Goal: Information Seeking & Learning: Learn about a topic

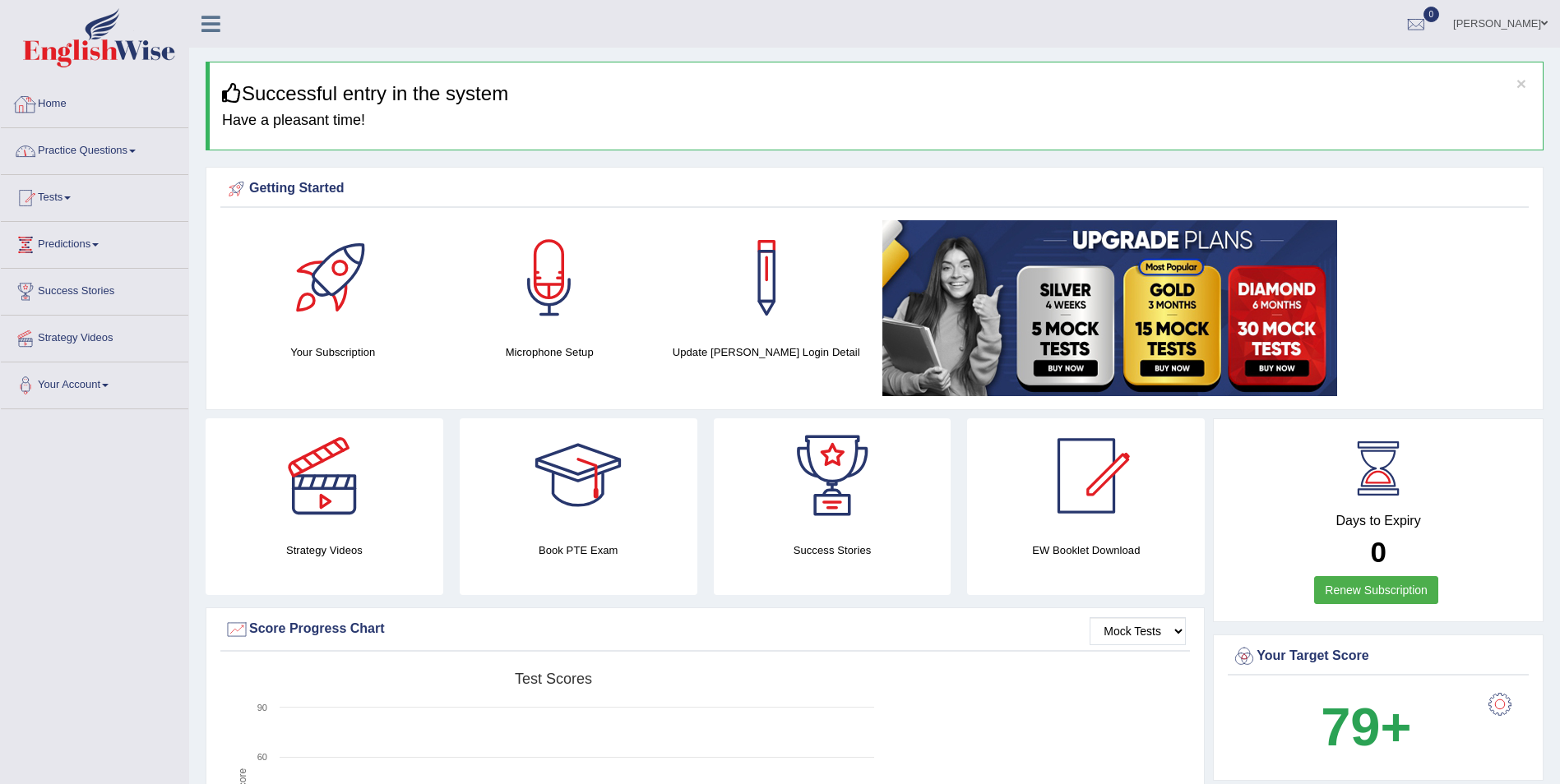
click at [123, 144] on link "Practice Questions" at bounding box center [94, 149] width 187 height 41
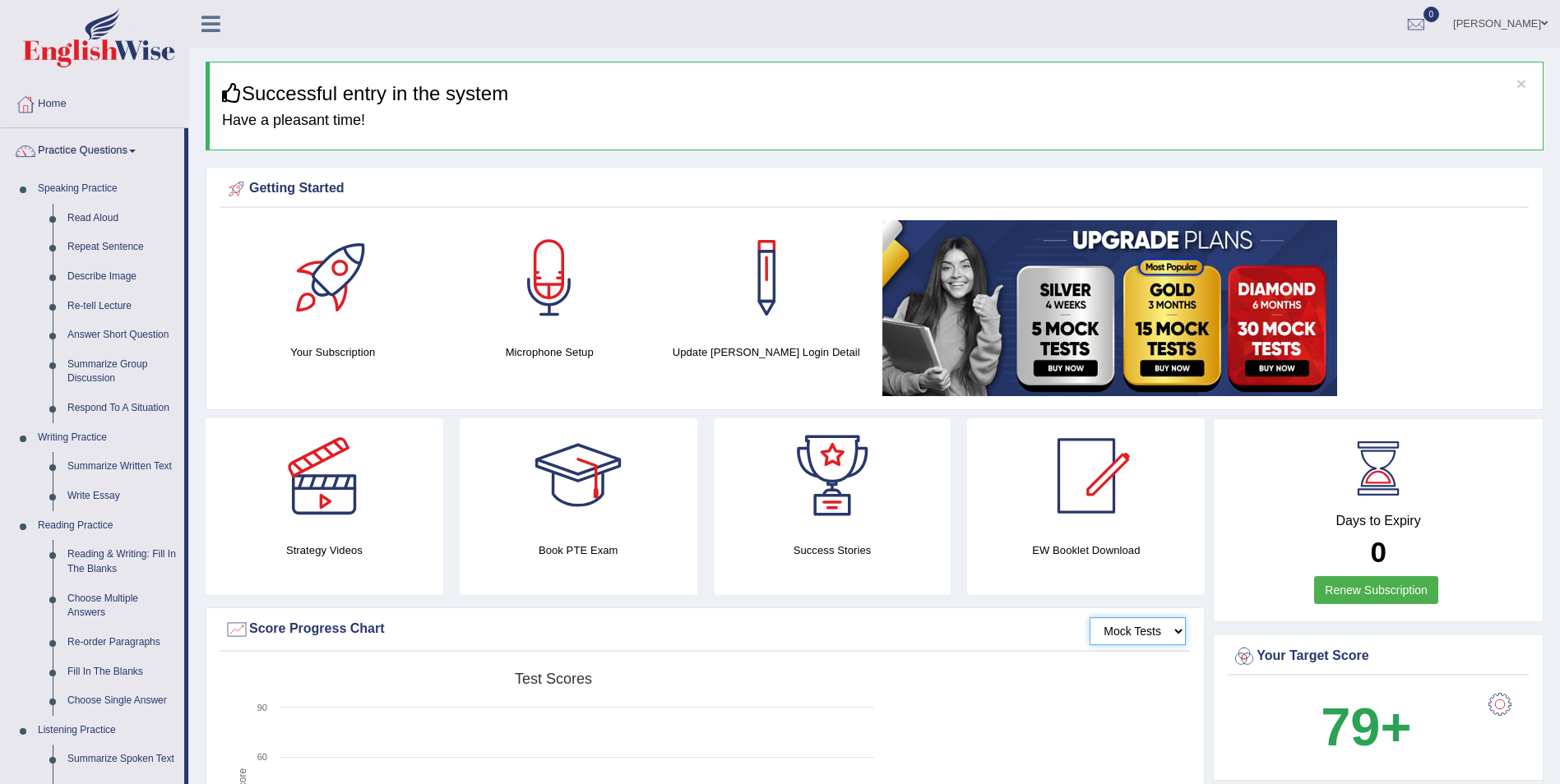
click at [1131, 632] on select "Mock Tests" at bounding box center [1137, 631] width 96 height 28
click at [991, 649] on div "Mock Tests Score Progress Chart" at bounding box center [705, 634] width 970 height 35
click at [548, 348] on h4 "Microphone Setup" at bounding box center [548, 352] width 200 height 17
click at [539, 280] on div at bounding box center [549, 277] width 116 height 115
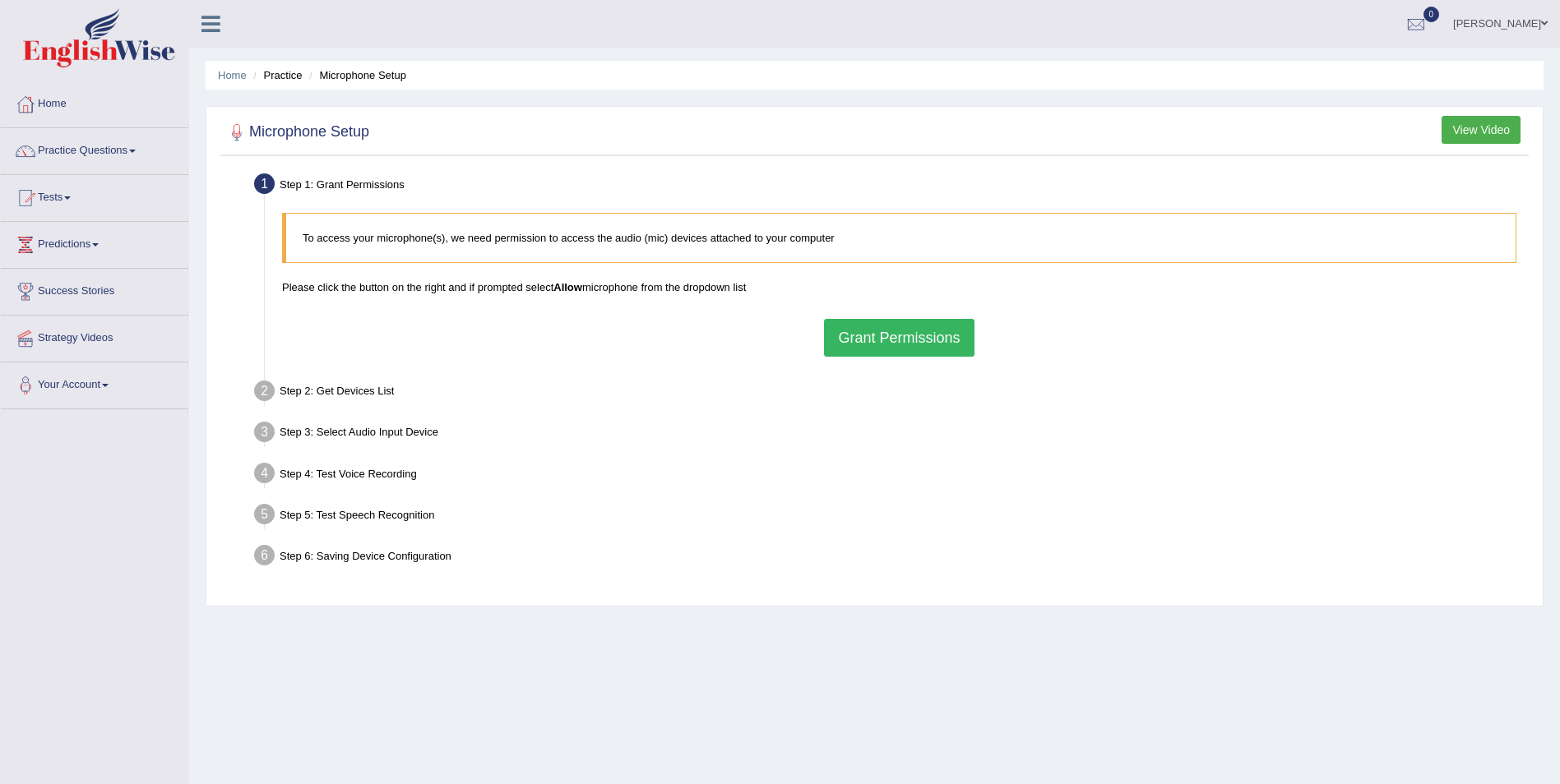
click at [970, 349] on button "Grant Permissions" at bounding box center [898, 337] width 150 height 38
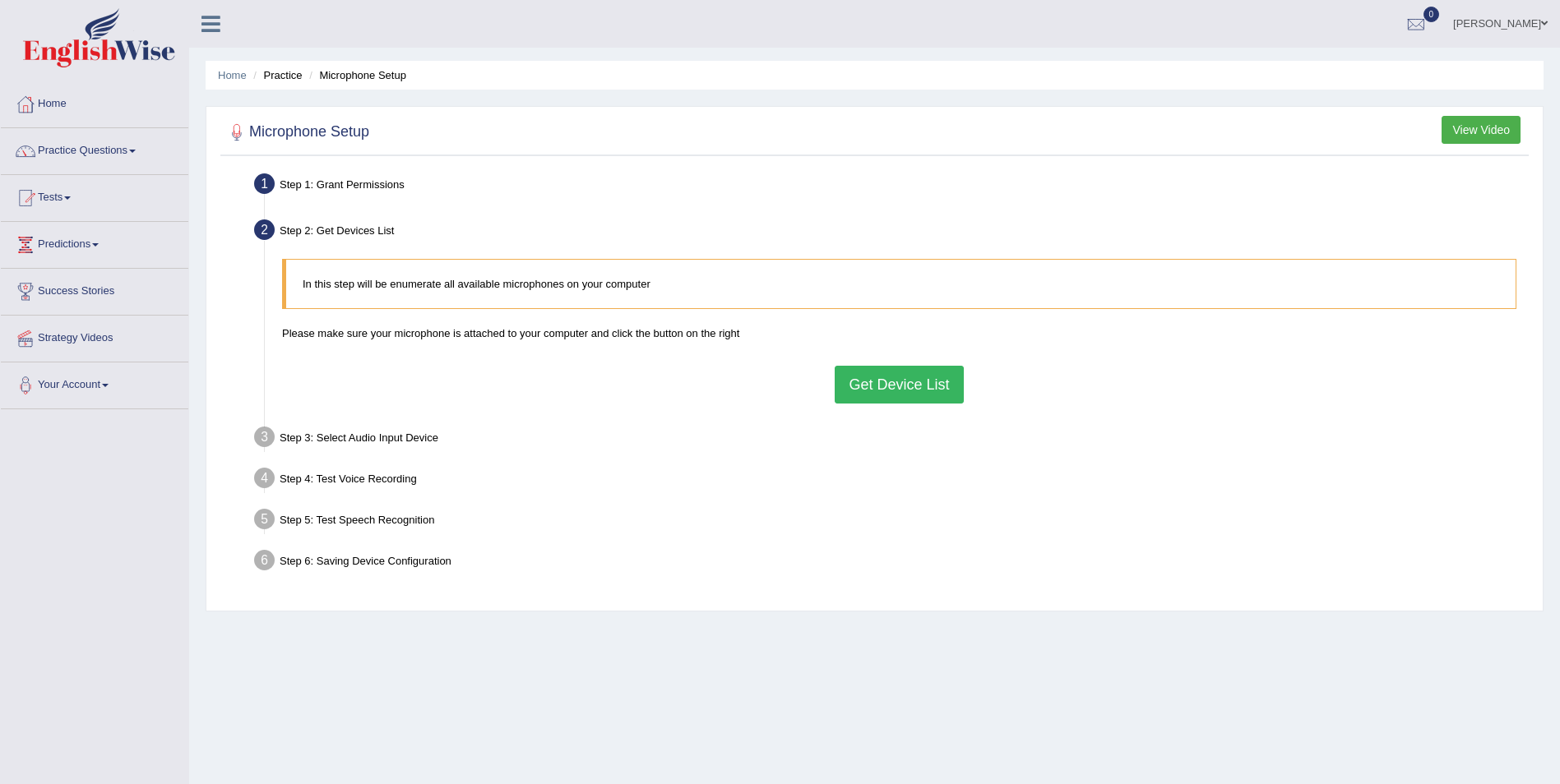
click at [930, 390] on button "Get Device List" at bounding box center [898, 385] width 128 height 38
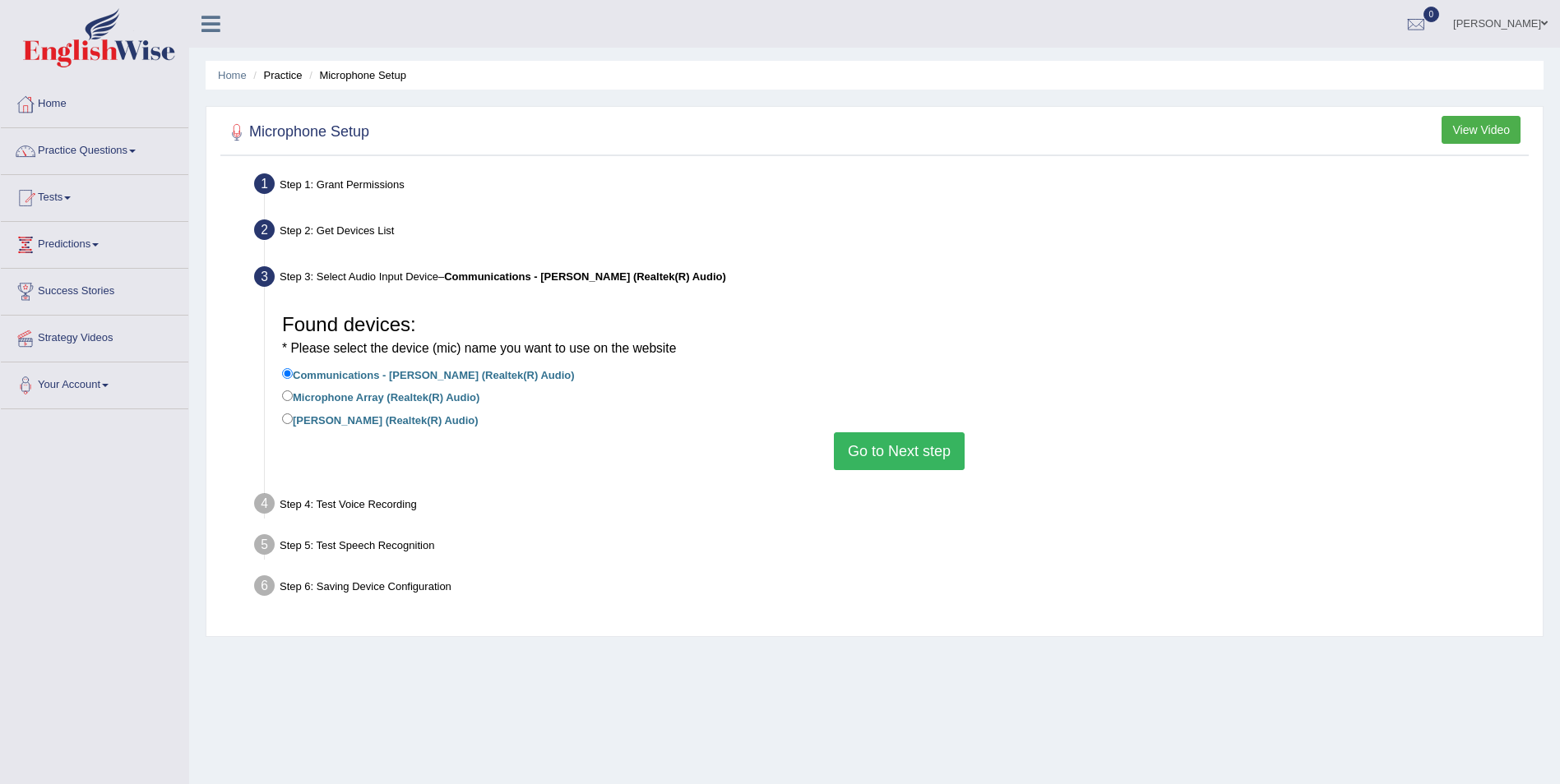
click at [875, 448] on button "Go to Next step" at bounding box center [899, 451] width 131 height 38
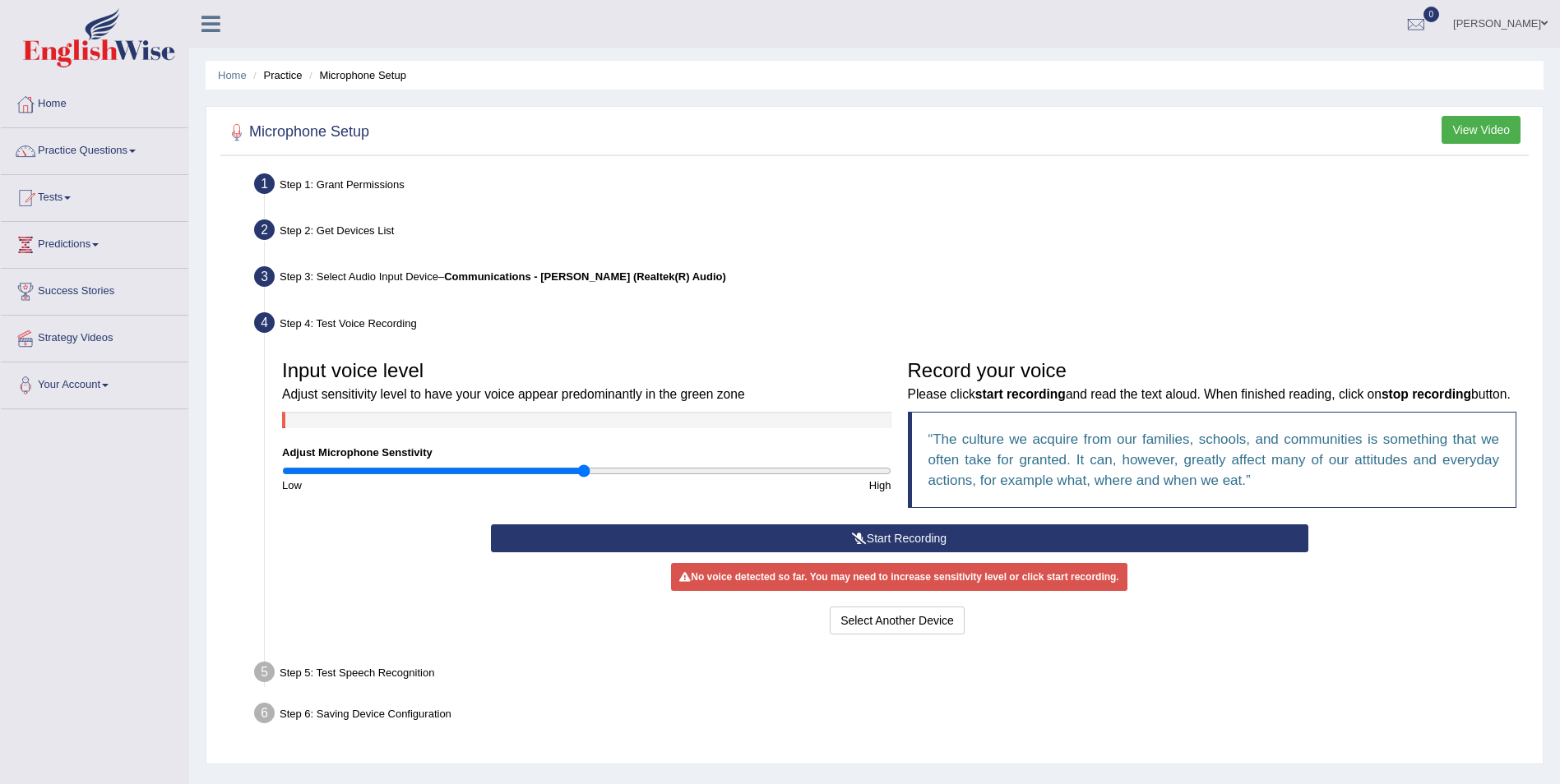
click at [871, 545] on button "Start Recording" at bounding box center [899, 538] width 818 height 28
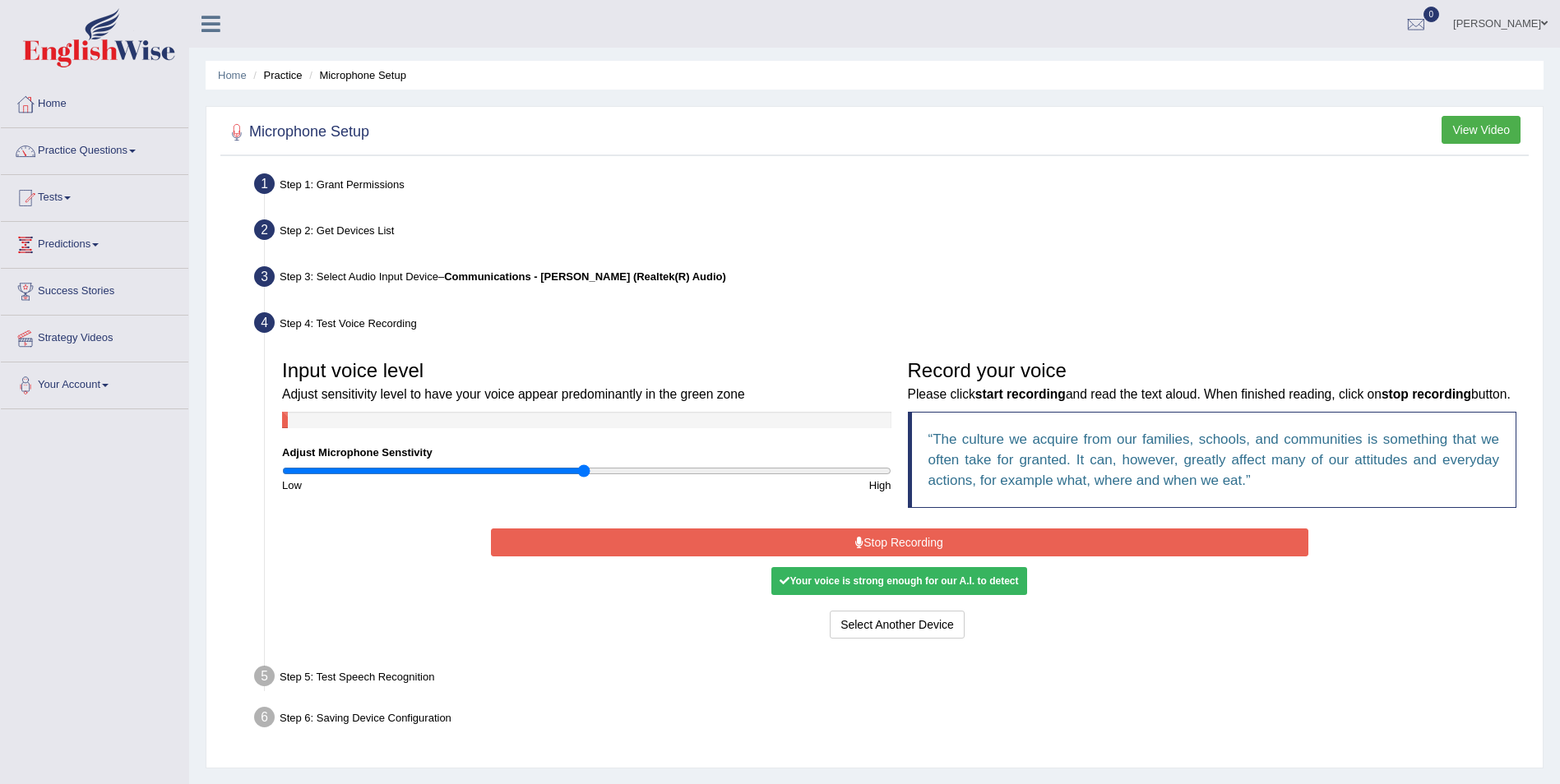
click at [872, 539] on button "Stop Recording" at bounding box center [899, 541] width 818 height 28
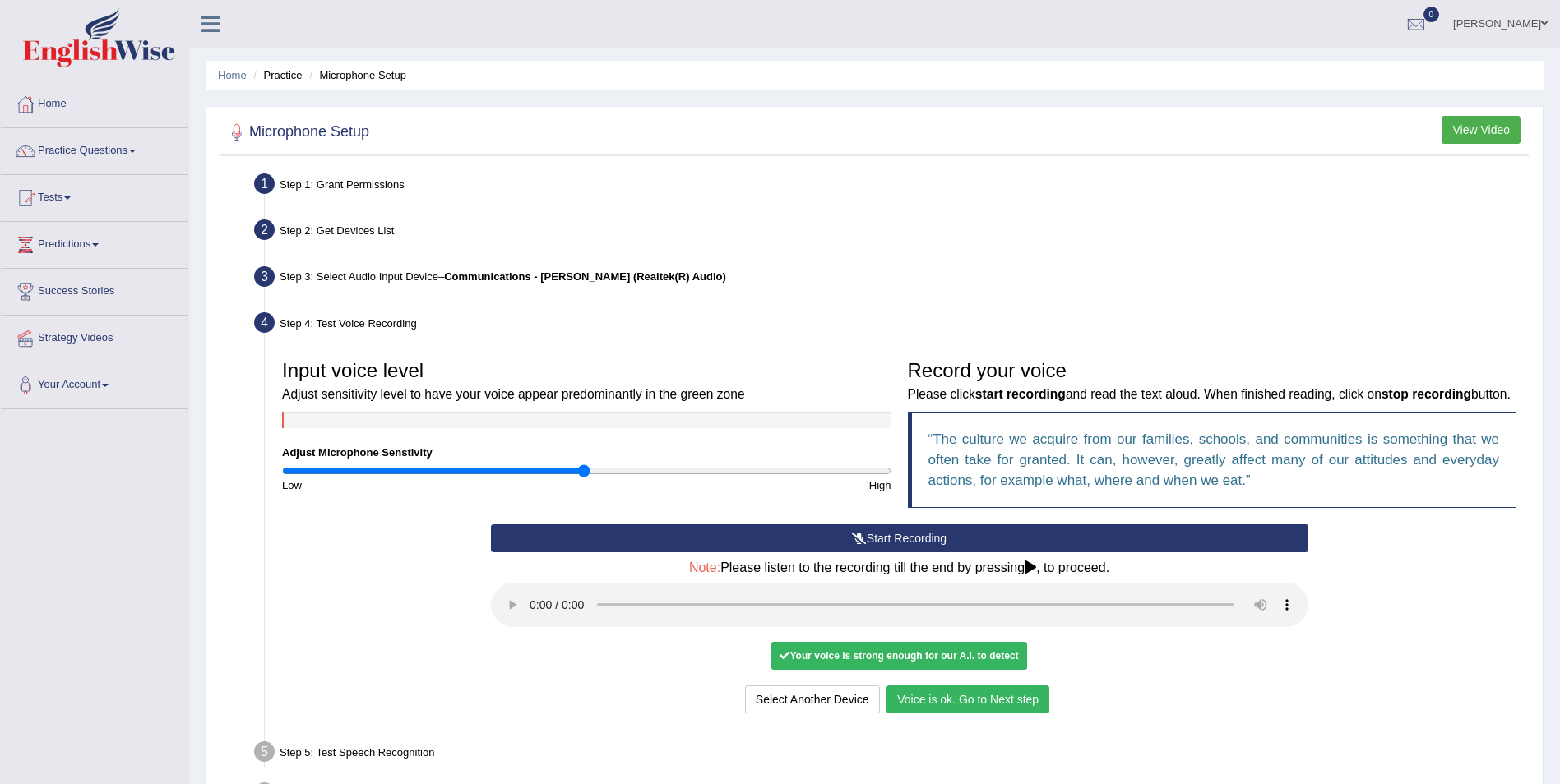
click at [1031, 688] on button "Voice is ok. Go to Next step" at bounding box center [968, 699] width 163 height 28
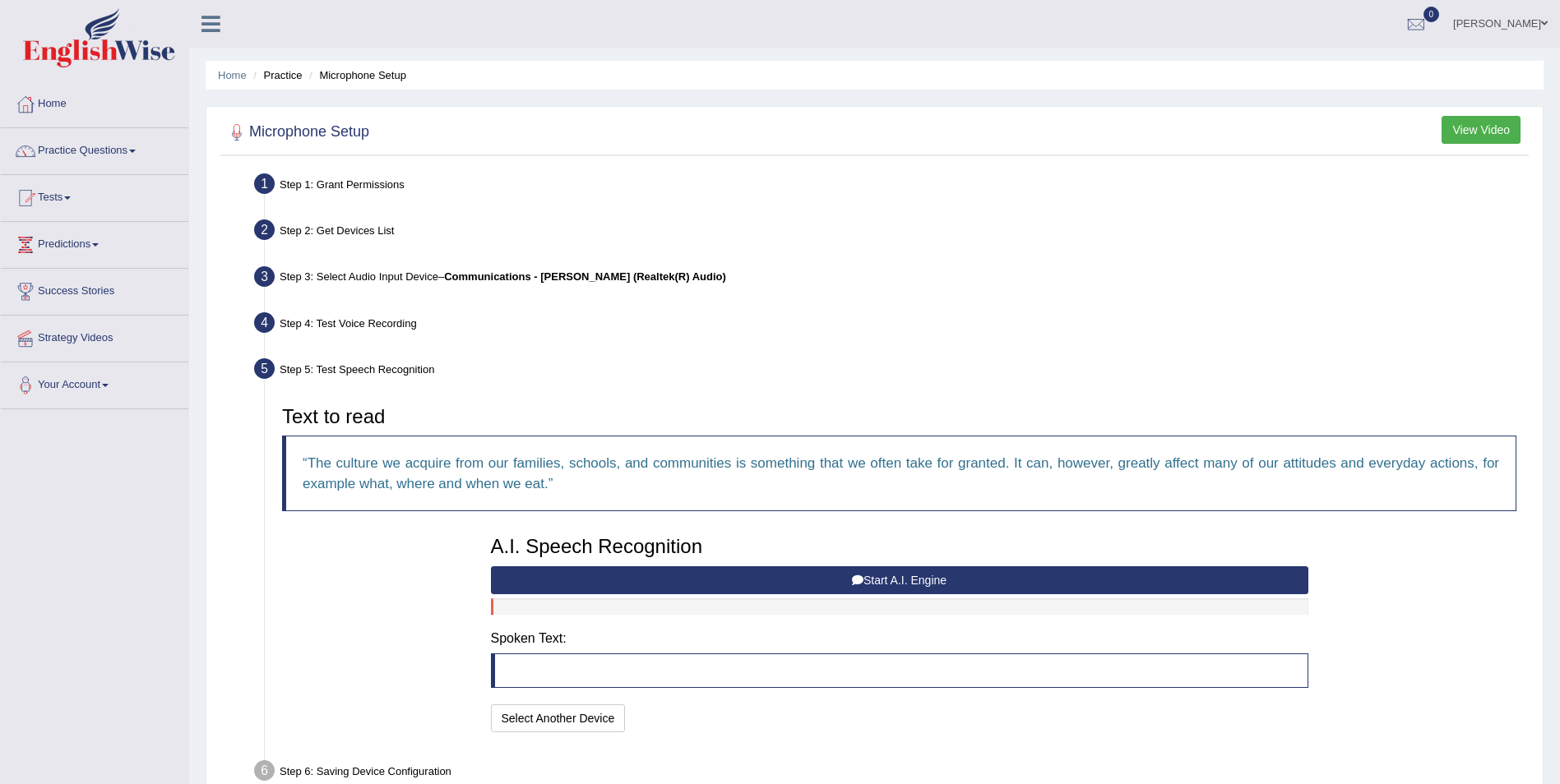
click at [850, 578] on button "Start A.I. Engine" at bounding box center [899, 580] width 818 height 28
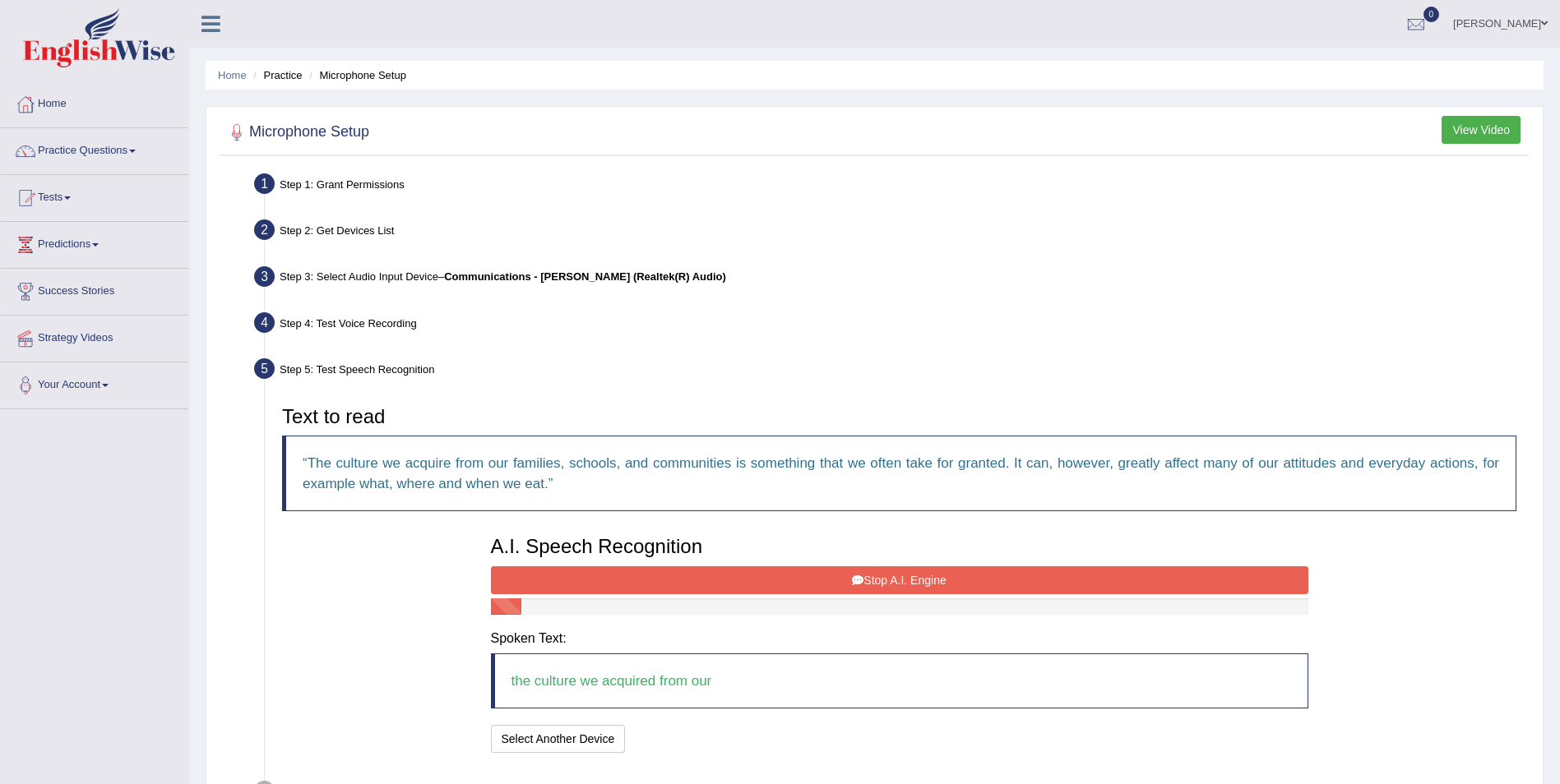
click at [873, 563] on div "A.I. Speech Recognition Start A.I. Engine Stop A.I. Engine Note: Please listen …" at bounding box center [899, 643] width 834 height 229
click at [896, 578] on button "Stop A.I. Engine" at bounding box center [899, 580] width 818 height 28
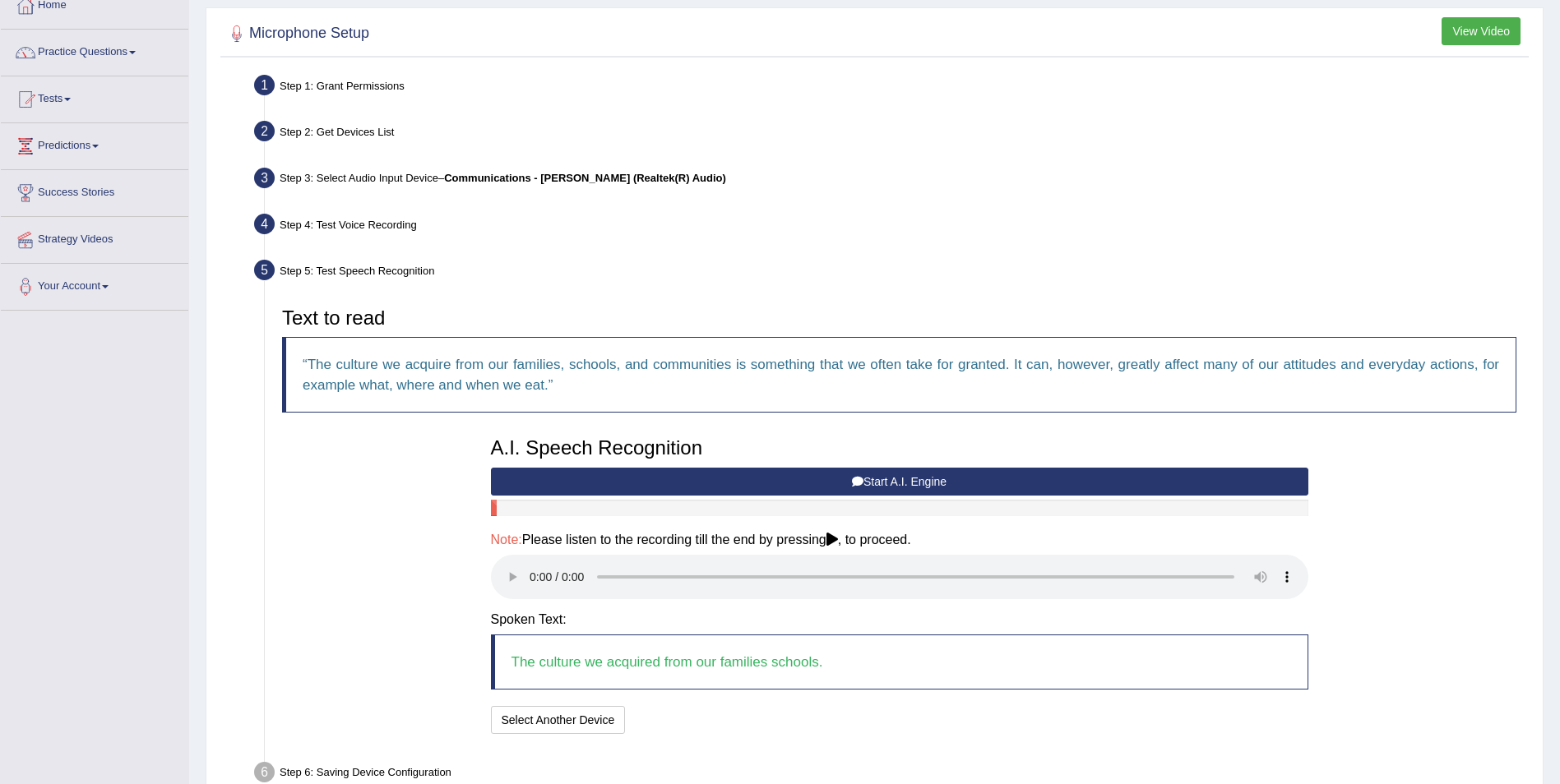
scroll to position [192, 0]
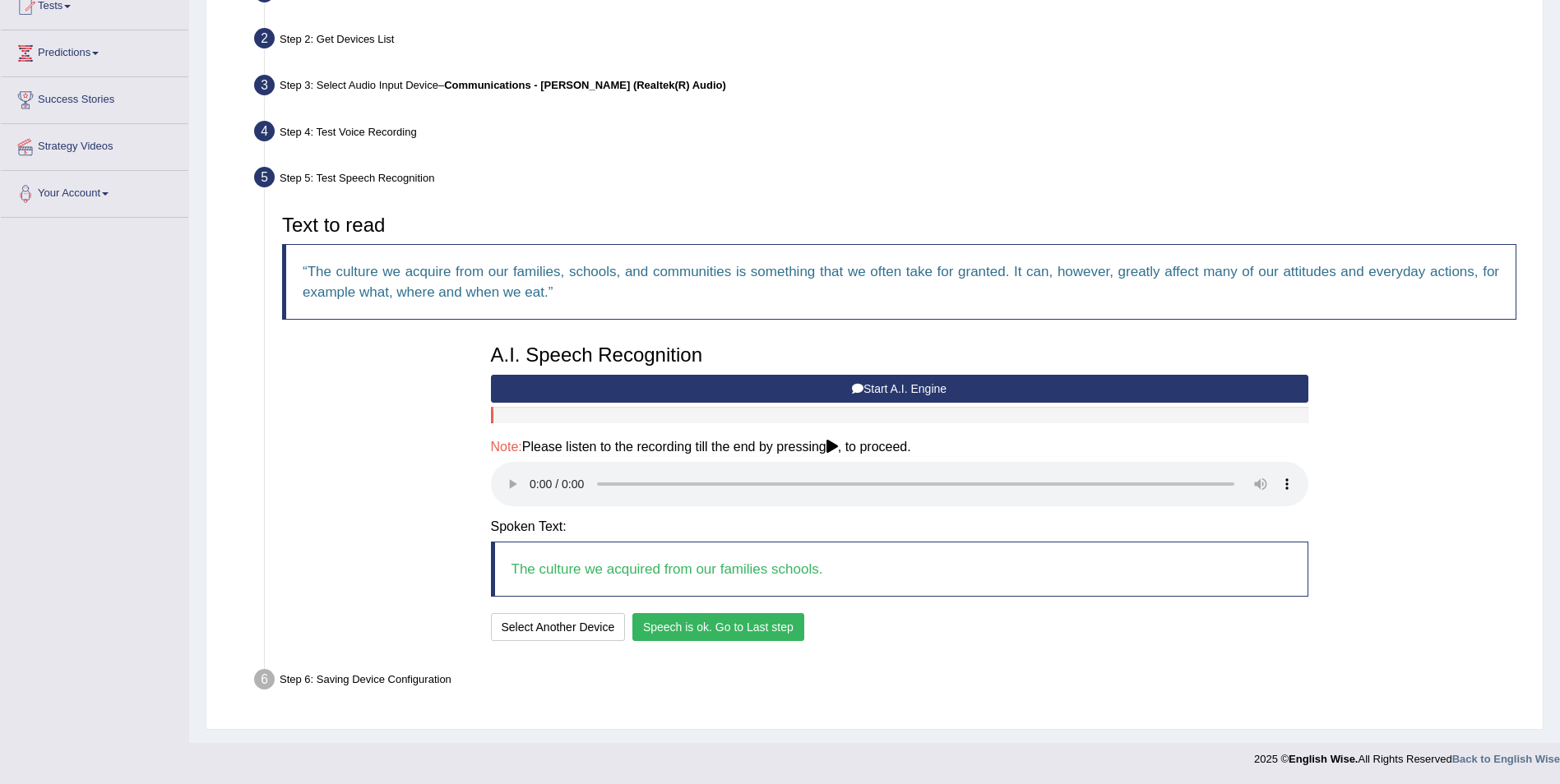
click at [712, 636] on button "Speech is ok. Go to Last step" at bounding box center [718, 626] width 172 height 28
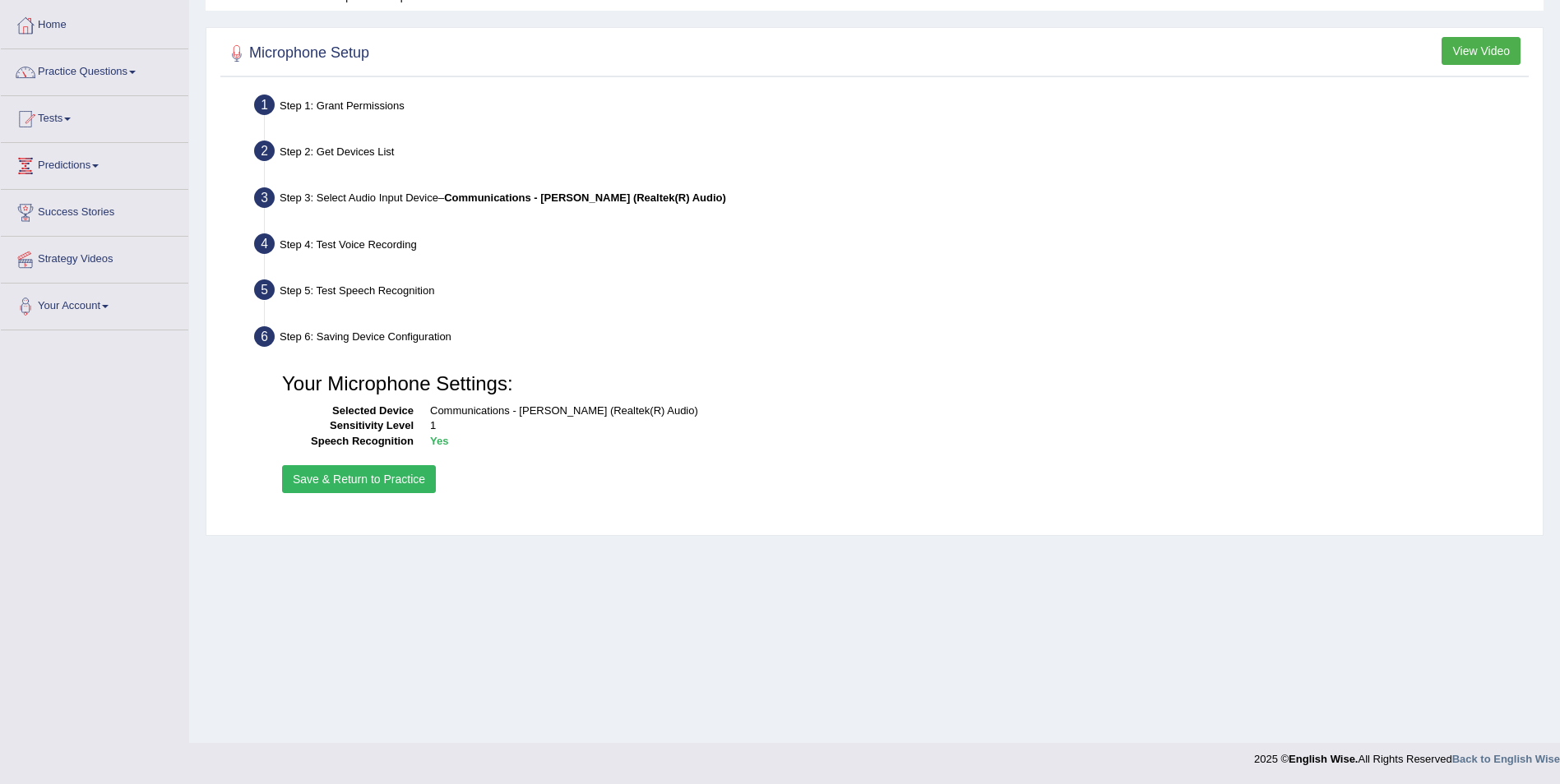
click at [377, 482] on button "Save & Return to Practice" at bounding box center [359, 479] width 154 height 28
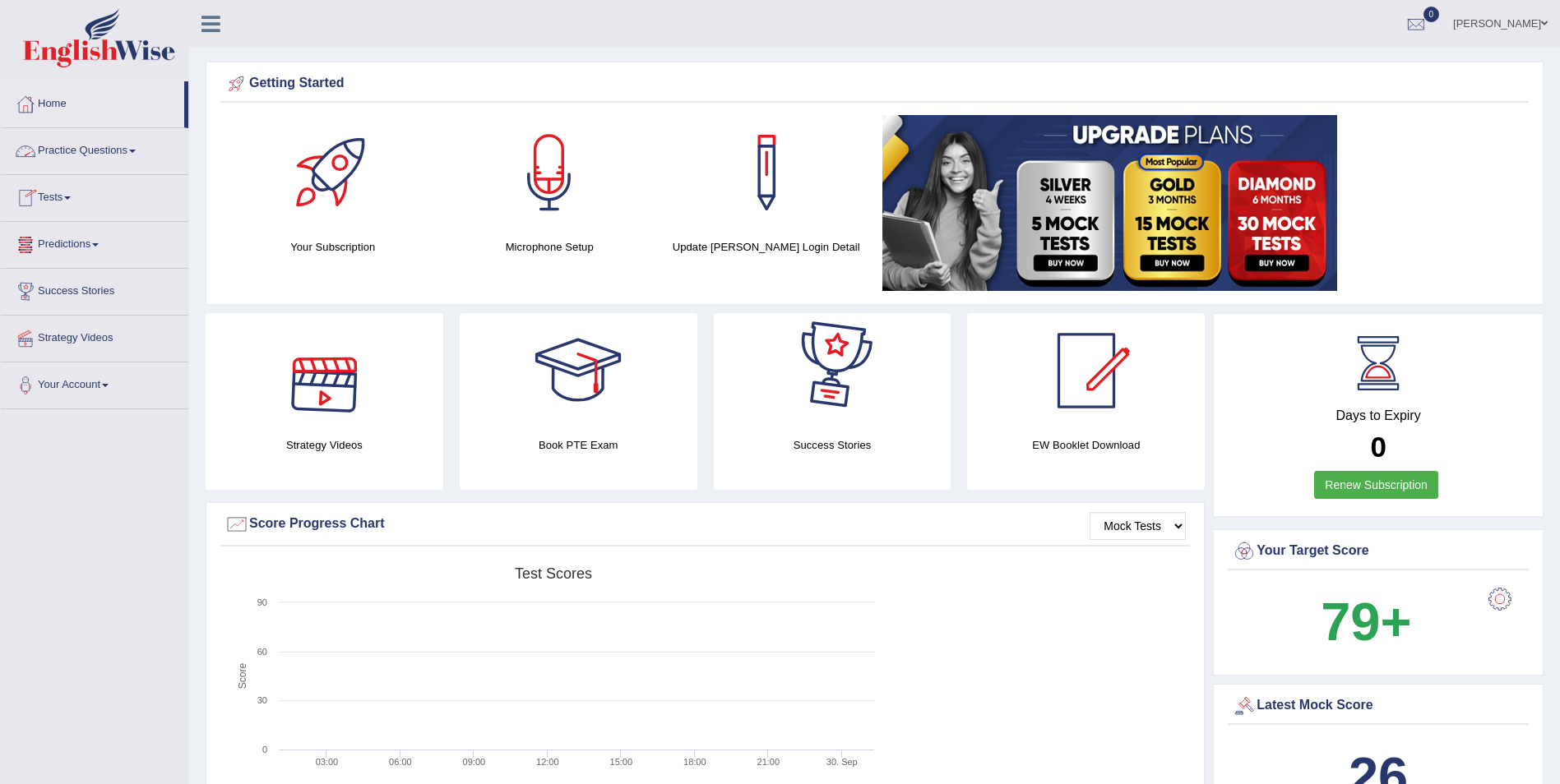
click at [840, 367] on div at bounding box center [832, 371] width 116 height 115
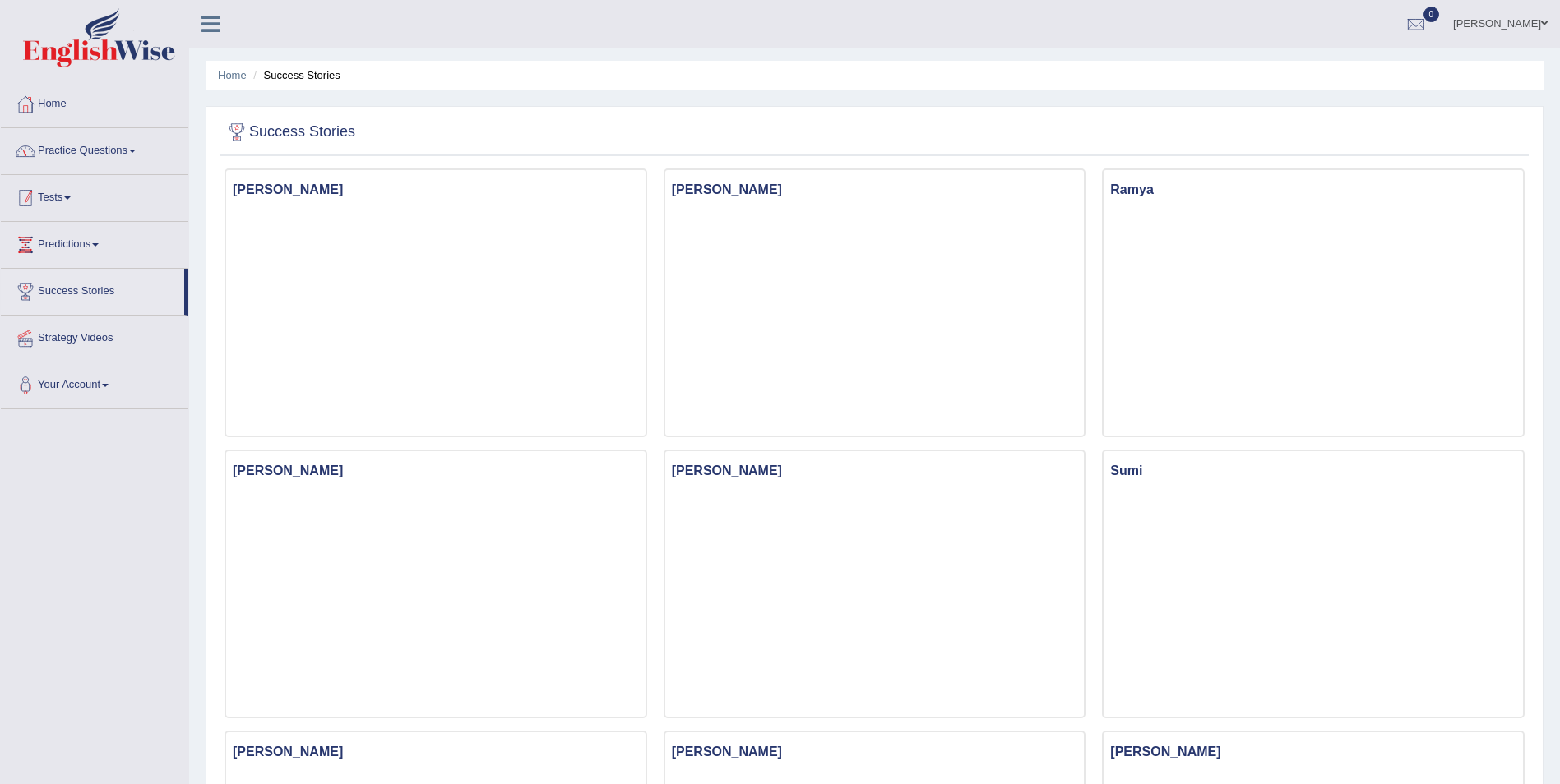
click at [93, 164] on link "Practice Questions" at bounding box center [94, 149] width 187 height 41
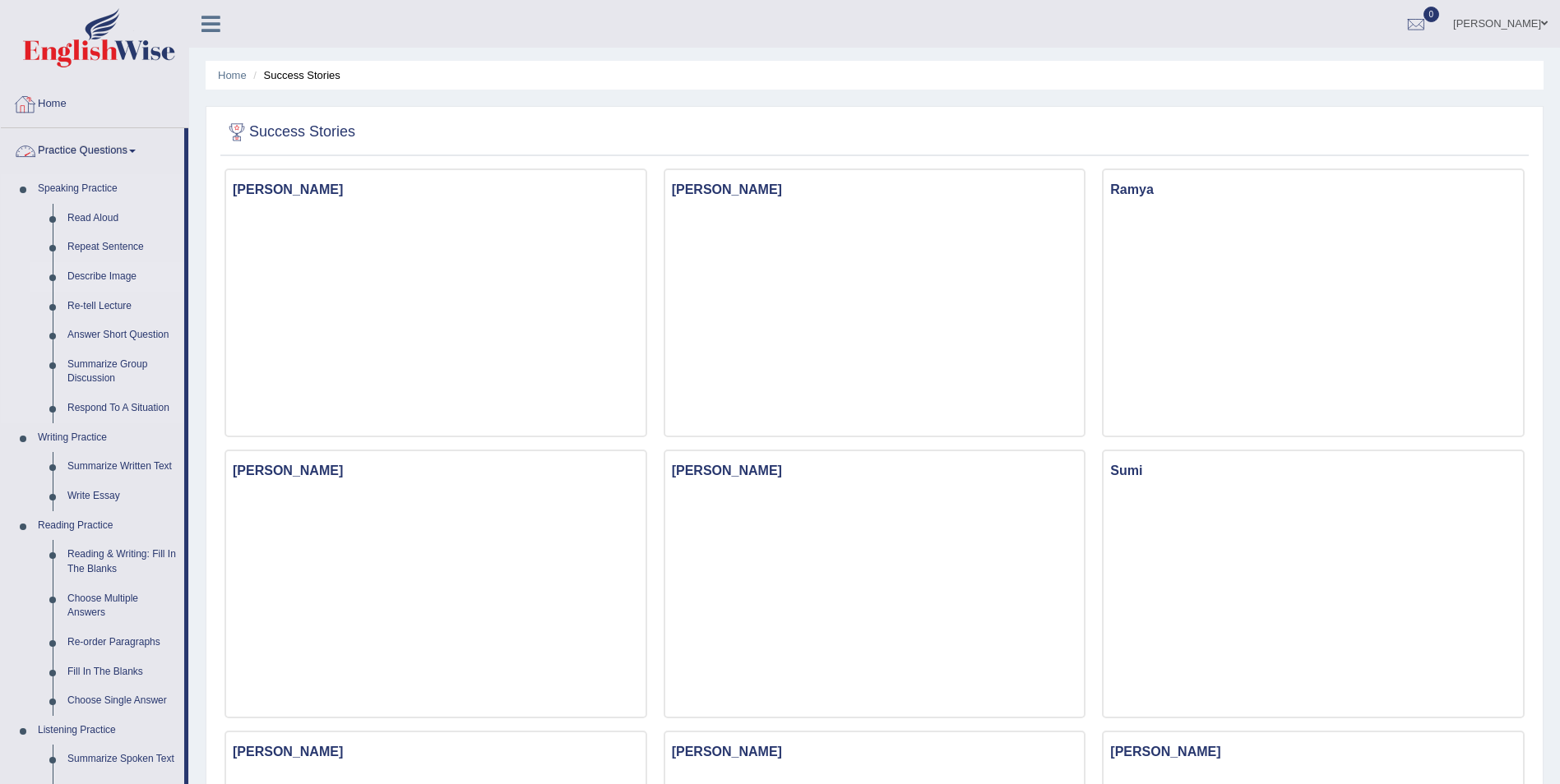
click at [103, 277] on link "Describe Image" at bounding box center [122, 277] width 124 height 30
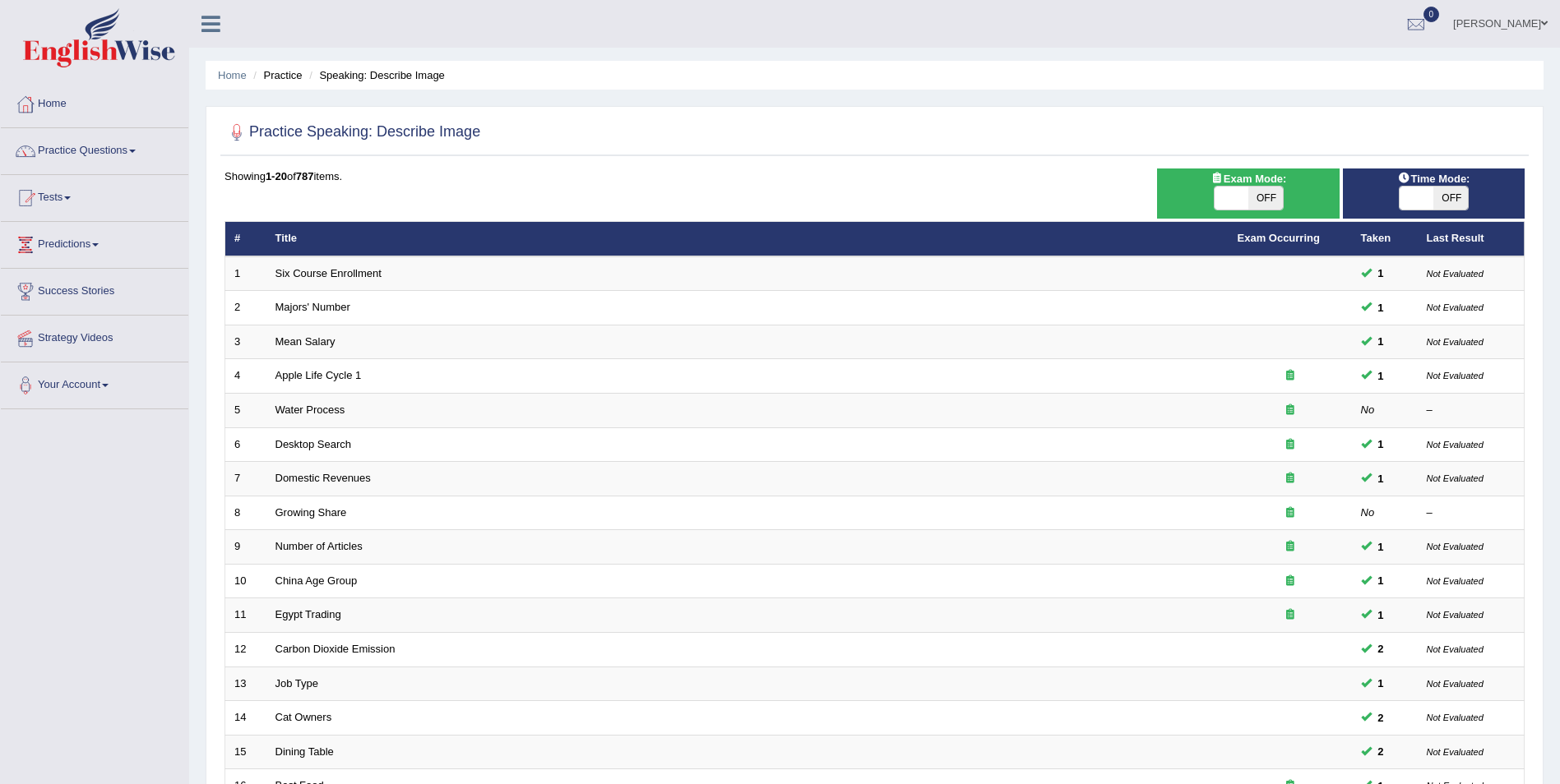
click at [1427, 197] on span at bounding box center [1417, 198] width 35 height 23
checkbox input "true"
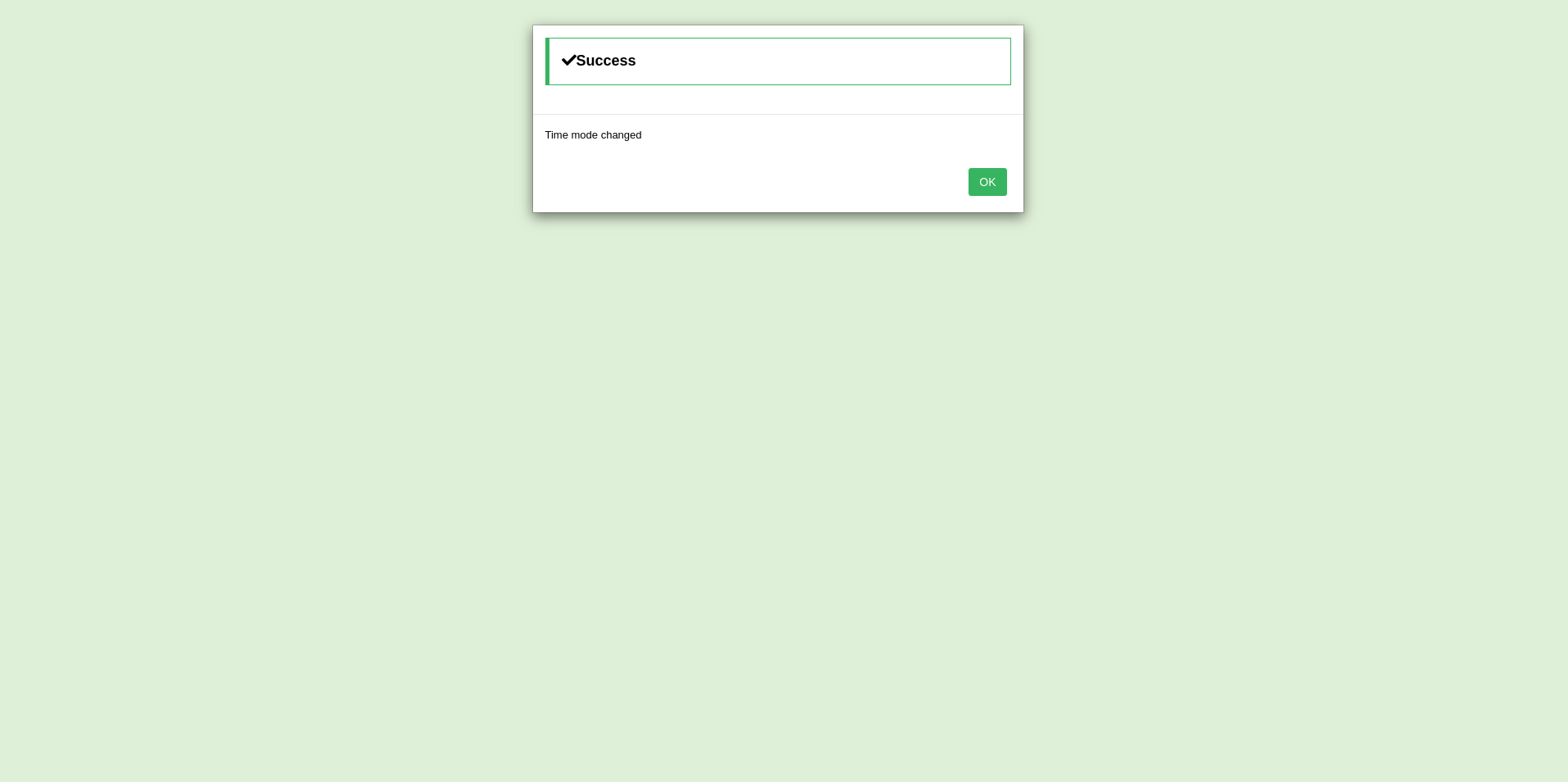
click at [983, 176] on button "OK" at bounding box center [988, 181] width 38 height 28
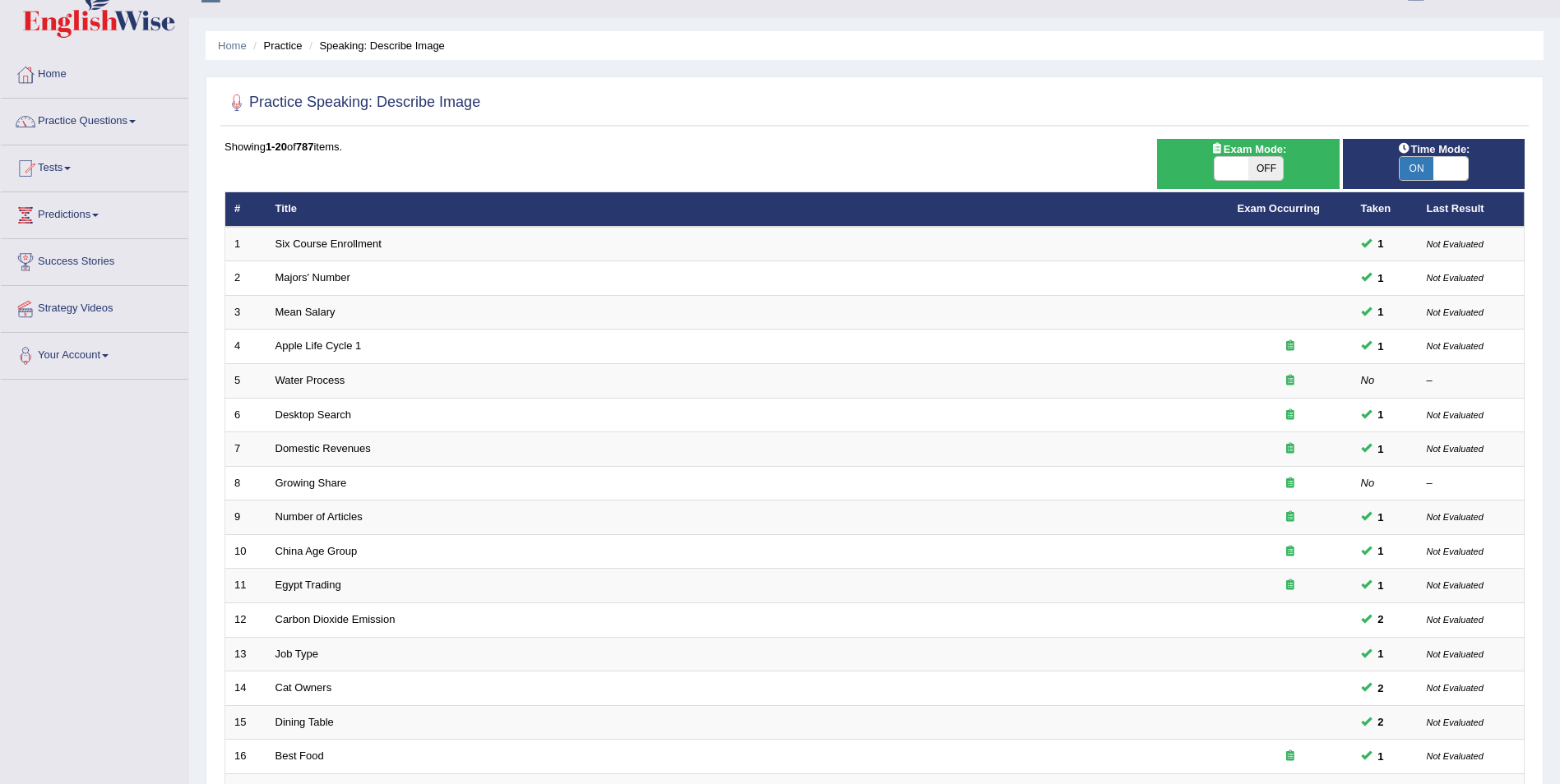
scroll to position [304, 0]
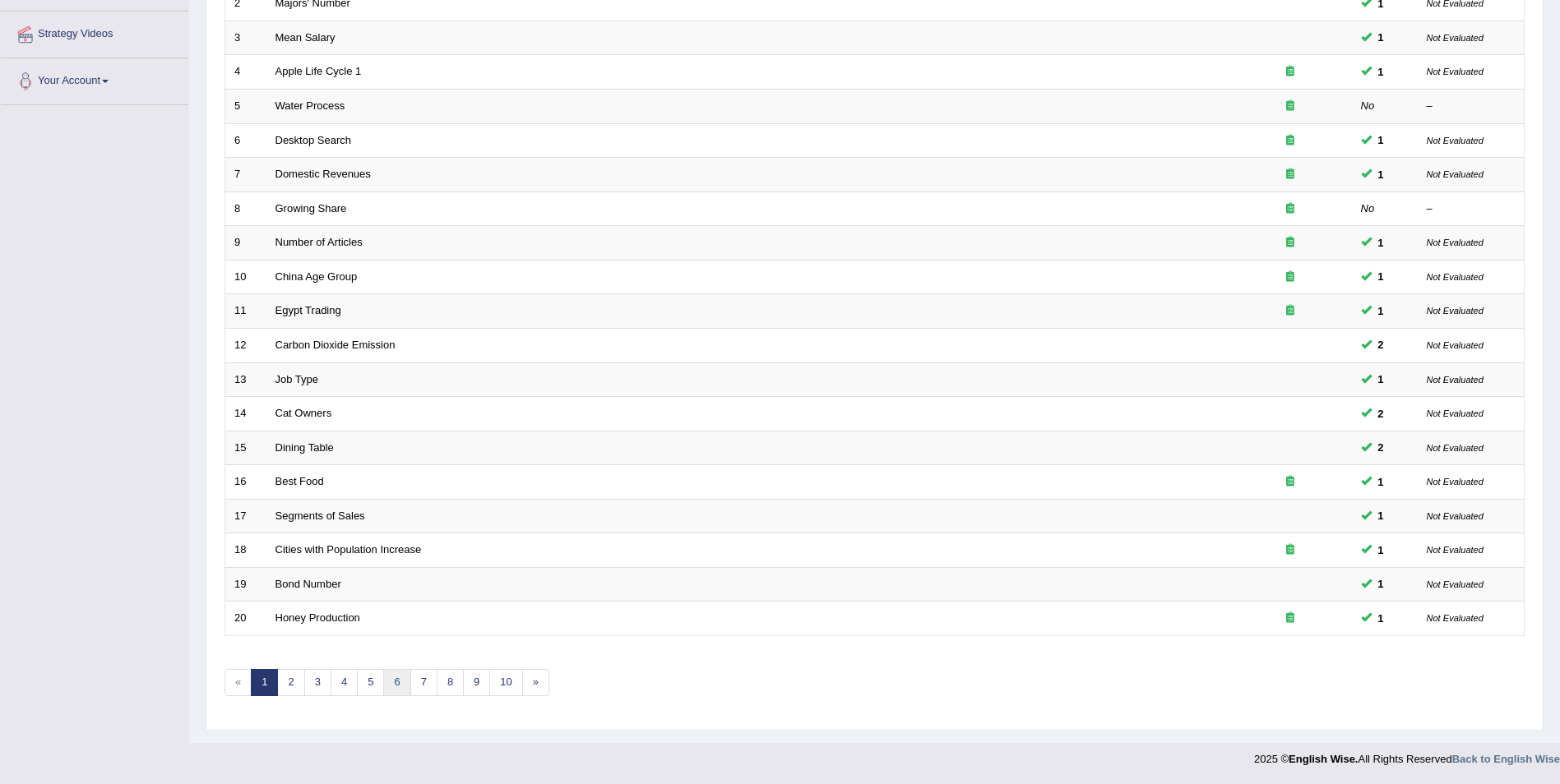
click at [389, 677] on link "6" at bounding box center [397, 683] width 27 height 27
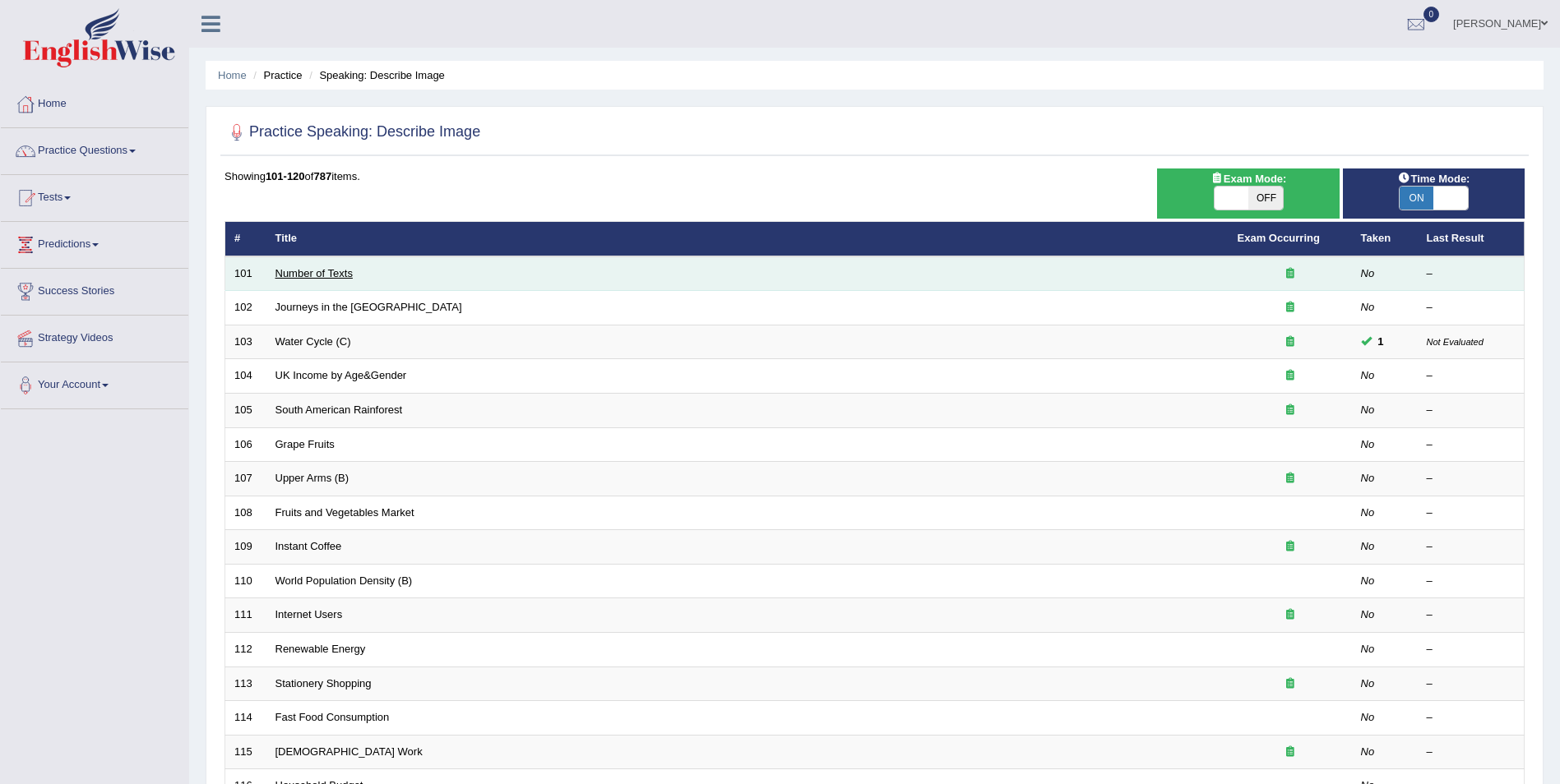
click at [313, 277] on link "Number of Texts" at bounding box center [314, 273] width 77 height 13
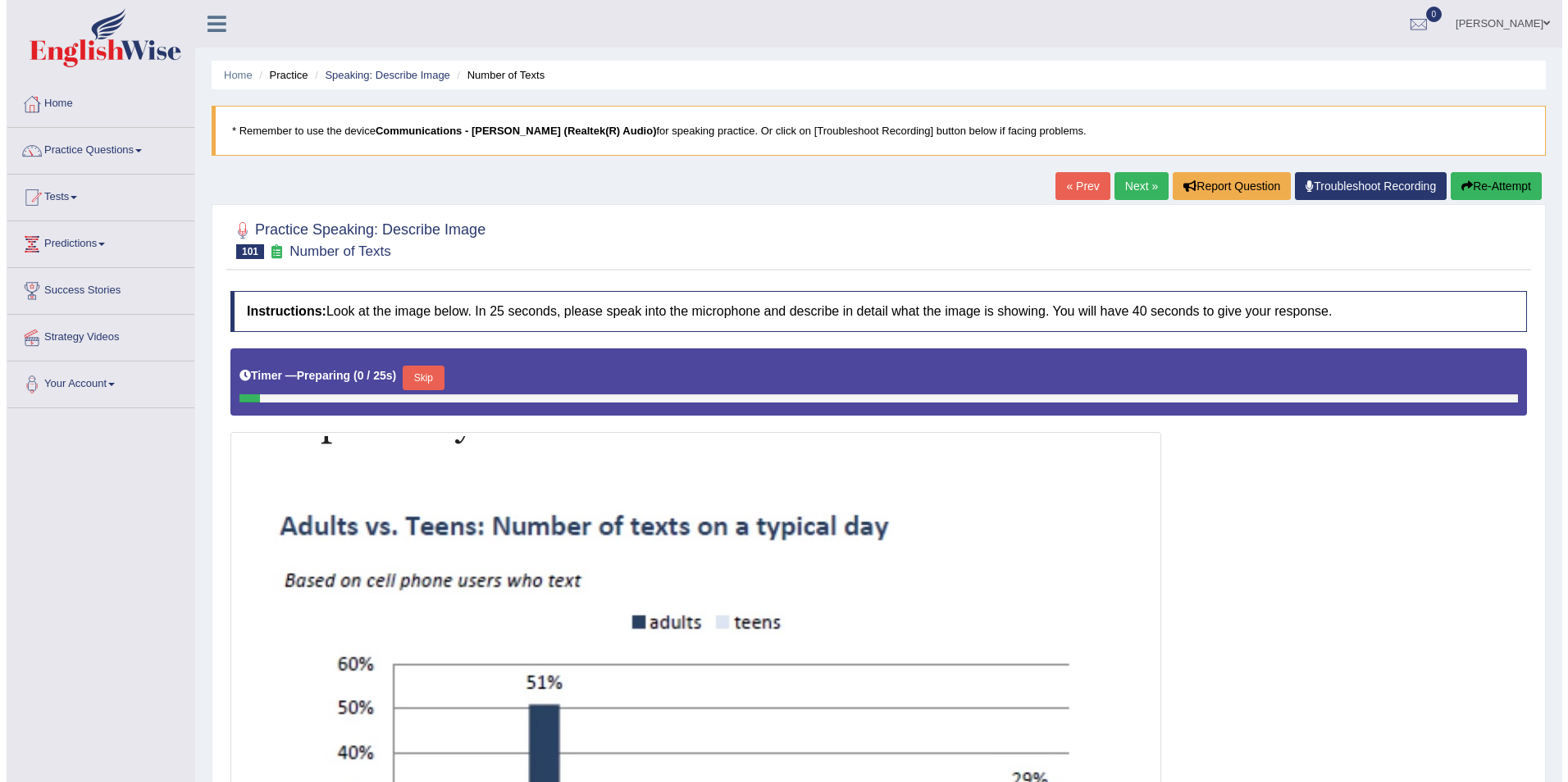
scroll to position [328, 0]
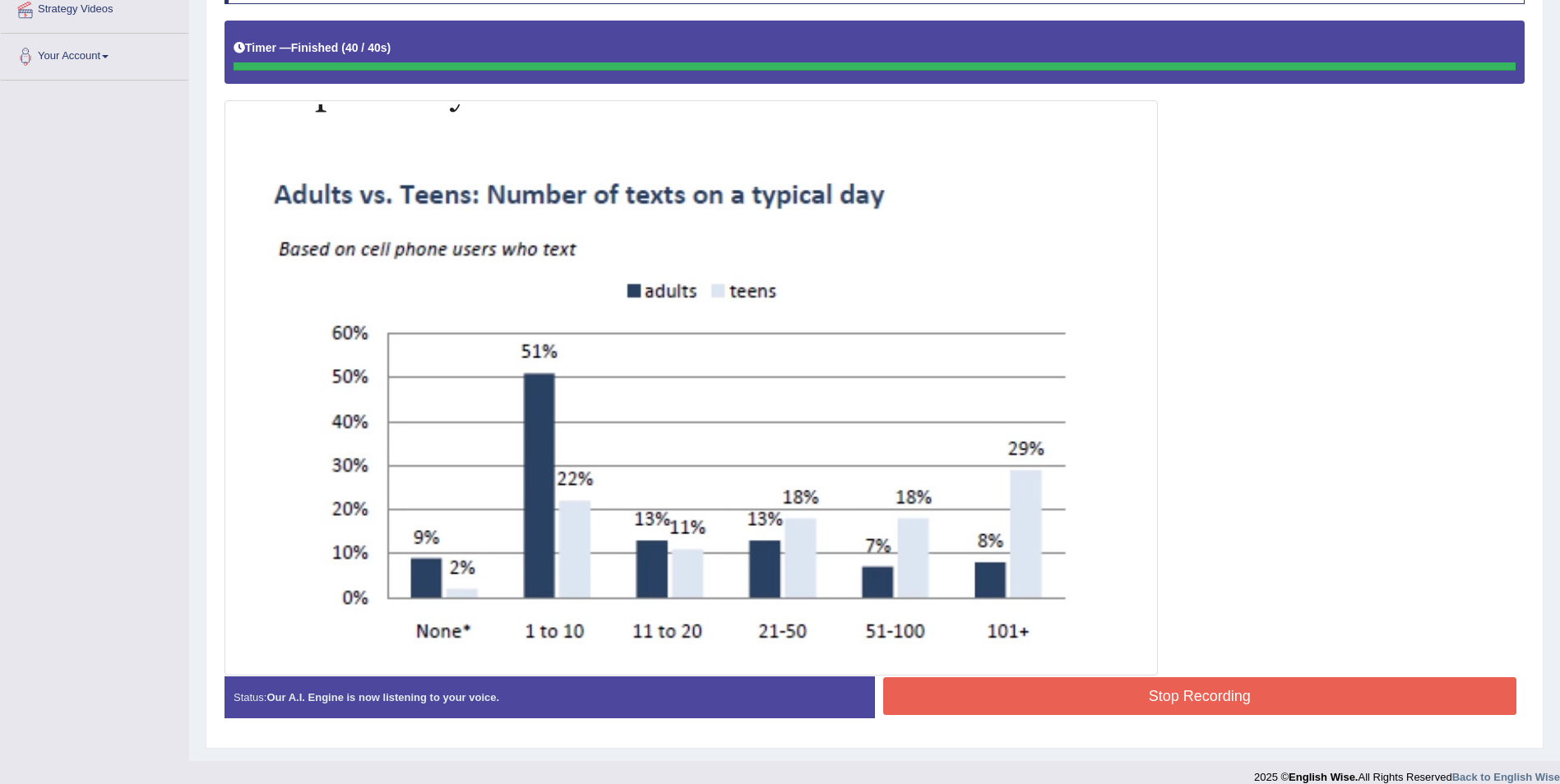
drag, startPoint x: 1173, startPoint y: 689, endPoint x: 1185, endPoint y: 688, distance: 12.0
click at [1173, 689] on button "Stop Recording" at bounding box center [1200, 696] width 634 height 38
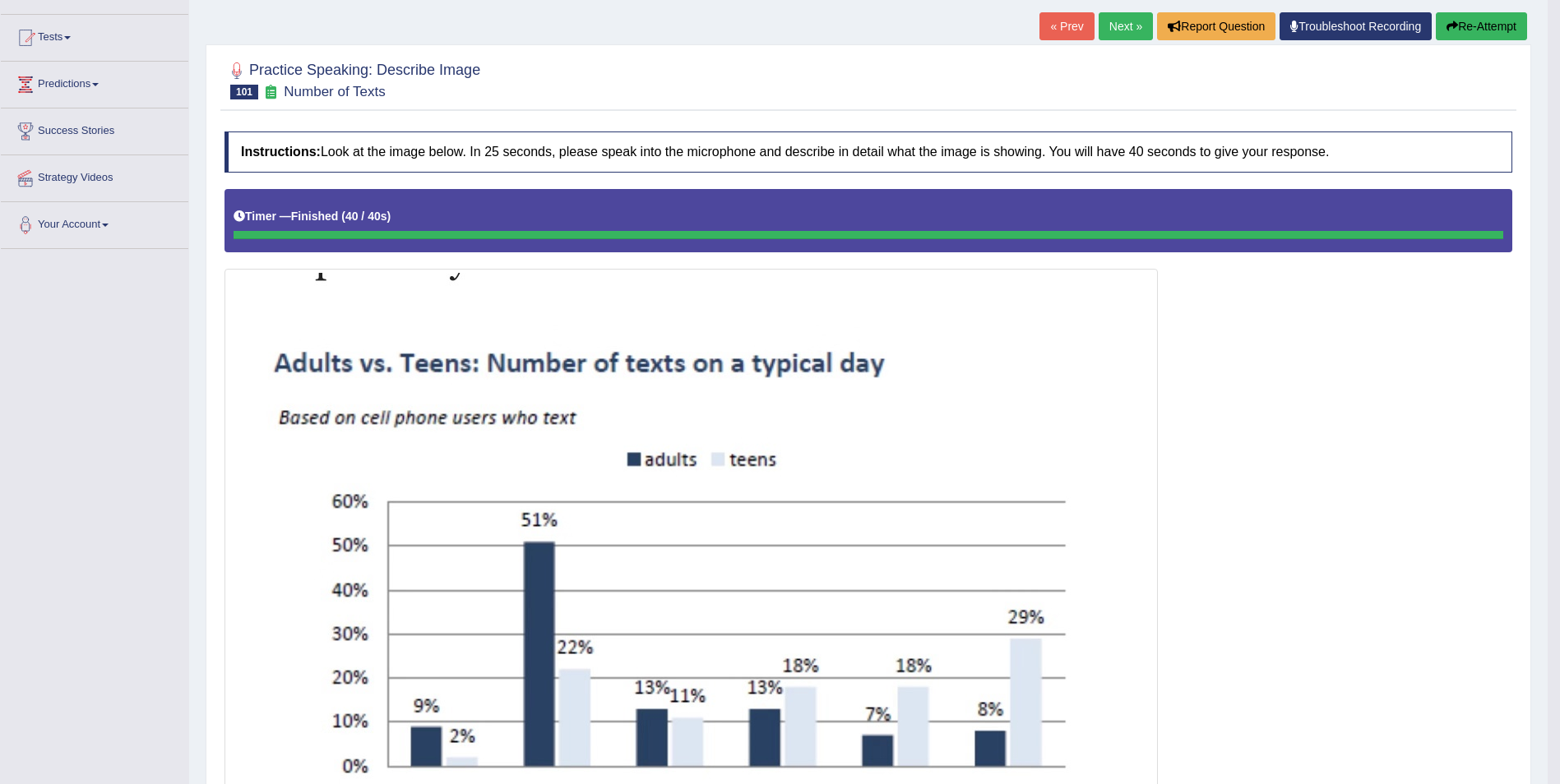
scroll to position [105, 0]
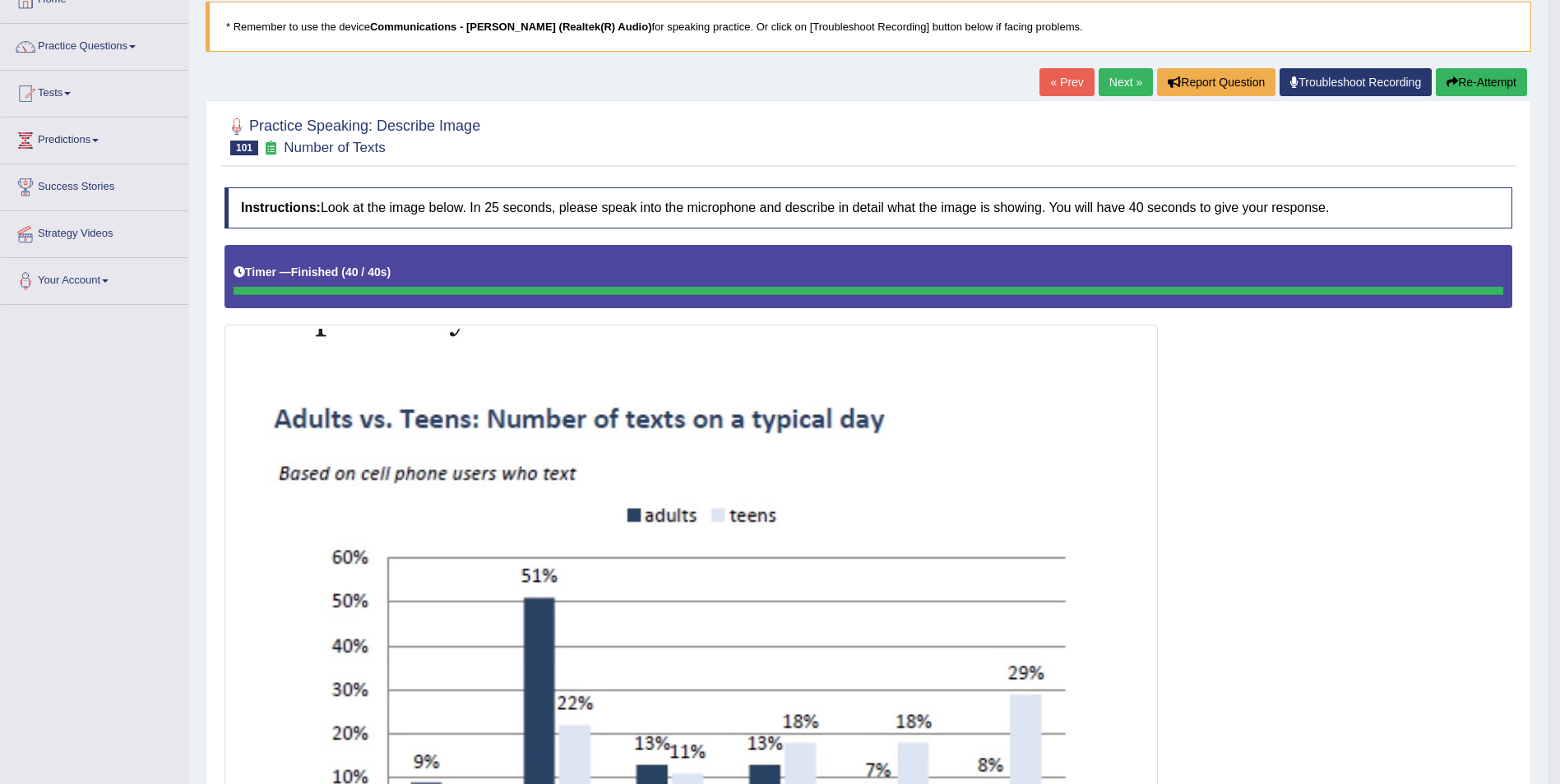
click at [1127, 81] on link "Next »" at bounding box center [1126, 81] width 55 height 28
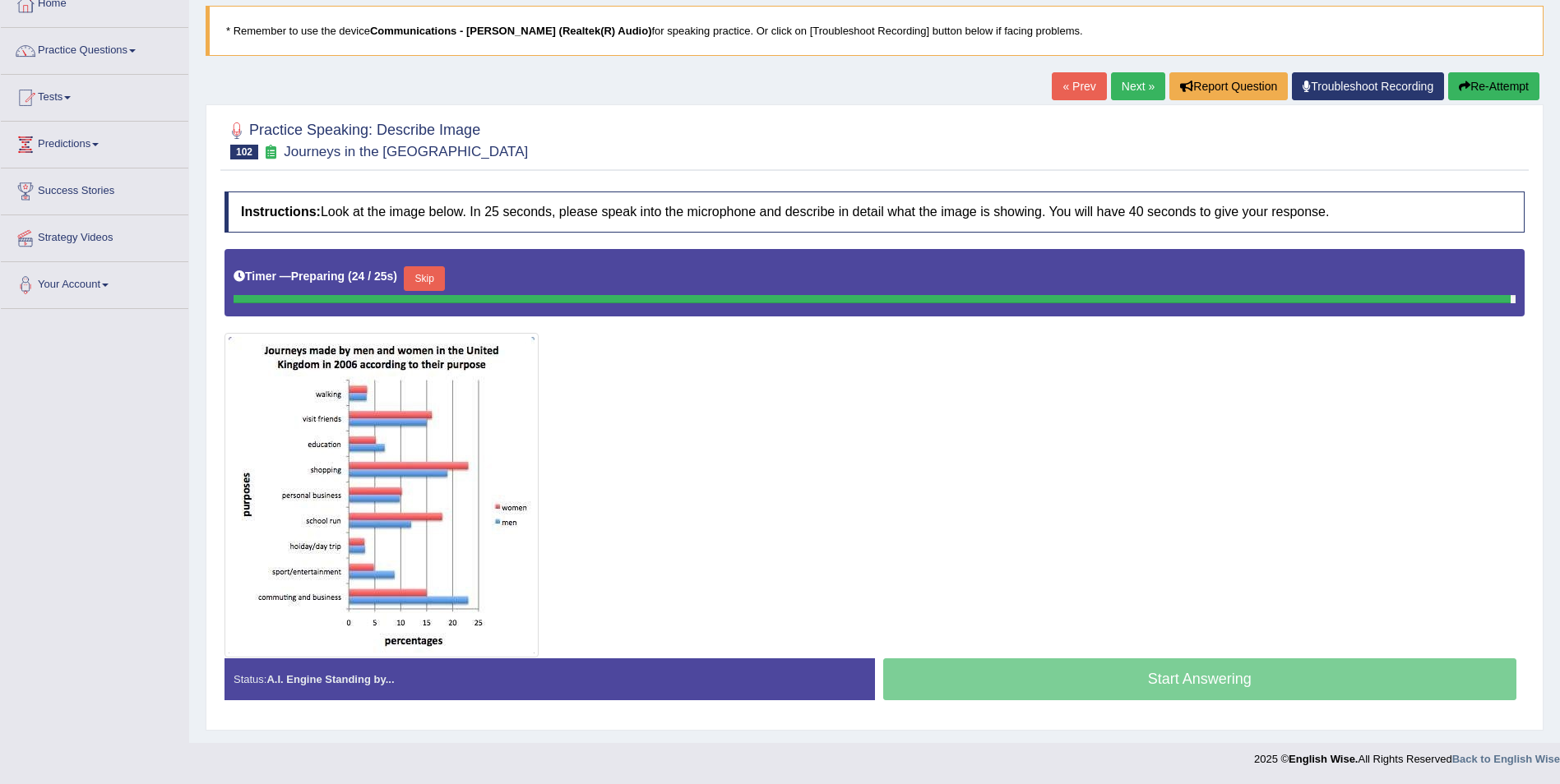
scroll to position [96, 0]
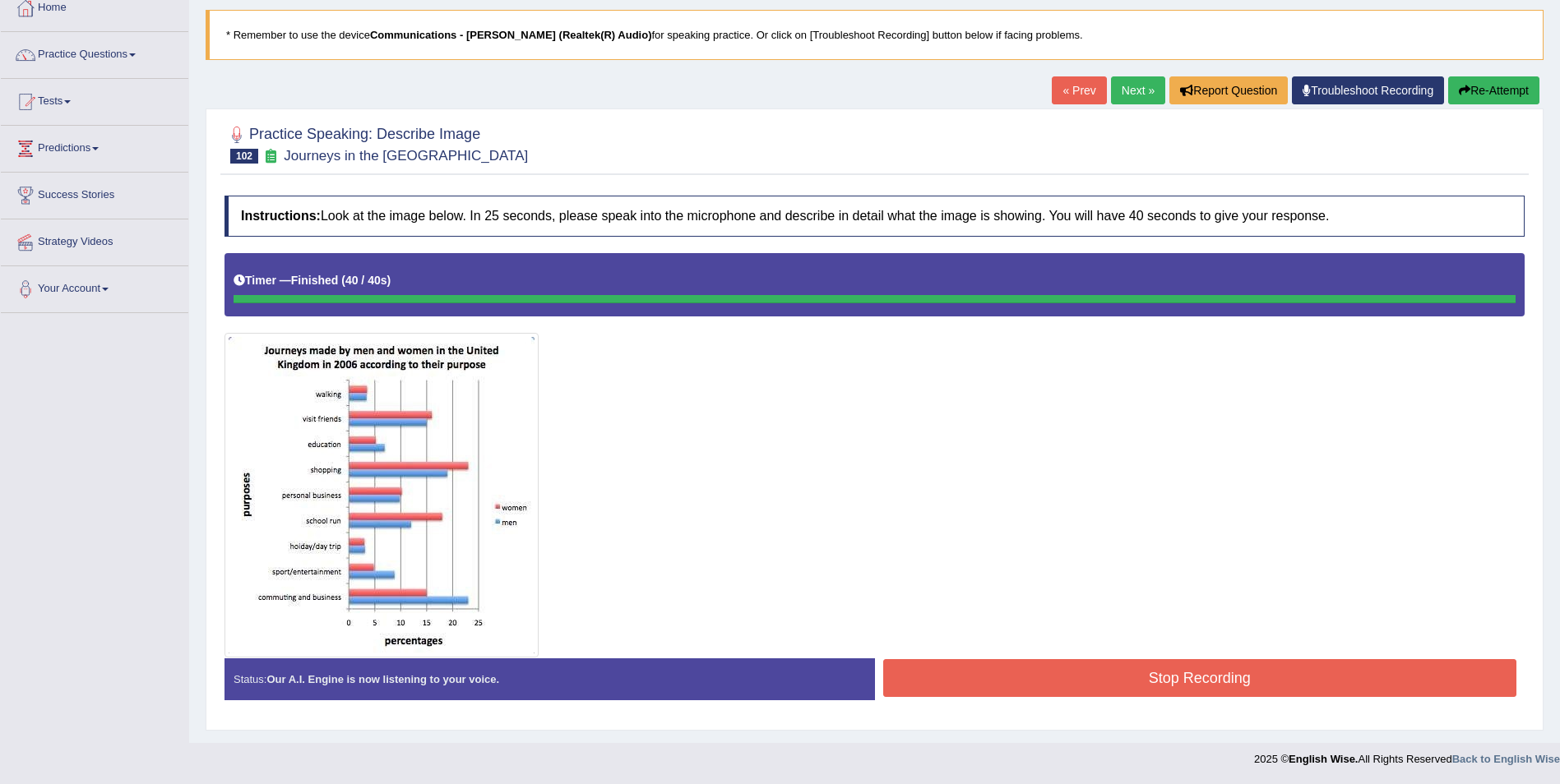
click at [1107, 686] on button "Stop Recording" at bounding box center [1200, 678] width 634 height 38
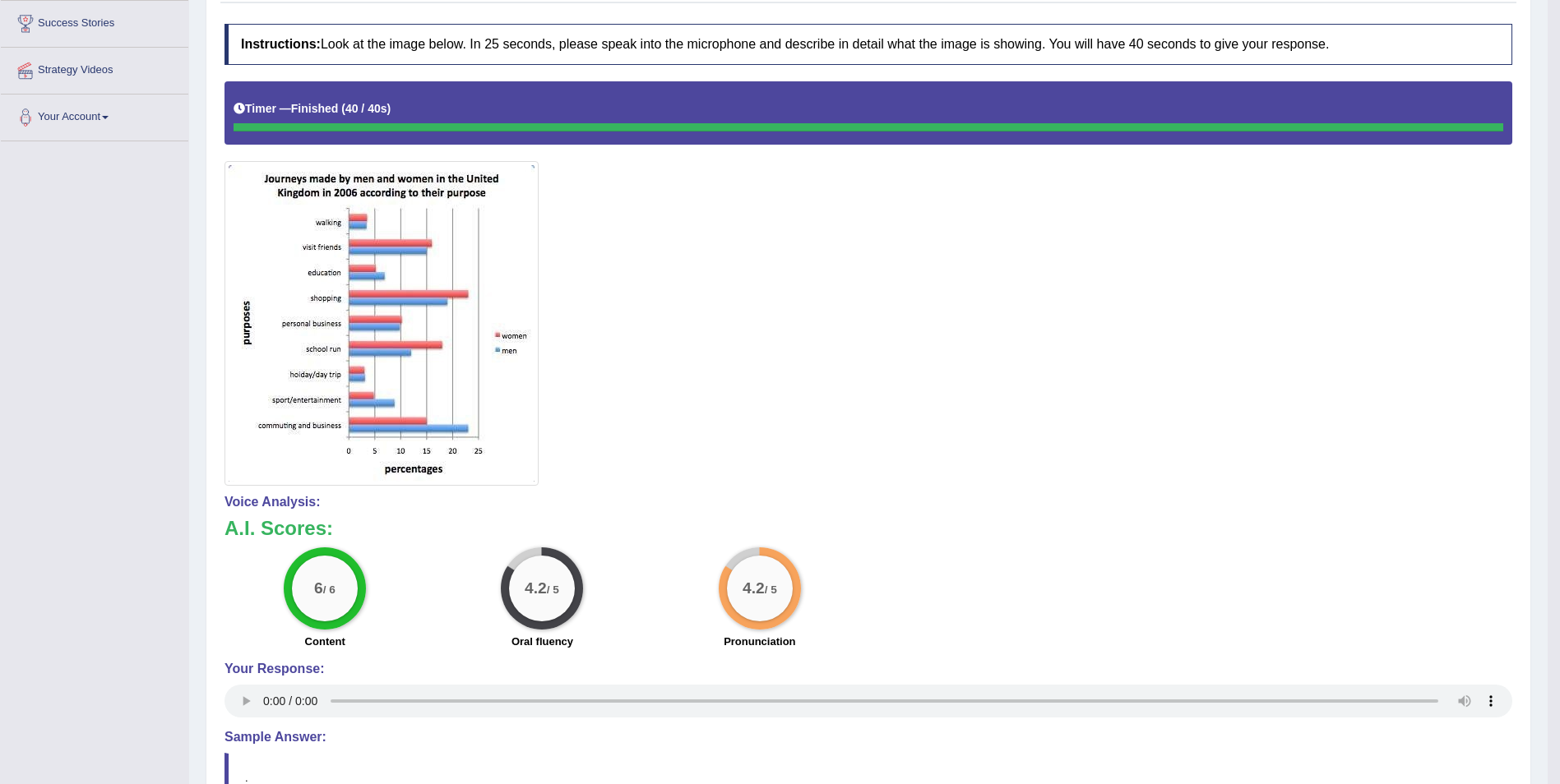
scroll to position [0, 0]
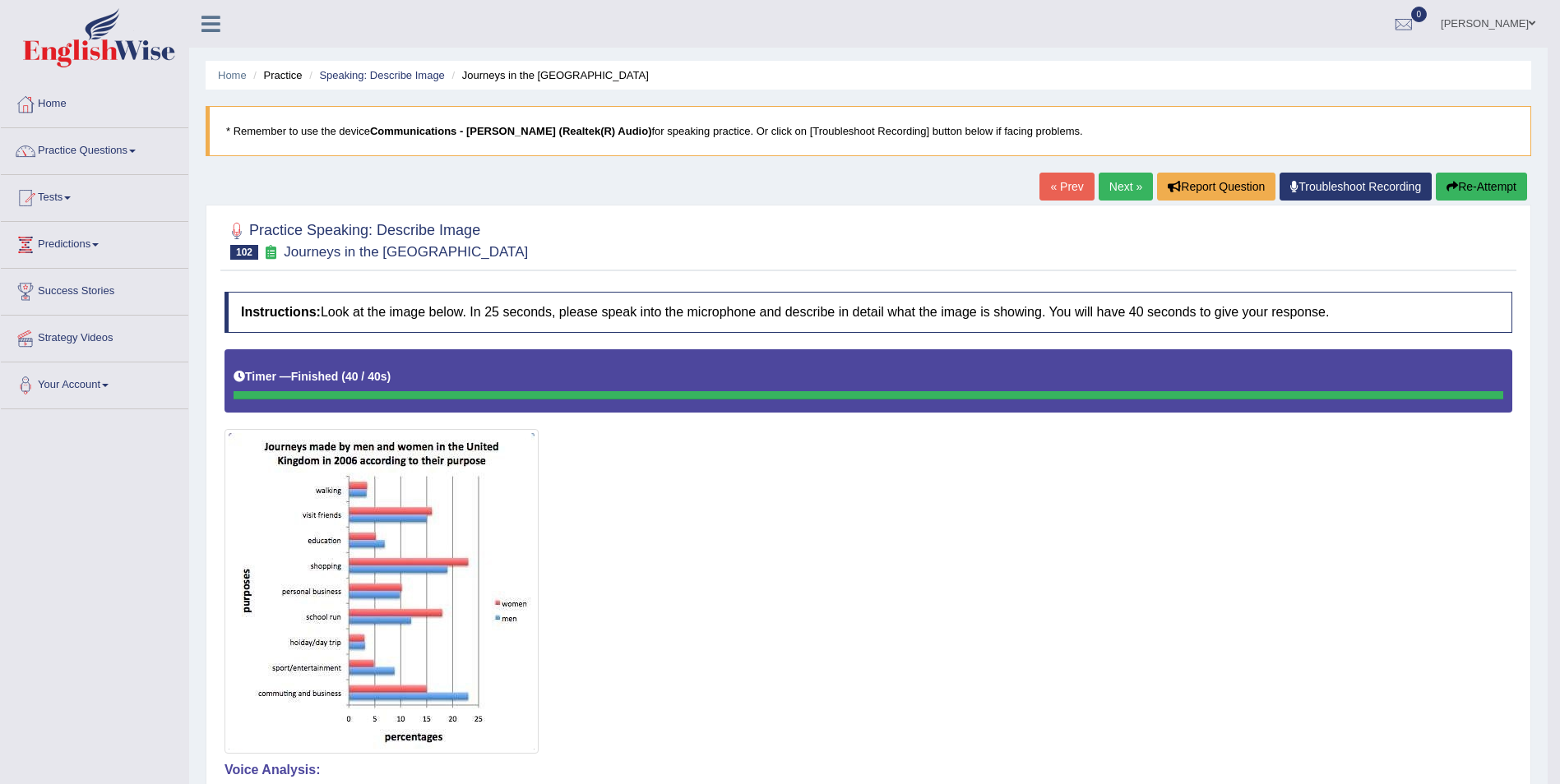
click at [1117, 183] on link "Next »" at bounding box center [1126, 186] width 55 height 28
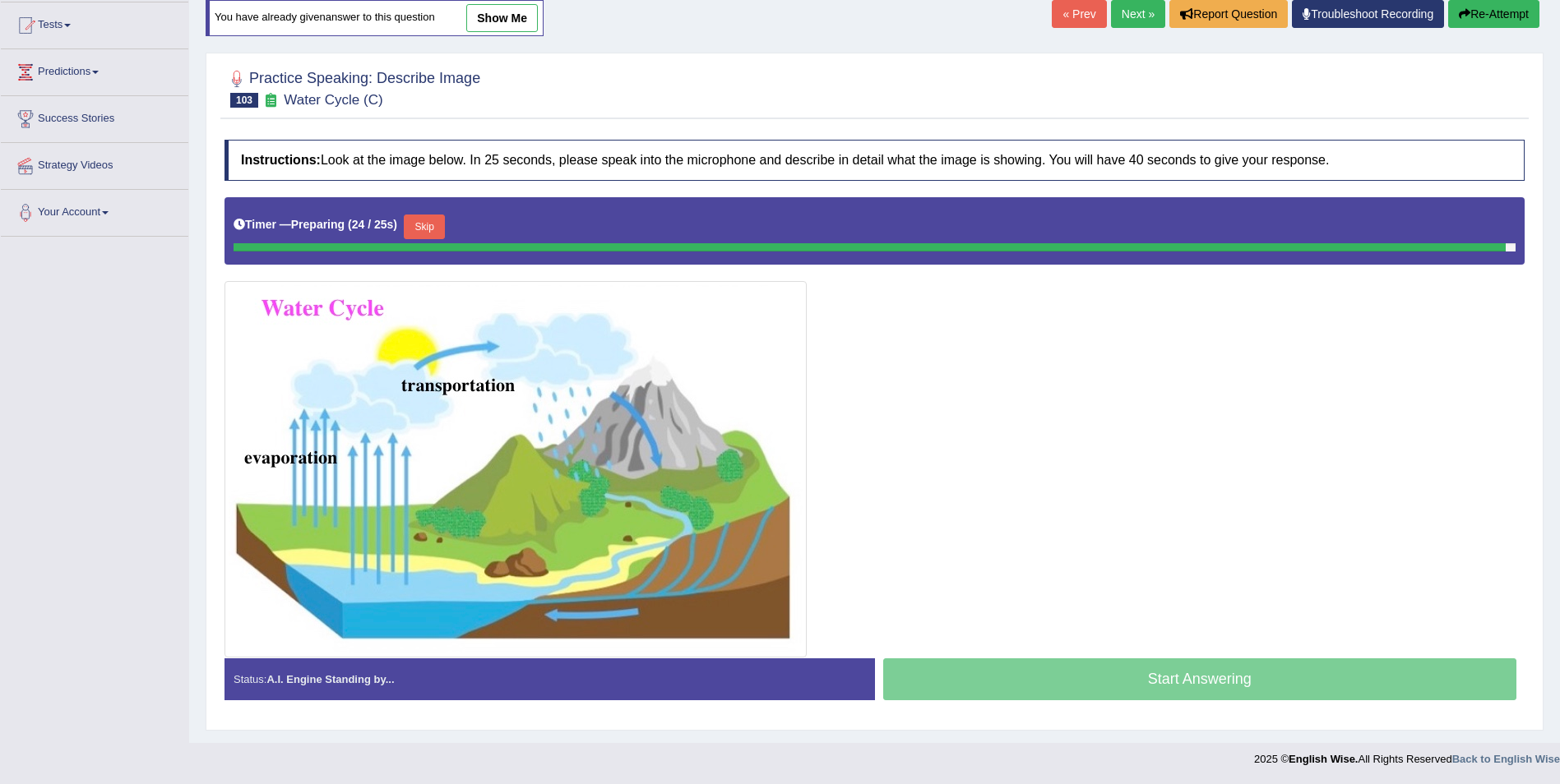
scroll to position [157, 0]
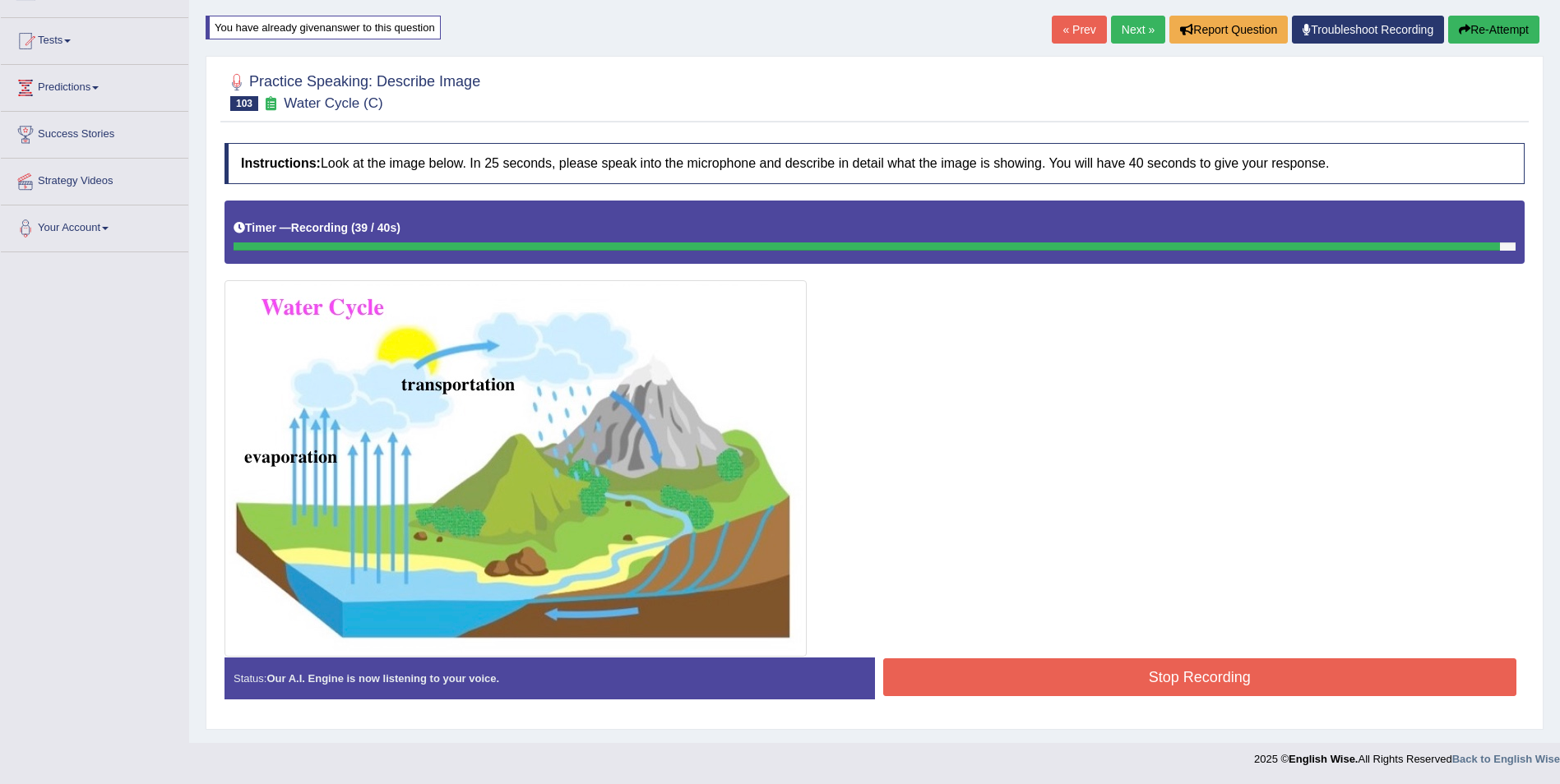
click at [1187, 671] on button "Stop Recording" at bounding box center [1200, 677] width 634 height 38
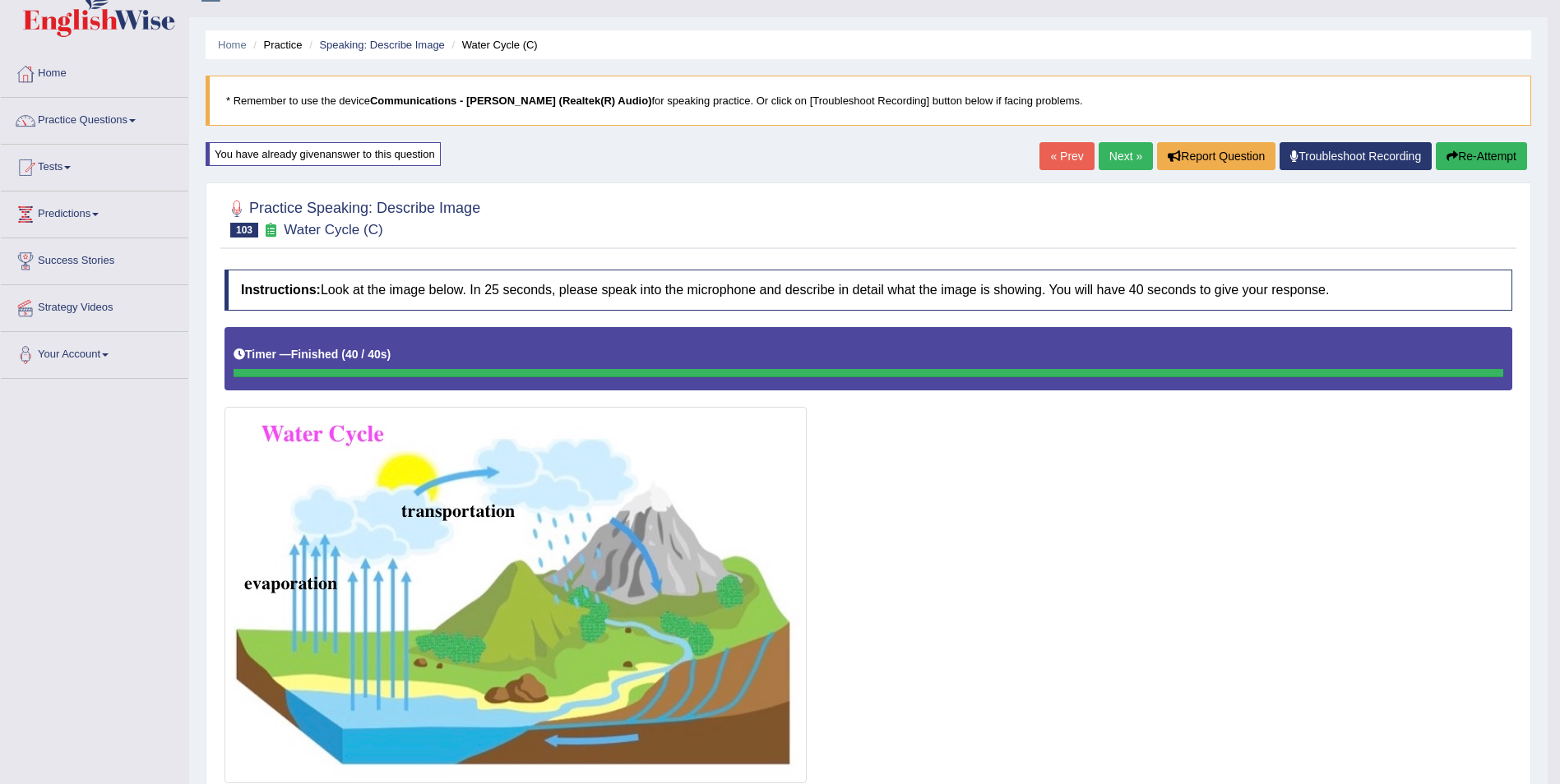
scroll to position [0, 0]
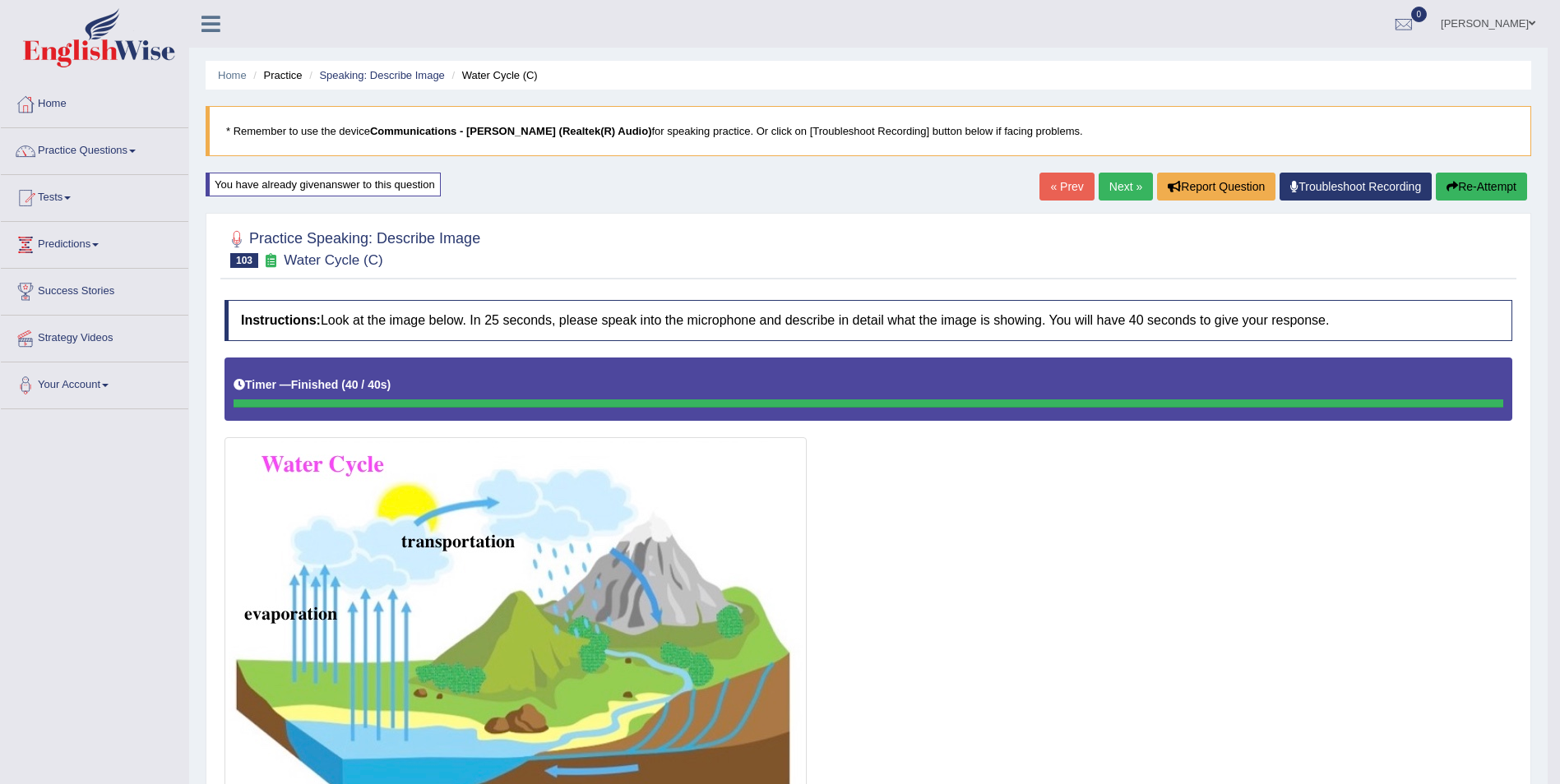
click at [1119, 182] on link "Next »" at bounding box center [1126, 186] width 55 height 28
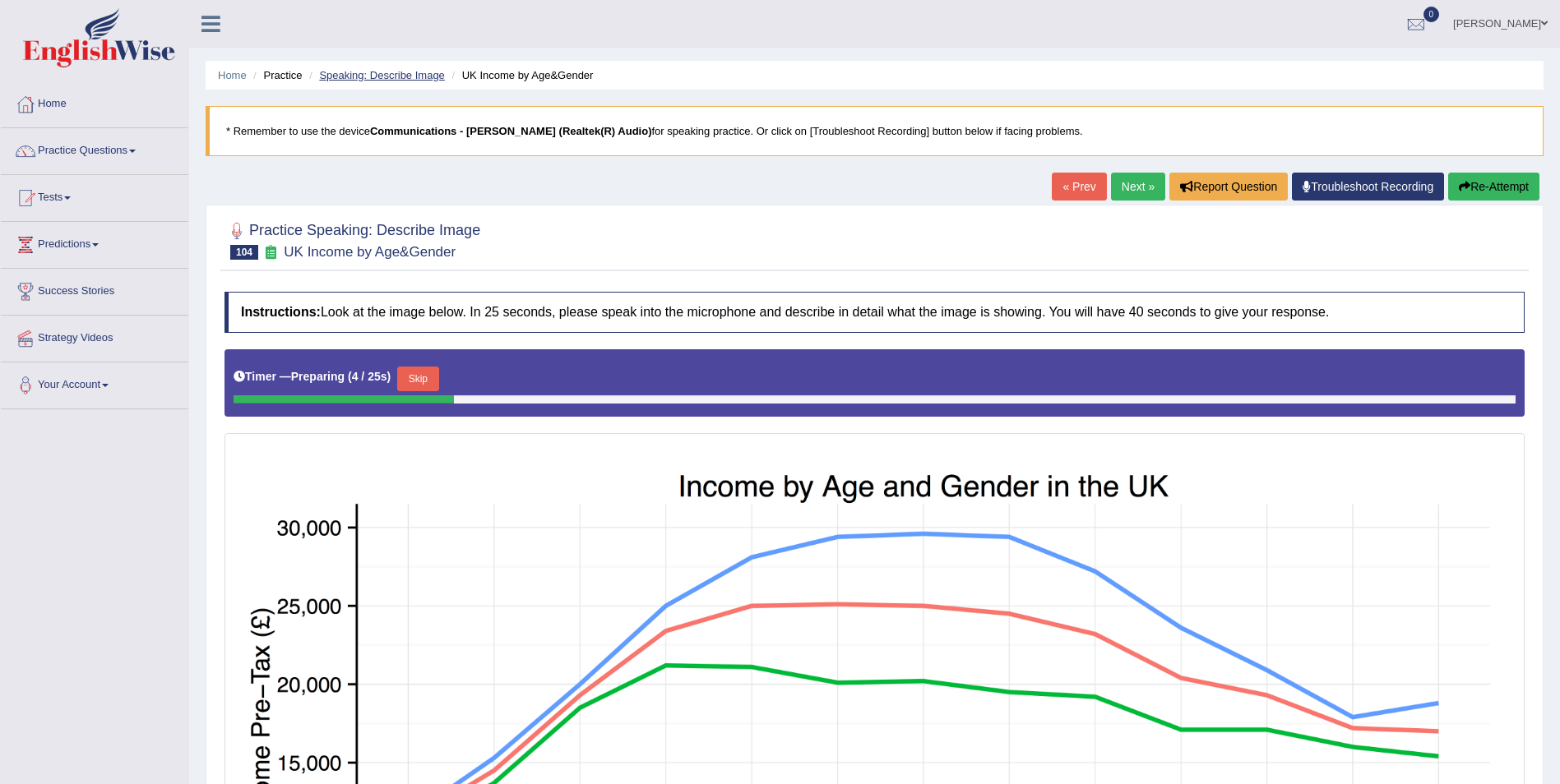
click at [396, 78] on link "Speaking: Describe Image" at bounding box center [381, 75] width 125 height 13
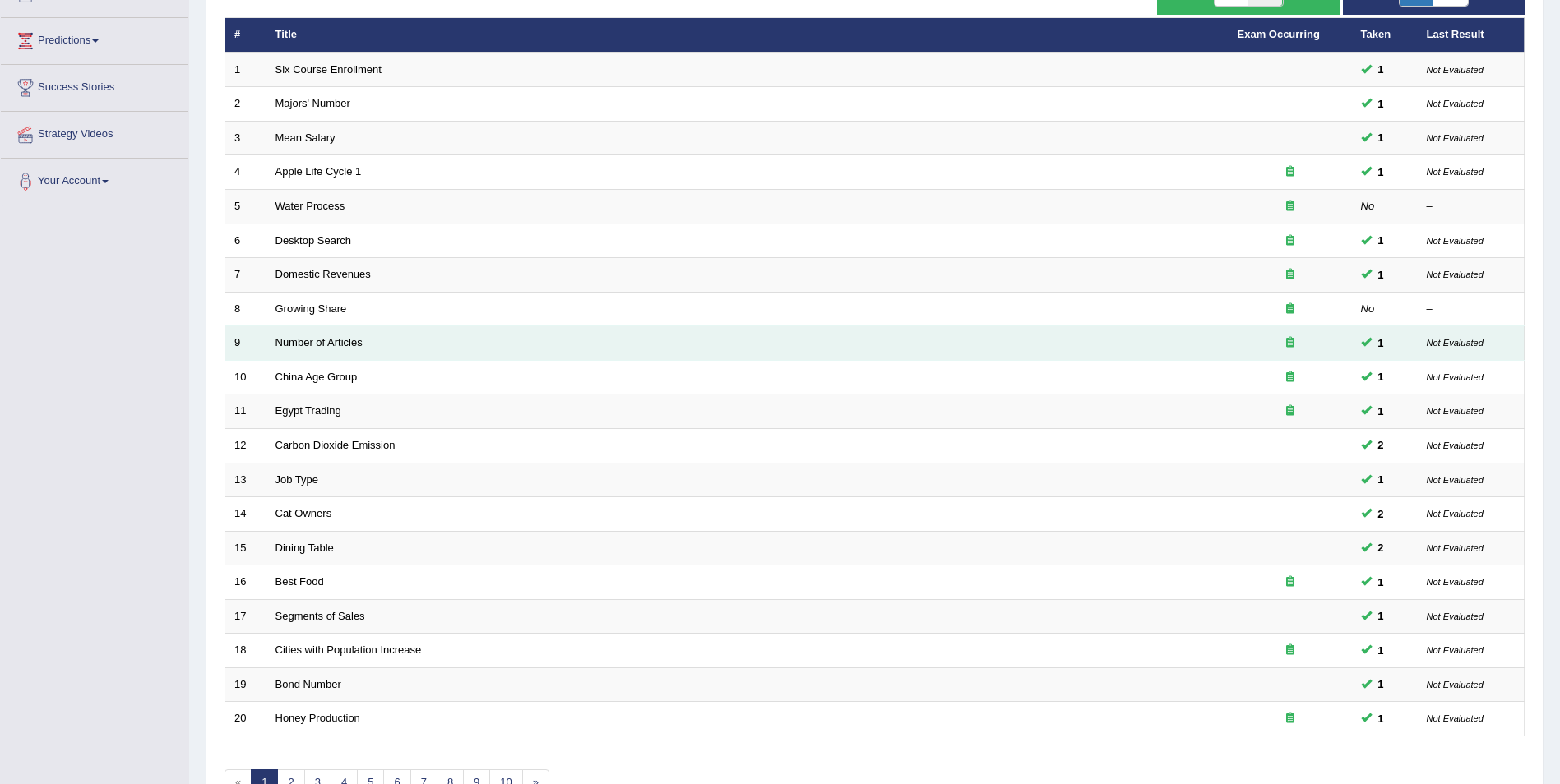
scroll to position [304, 0]
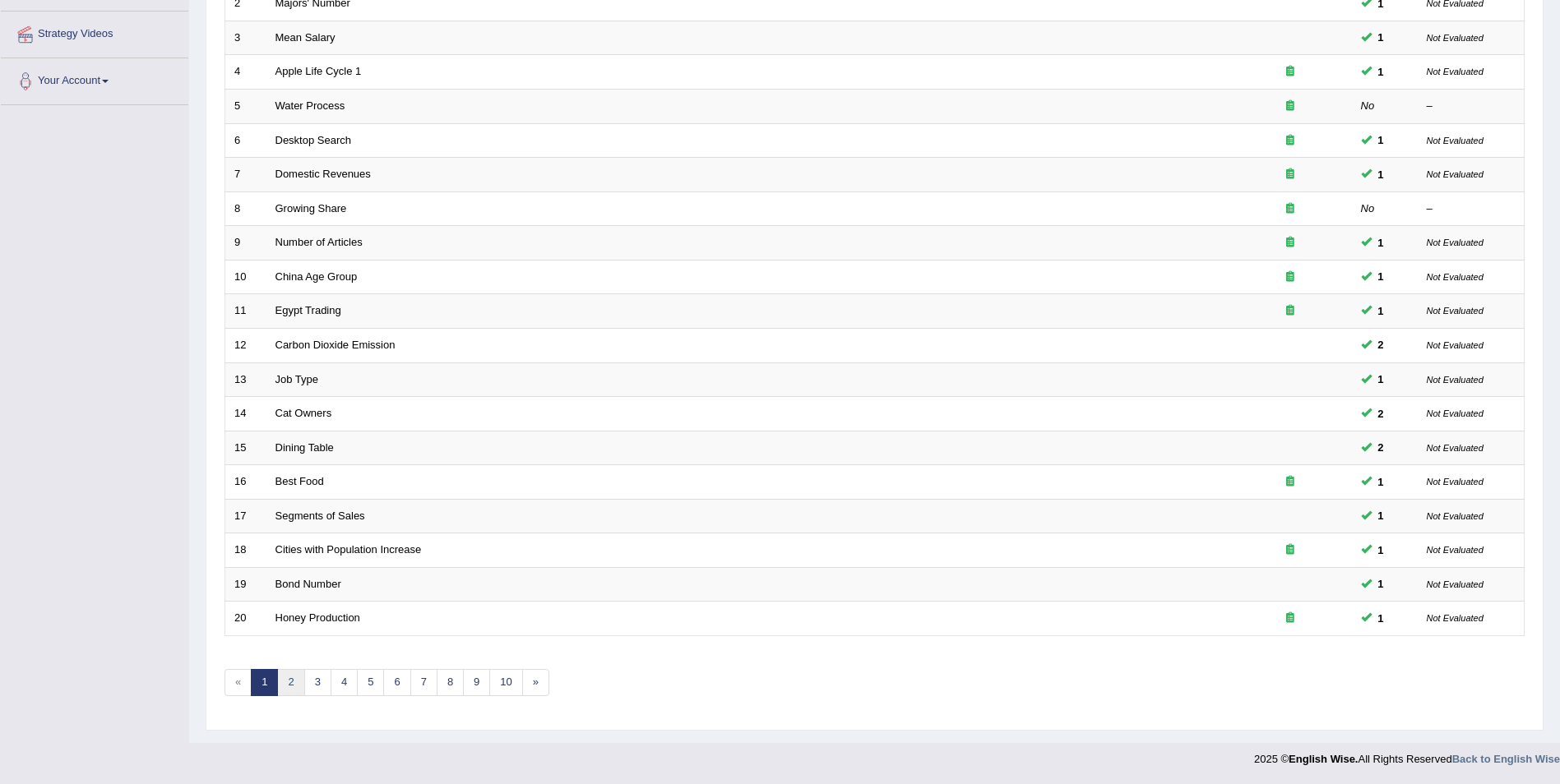
click at [291, 686] on link "2" at bounding box center [290, 683] width 27 height 27
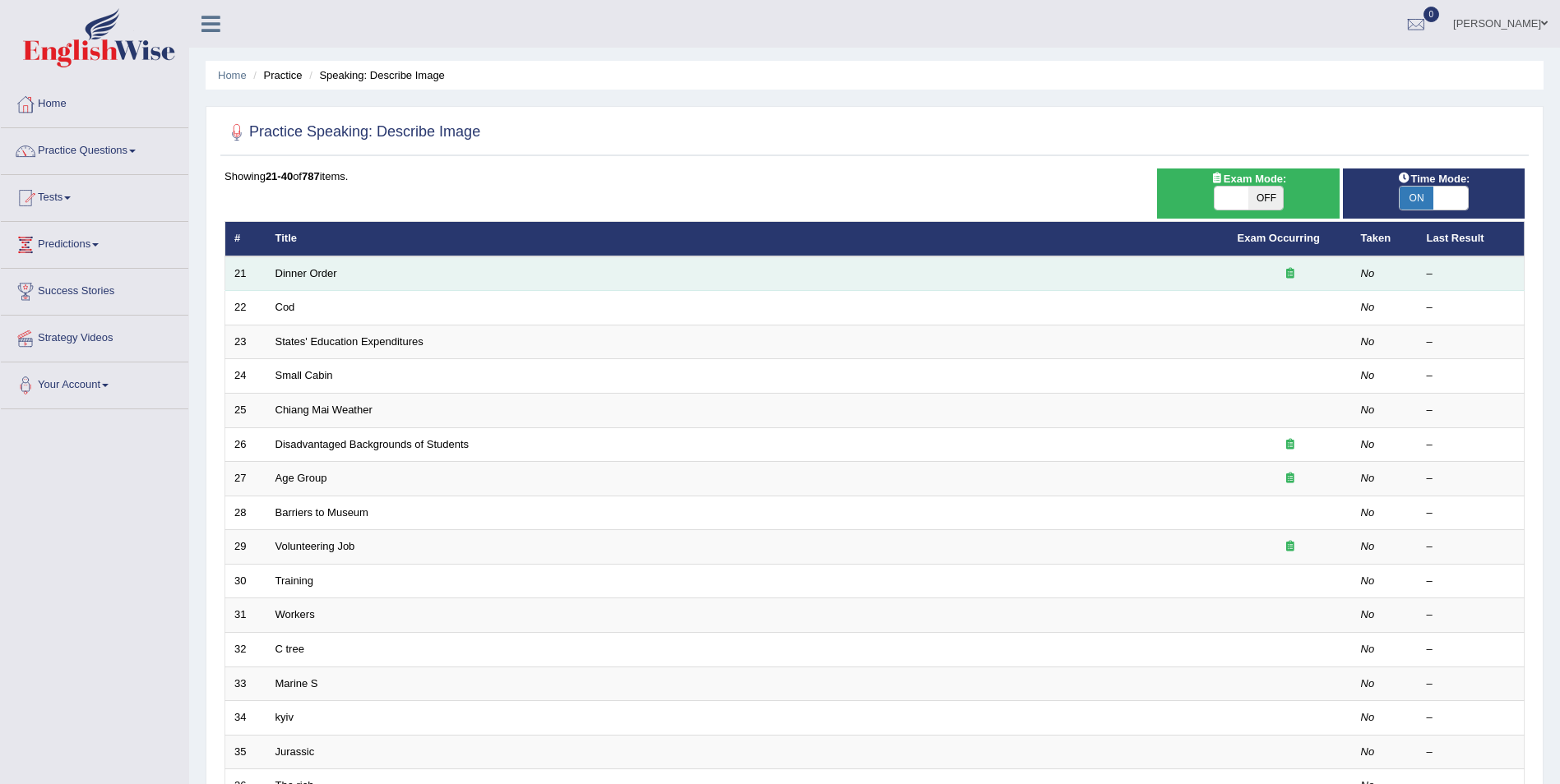
click at [309, 281] on td "Dinner Order" at bounding box center [748, 274] width 962 height 35
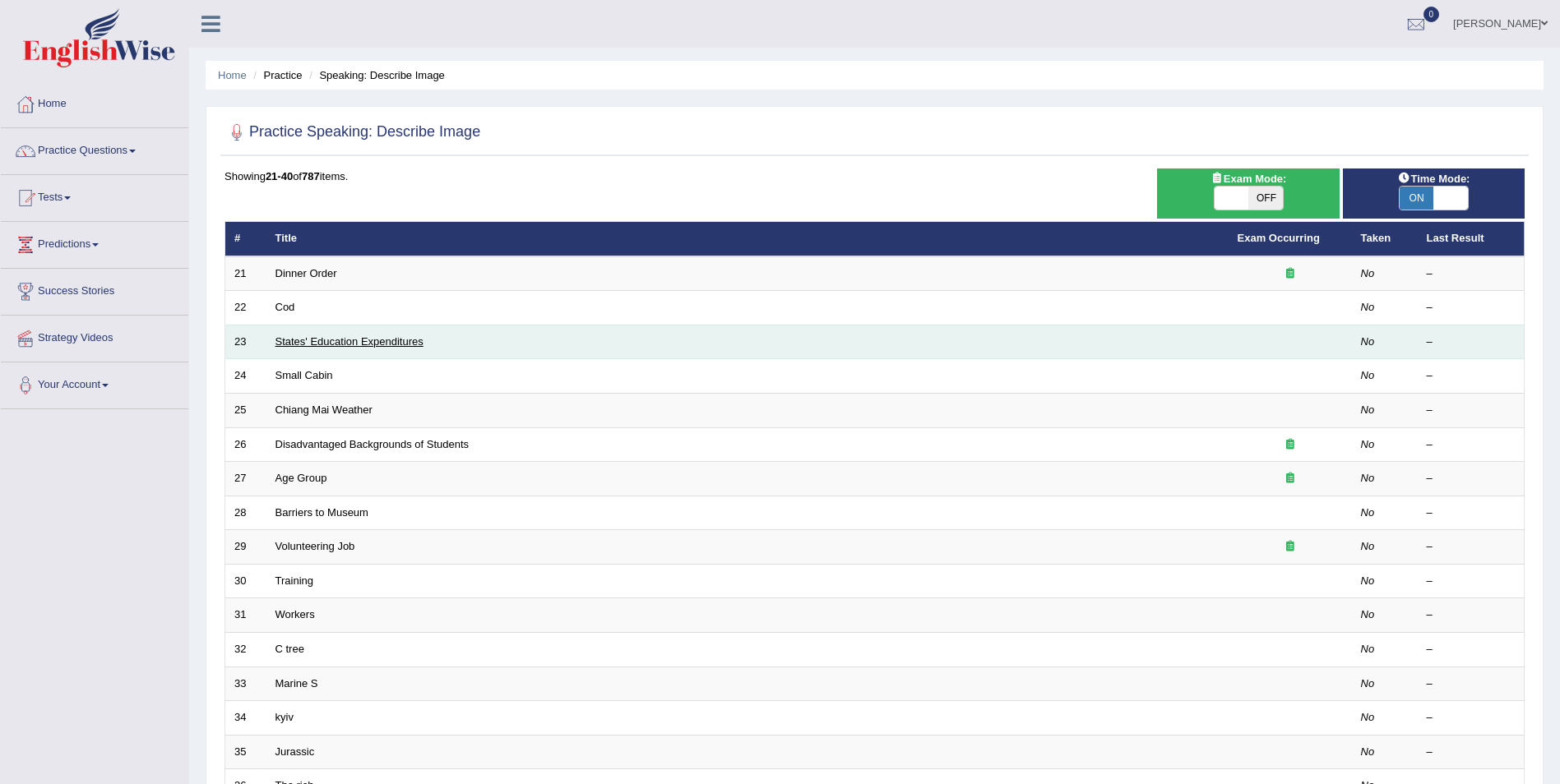
click at [303, 337] on link "States' Education Expenditures" at bounding box center [349, 342] width 148 height 13
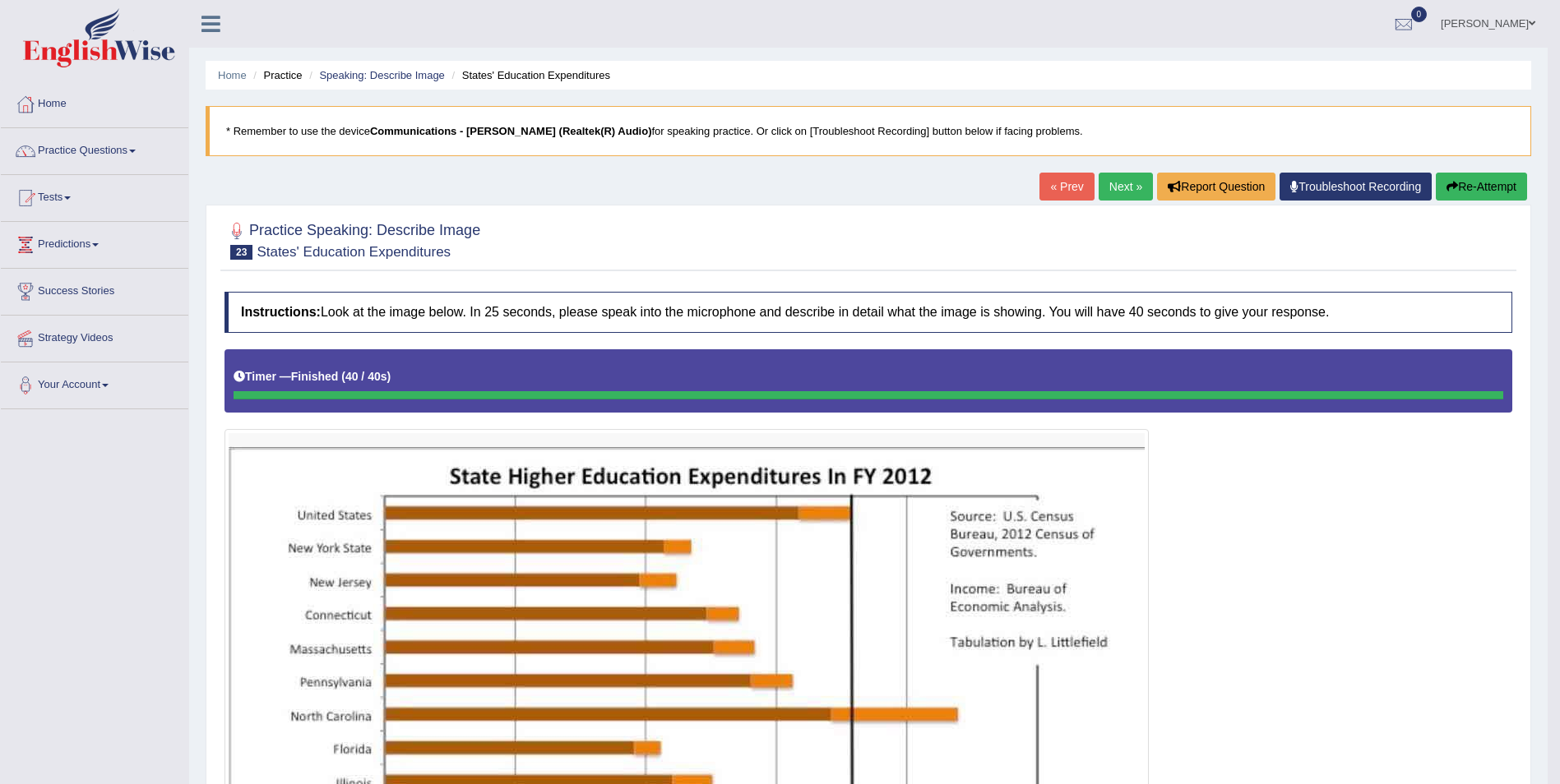
click at [1136, 180] on link "Next »" at bounding box center [1126, 186] width 55 height 28
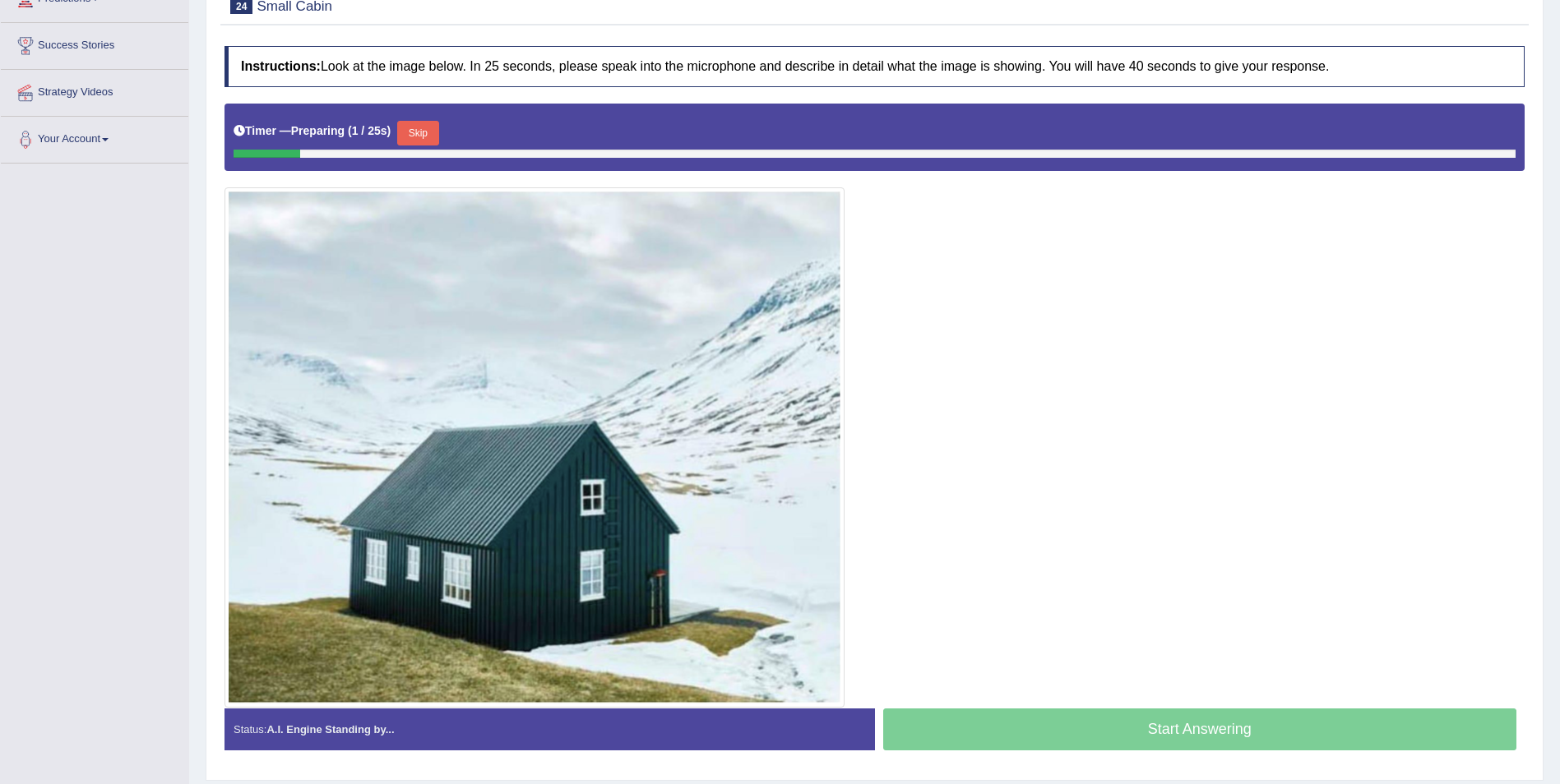
scroll to position [296, 0]
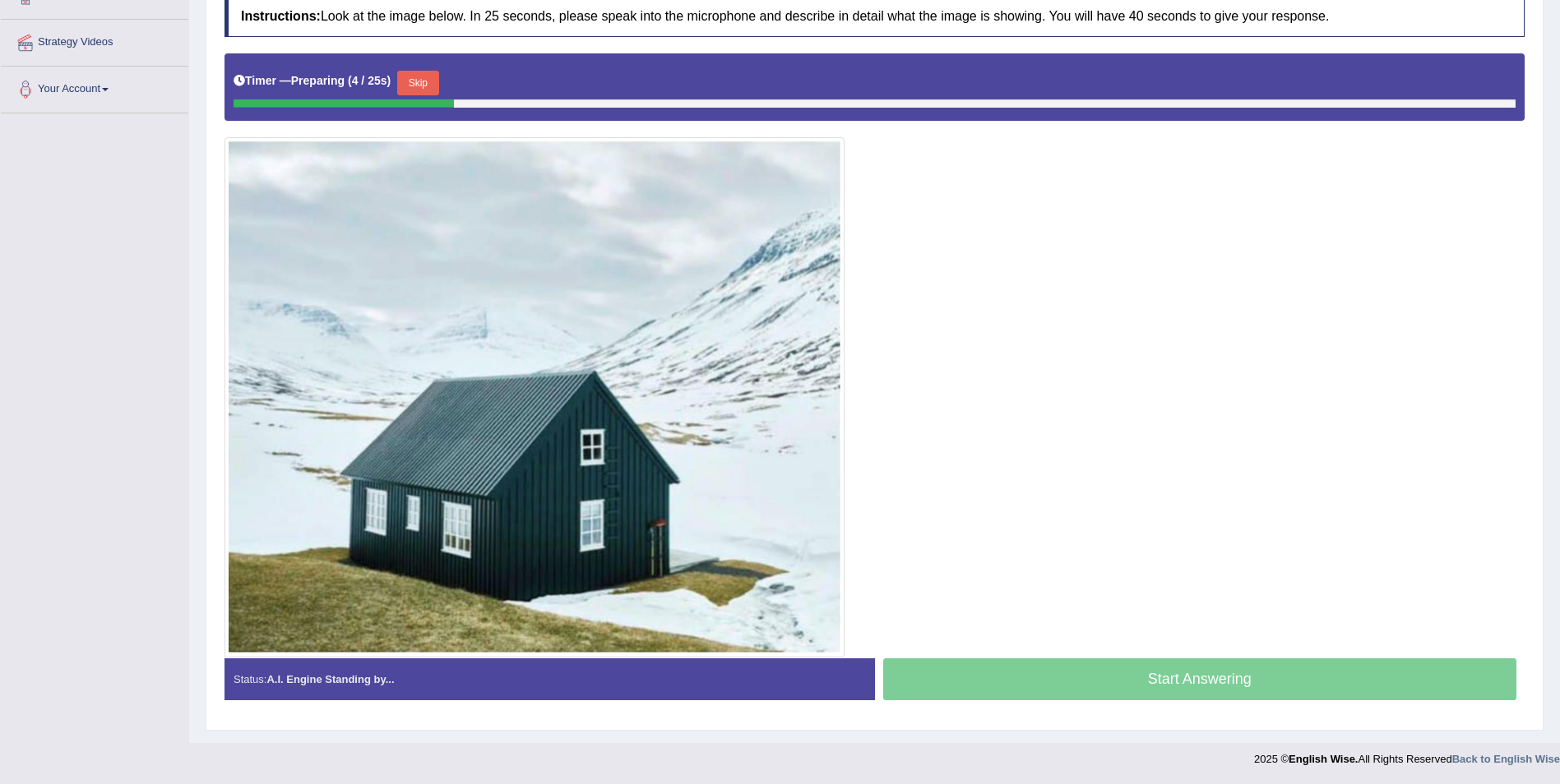
click at [420, 79] on button "Skip" at bounding box center [418, 83] width 41 height 25
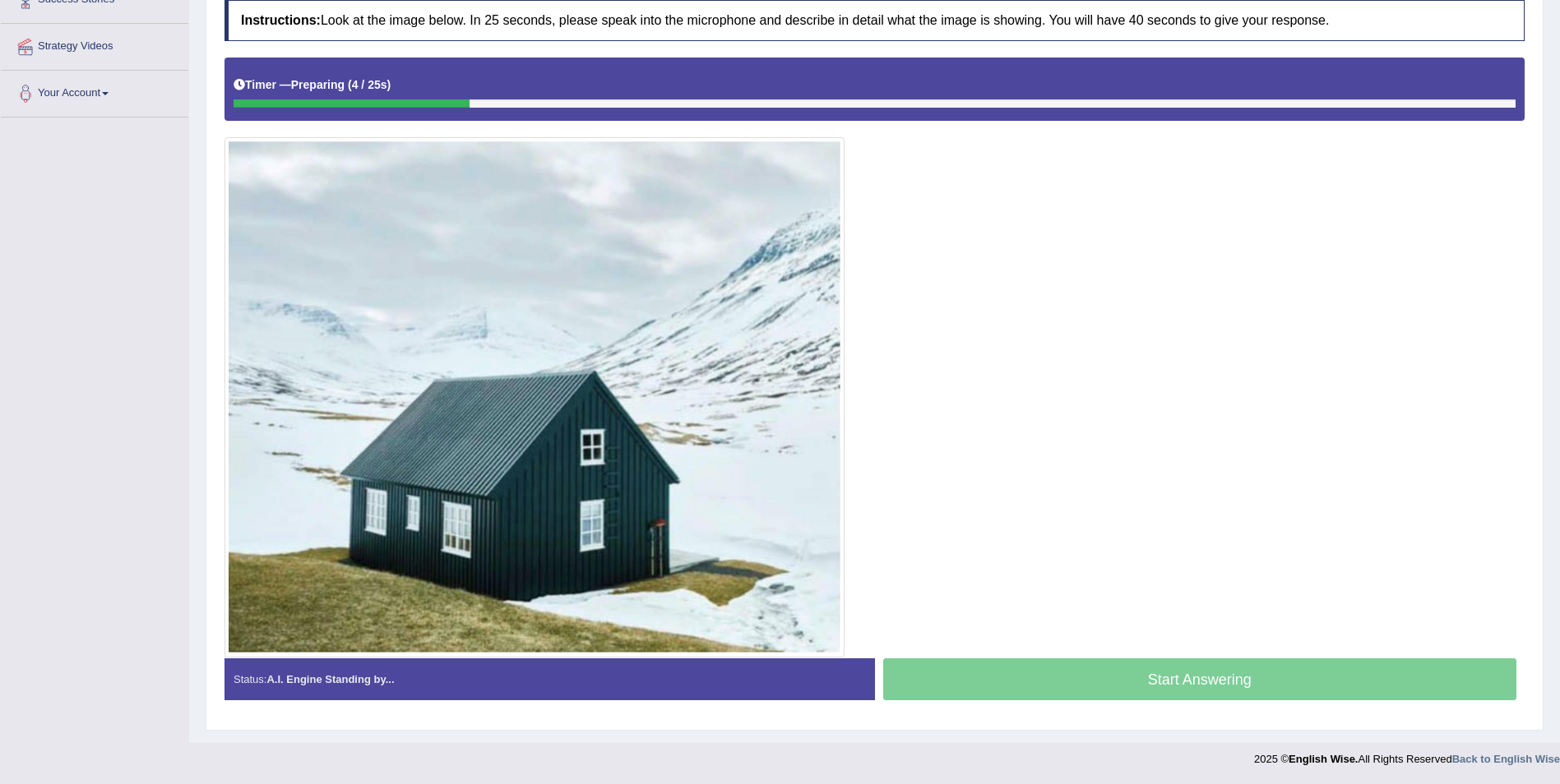
scroll to position [292, 0]
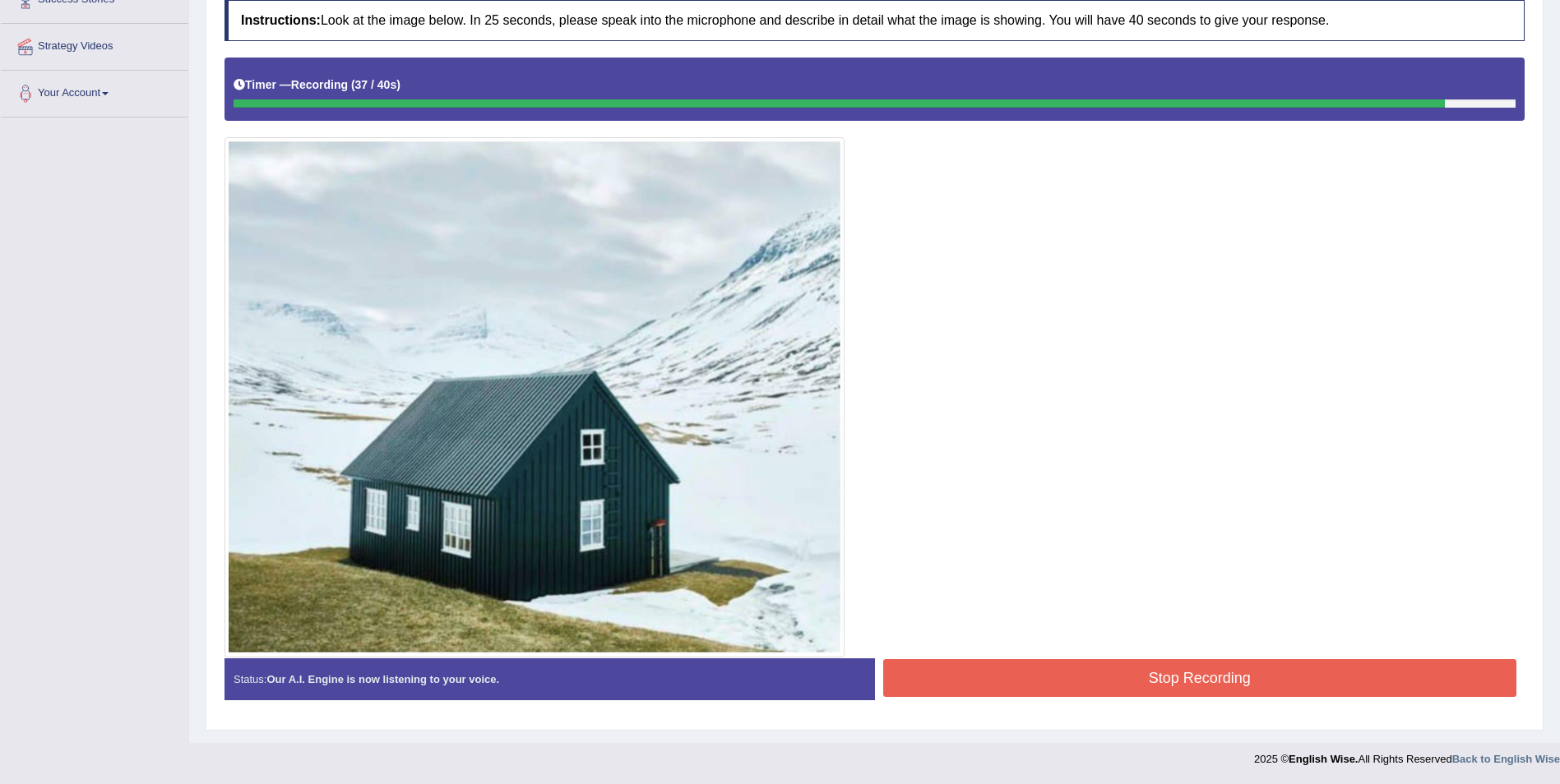
click at [1179, 689] on button "Stop Recording" at bounding box center [1200, 678] width 634 height 38
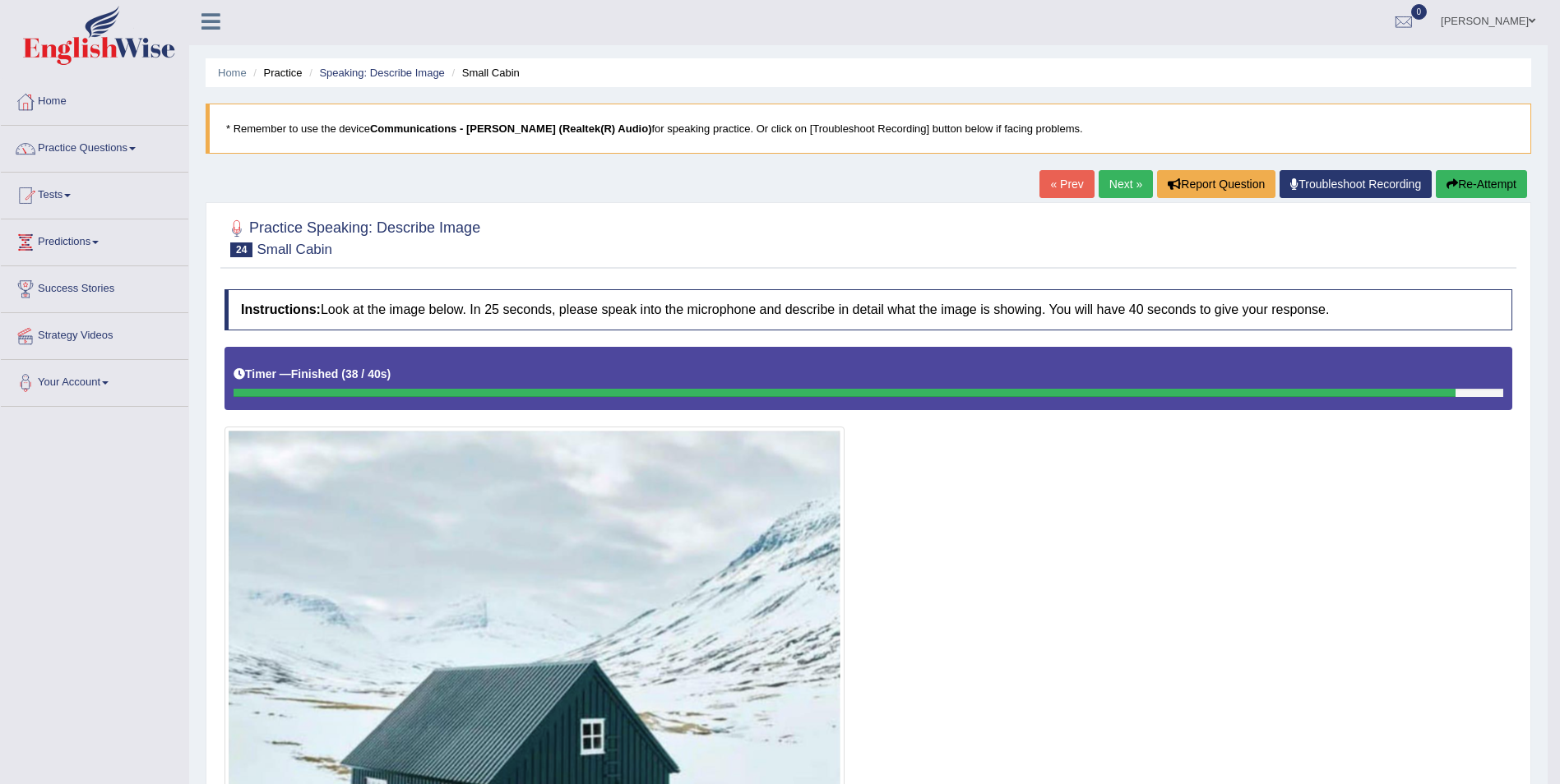
scroll to position [0, 0]
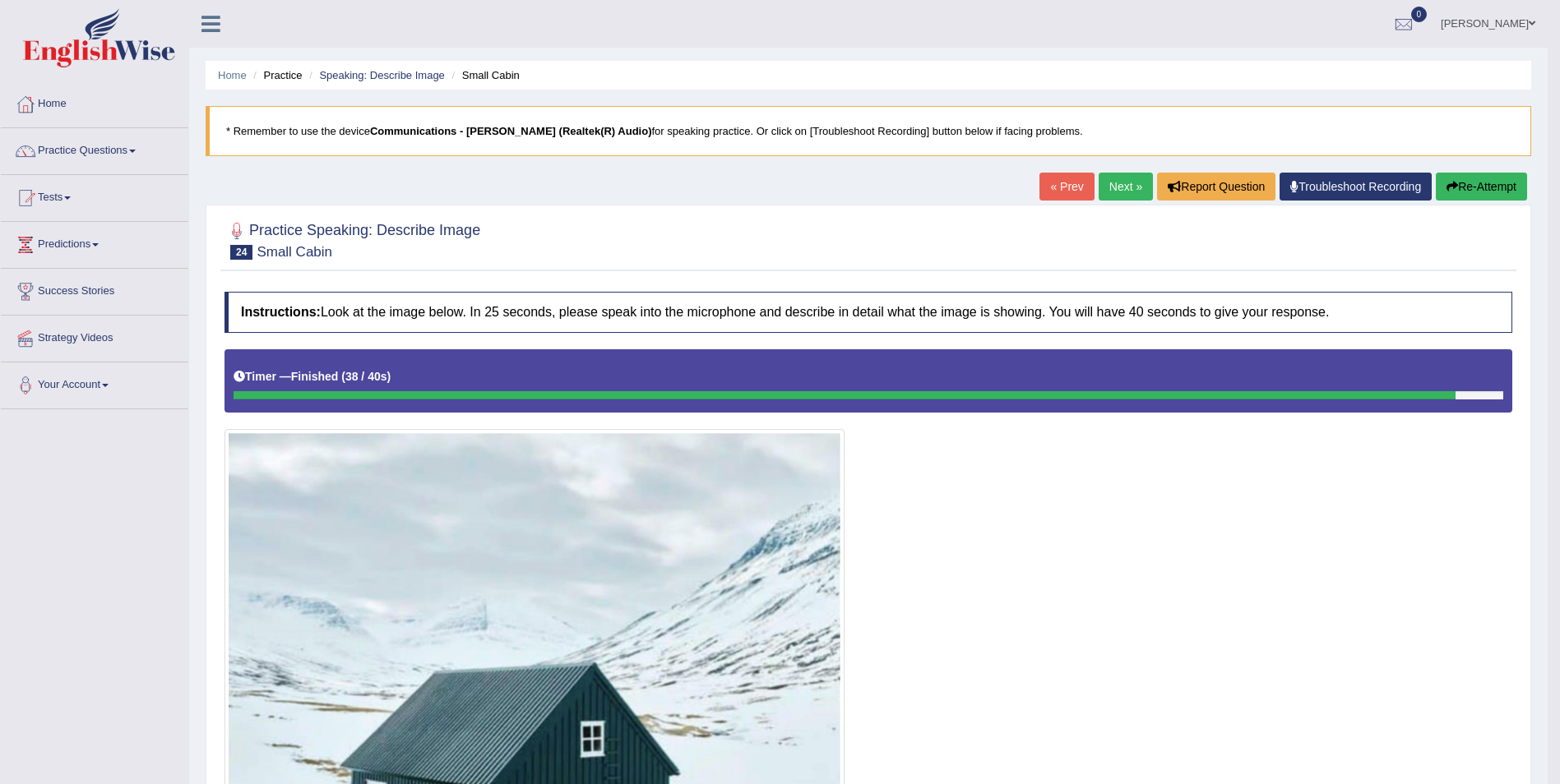
click at [1101, 189] on link "Next »" at bounding box center [1126, 186] width 55 height 28
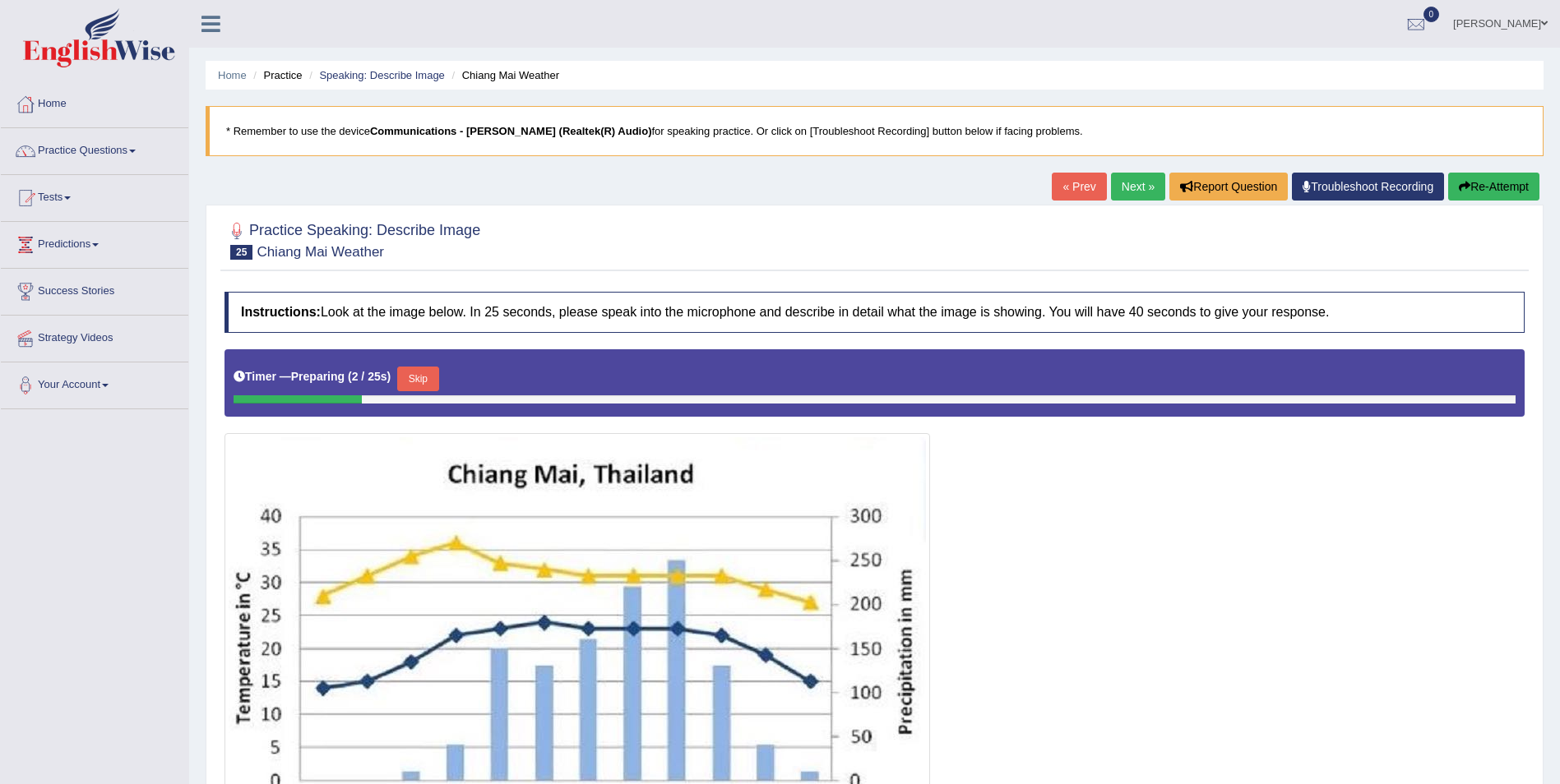
click at [1127, 189] on link "Next »" at bounding box center [1138, 186] width 55 height 28
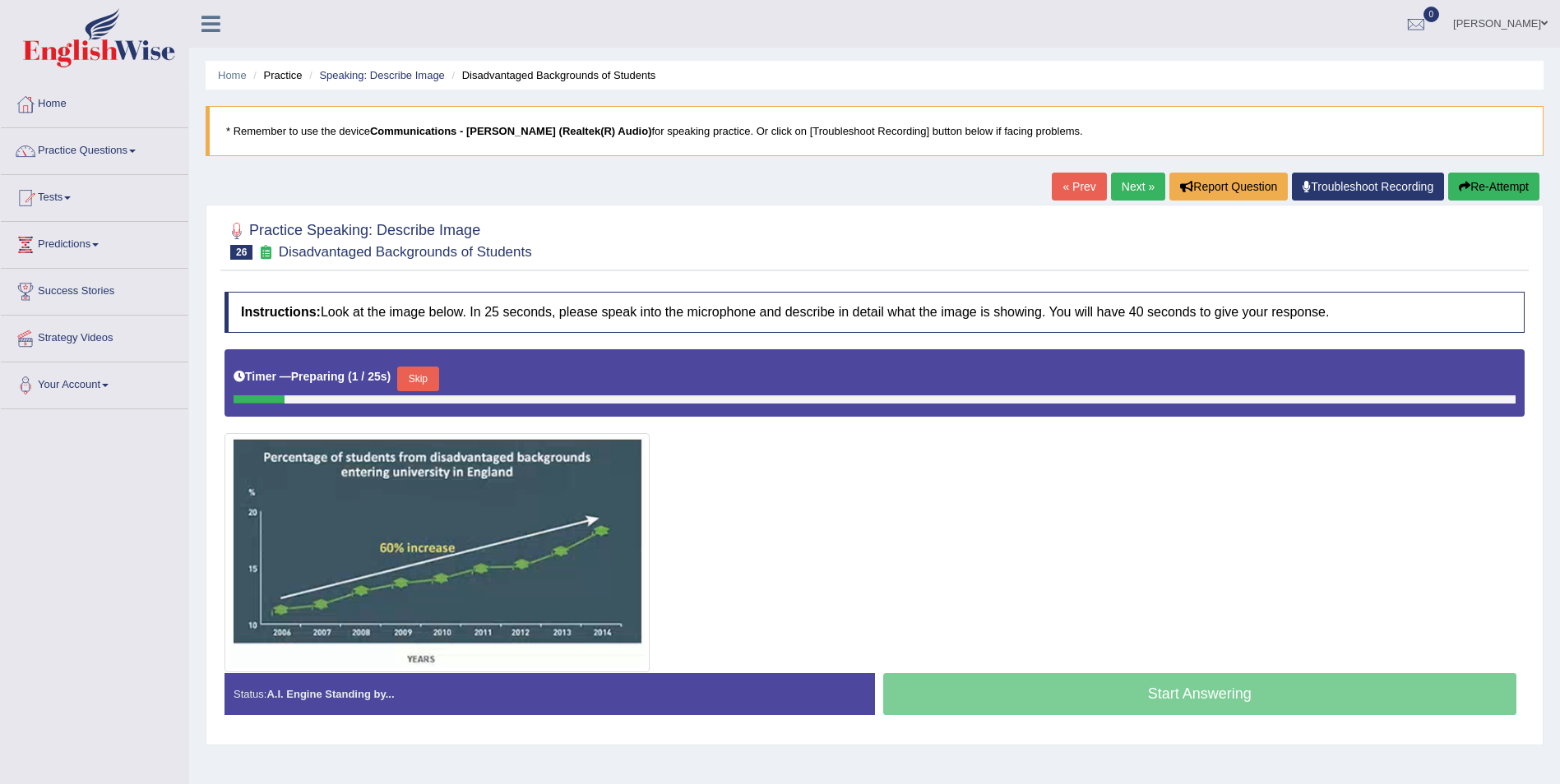
click at [1115, 179] on link "Next »" at bounding box center [1138, 186] width 55 height 28
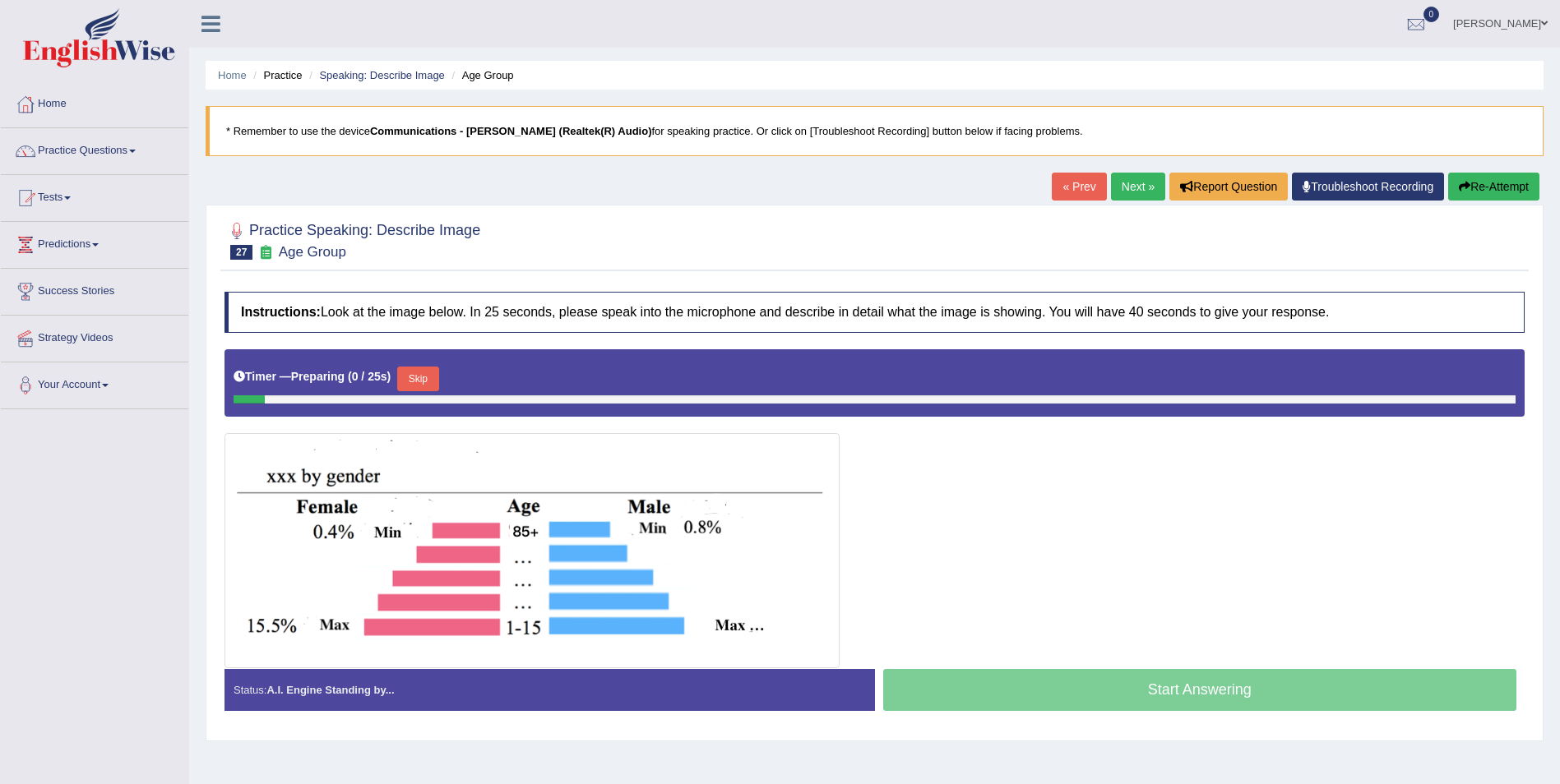
click at [1126, 186] on link "Next »" at bounding box center [1138, 186] width 55 height 28
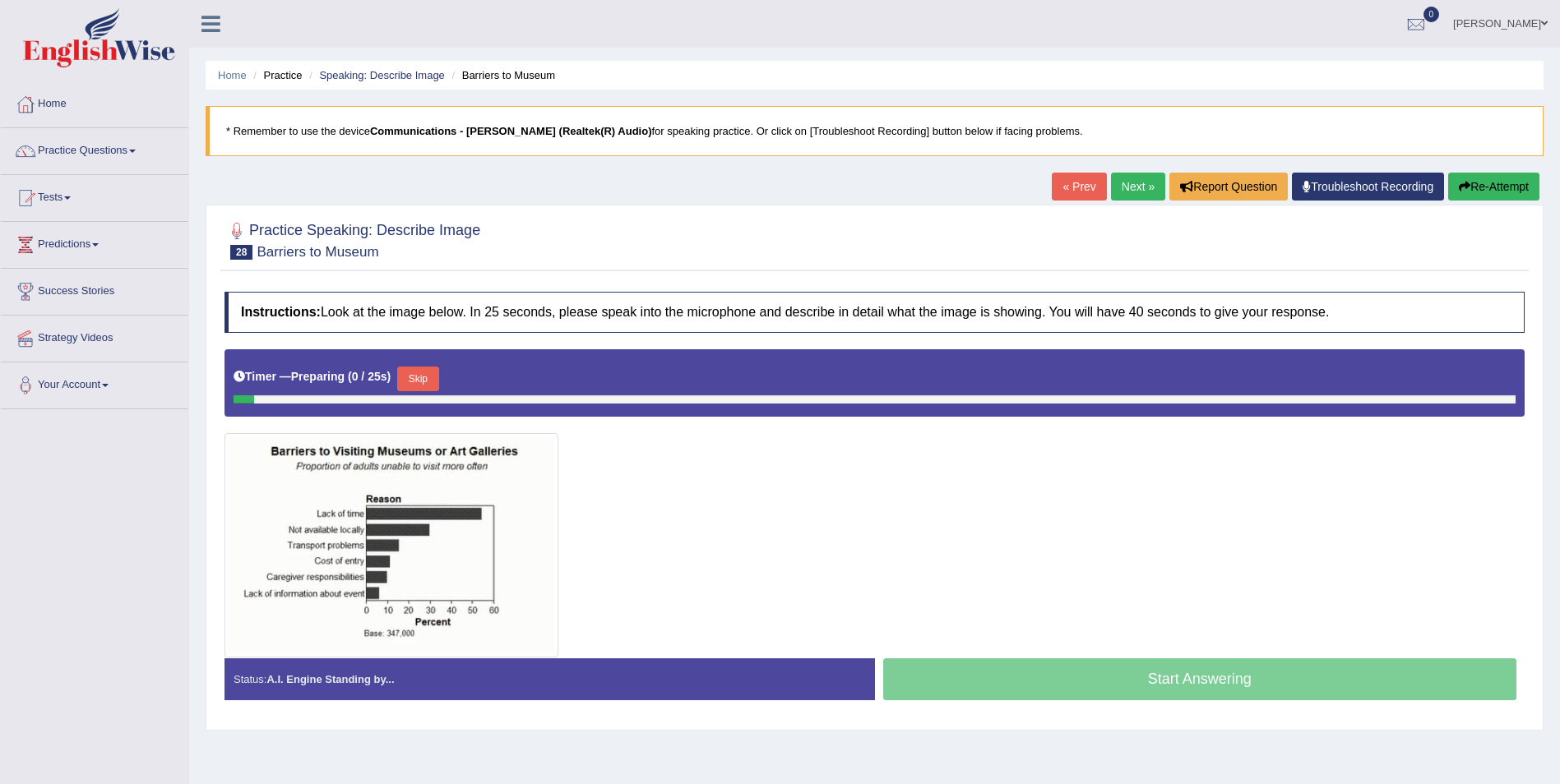
click at [1126, 186] on link "Next »" at bounding box center [1138, 186] width 55 height 28
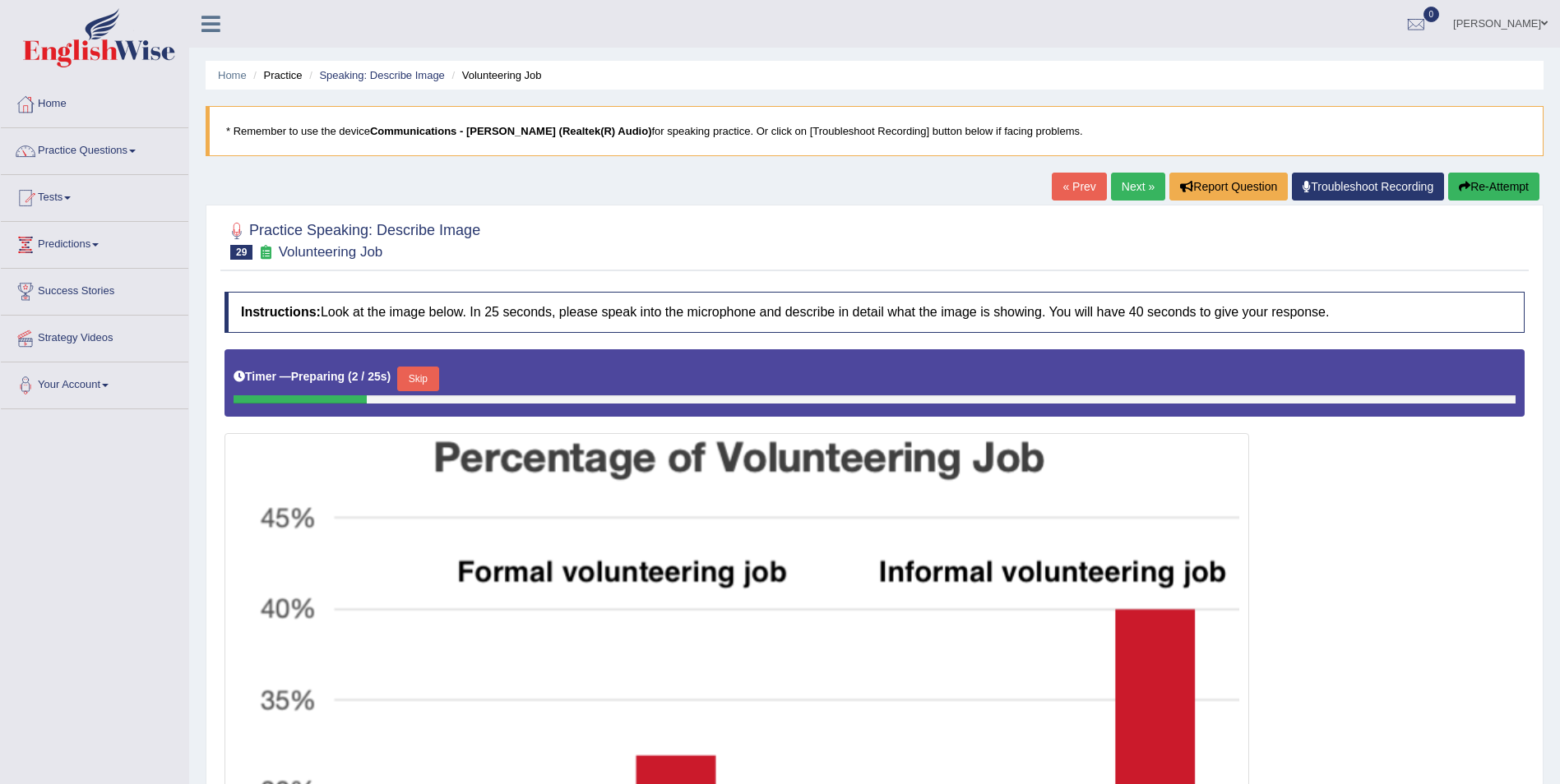
click at [1131, 186] on link "Next »" at bounding box center [1138, 186] width 55 height 28
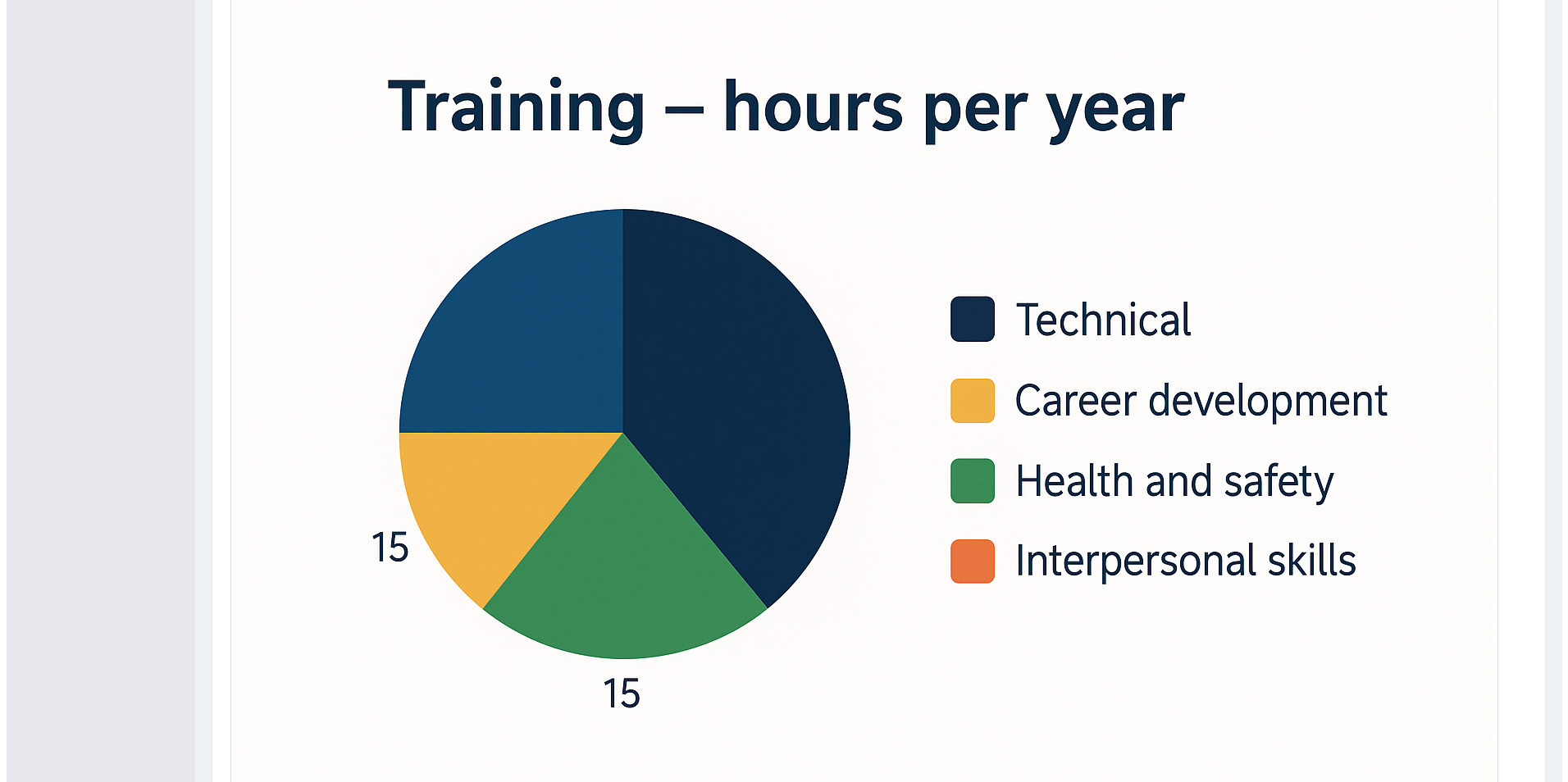
scroll to position [620, 0]
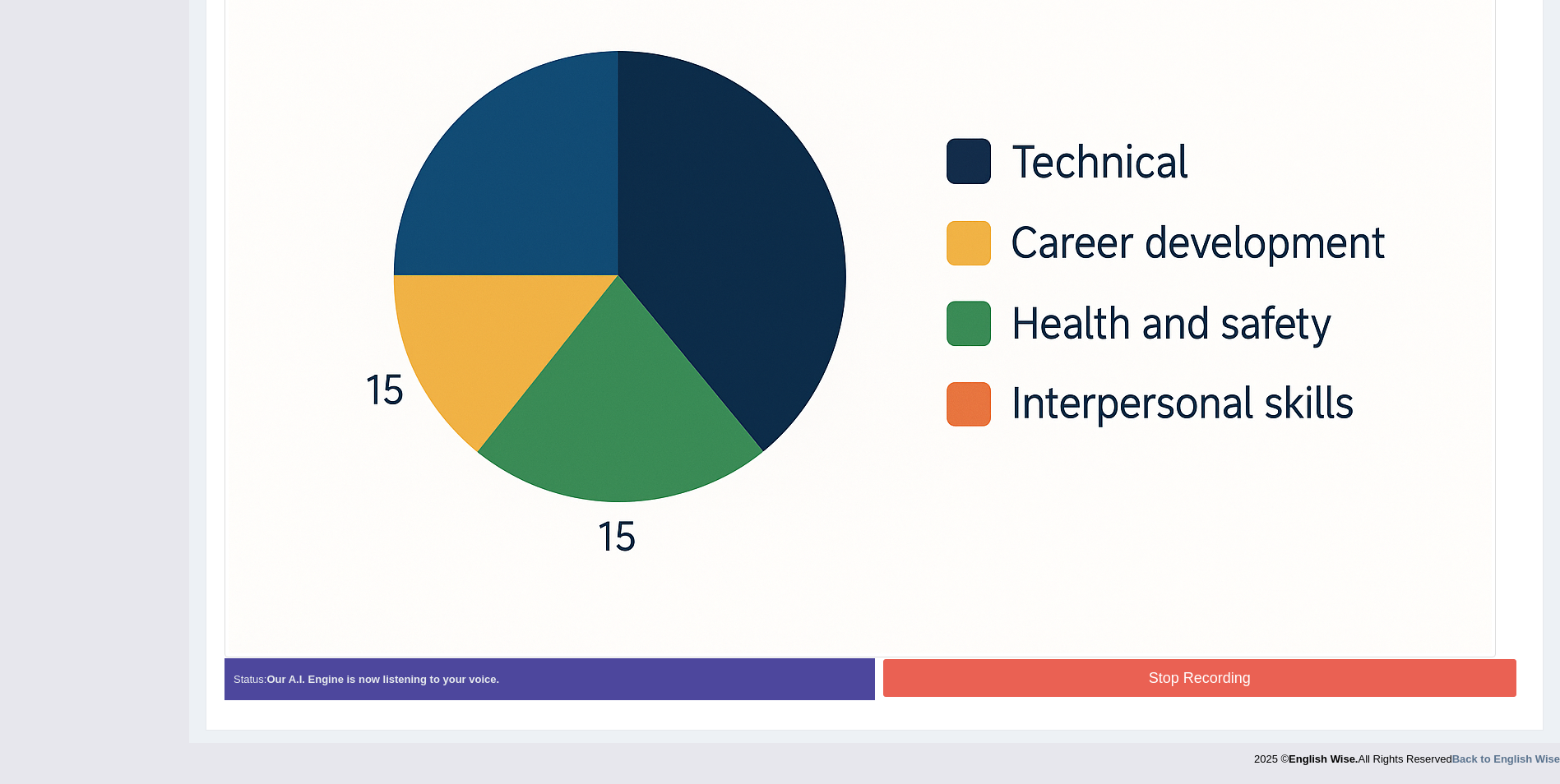
click at [1179, 676] on button "Stop Recording" at bounding box center [1200, 678] width 634 height 38
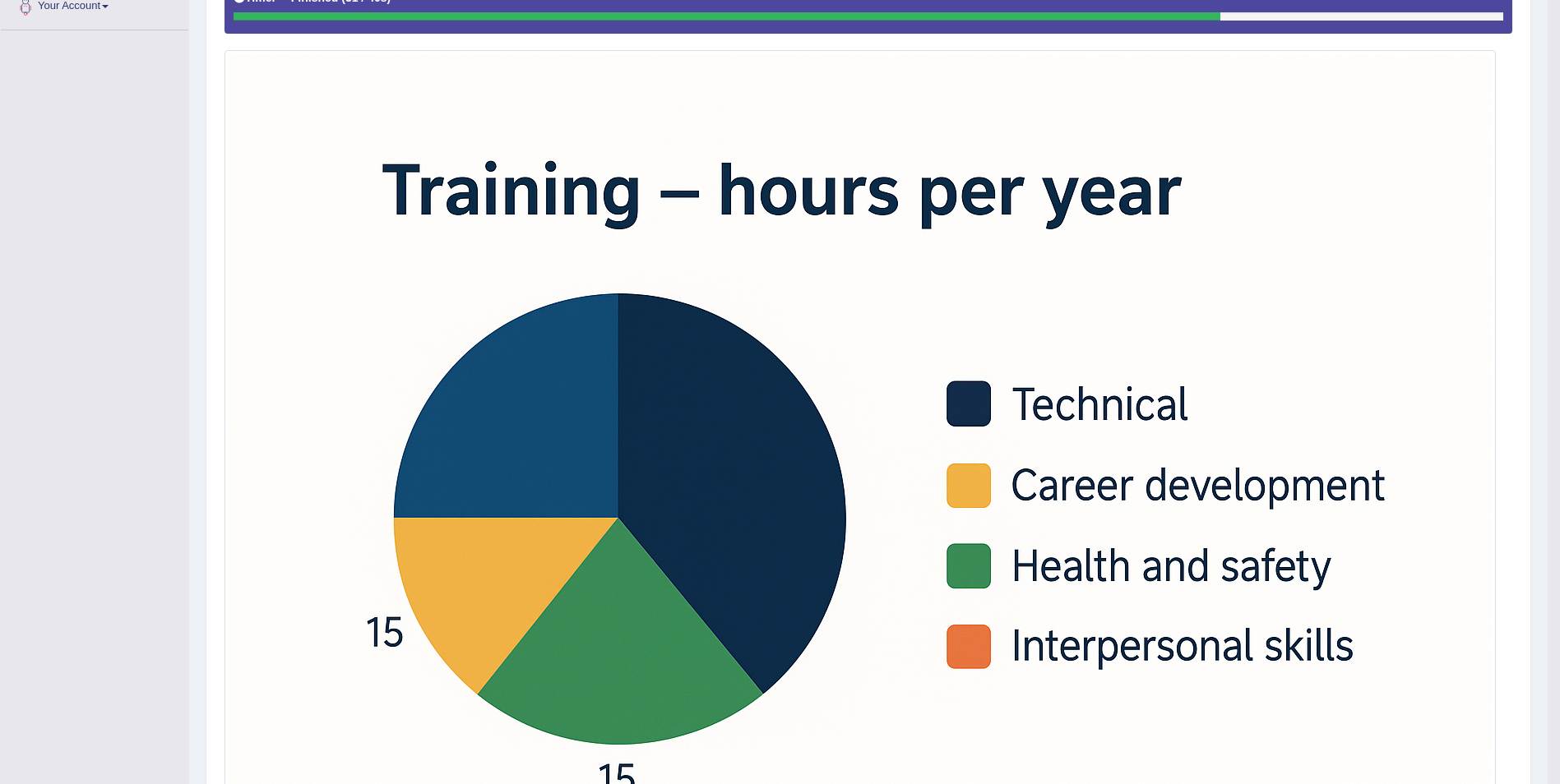
scroll to position [0, 0]
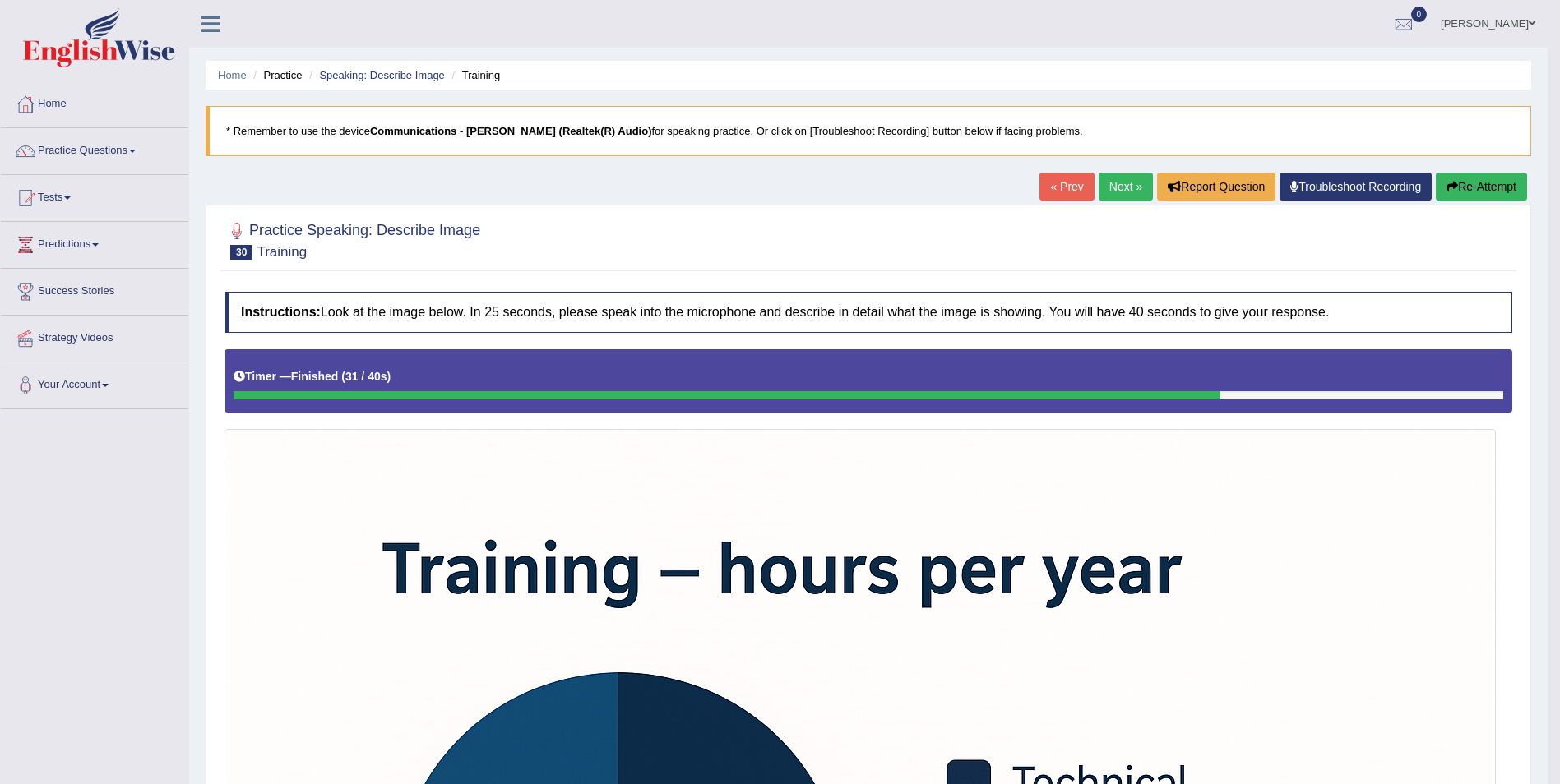
click at [1101, 191] on link "Next »" at bounding box center [1126, 186] width 55 height 28
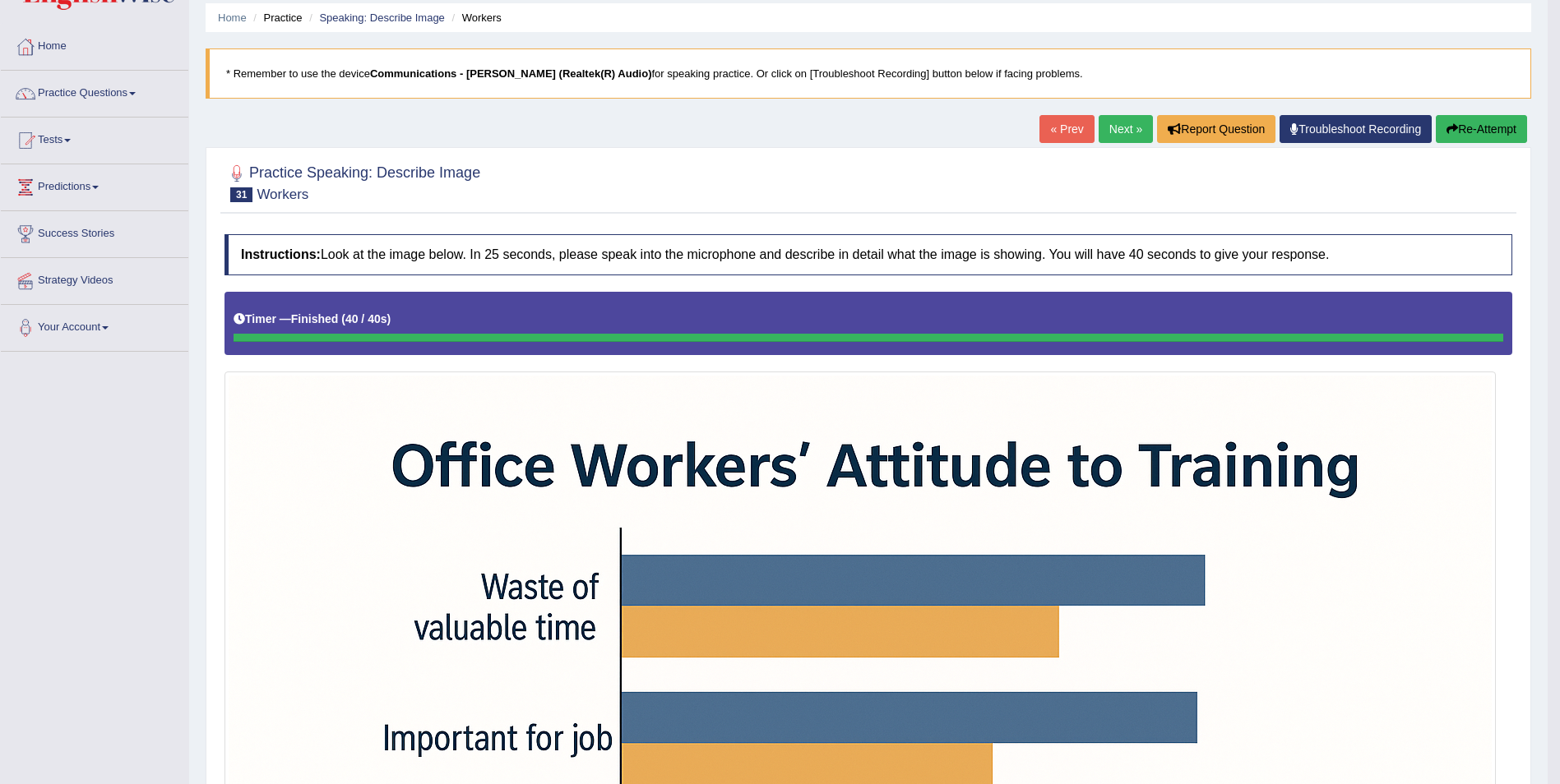
scroll to position [50, 0]
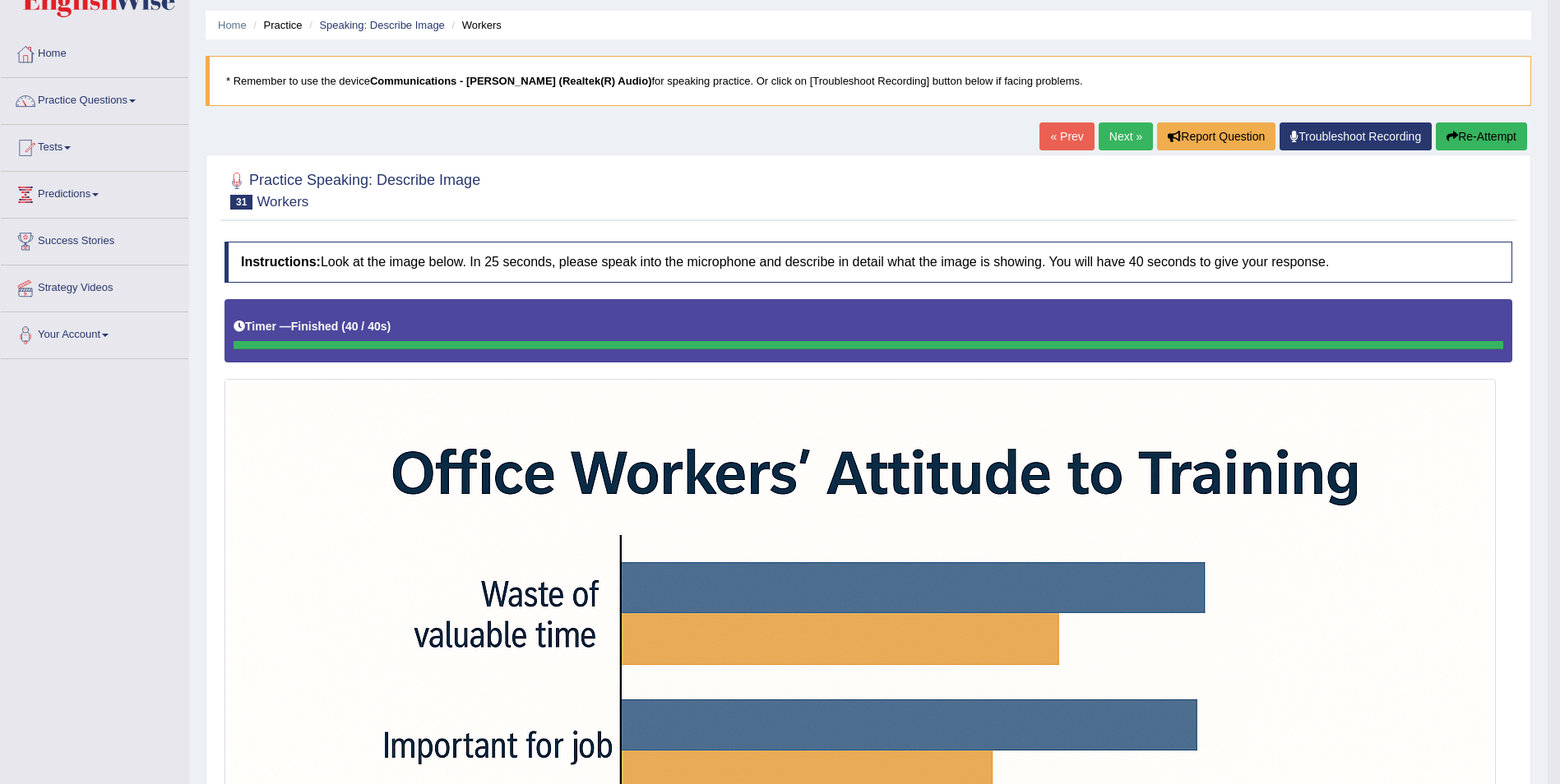
click at [1126, 135] on link "Next »" at bounding box center [1126, 136] width 55 height 28
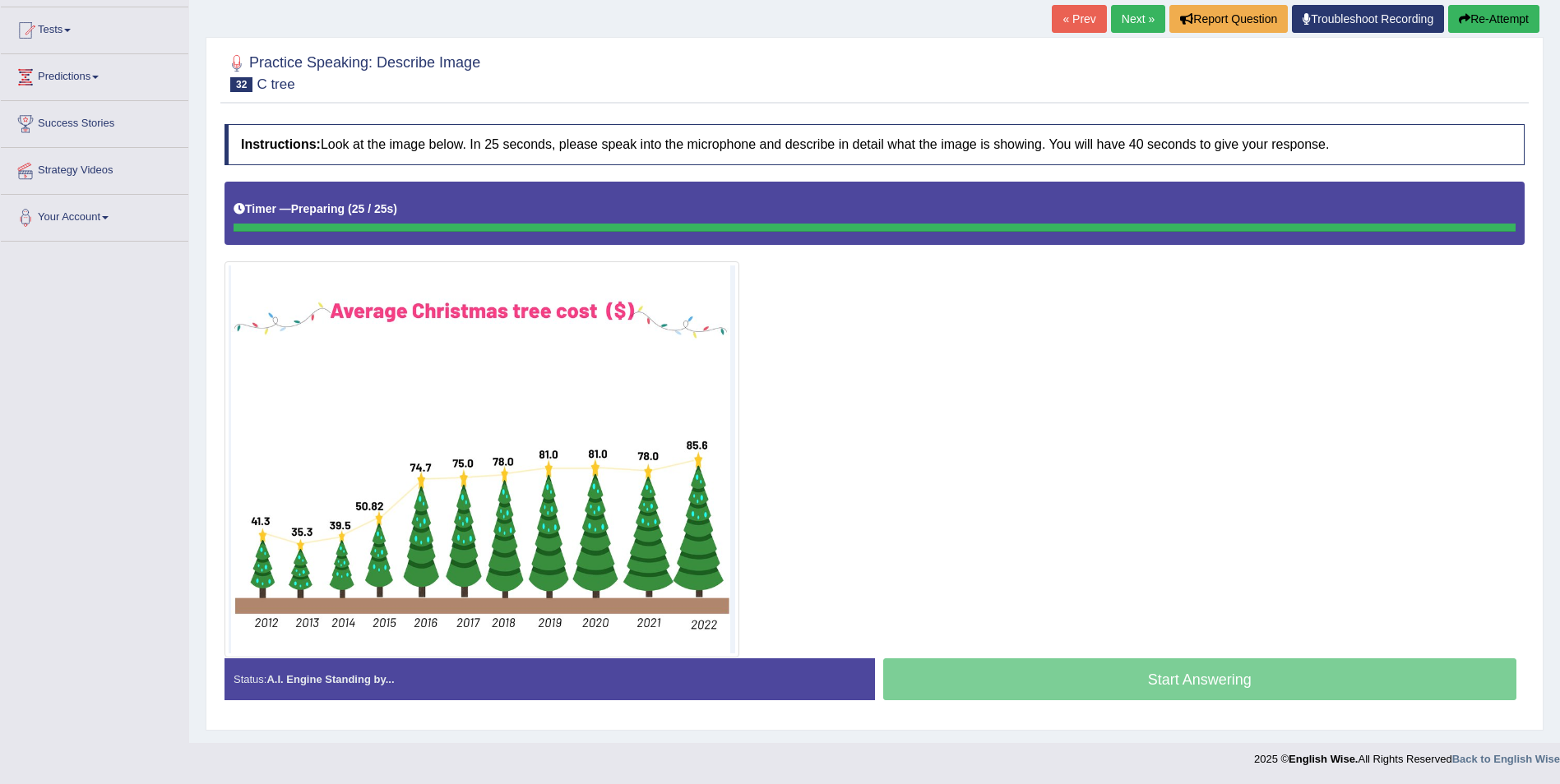
scroll to position [167, 0]
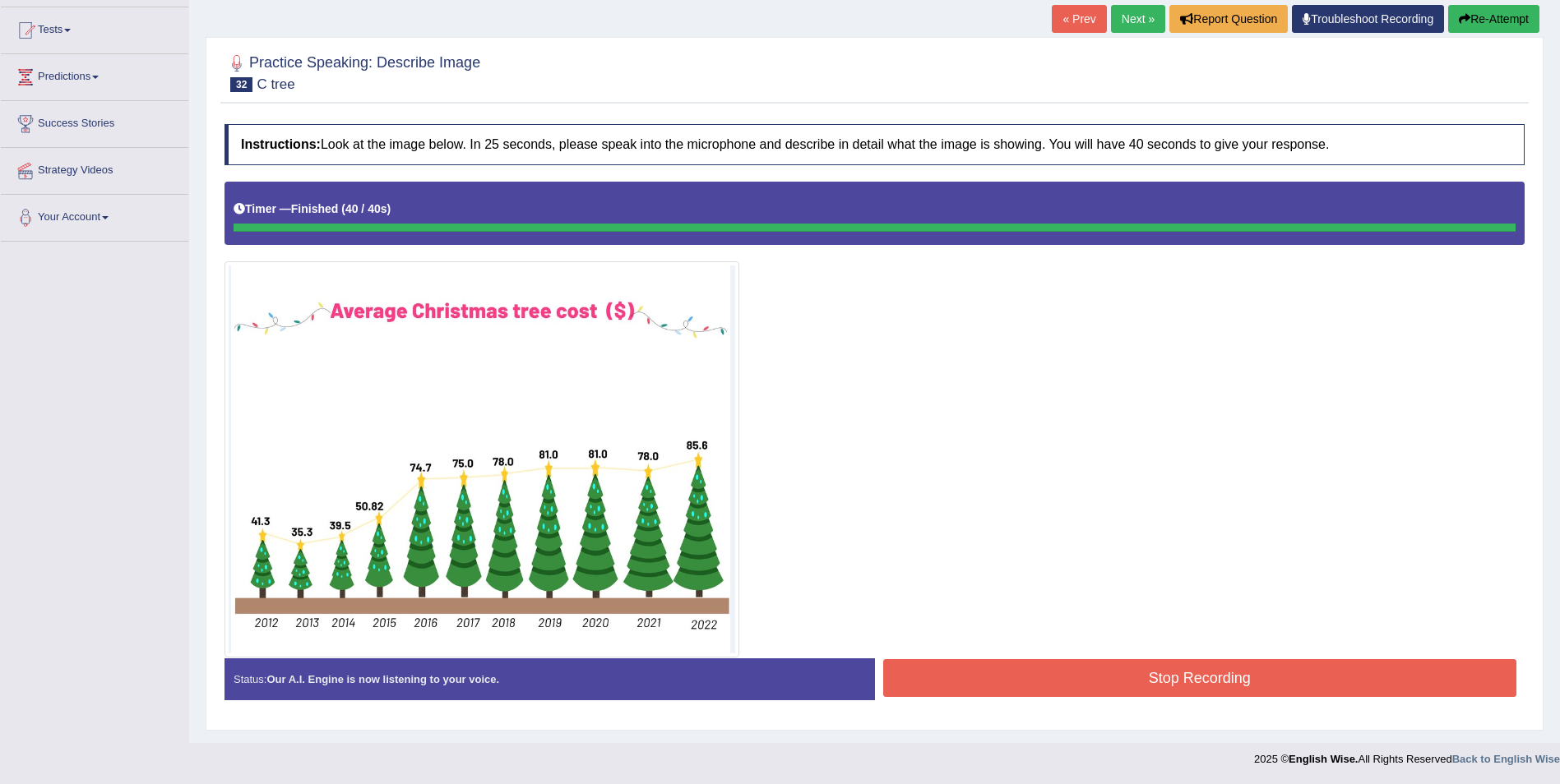
click at [1204, 666] on div "Instructions: Look at the image below. In 25 seconds, please speak into the mic…" at bounding box center [874, 418] width 1308 height 606
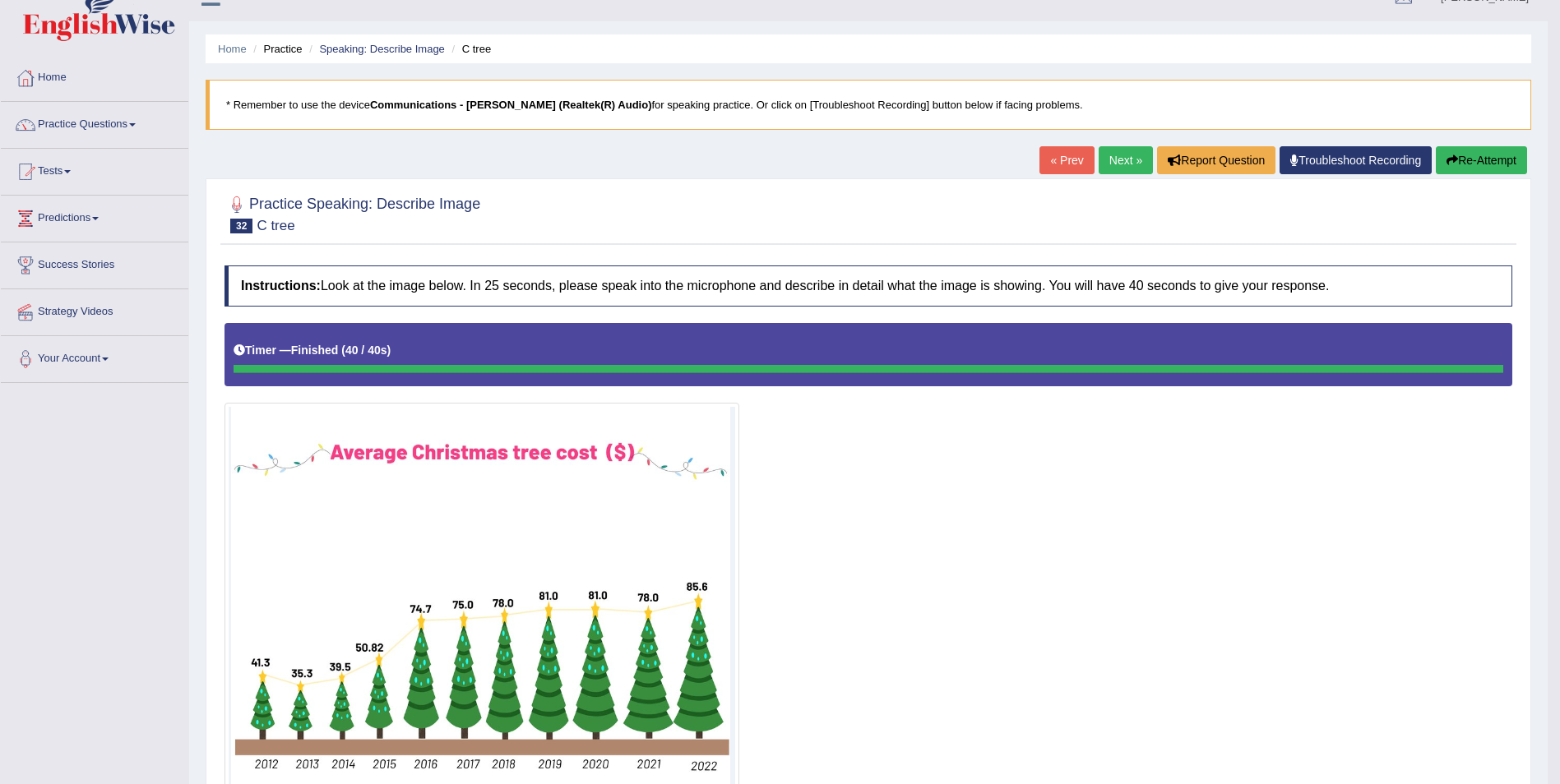
scroll to position [0, 0]
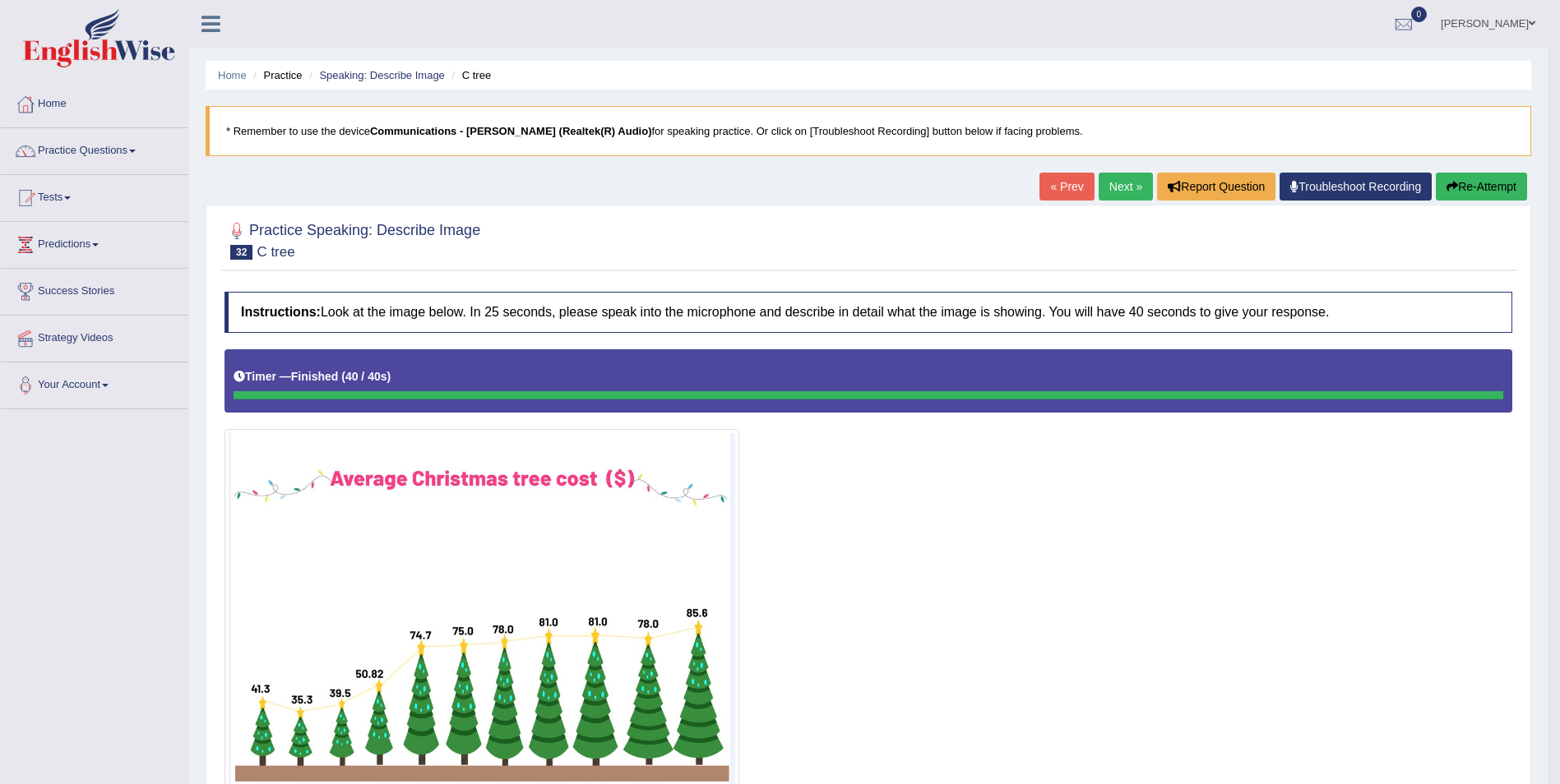
click at [1119, 196] on link "Next »" at bounding box center [1126, 186] width 55 height 28
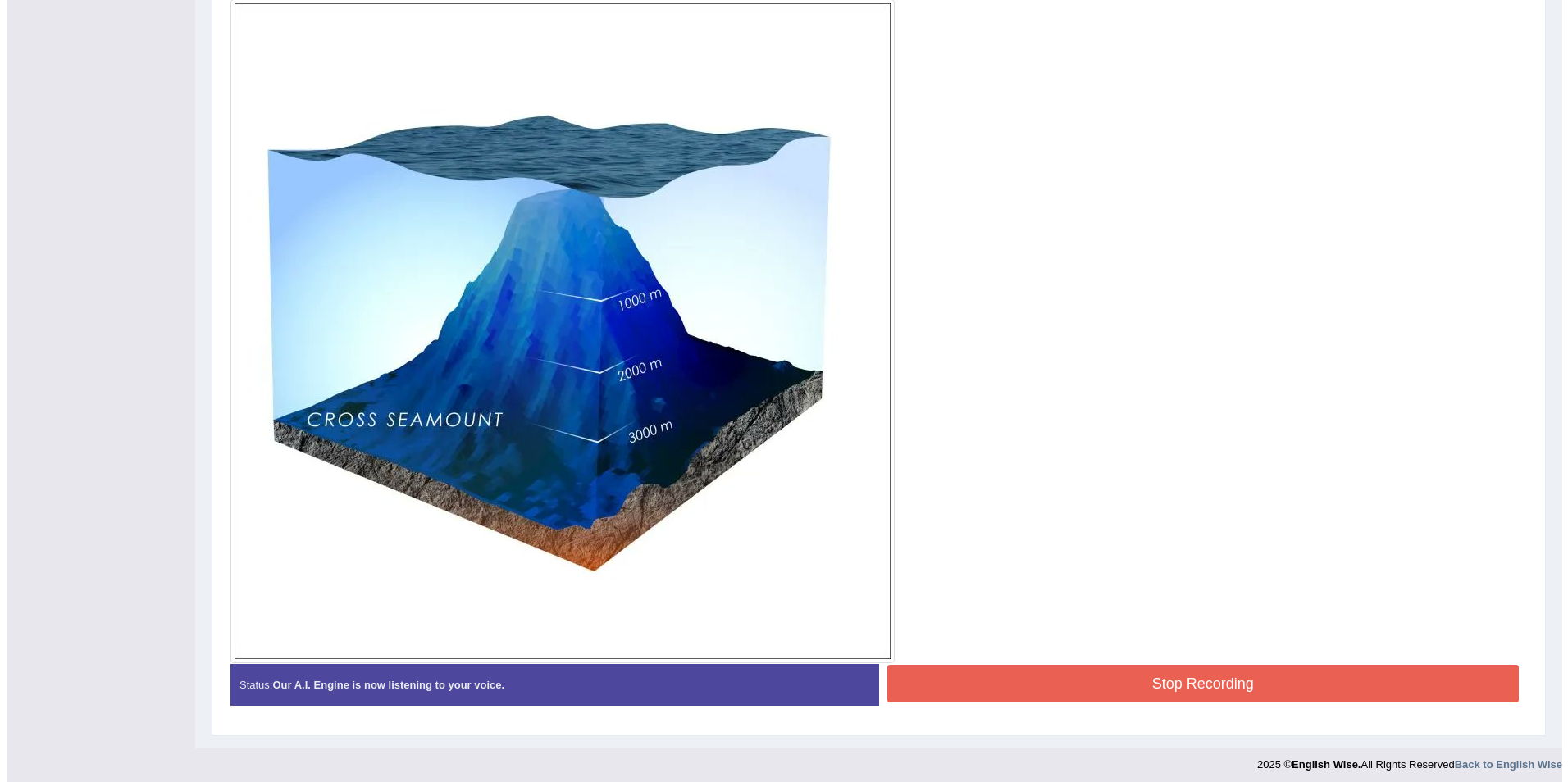
scroll to position [437, 0]
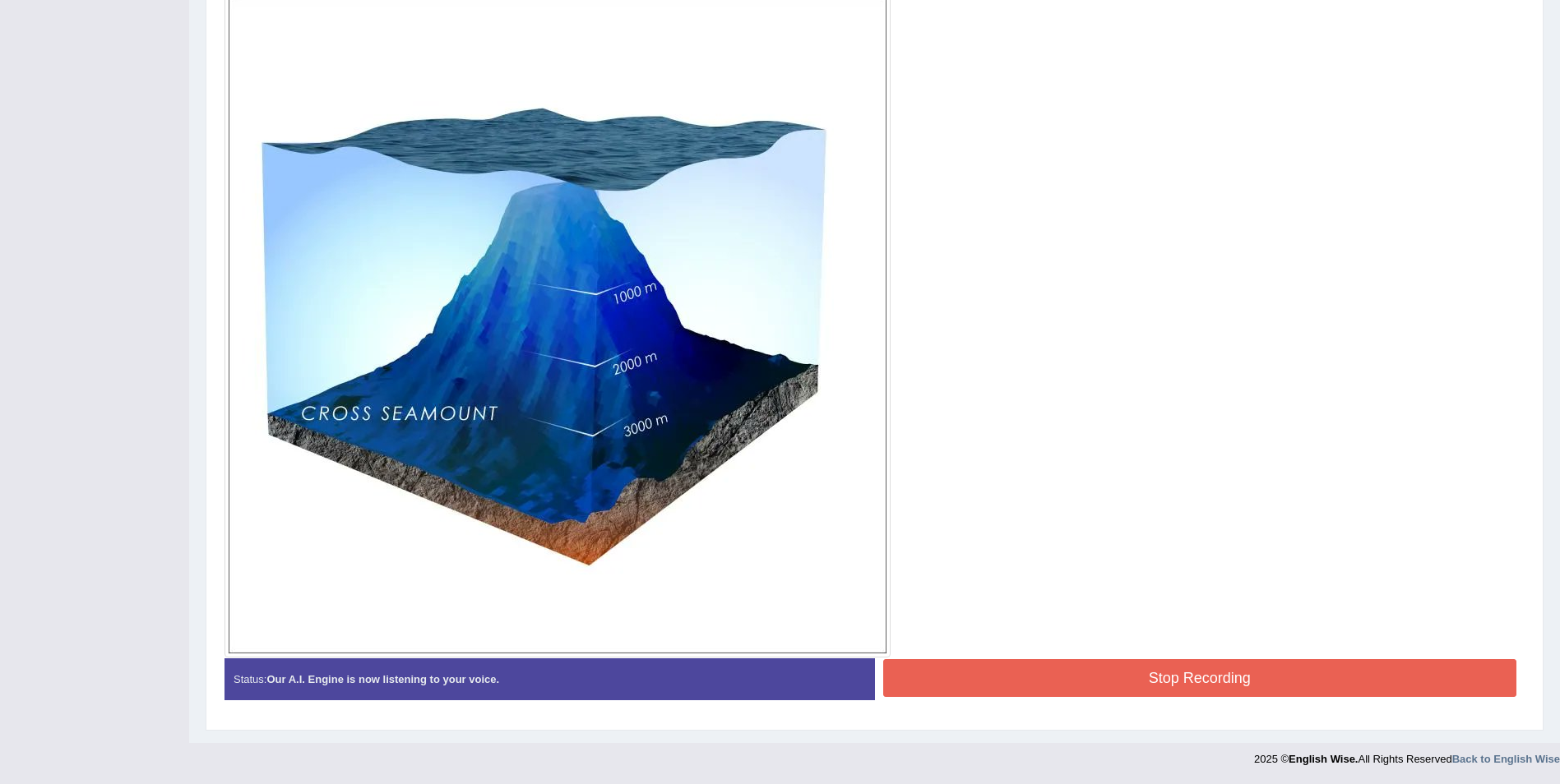
click at [1093, 676] on button "Stop Recording" at bounding box center [1200, 678] width 634 height 38
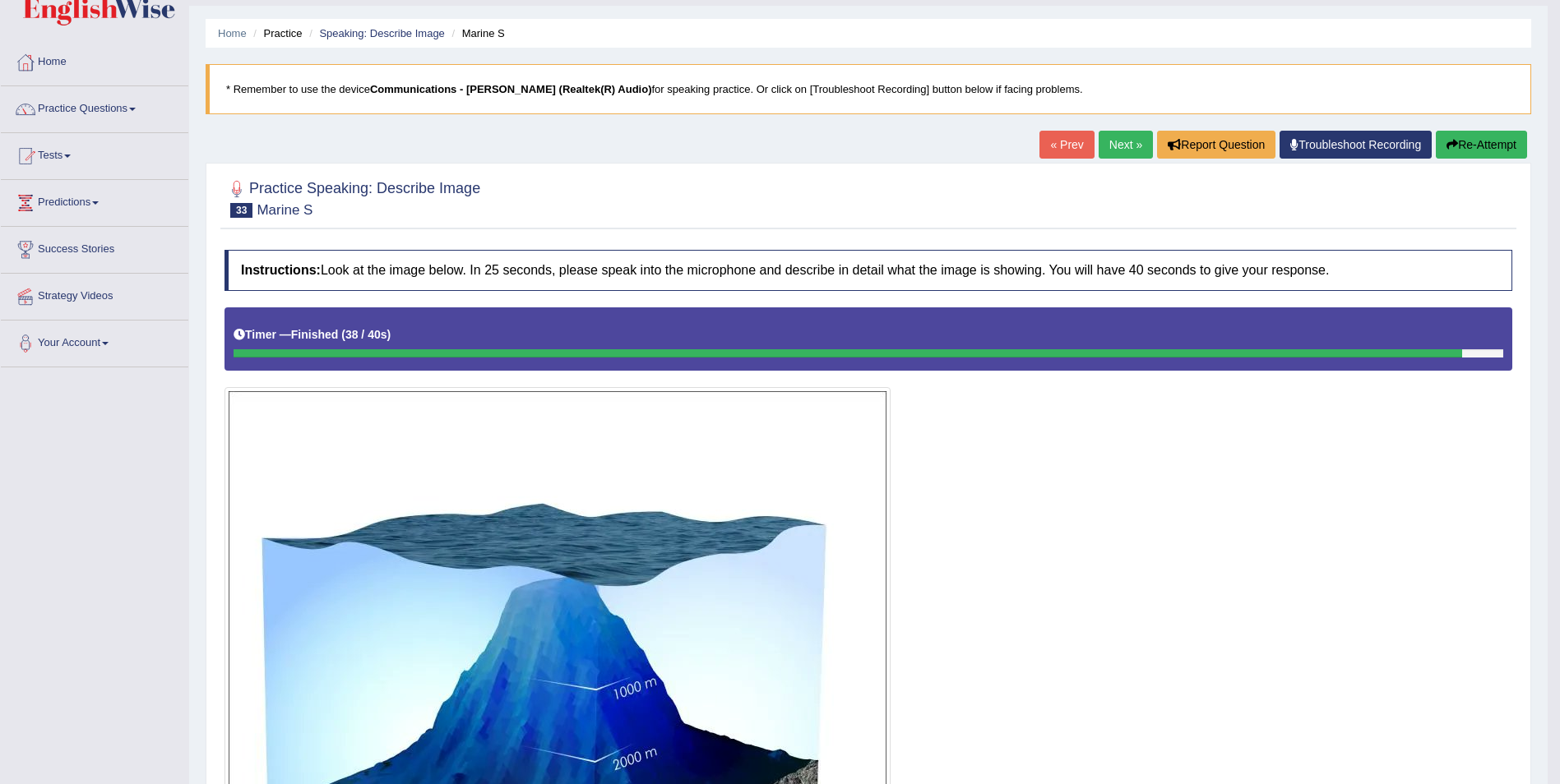
scroll to position [0, 0]
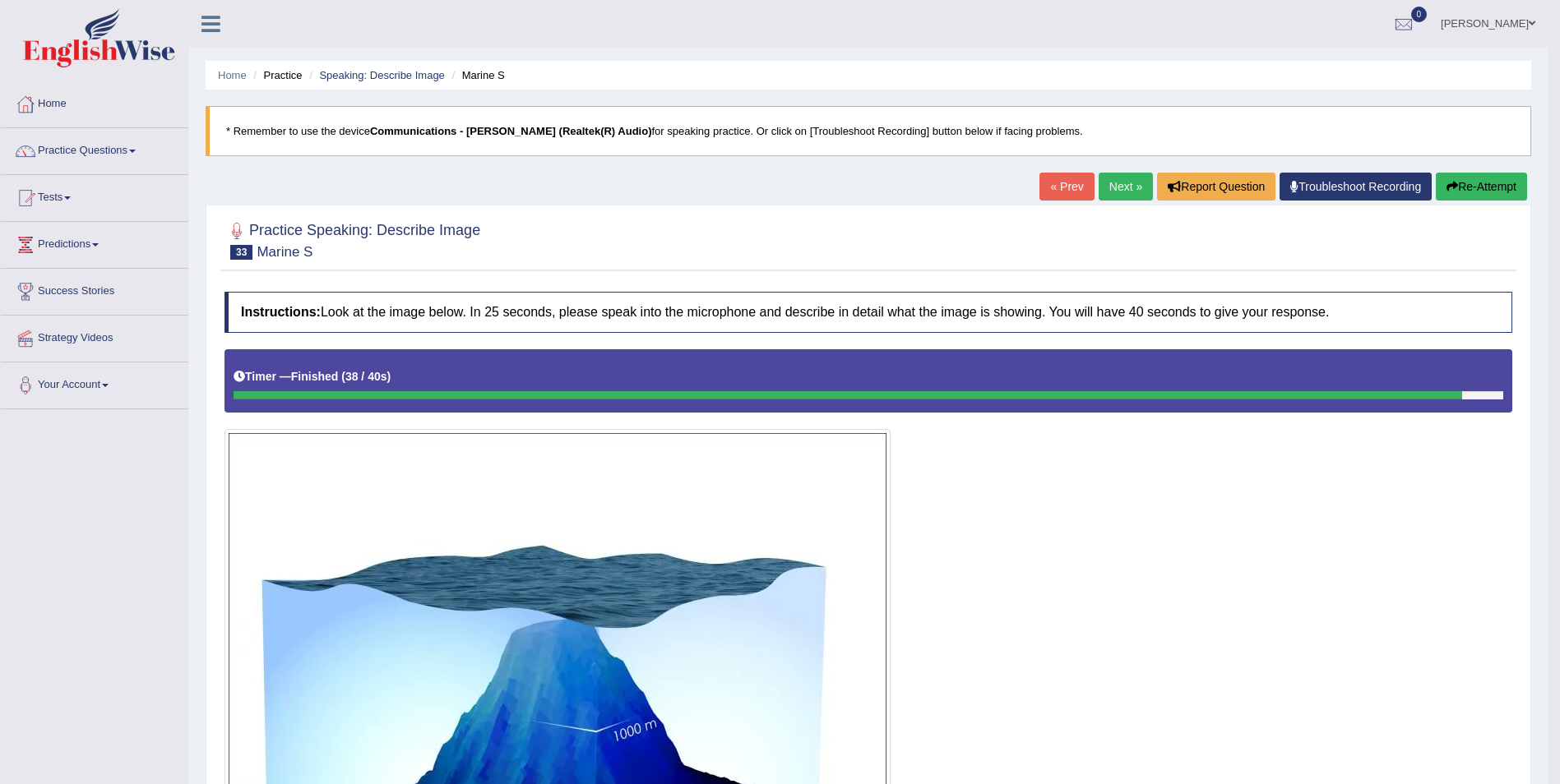
click at [1125, 190] on link "Next »" at bounding box center [1126, 186] width 55 height 28
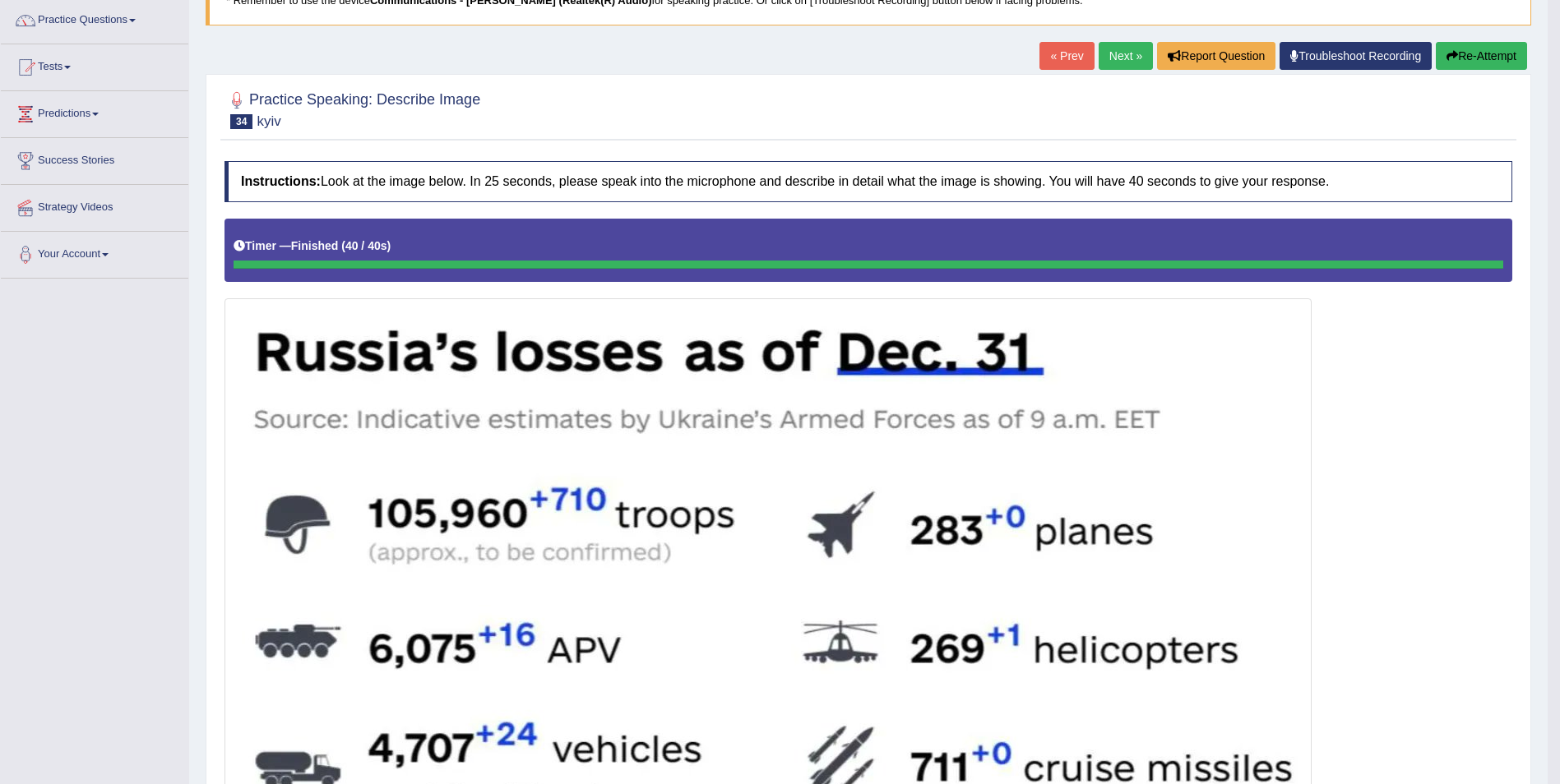
scroll to position [126, 0]
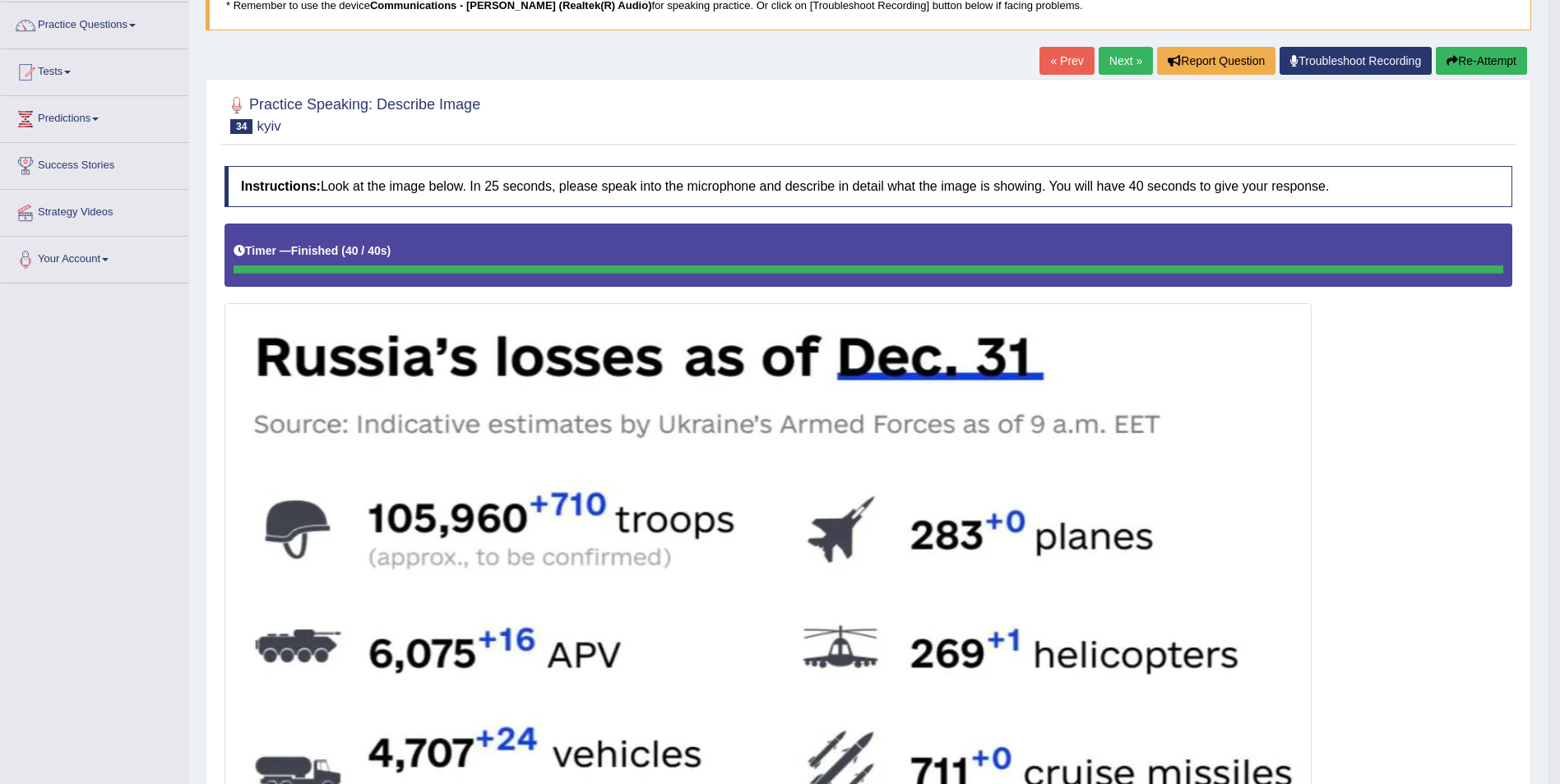
click at [1116, 68] on link "Next »" at bounding box center [1126, 60] width 55 height 28
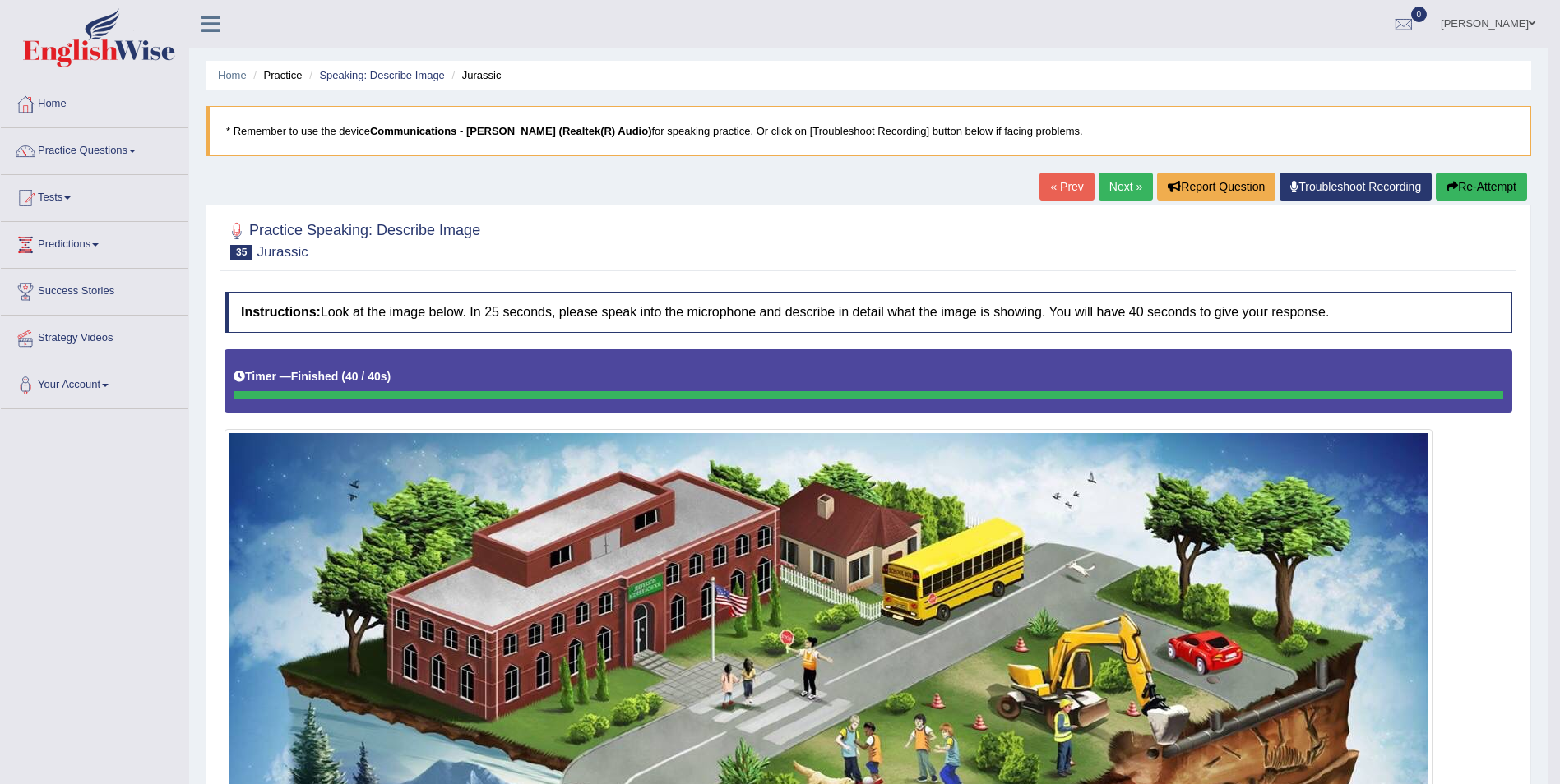
click at [1132, 190] on link "Next »" at bounding box center [1126, 186] width 55 height 28
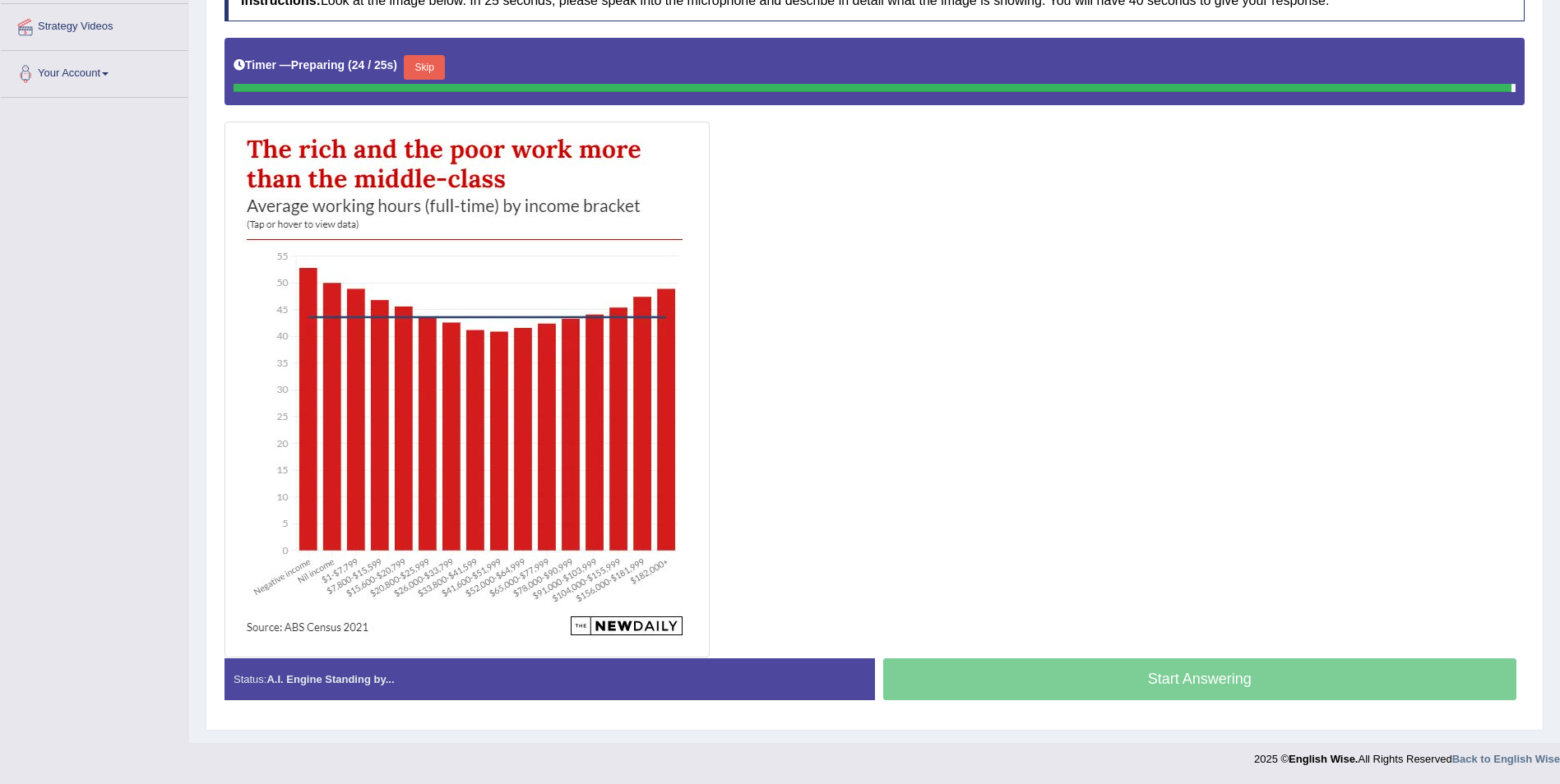
scroll to position [307, 0]
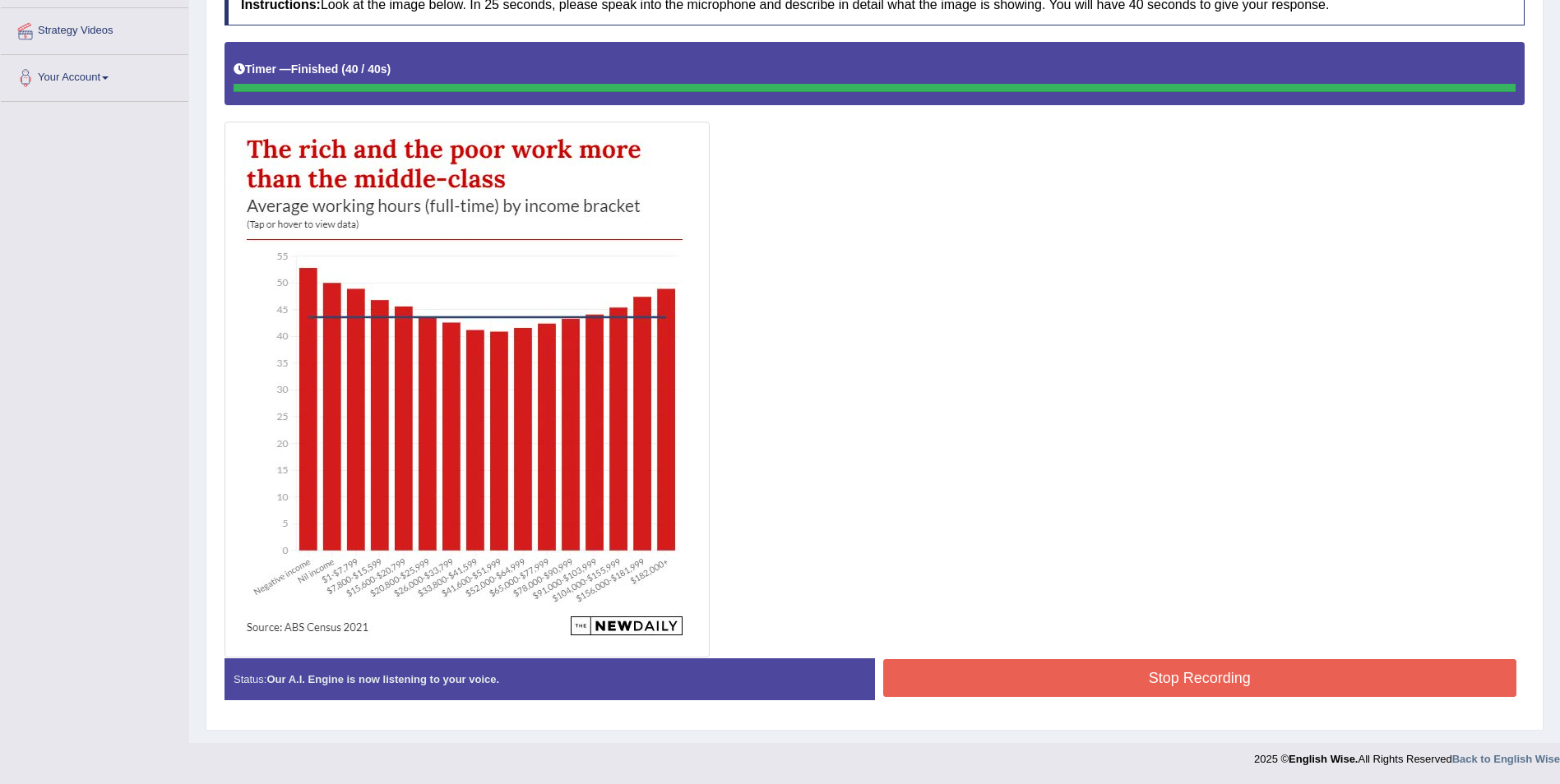
click at [1128, 678] on button "Stop Recording" at bounding box center [1200, 678] width 634 height 38
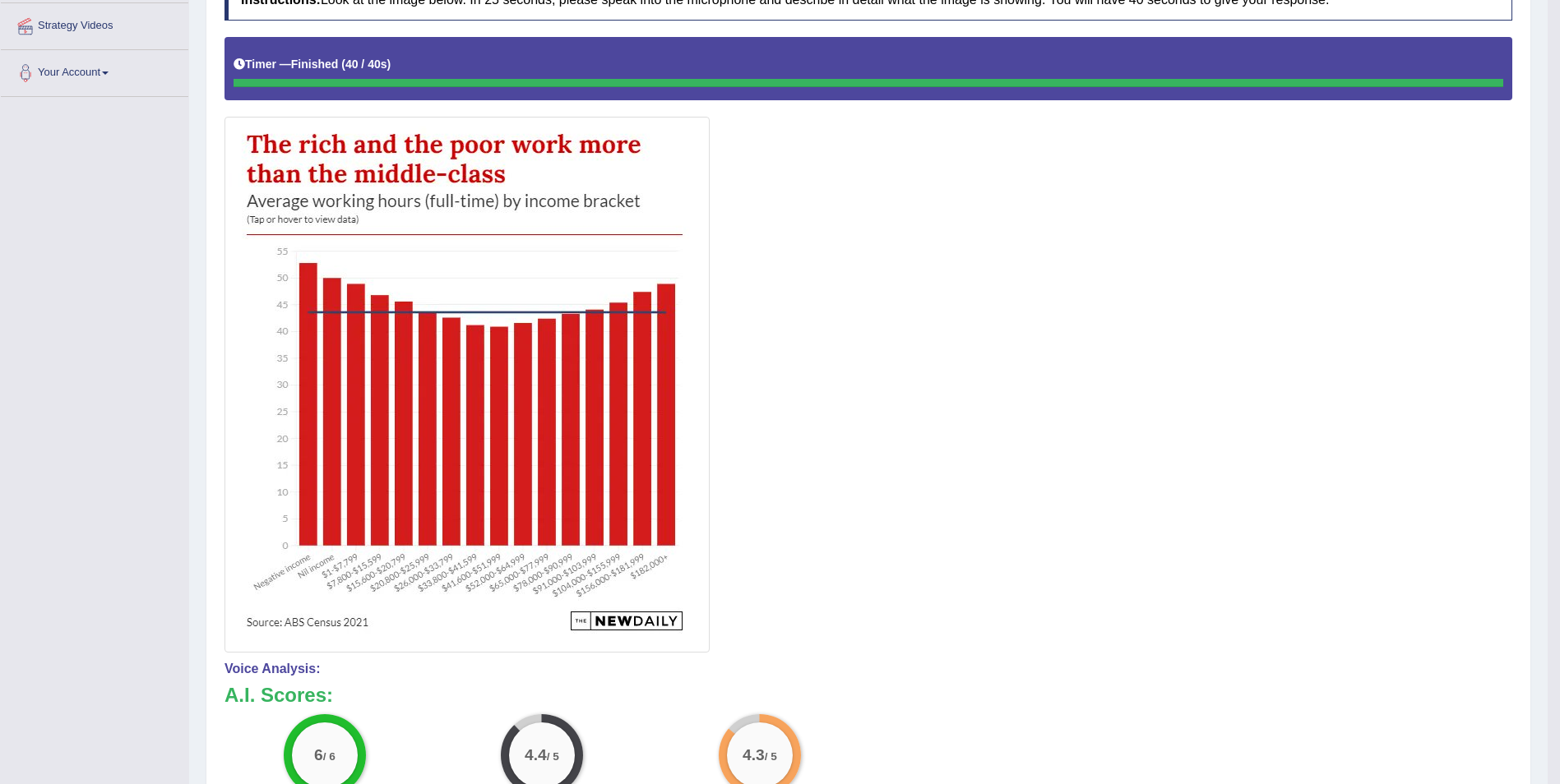
scroll to position [0, 0]
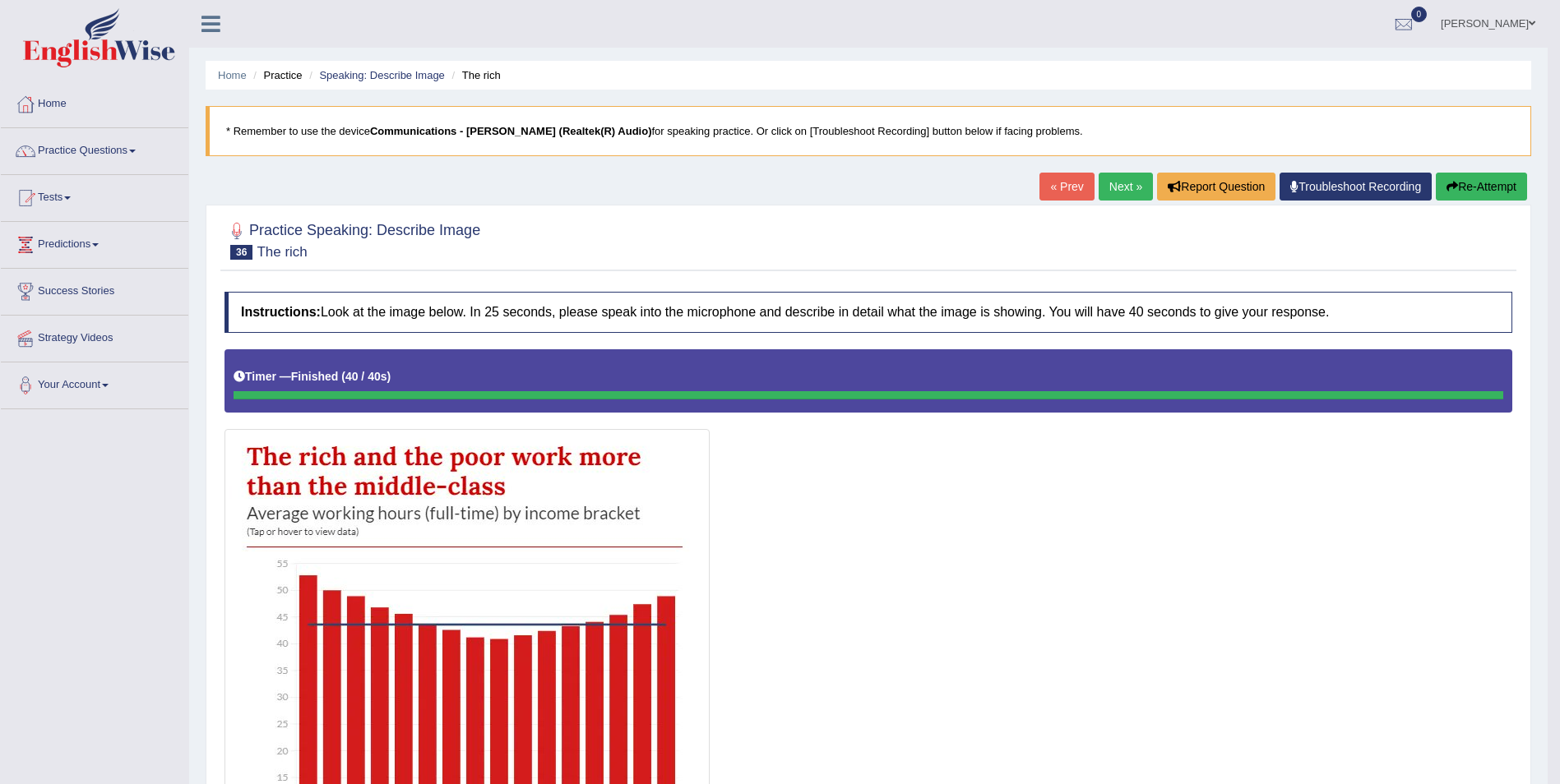
click at [1107, 190] on link "Next »" at bounding box center [1126, 186] width 55 height 28
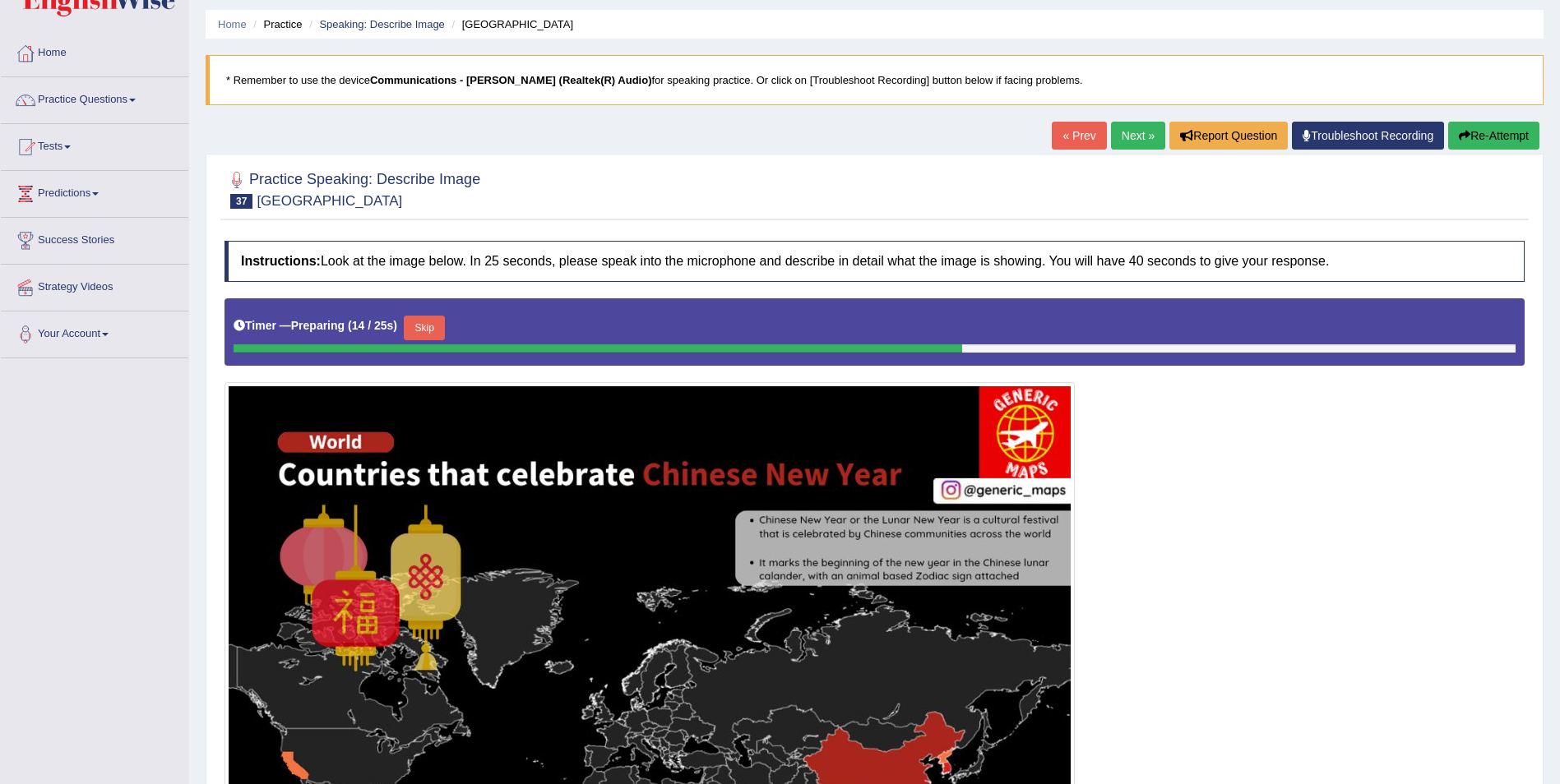
scroll to position [50, 0]
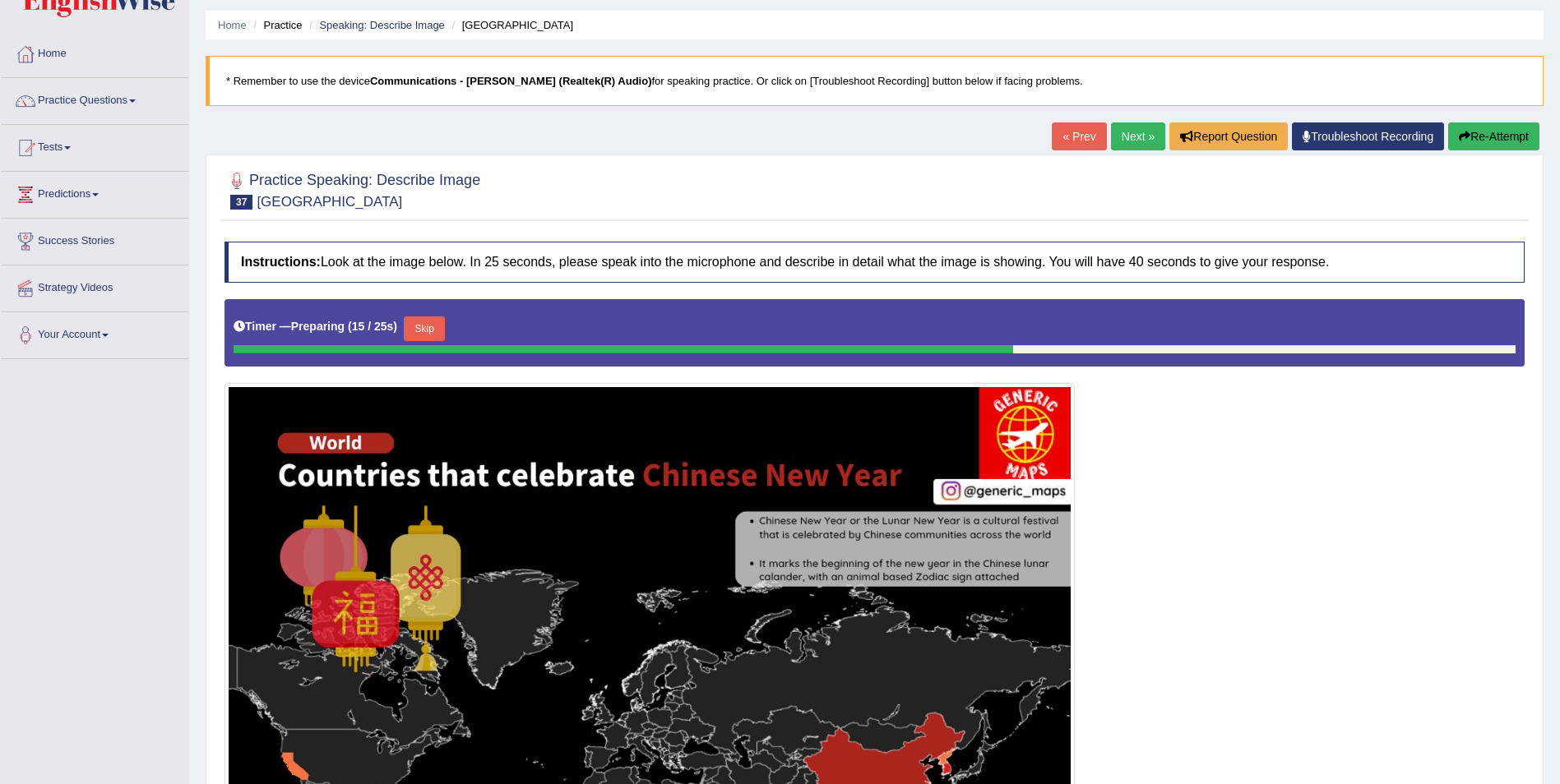
click at [1133, 136] on link "Next »" at bounding box center [1138, 136] width 55 height 28
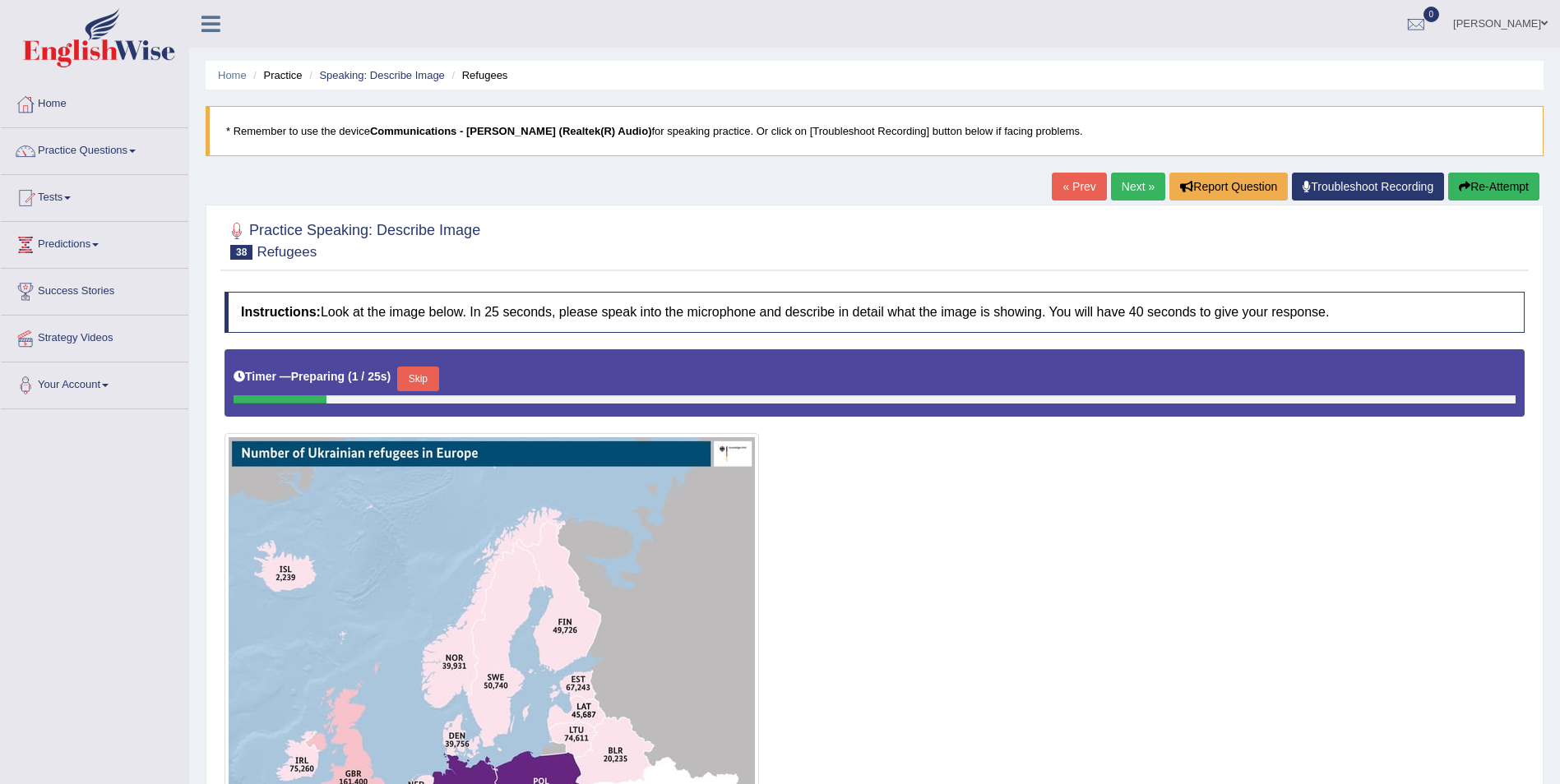
click at [1111, 192] on link "Next »" at bounding box center [1138, 186] width 55 height 28
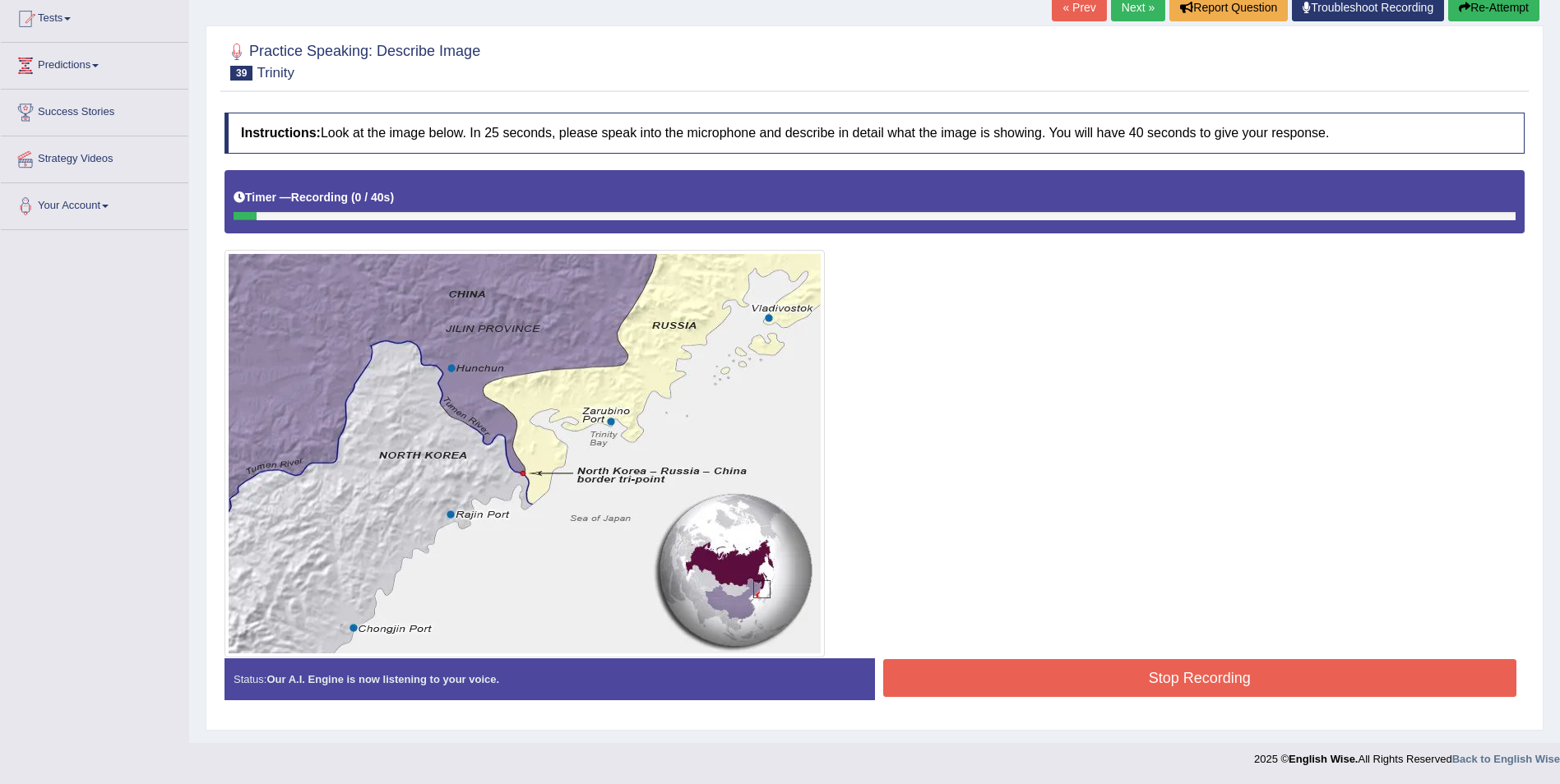
scroll to position [179, 0]
click at [1207, 676] on button "Stop Recording" at bounding box center [1200, 678] width 634 height 38
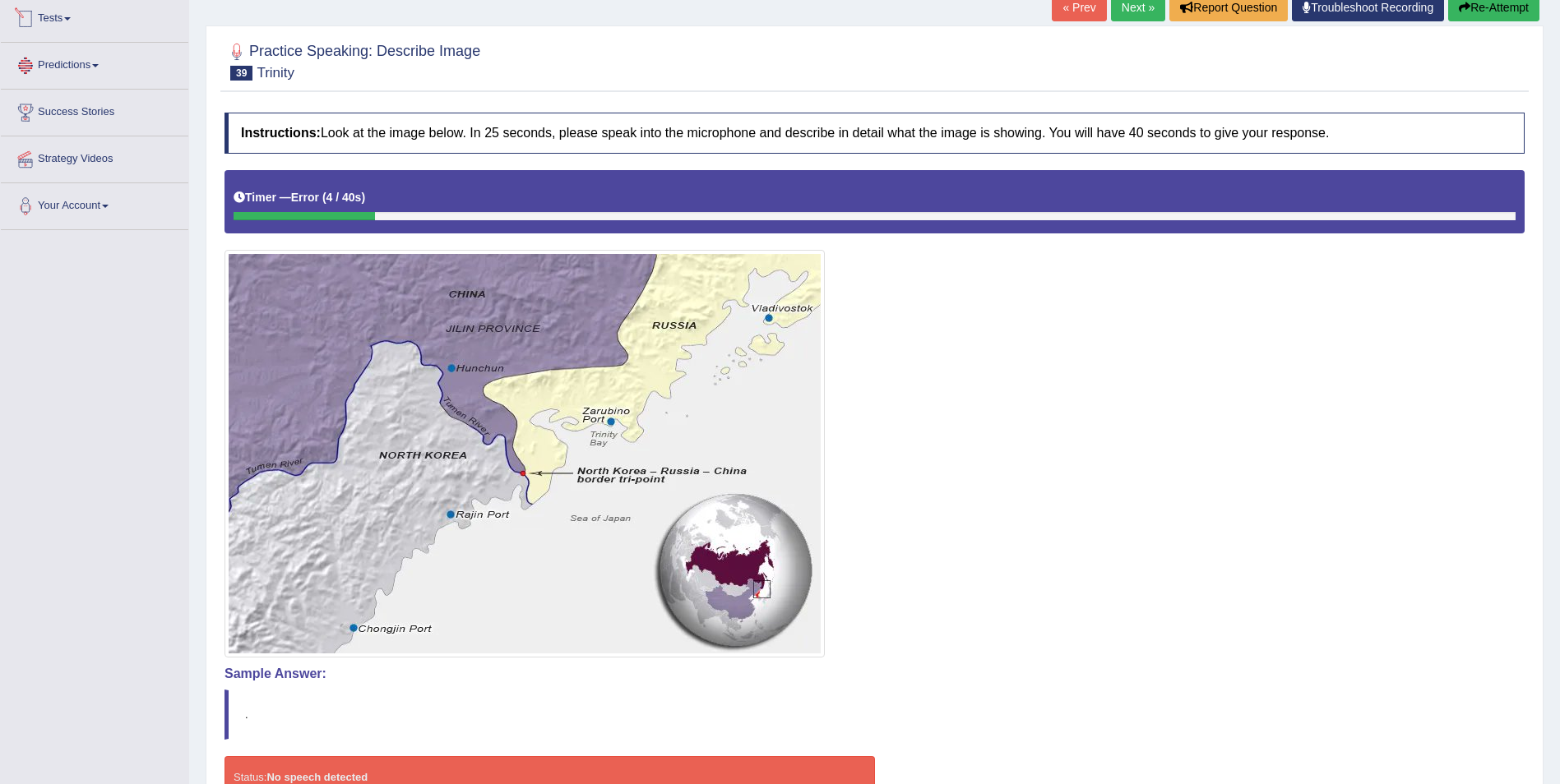
click at [94, 61] on link "Predictions" at bounding box center [94, 64] width 187 height 41
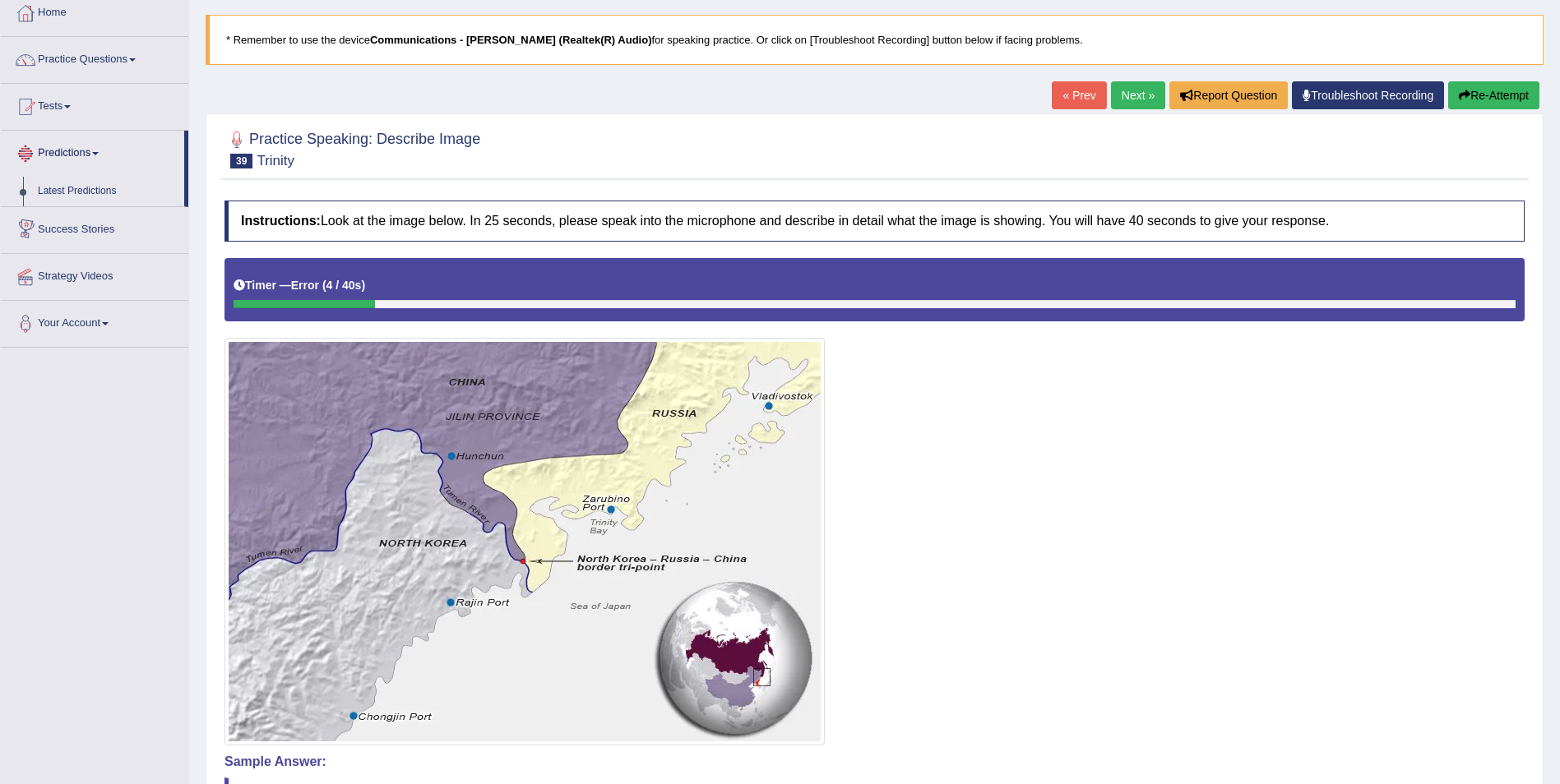
scroll to position [0, 0]
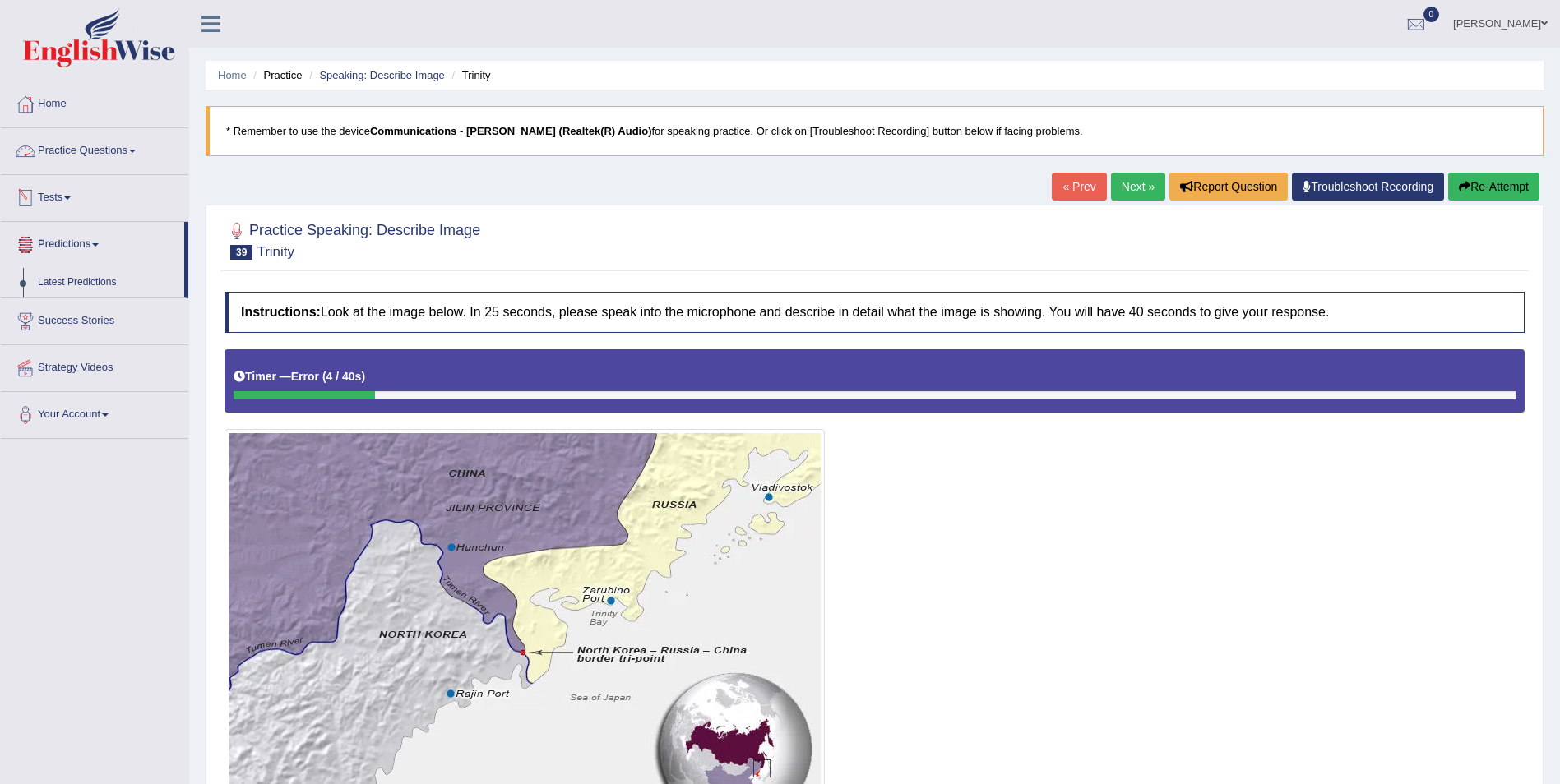
click at [73, 200] on link "Tests" at bounding box center [94, 196] width 187 height 41
click at [149, 146] on link "Practice Questions" at bounding box center [94, 149] width 187 height 41
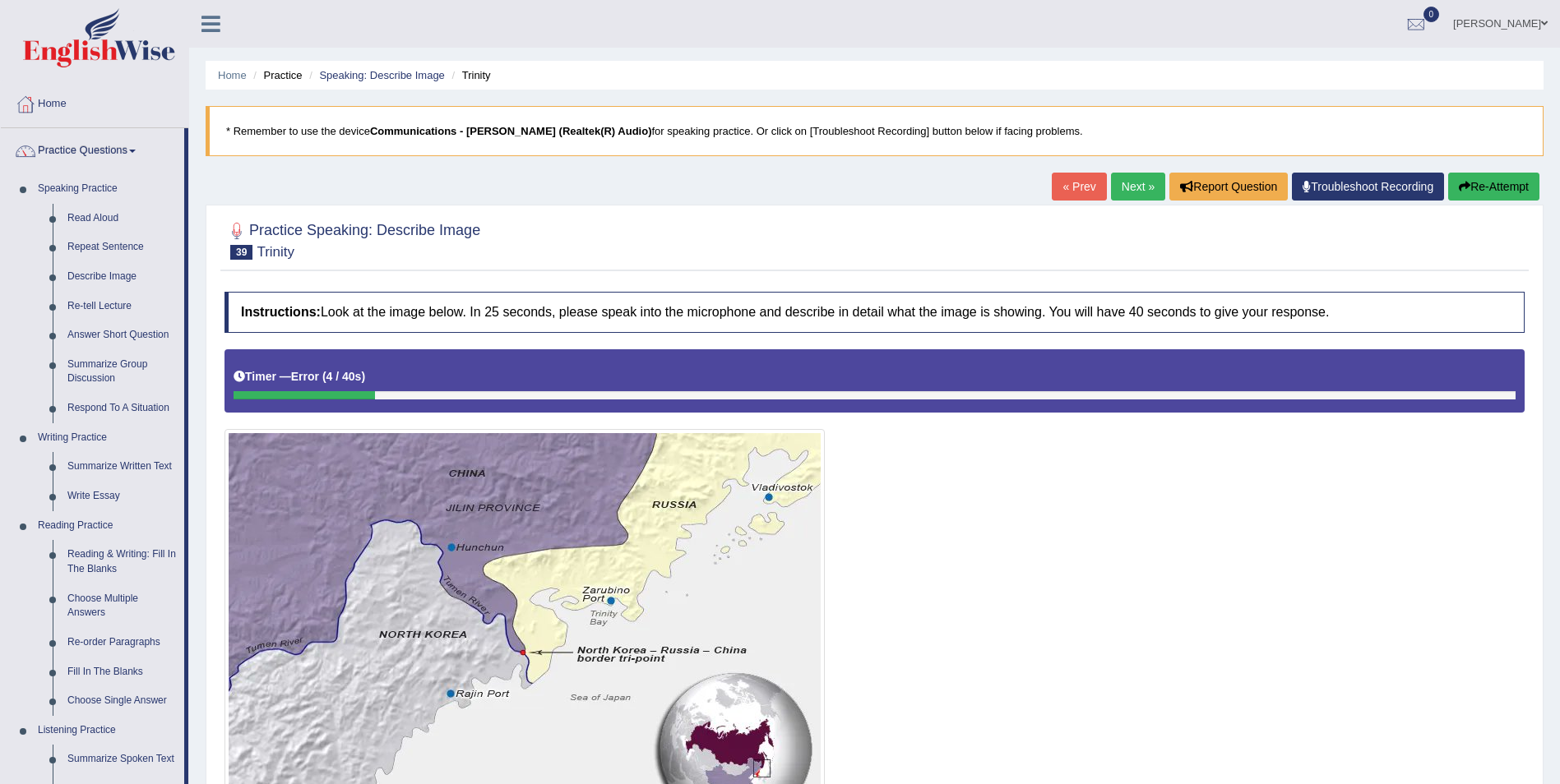
drag, startPoint x: 186, startPoint y: 175, endPoint x: 193, endPoint y: 265, distance: 90.3
click at [193, 265] on div "Toggle navigation Home Practice Questions Speaking Practice Read Aloud Repeat S…" at bounding box center [780, 526] width 1560 height 1052
click at [88, 403] on link "Respond To A Situation" at bounding box center [122, 408] width 124 height 30
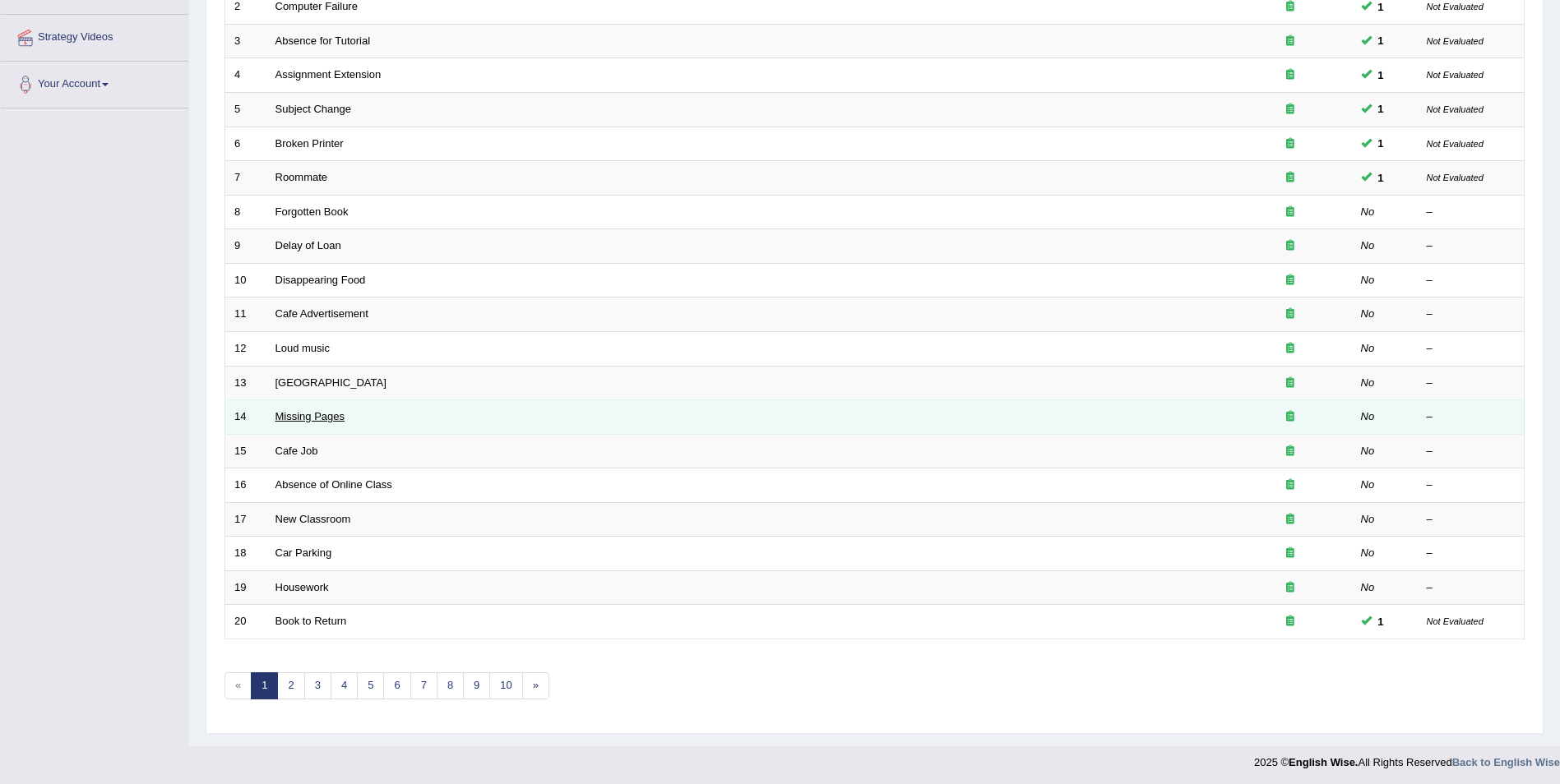
scroll to position [304, 0]
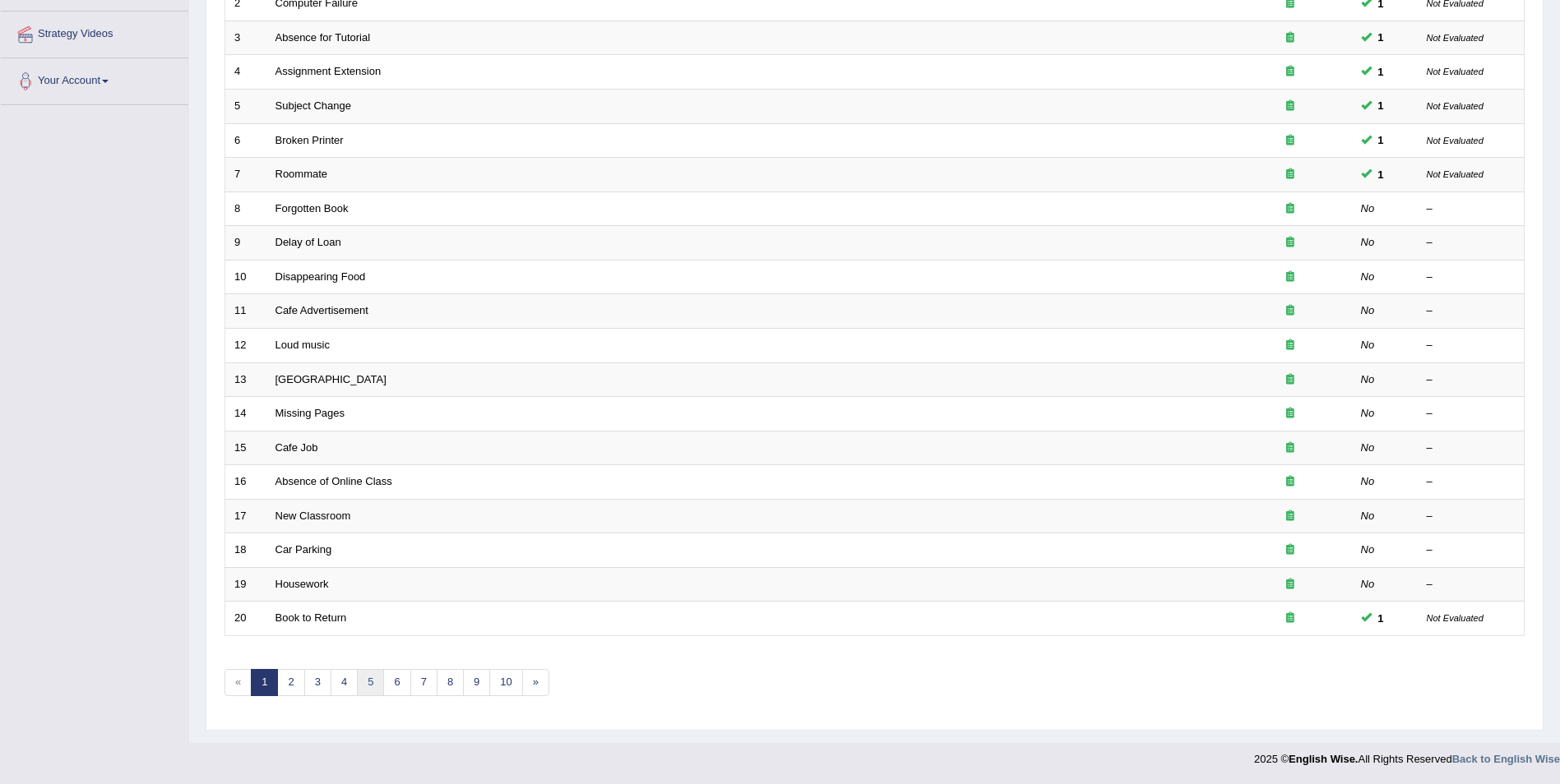
click at [359, 679] on link "5" at bounding box center [371, 683] width 27 height 27
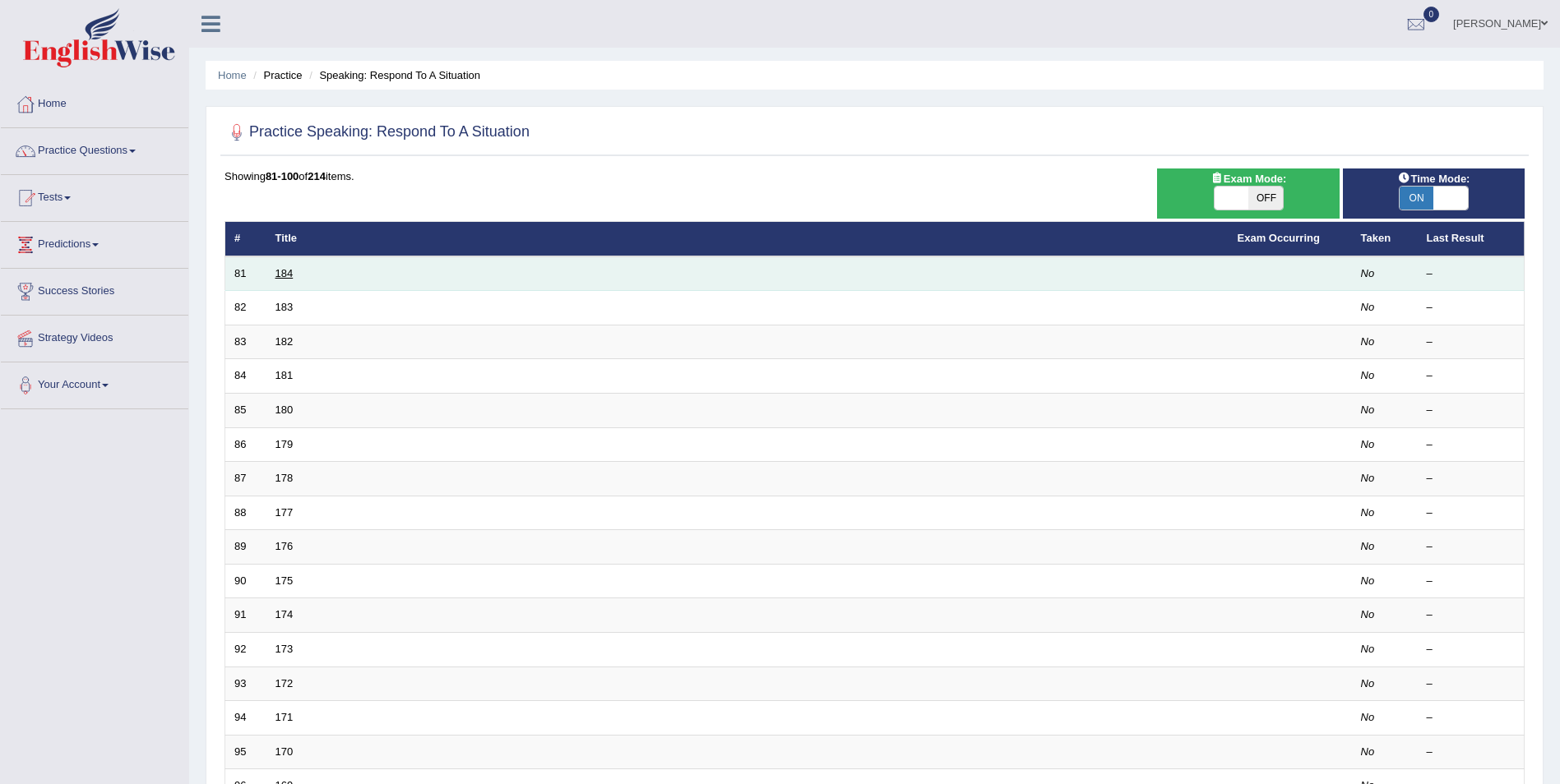
click at [278, 269] on link "184" at bounding box center [285, 273] width 18 height 13
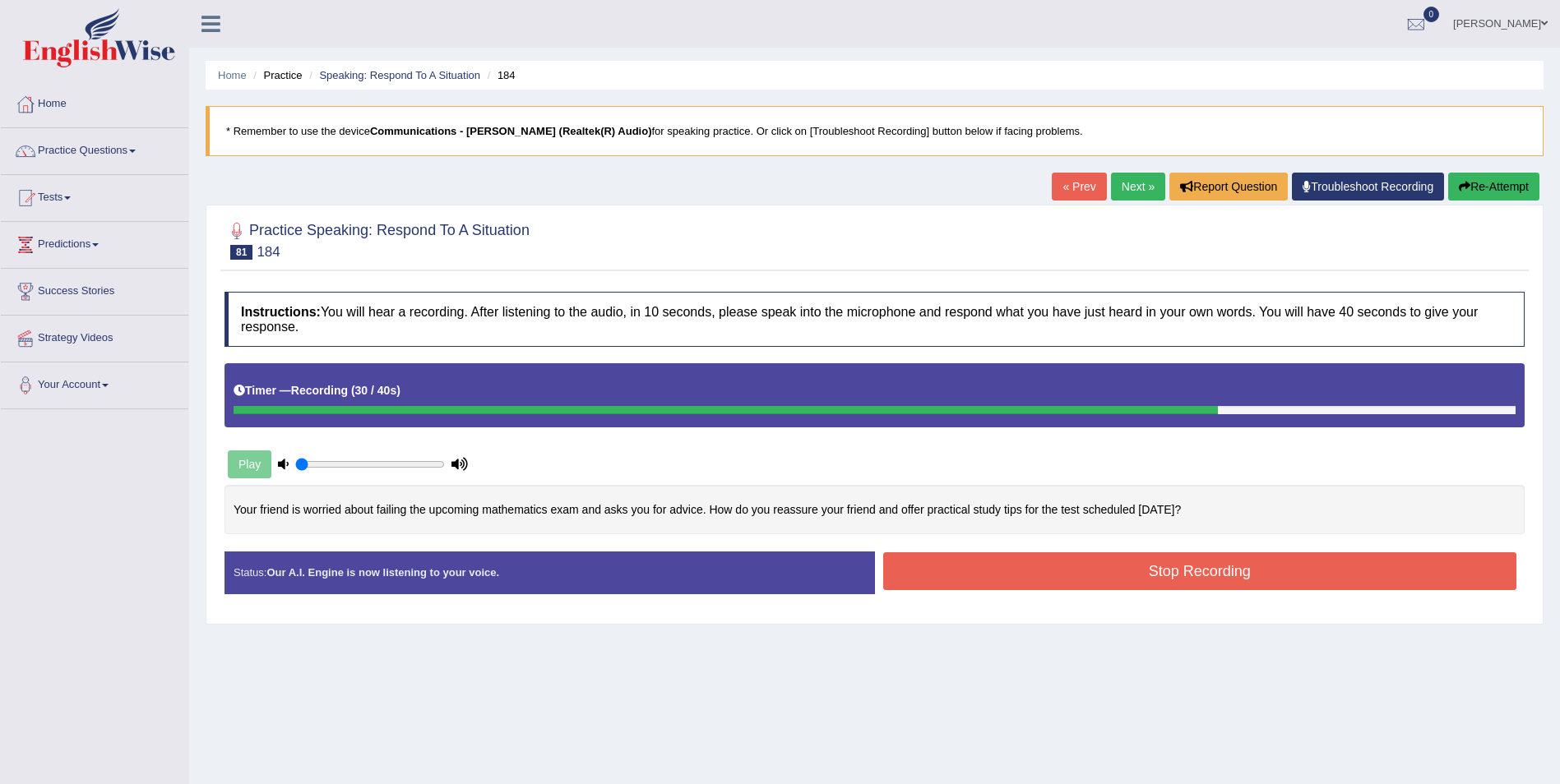
click at [1082, 573] on button "Stop Recording" at bounding box center [1200, 571] width 634 height 38
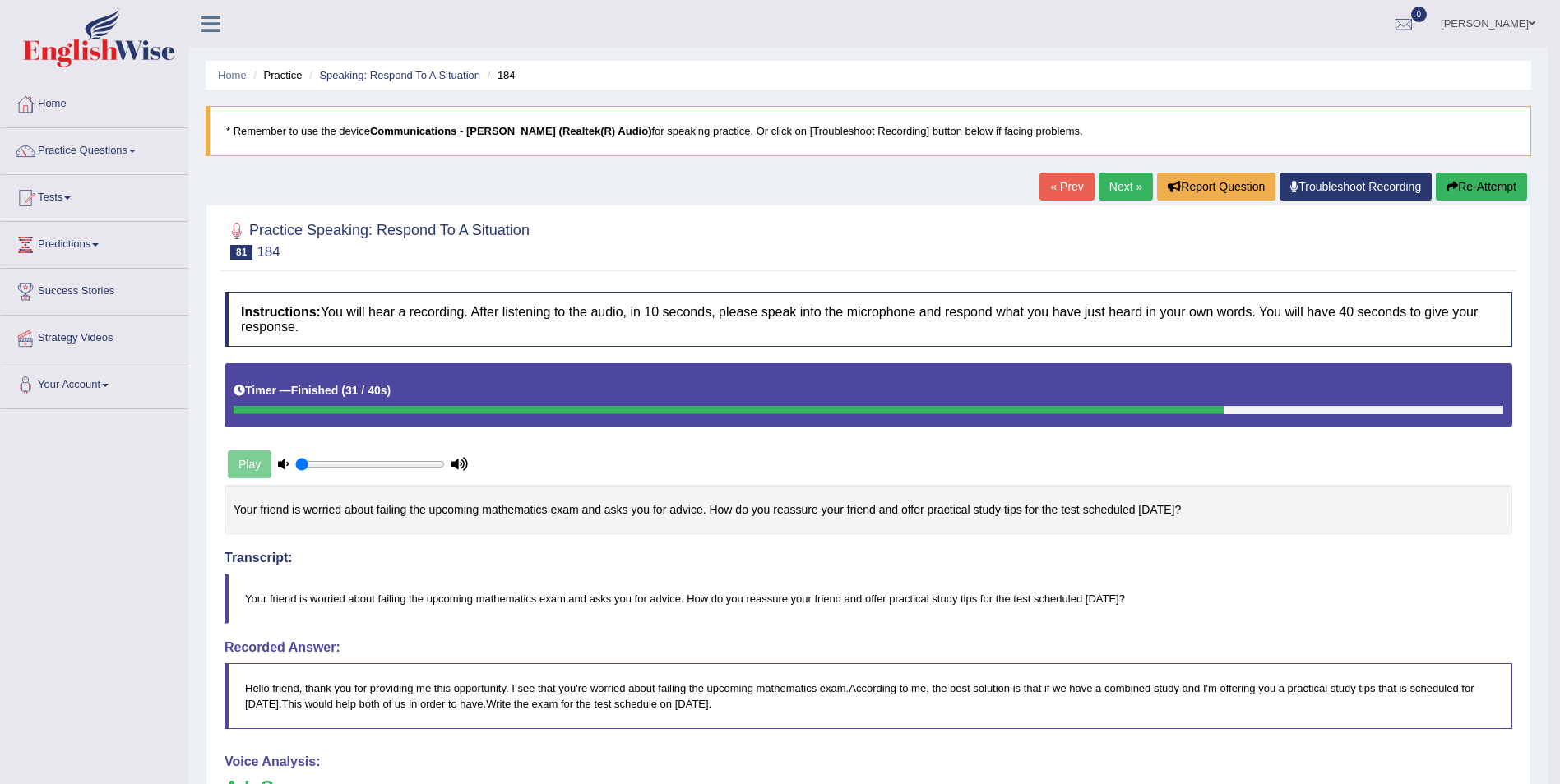
click at [1112, 192] on link "Next »" at bounding box center [1126, 186] width 55 height 28
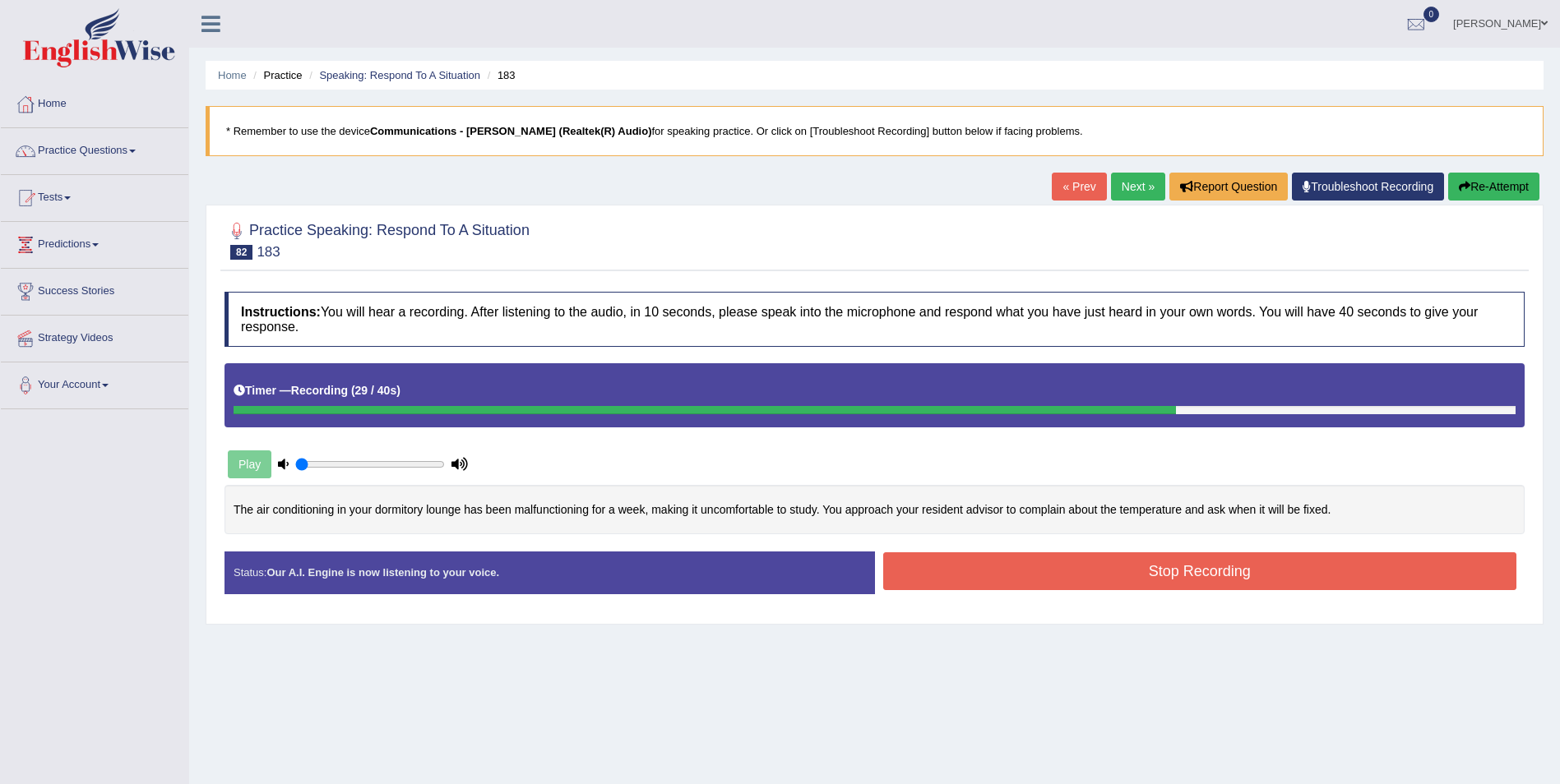
click at [1178, 575] on button "Stop Recording" at bounding box center [1200, 571] width 634 height 38
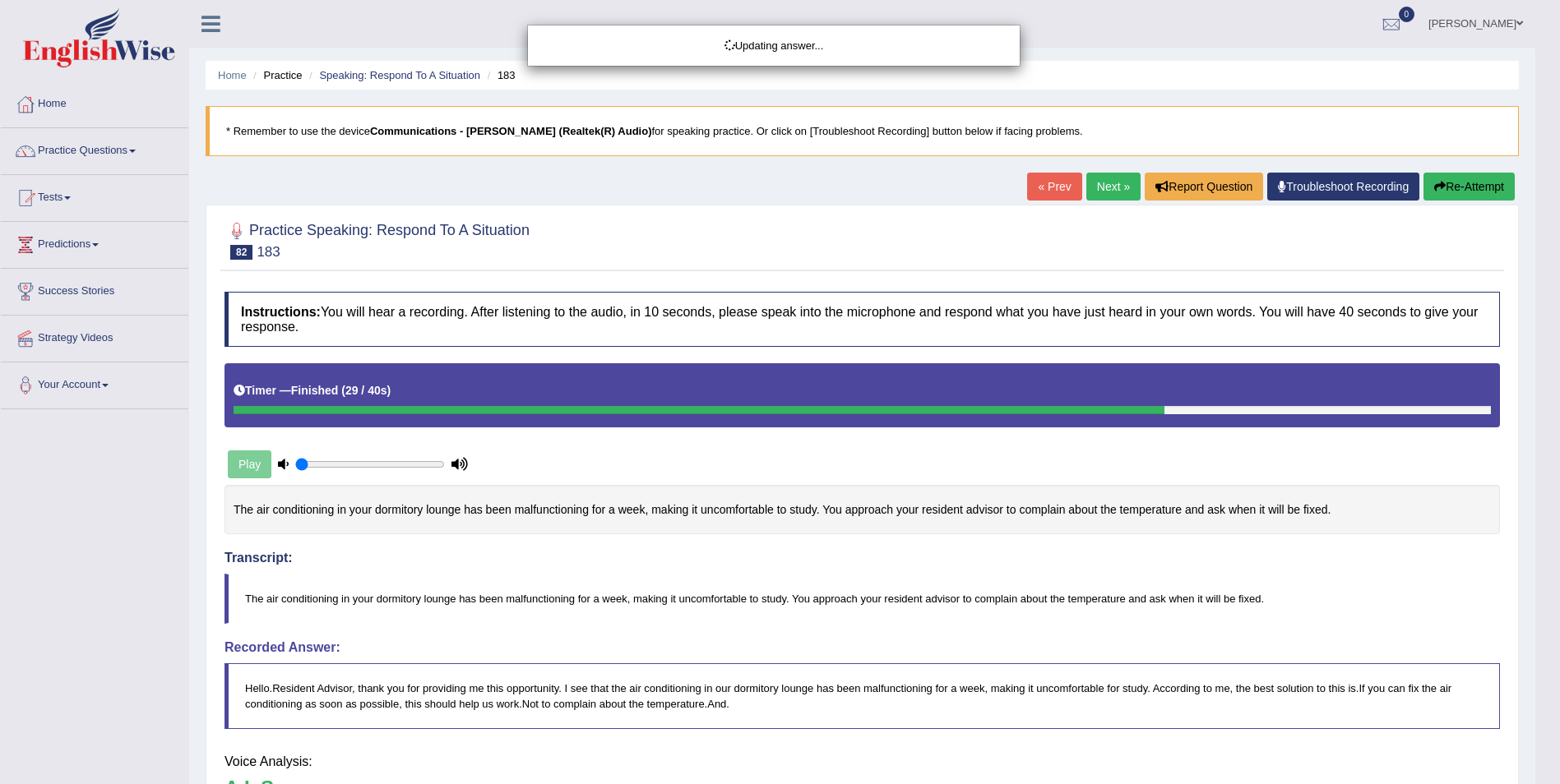
drag, startPoint x: 1567, startPoint y: 167, endPoint x: 1566, endPoint y: 311, distance: 144.0
click at [1559, 311] on html "Toggle navigation Home Practice Questions Speaking Practice Read Aloud Repeat S…" at bounding box center [780, 392] width 1560 height 784
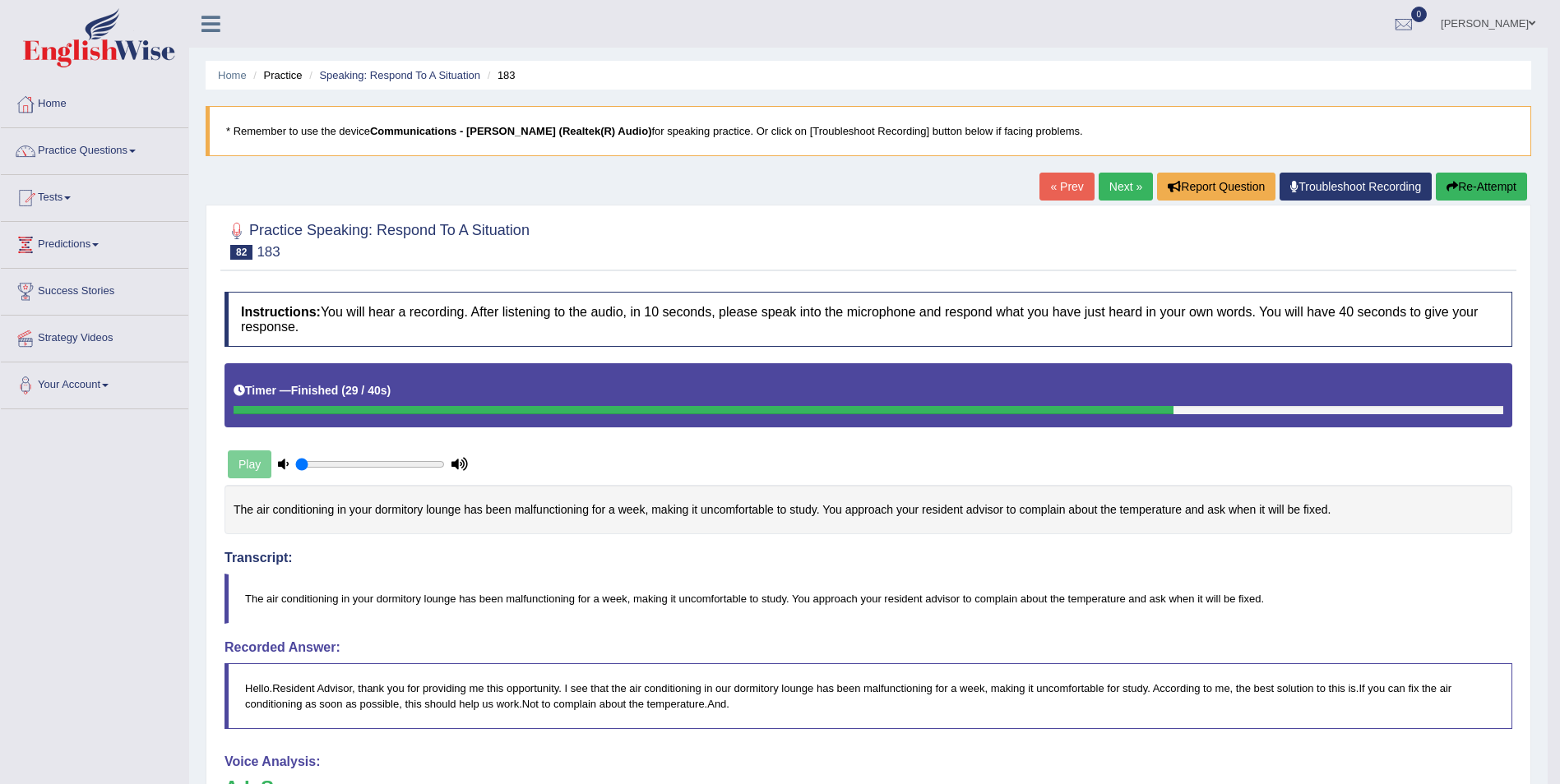
click at [1139, 192] on link "Next »" at bounding box center [1126, 186] width 55 height 28
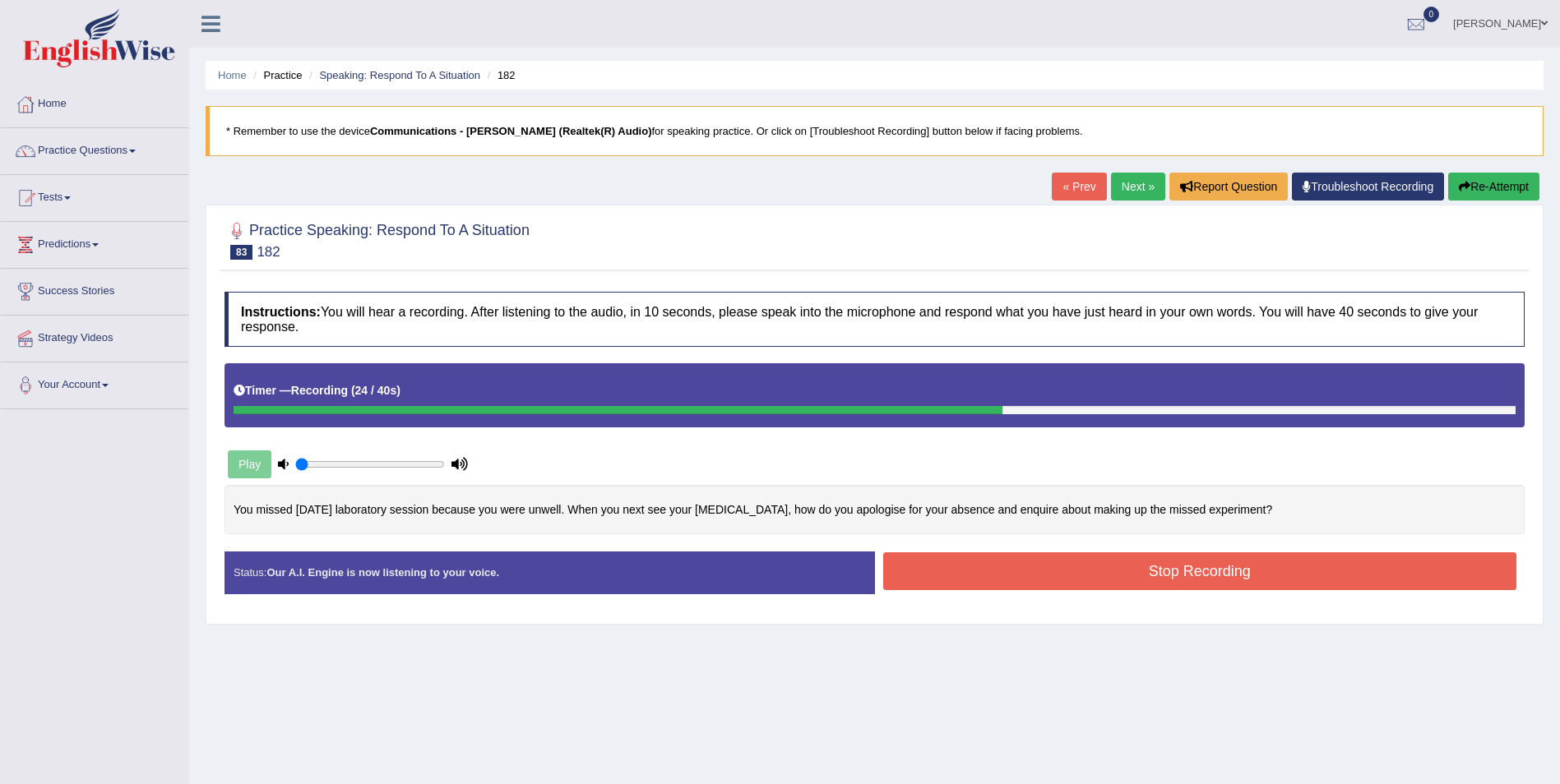
click at [1077, 573] on button "Stop Recording" at bounding box center [1200, 571] width 634 height 38
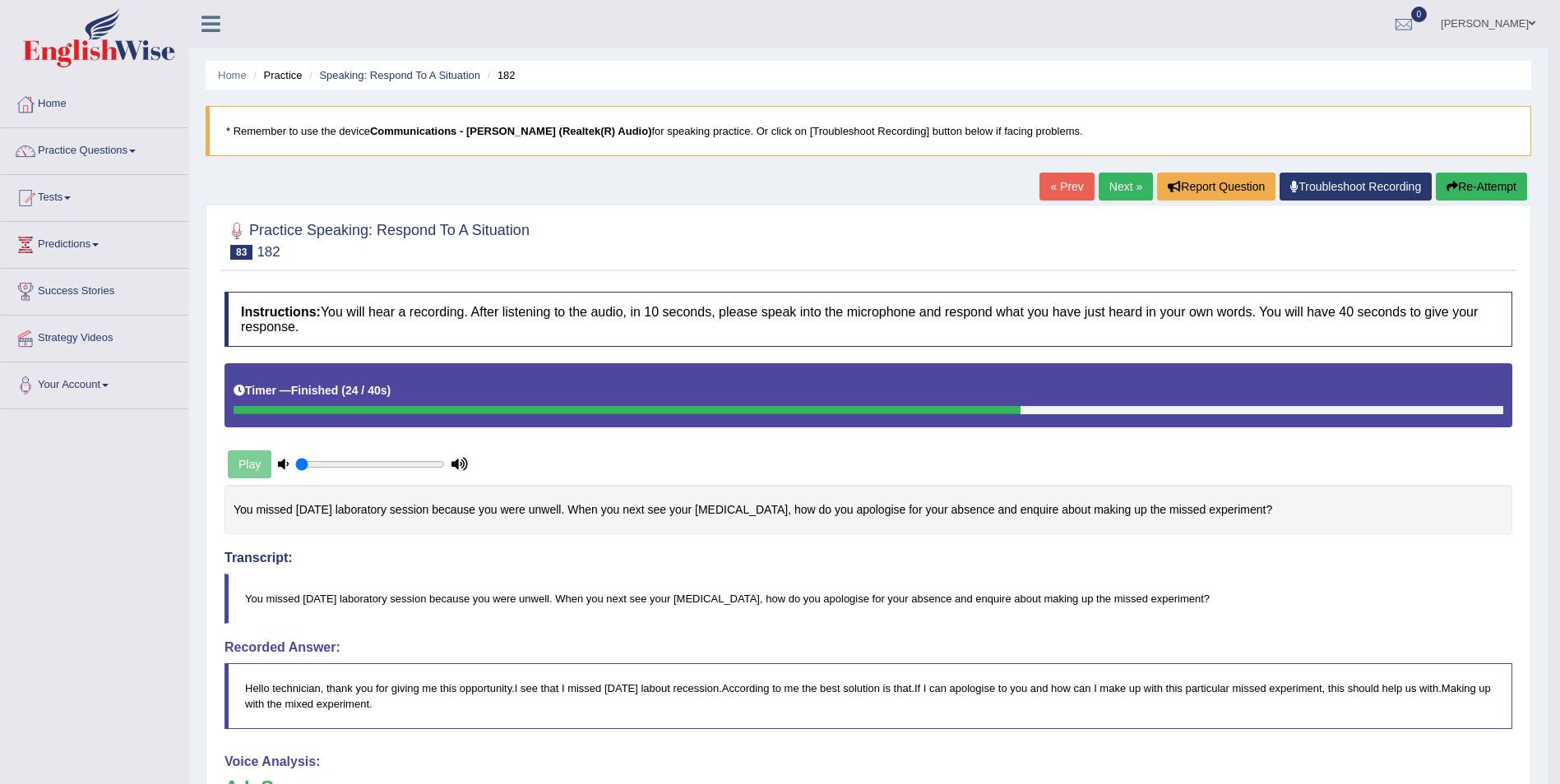
click at [1128, 176] on link "Next »" at bounding box center [1126, 186] width 55 height 28
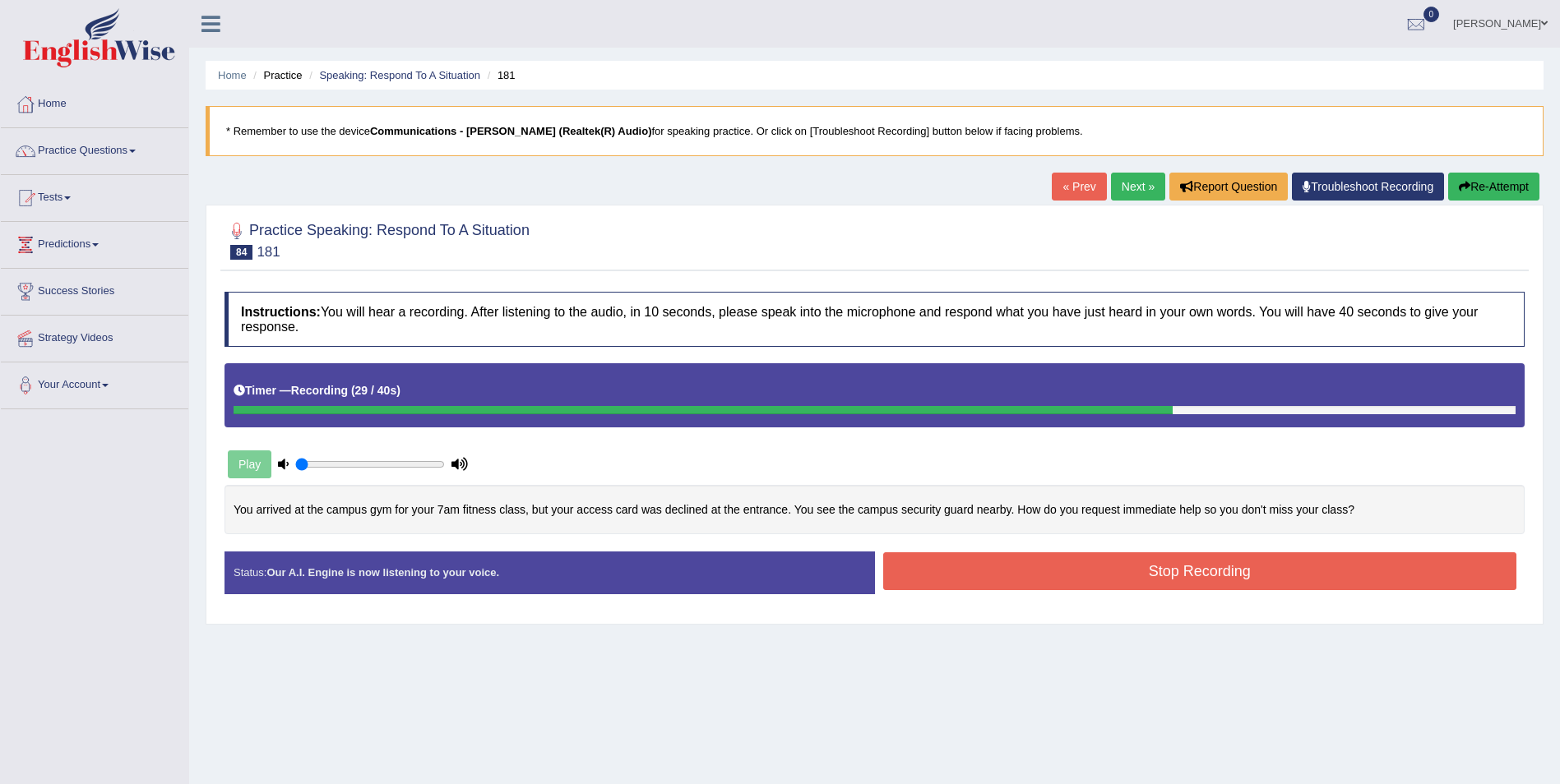
click at [1117, 566] on button "Stop Recording" at bounding box center [1200, 571] width 634 height 38
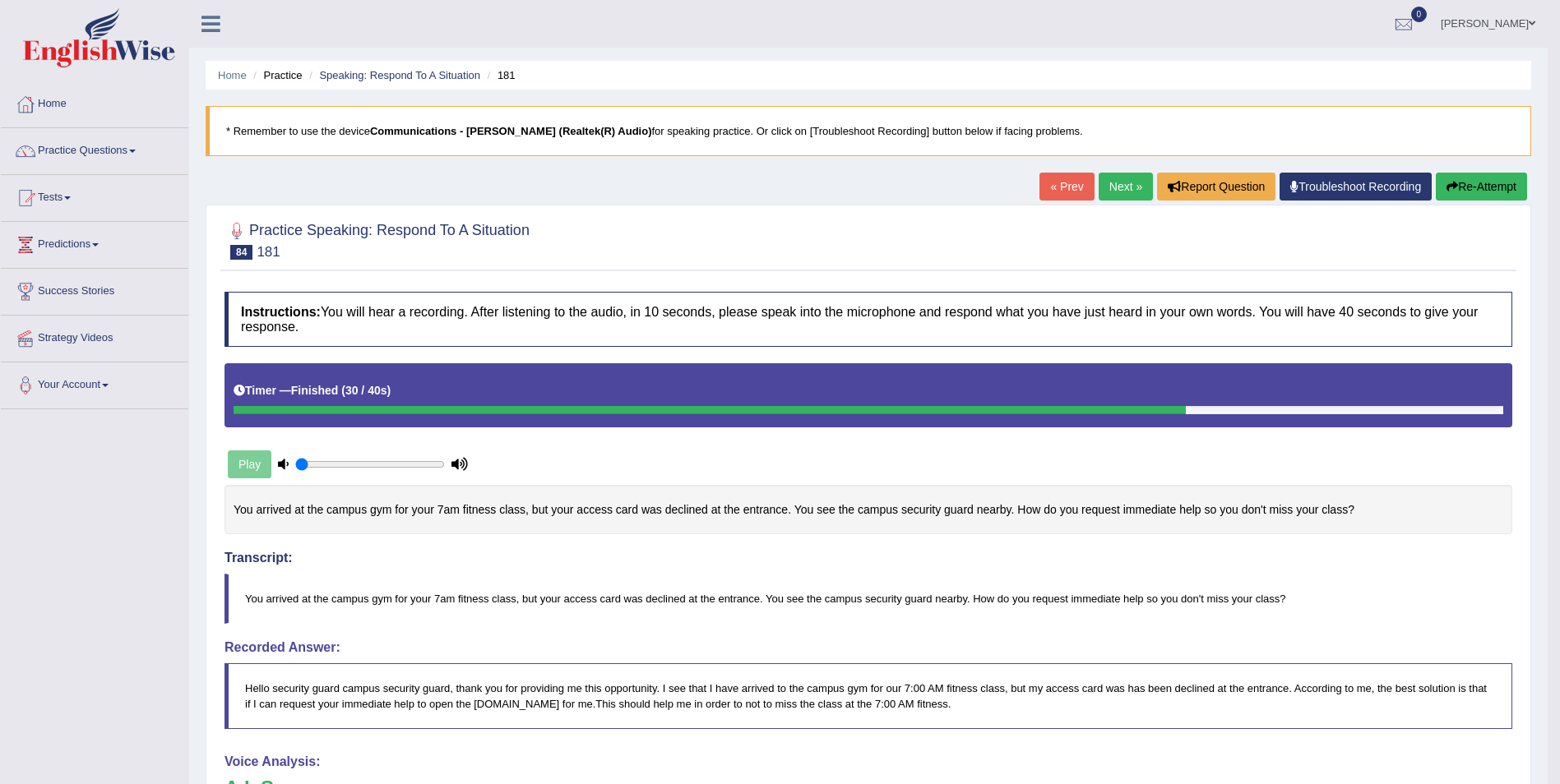
click at [1131, 192] on link "Next »" at bounding box center [1126, 186] width 55 height 28
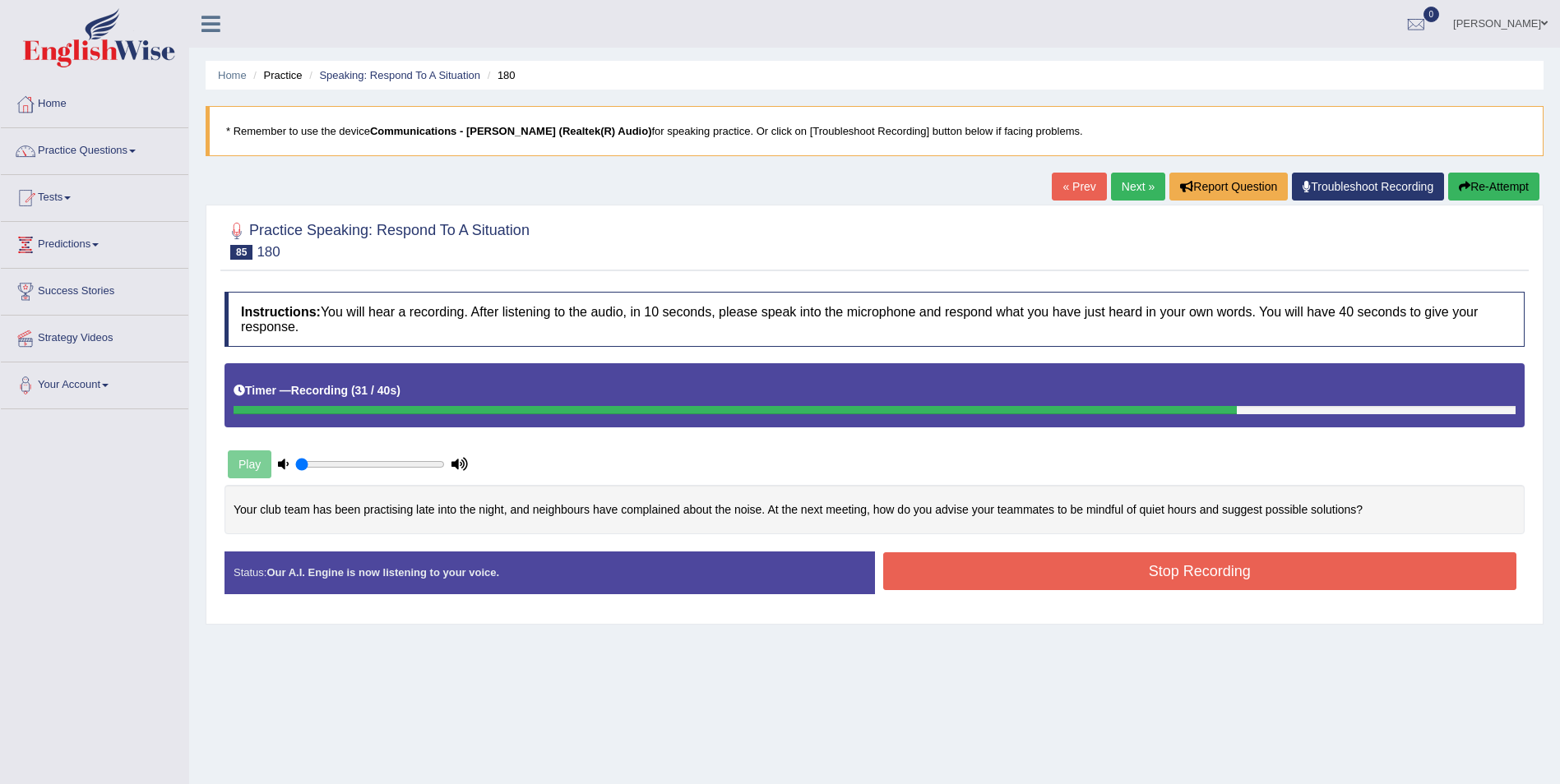
click at [977, 576] on button "Stop Recording" at bounding box center [1200, 571] width 634 height 38
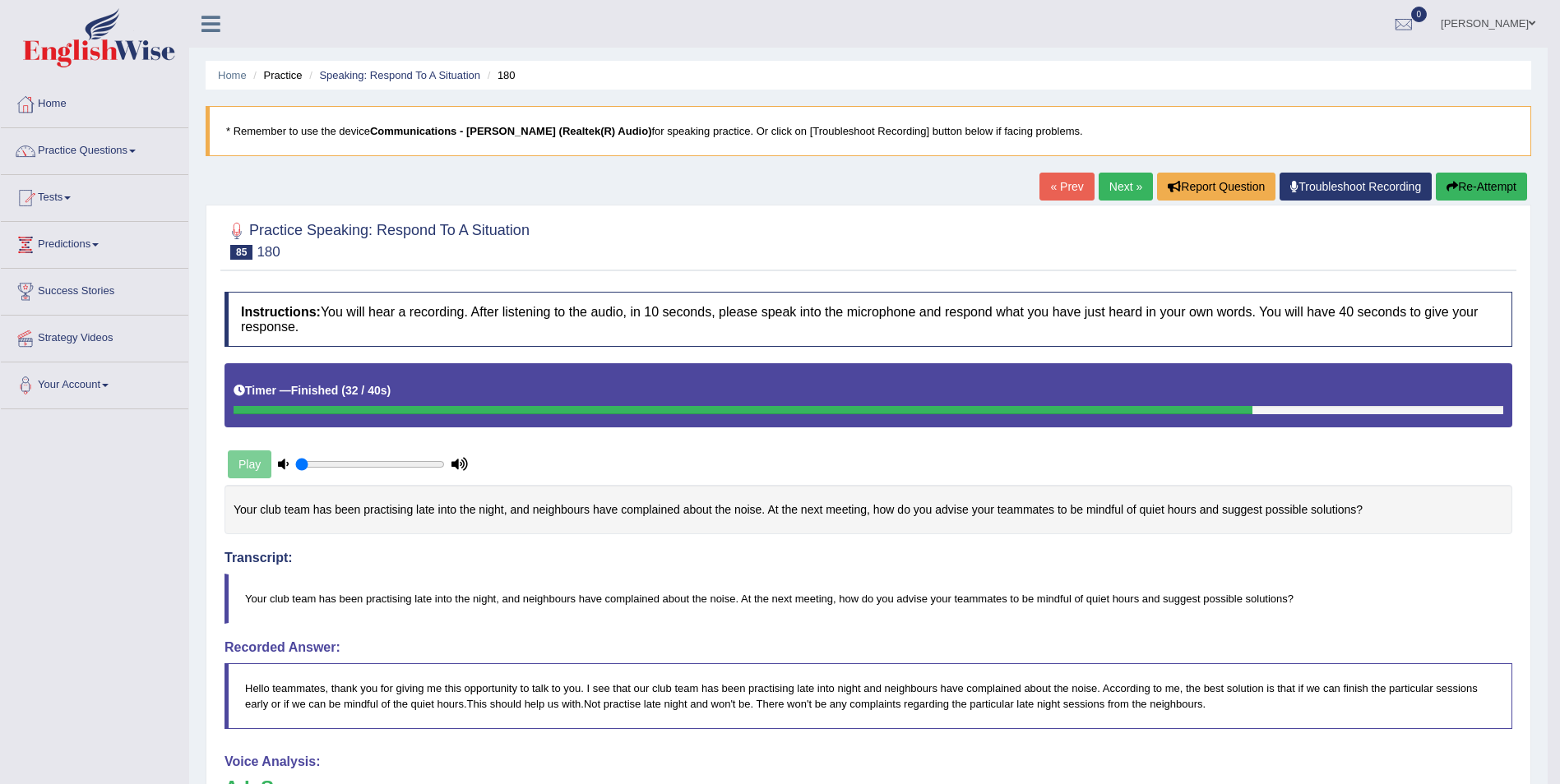
click at [1123, 196] on link "Next »" at bounding box center [1126, 186] width 55 height 28
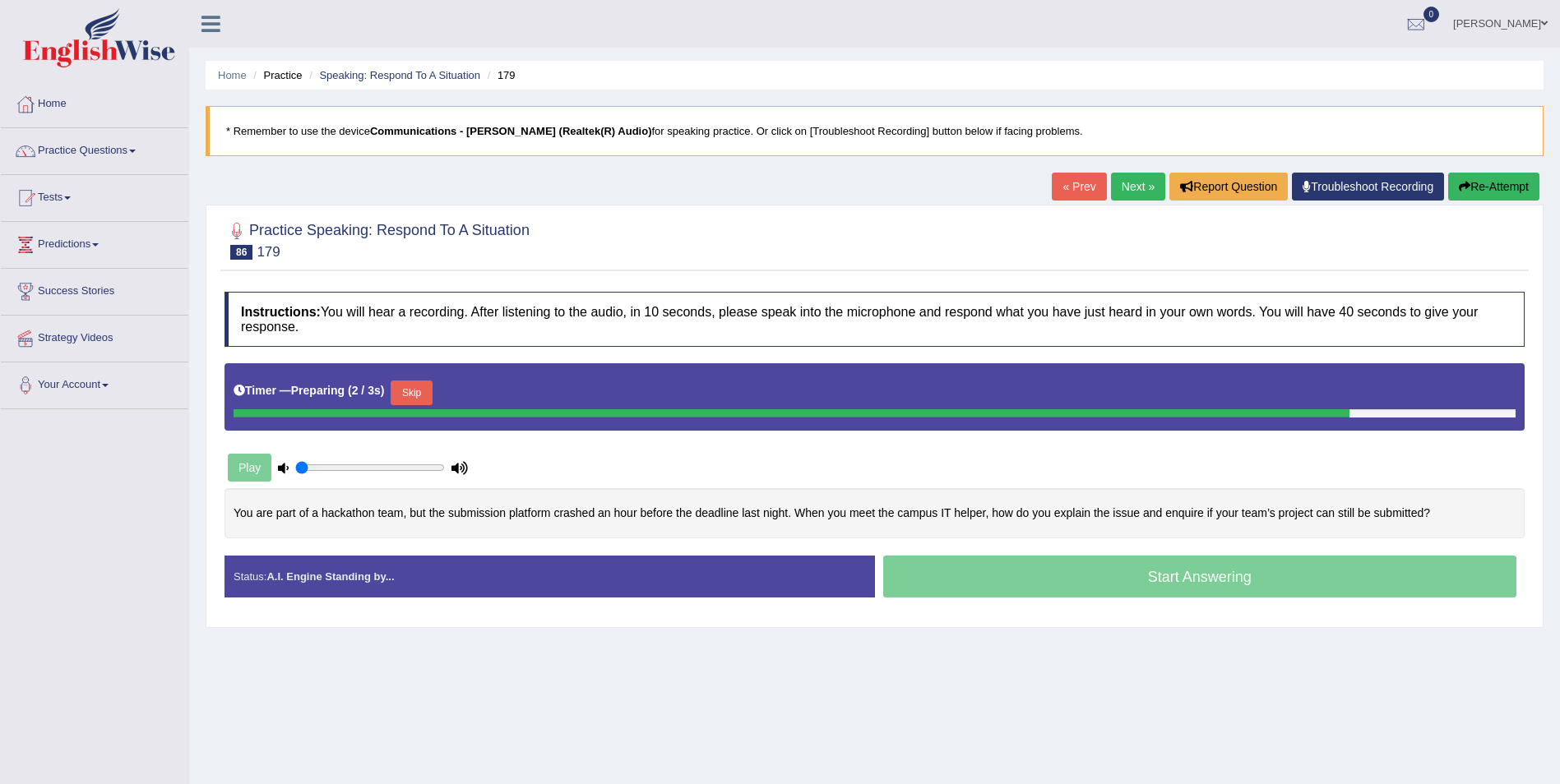
click at [1143, 179] on link "Next »" at bounding box center [1138, 186] width 55 height 28
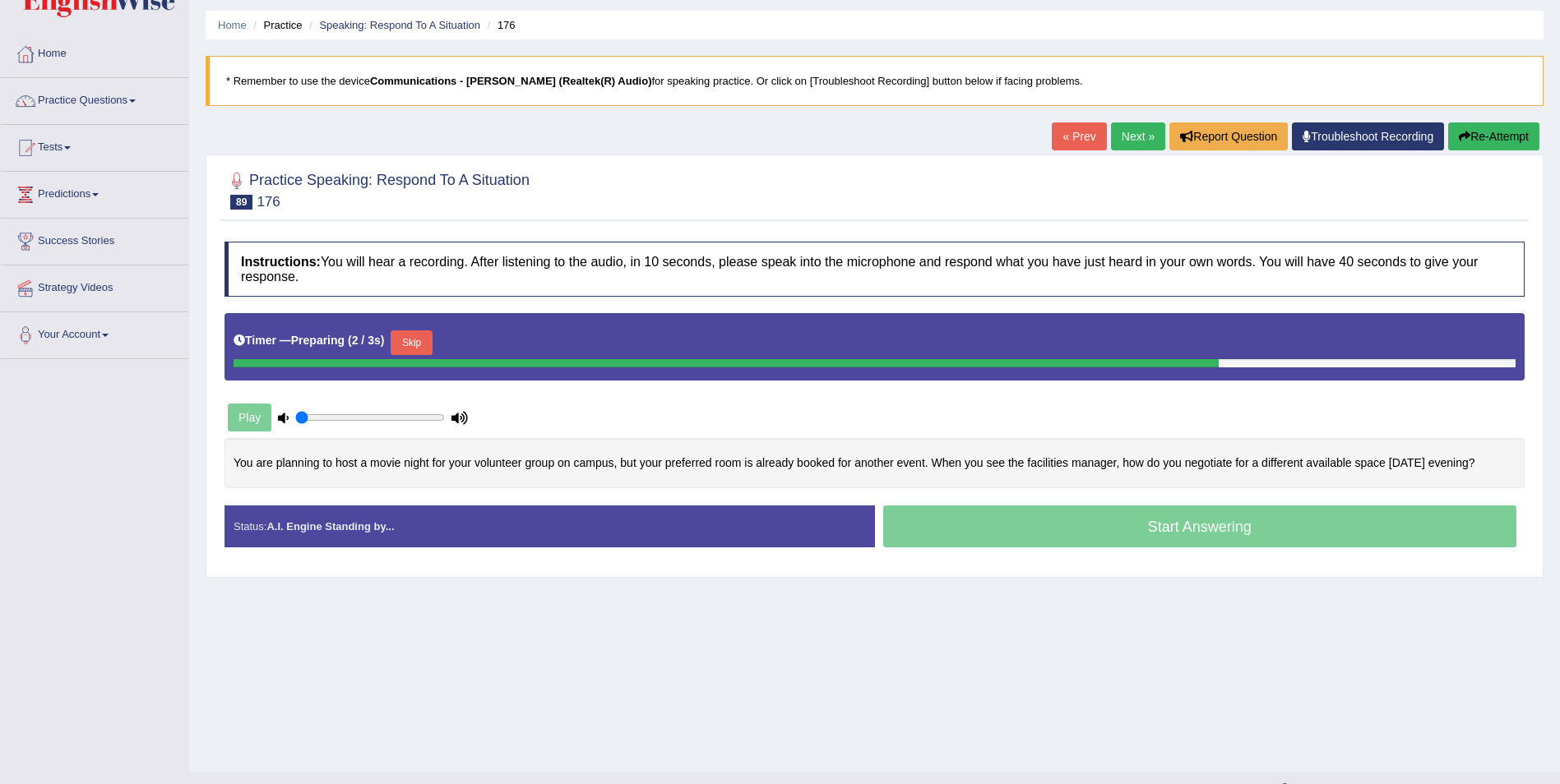
scroll to position [79, 0]
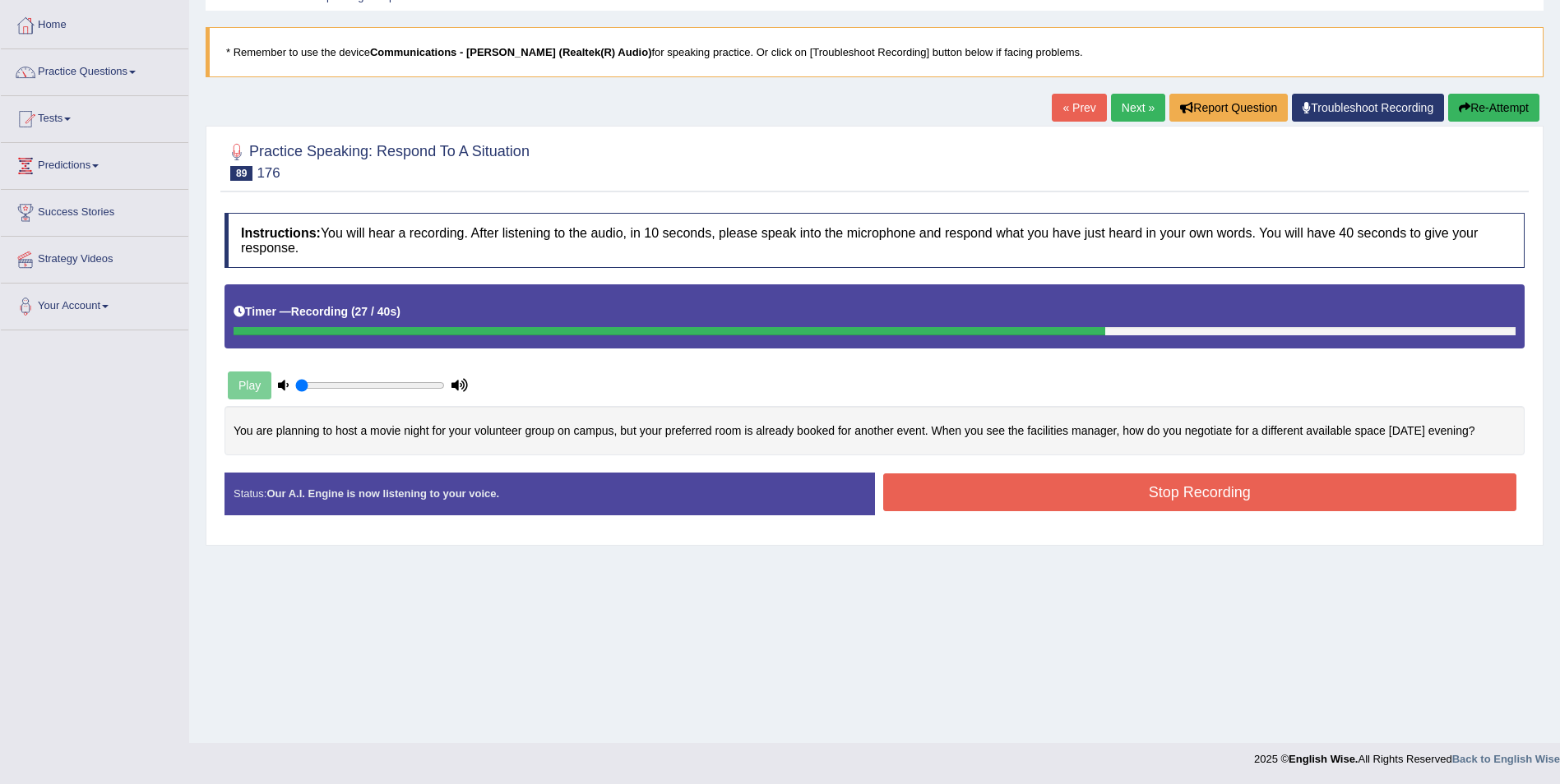
click at [1112, 504] on button "Stop Recording" at bounding box center [1200, 492] width 634 height 38
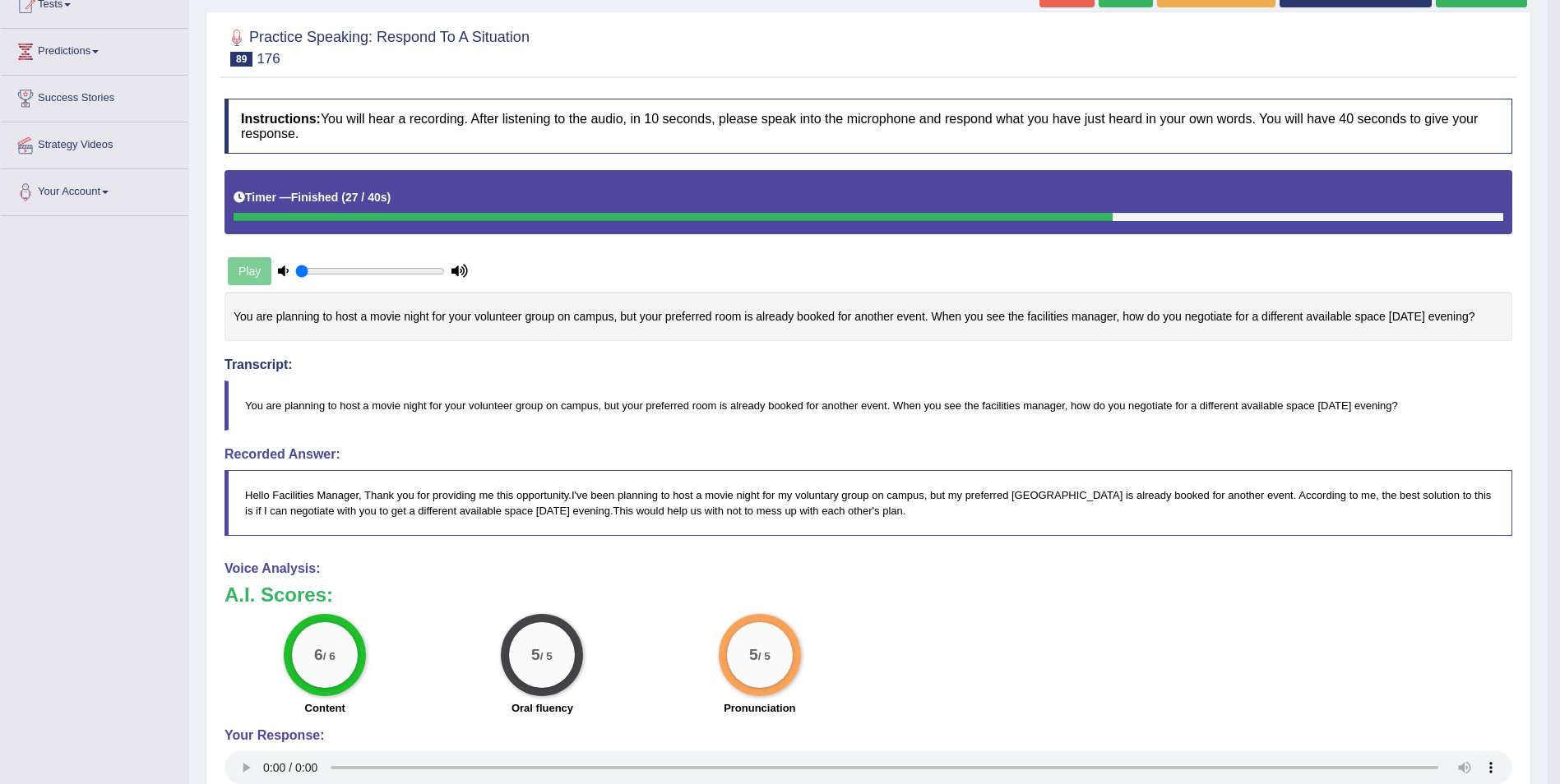
scroll to position [0, 0]
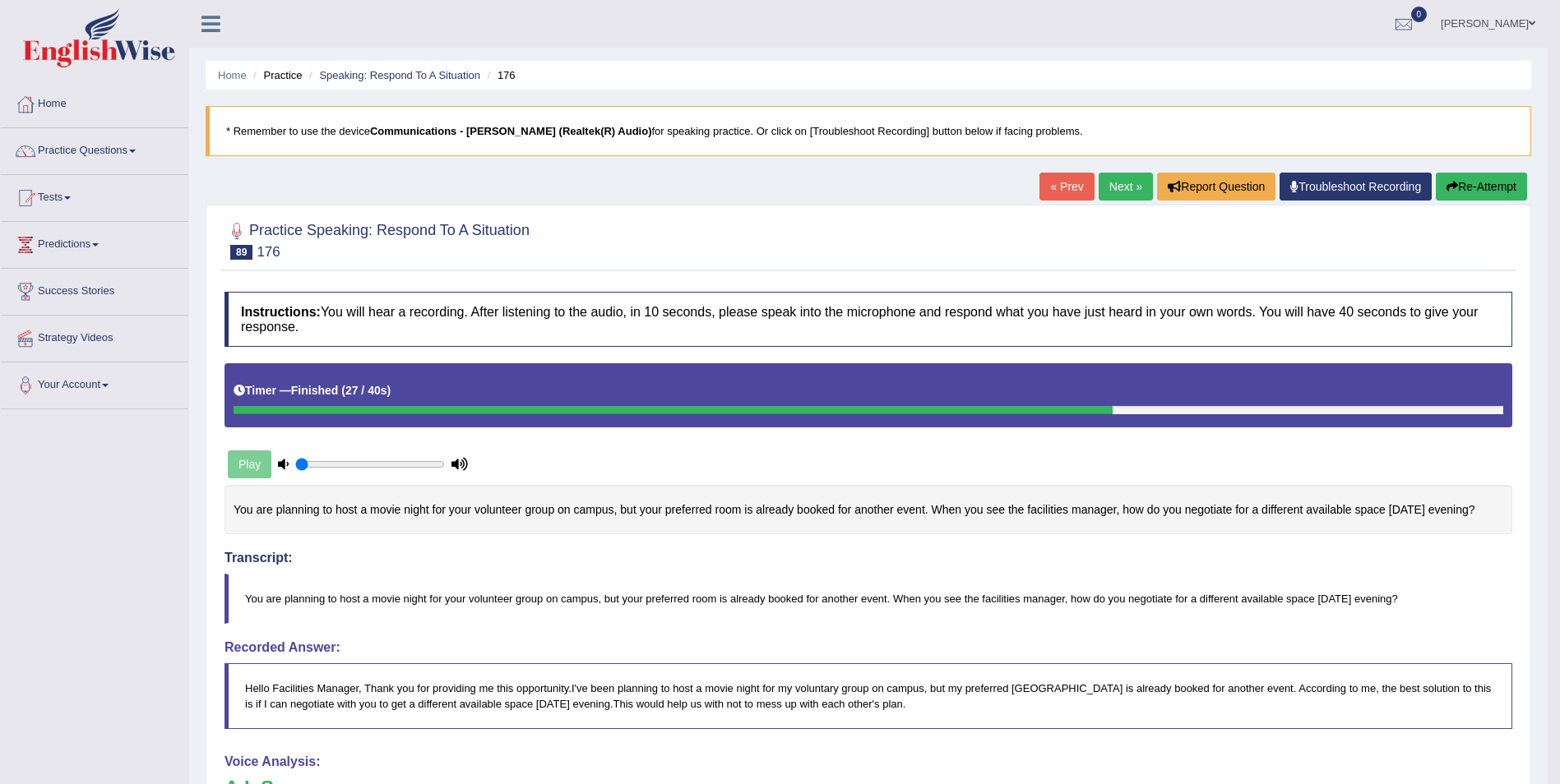
click at [1114, 193] on link "Next »" at bounding box center [1126, 186] width 55 height 28
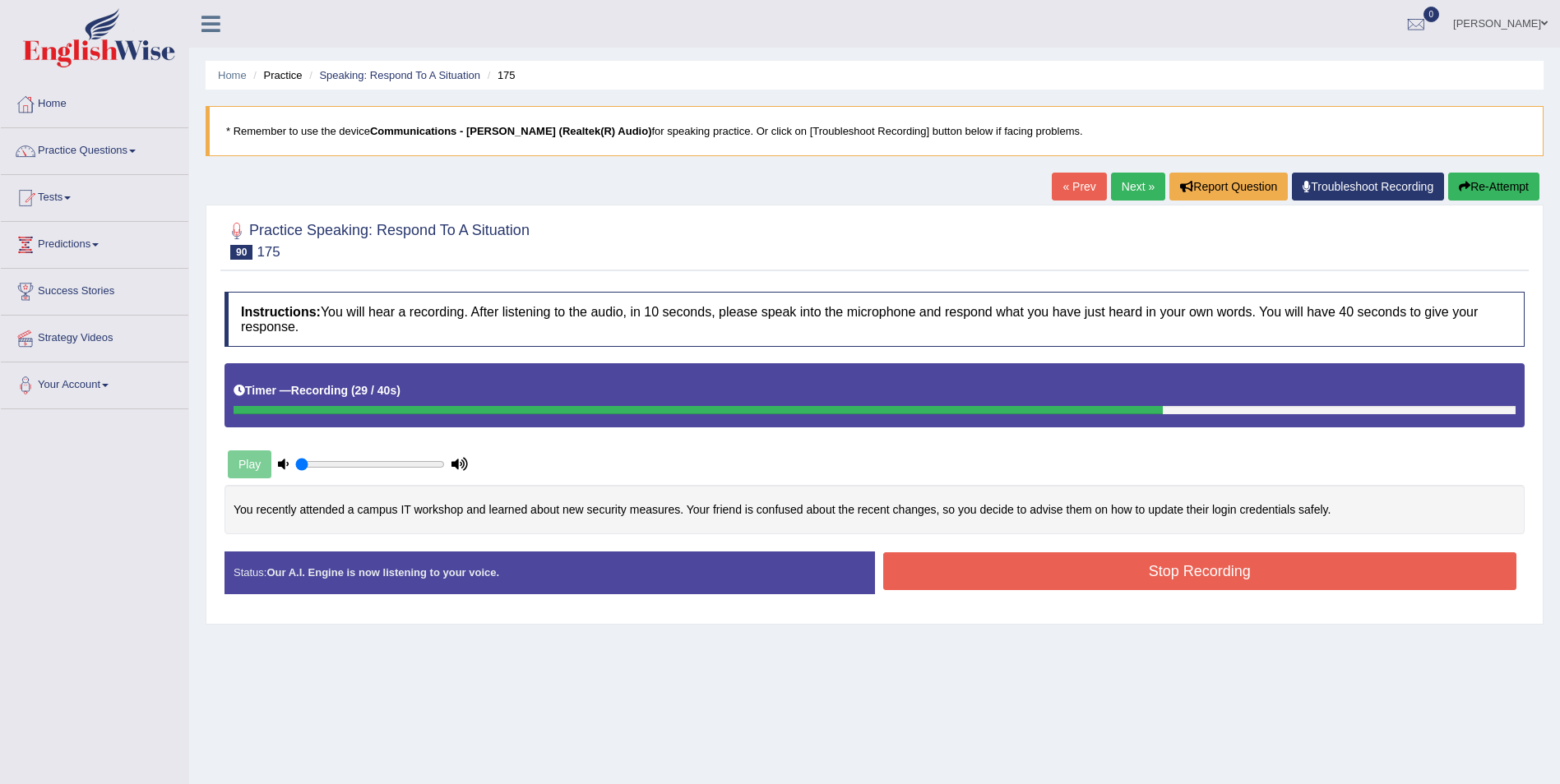
click at [1206, 573] on button "Stop Recording" at bounding box center [1200, 571] width 634 height 38
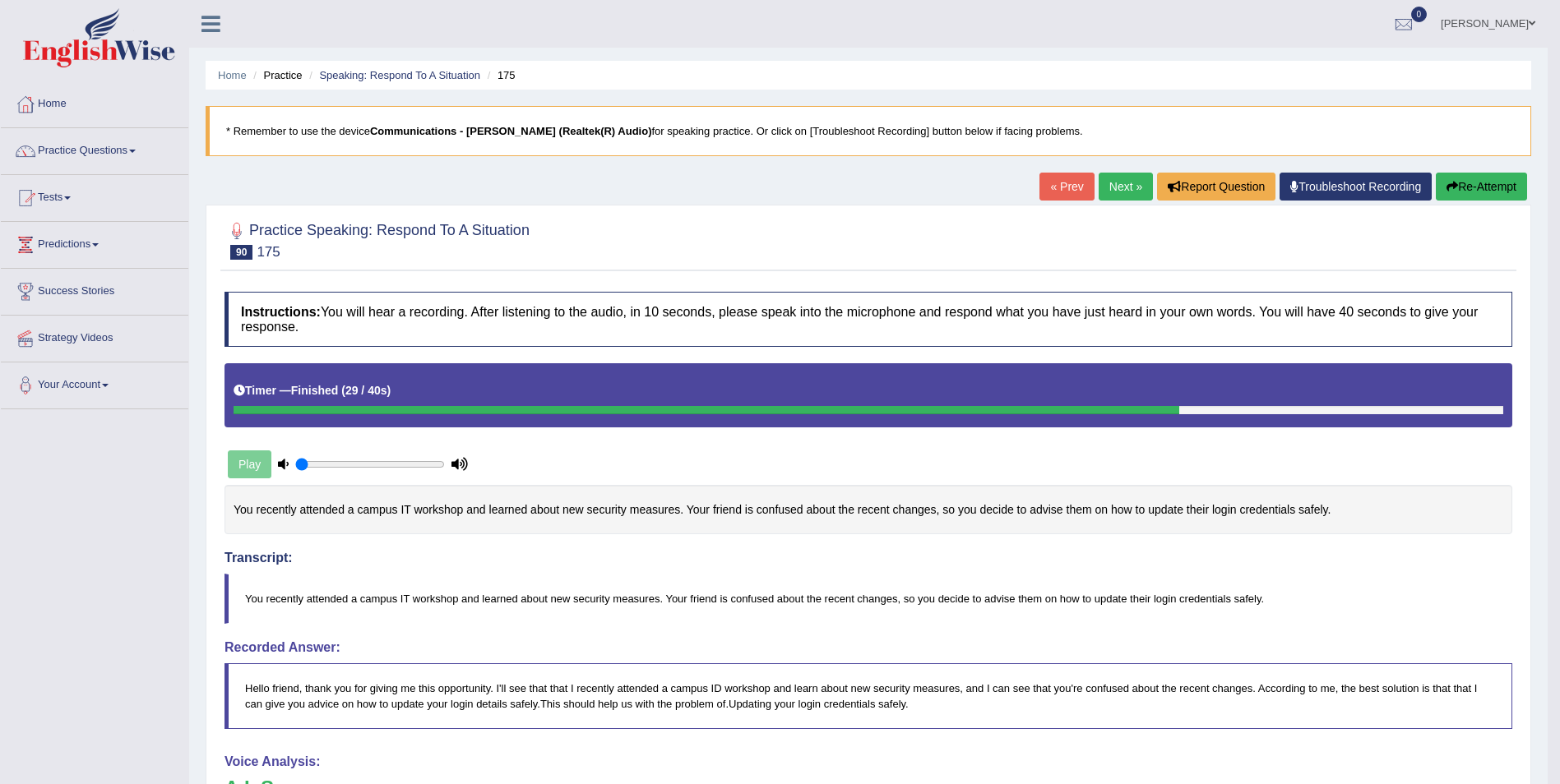
drag, startPoint x: 1127, startPoint y: 192, endPoint x: 1127, endPoint y: 207, distance: 15.0
click at [1127, 192] on link "Next »" at bounding box center [1126, 186] width 55 height 28
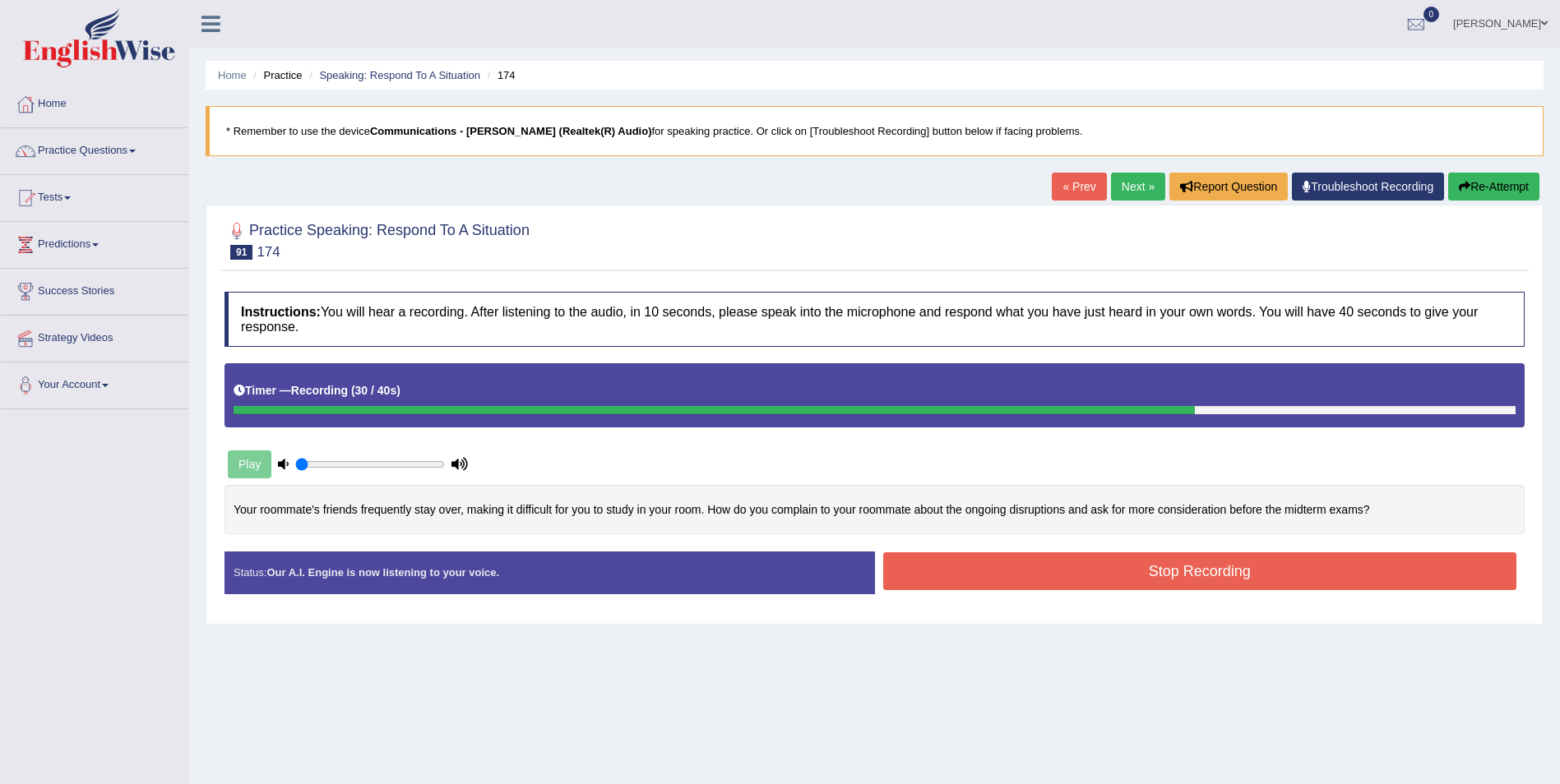
click at [1123, 576] on button "Stop Recording" at bounding box center [1200, 571] width 634 height 38
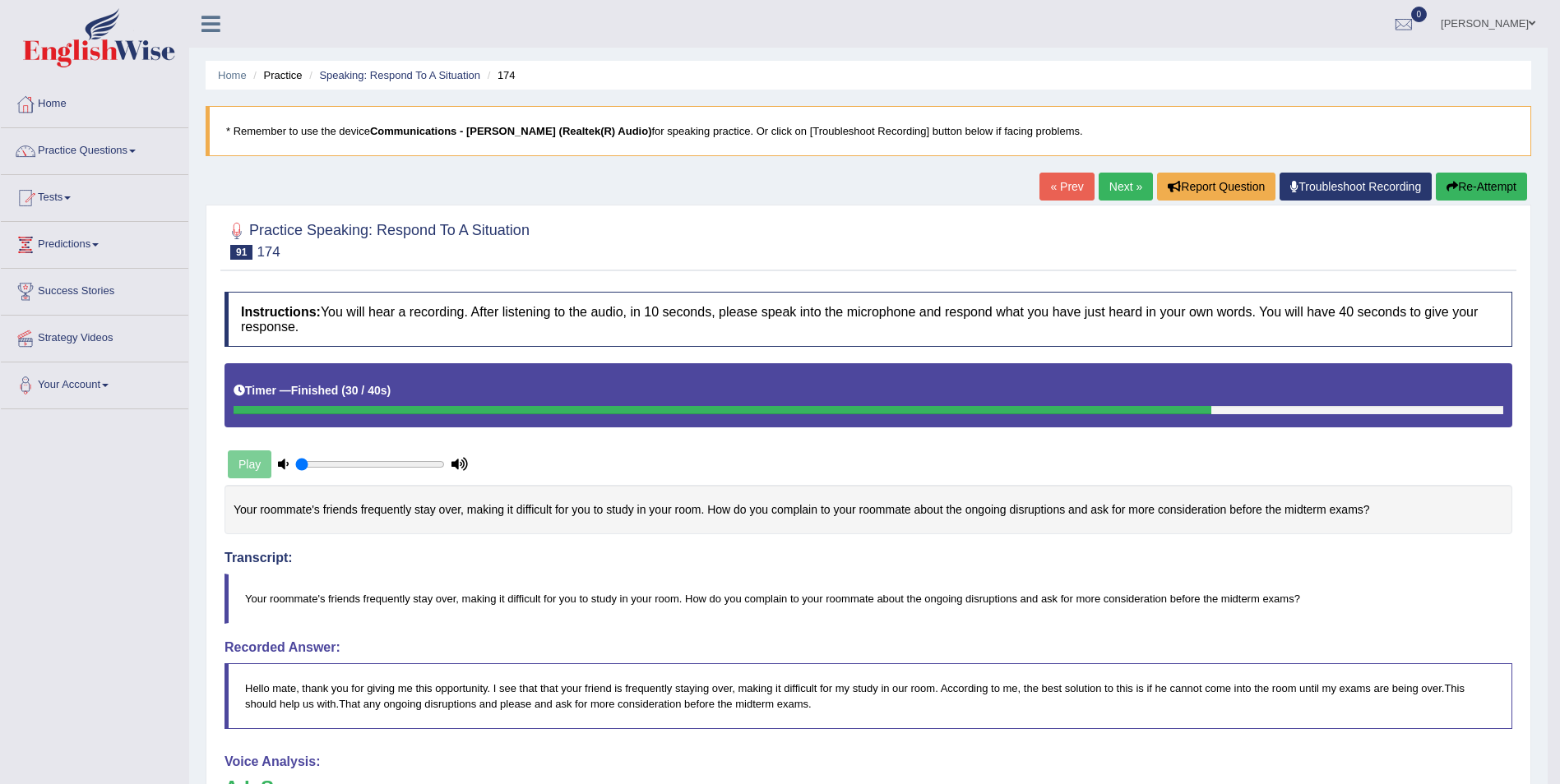
click at [1115, 190] on link "Next »" at bounding box center [1126, 186] width 55 height 28
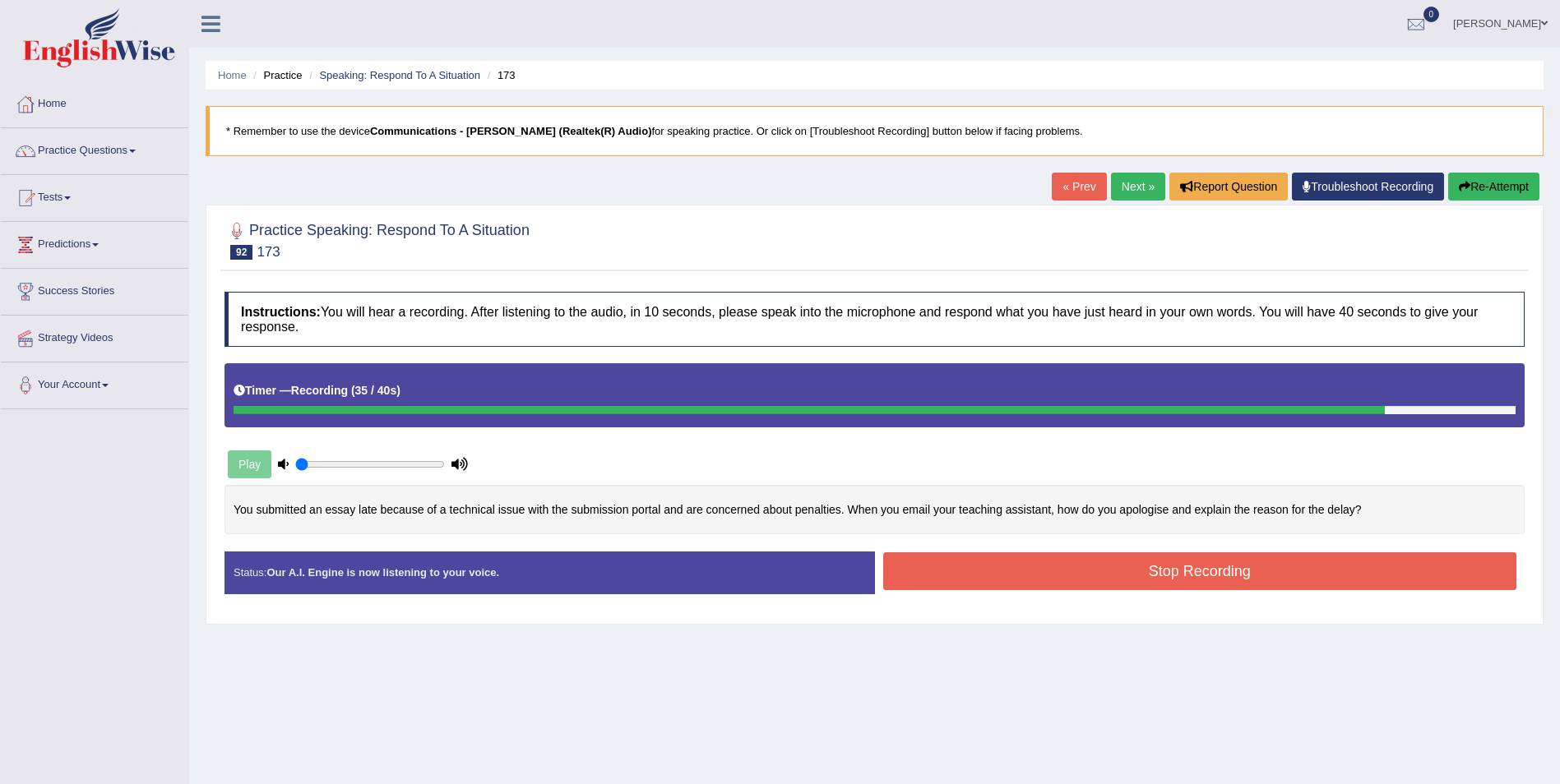
click at [963, 571] on button "Stop Recording" at bounding box center [1200, 571] width 634 height 38
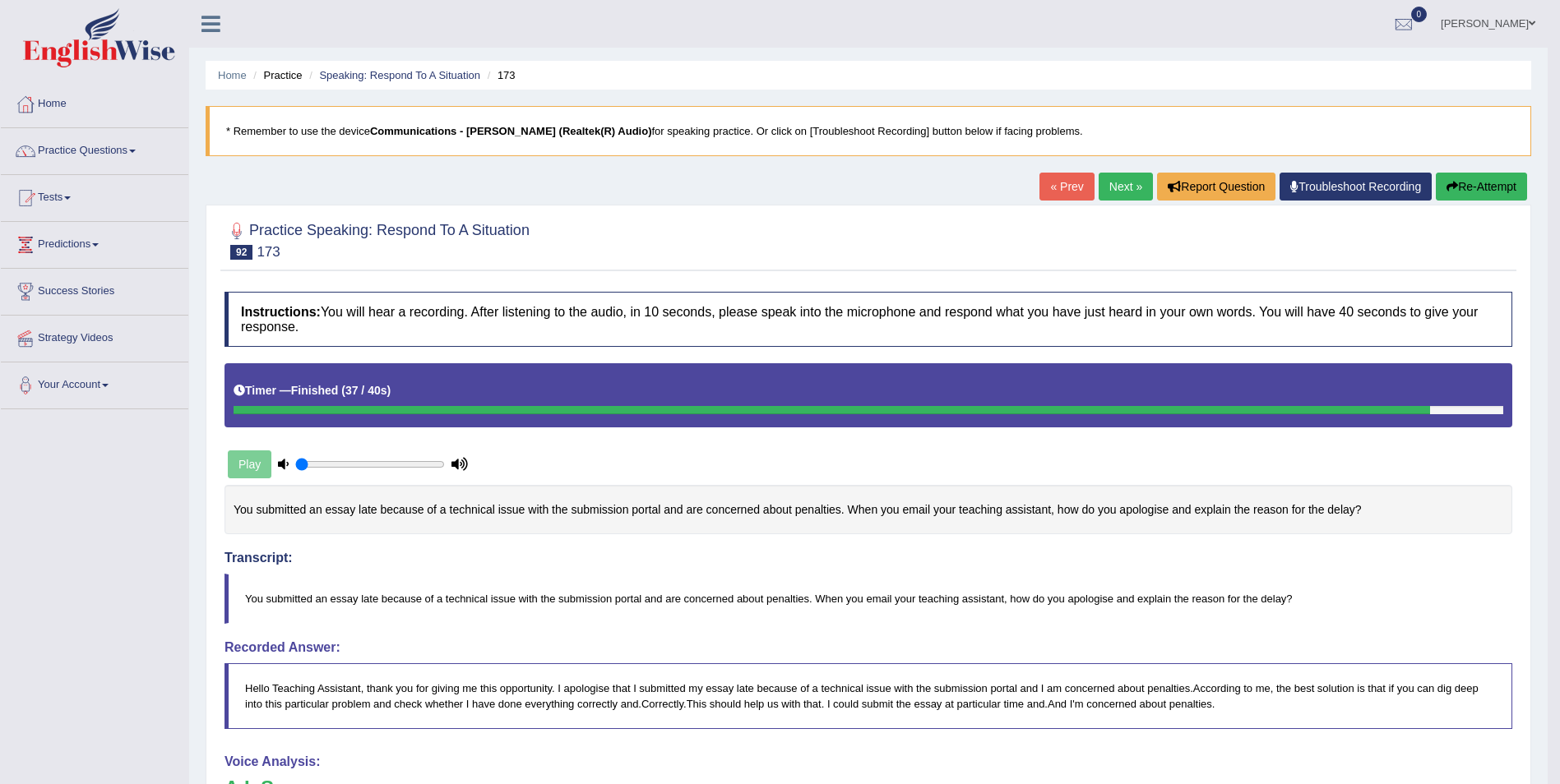
click at [1126, 199] on link "Next »" at bounding box center [1126, 186] width 55 height 28
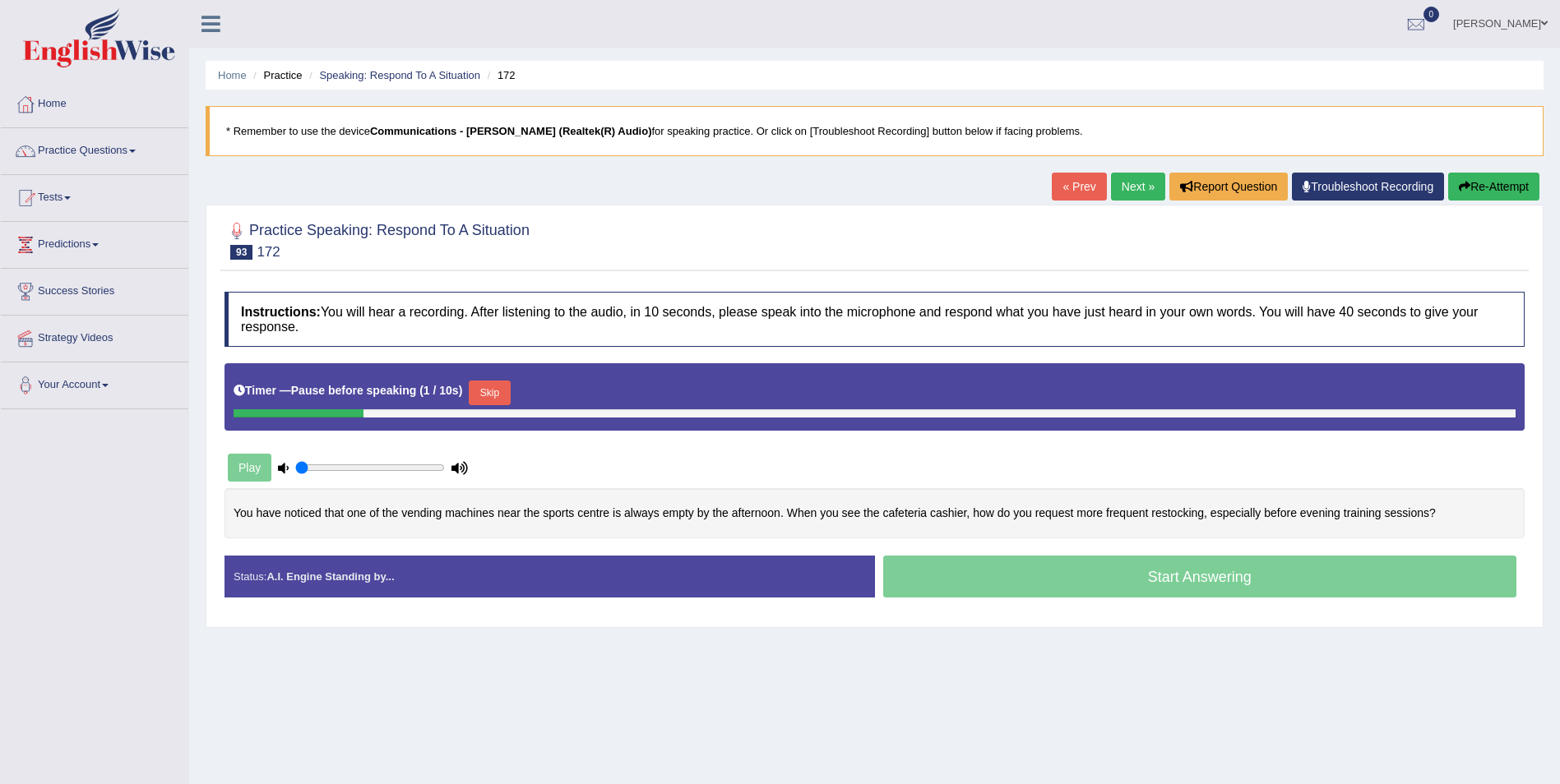
click at [481, 399] on button "Skip" at bounding box center [489, 393] width 41 height 25
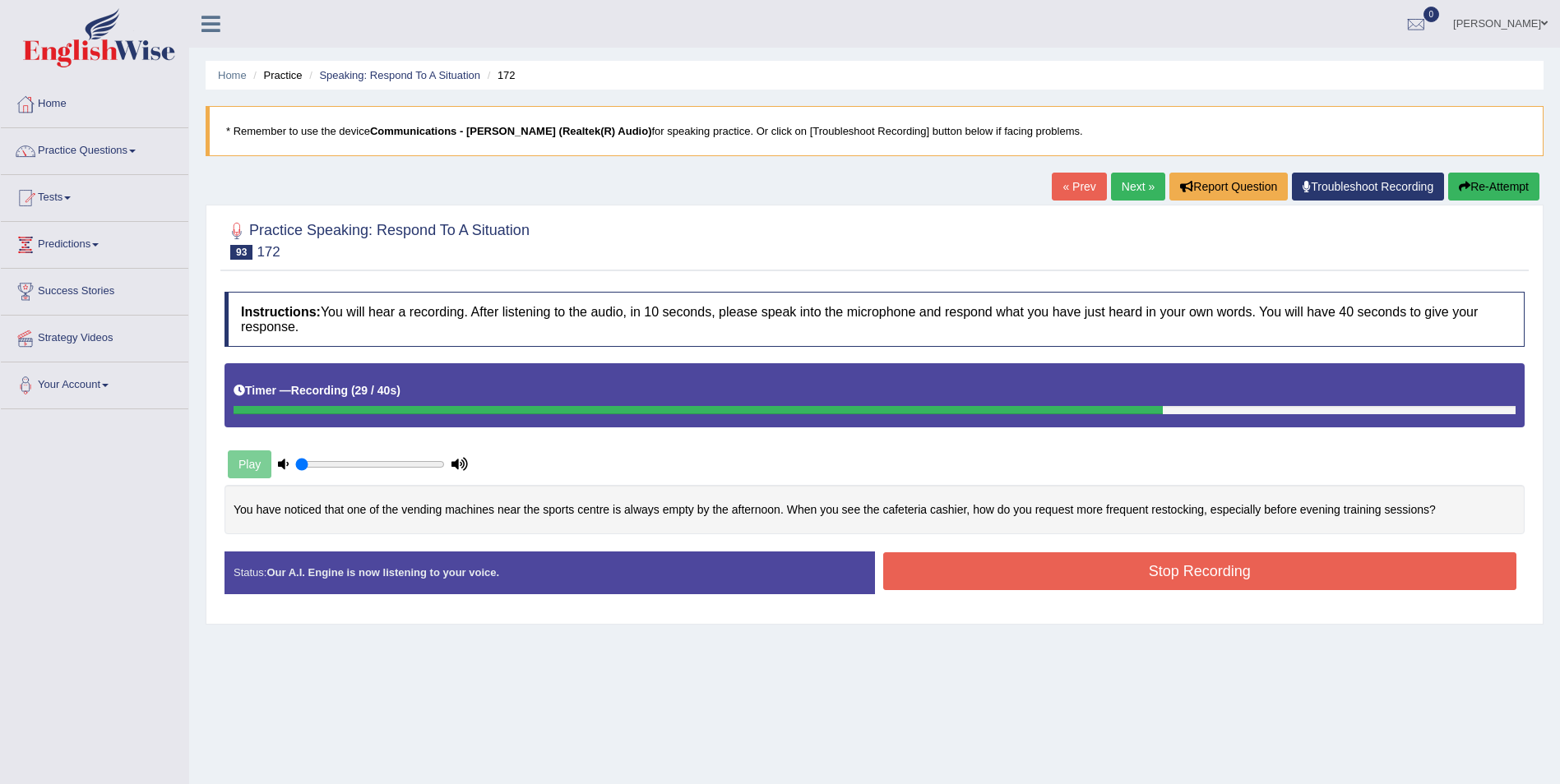
click at [1183, 568] on button "Stop Recording" at bounding box center [1200, 571] width 634 height 38
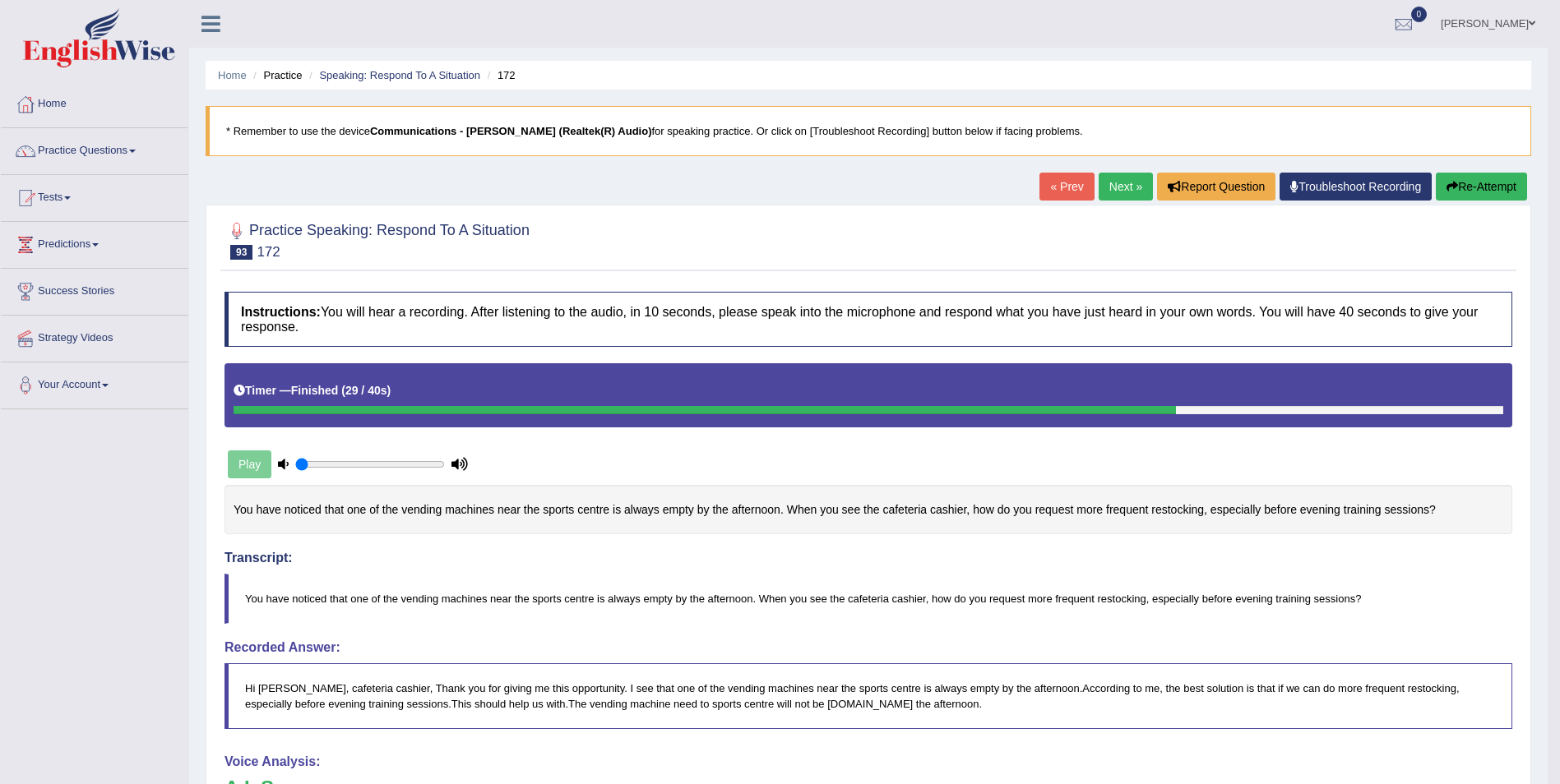
click at [1119, 185] on link "Next »" at bounding box center [1126, 186] width 55 height 28
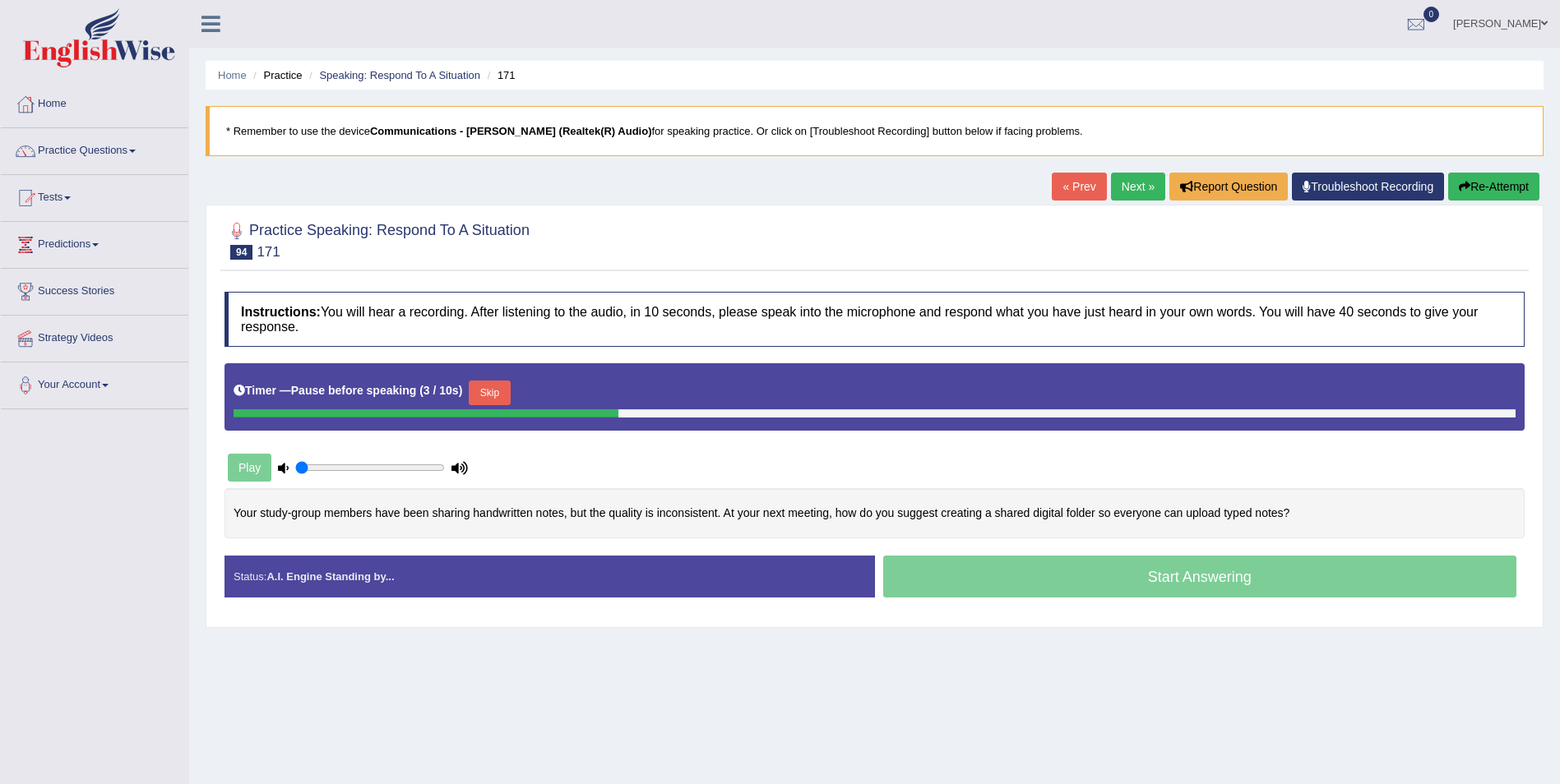
click at [498, 390] on button "Skip" at bounding box center [489, 393] width 41 height 25
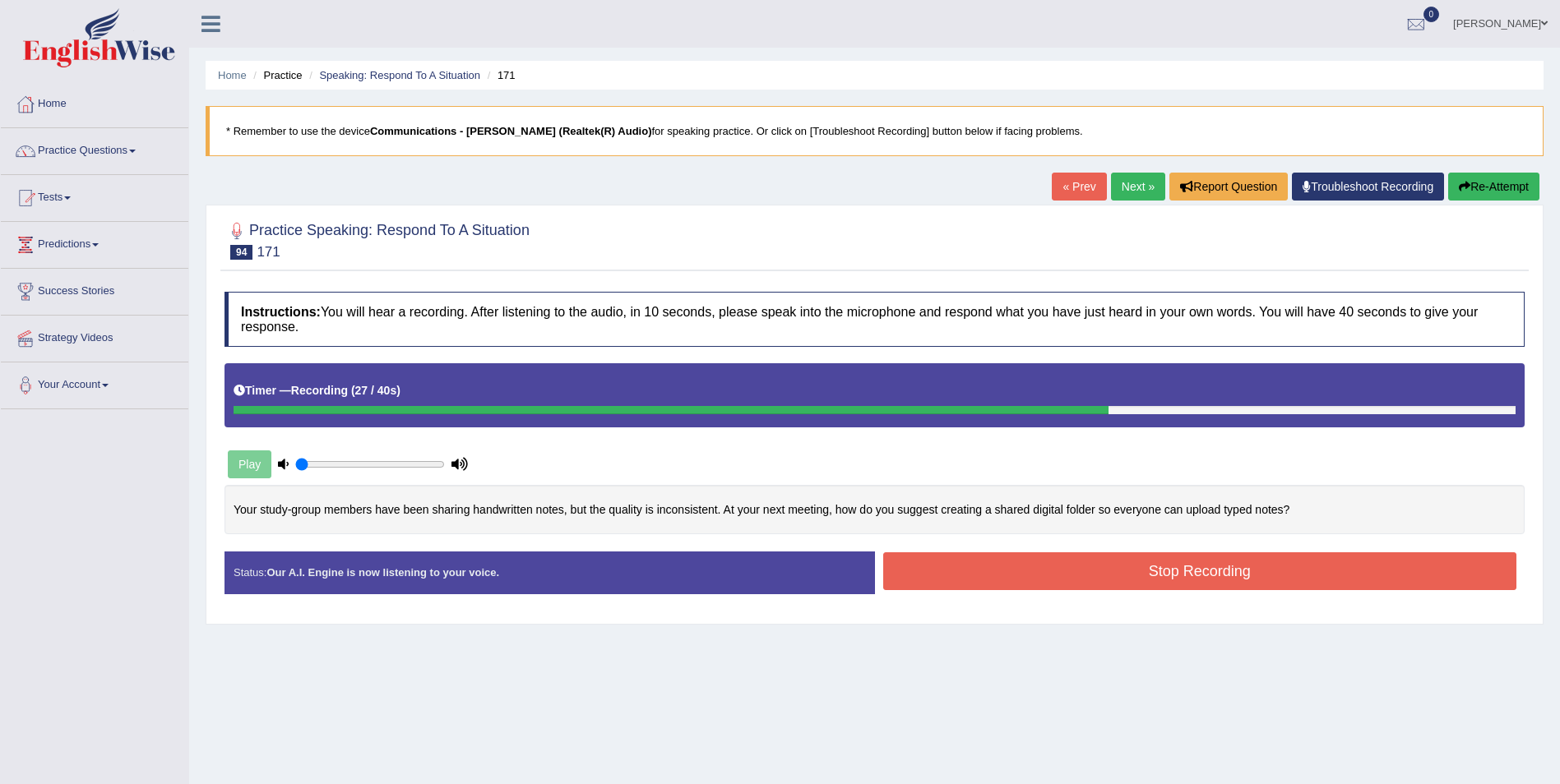
click at [1204, 572] on button "Stop Recording" at bounding box center [1200, 571] width 634 height 38
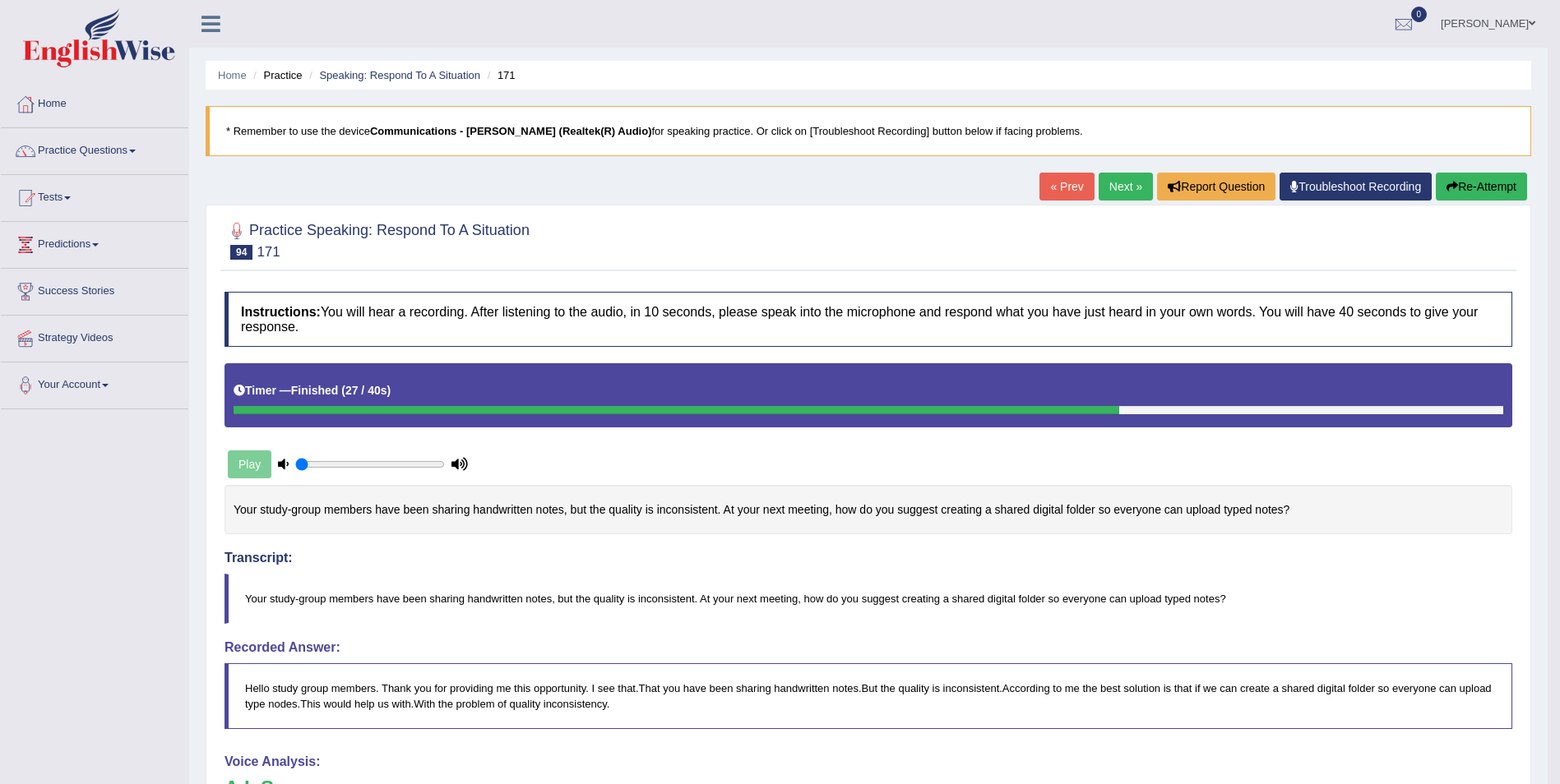
click at [1126, 186] on link "Next »" at bounding box center [1126, 186] width 55 height 28
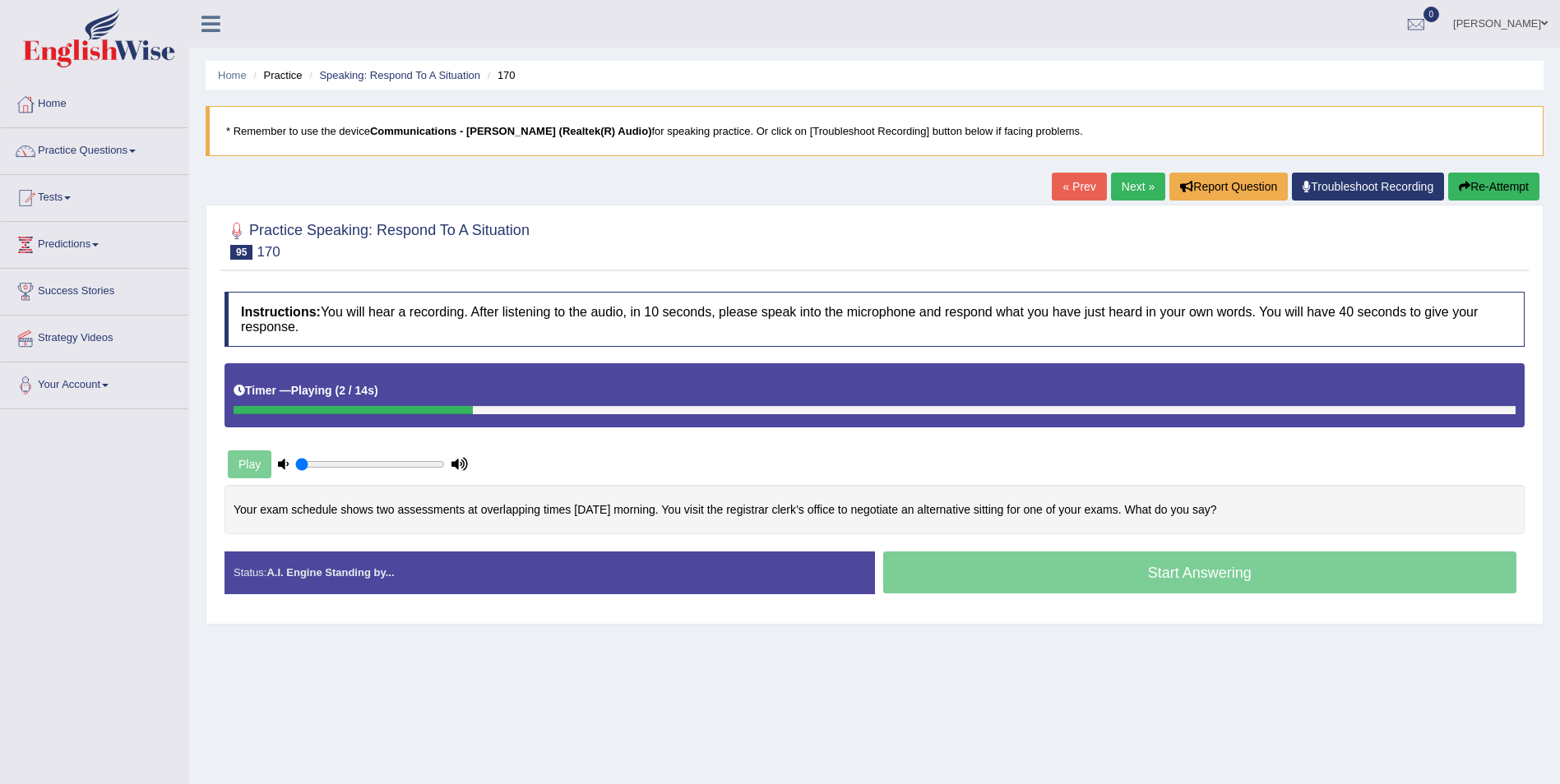
click at [1125, 184] on link "Next »" at bounding box center [1138, 186] width 55 height 28
click at [136, 153] on link "Practice Questions" at bounding box center [94, 149] width 187 height 41
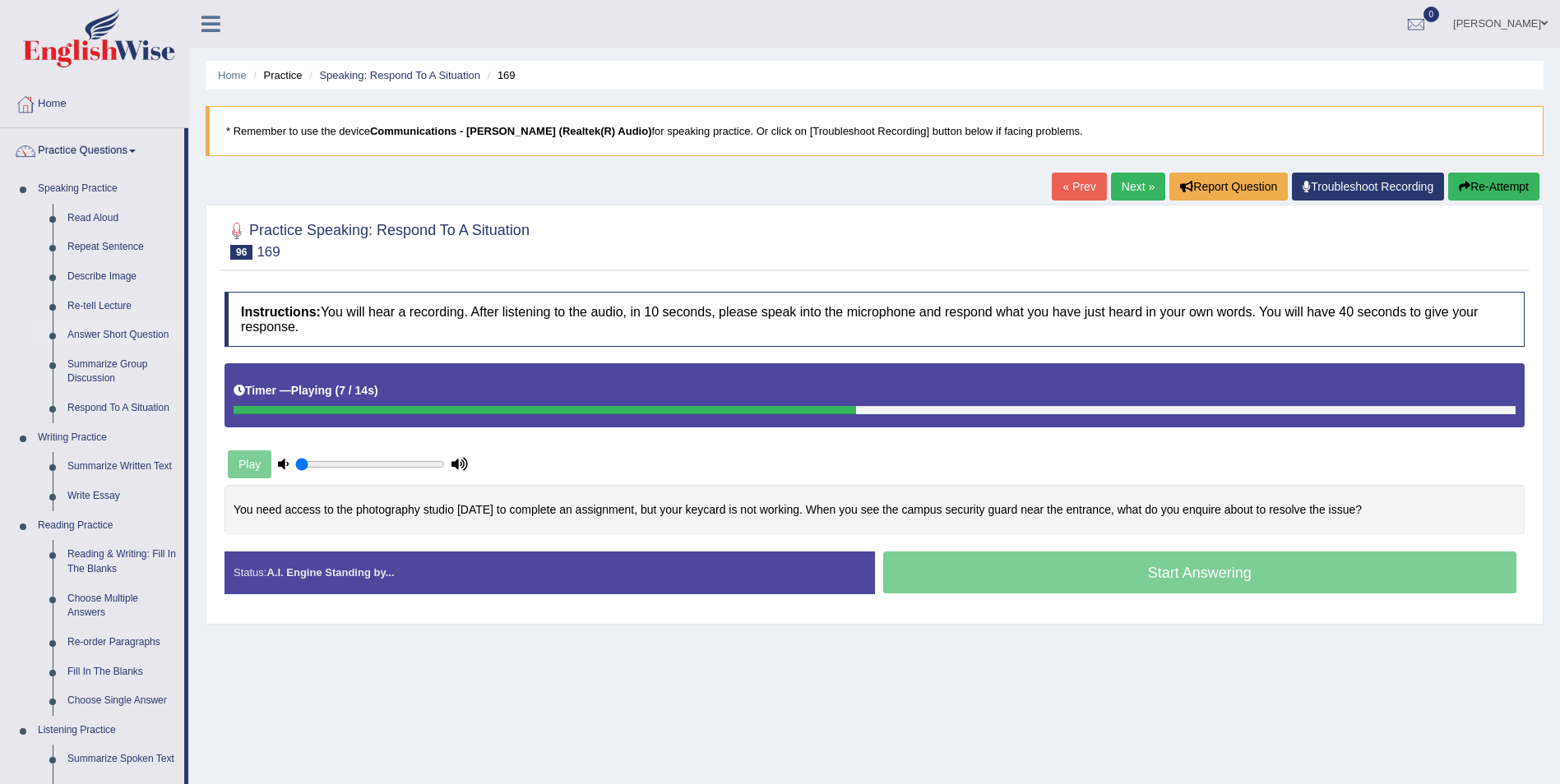
drag, startPoint x: 186, startPoint y: 194, endPoint x: 185, endPoint y: 343, distance: 149.0
click at [186, 340] on li "Practice Questions Speaking Practice Read Aloud Repeat Sentence Describe Image …" at bounding box center [94, 590] width 187 height 925
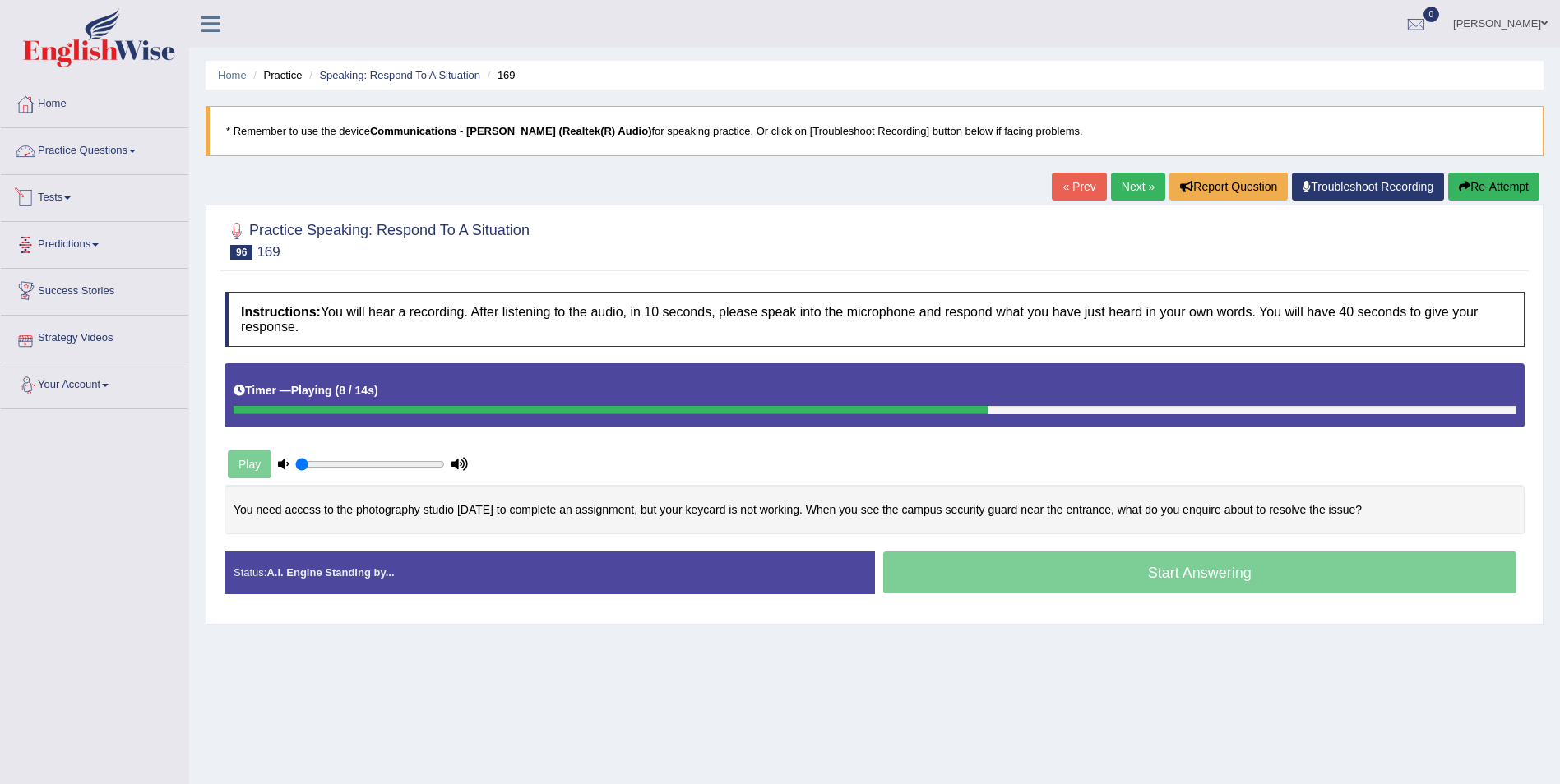
click at [110, 166] on link "Practice Questions" at bounding box center [94, 149] width 187 height 41
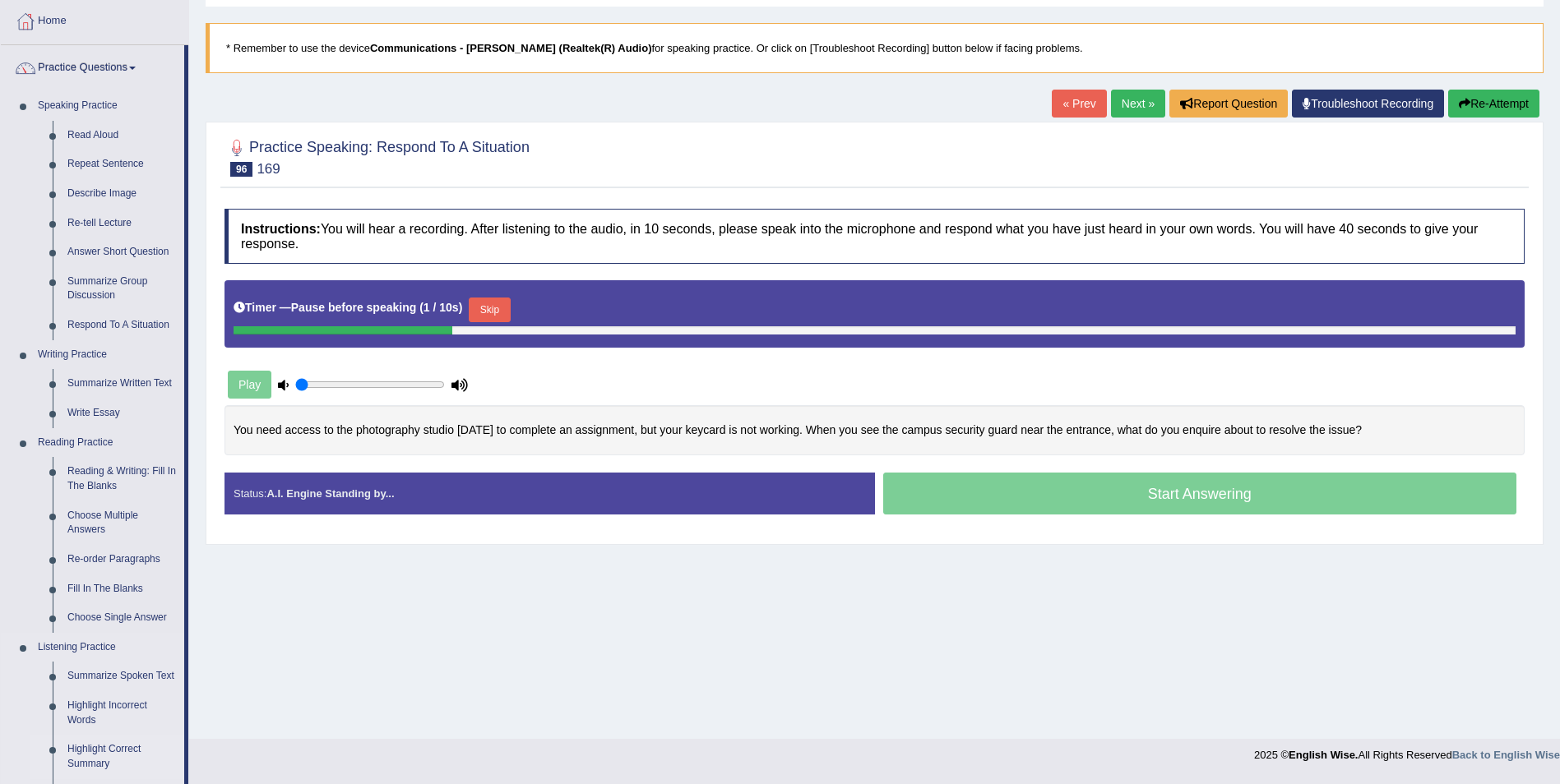
scroll to position [165, 0]
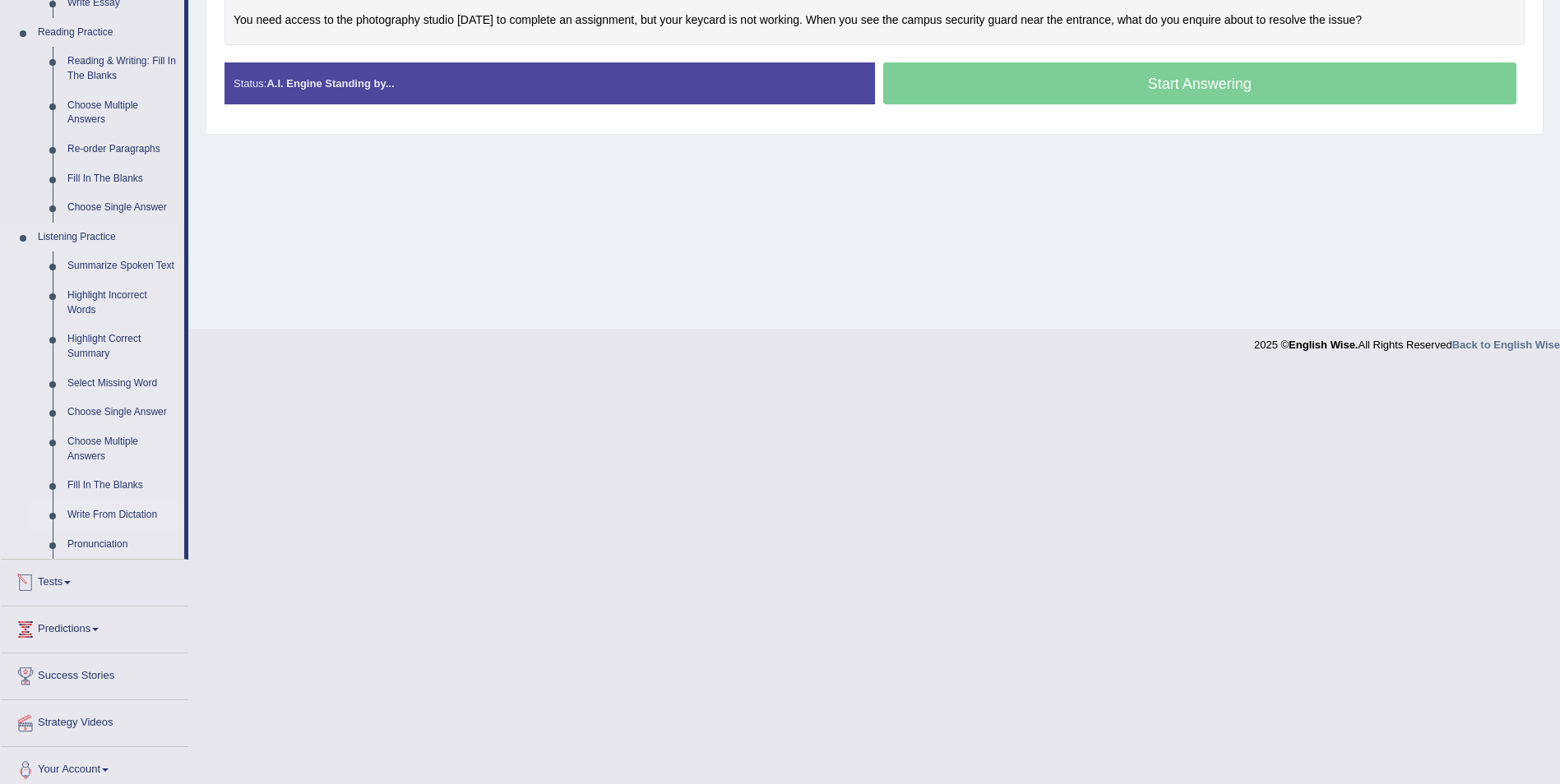
click at [97, 515] on link "Write From Dictation" at bounding box center [122, 515] width 124 height 30
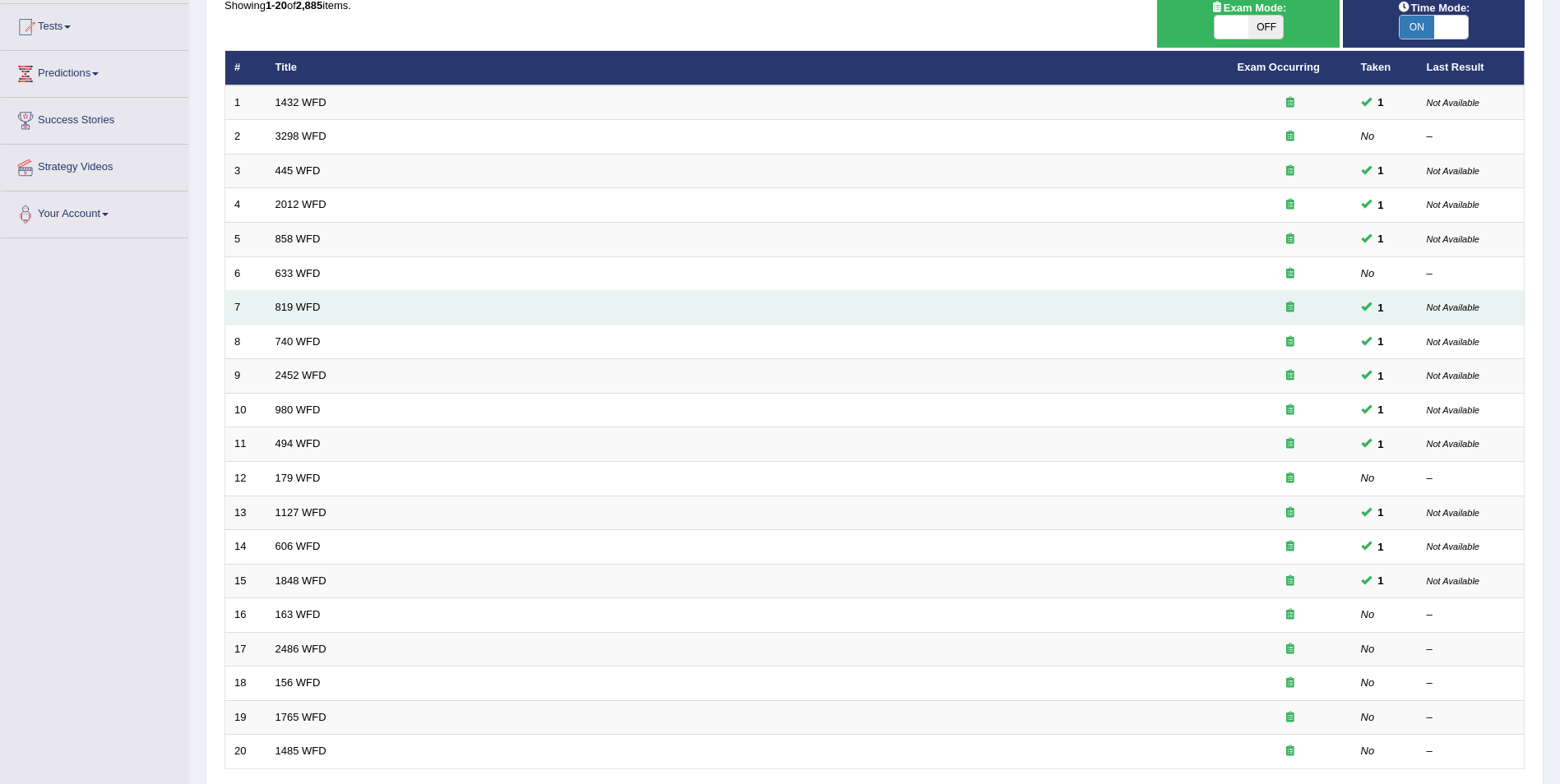
scroll to position [304, 0]
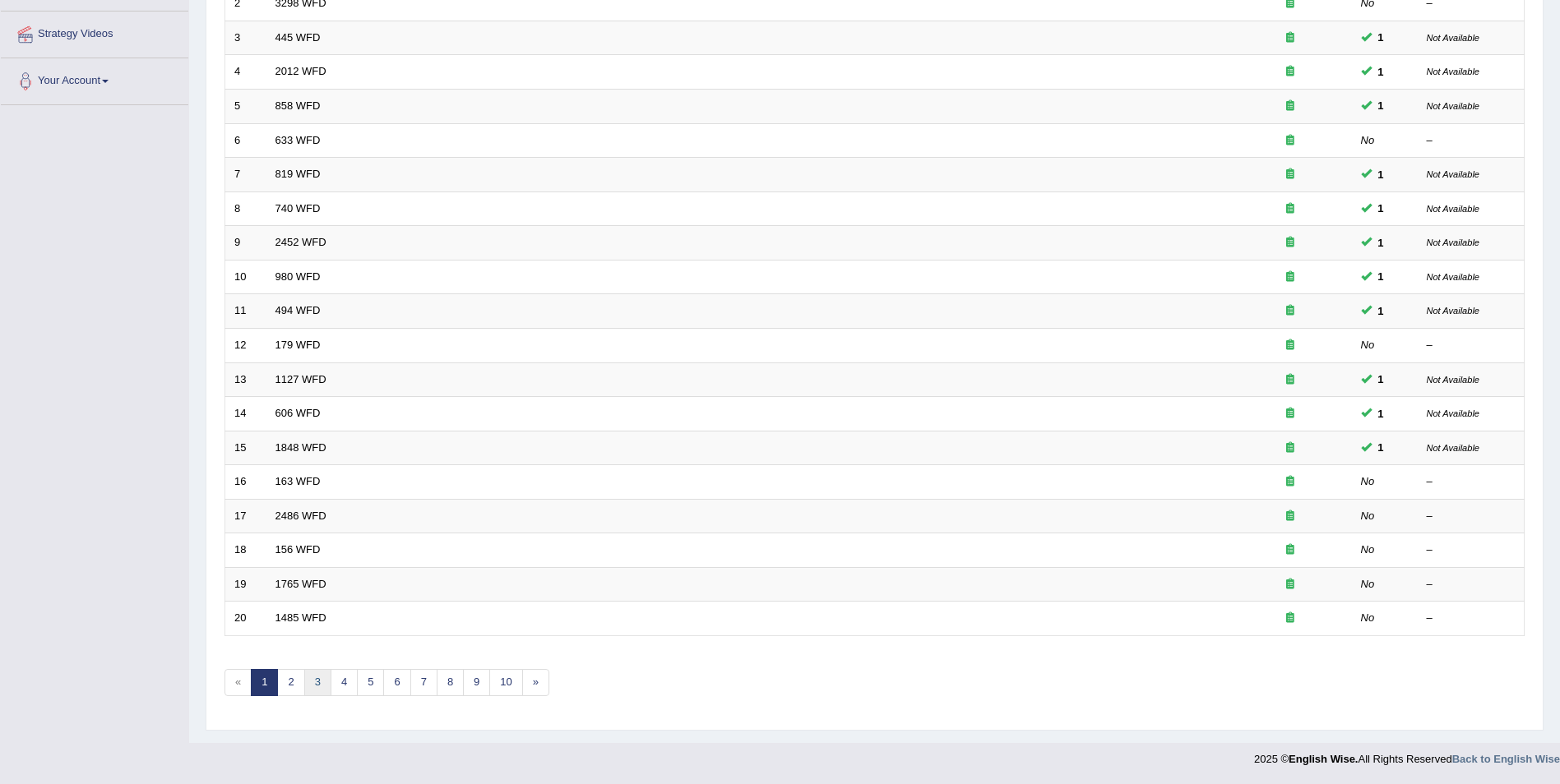
click at [320, 683] on link "3" at bounding box center [318, 683] width 27 height 27
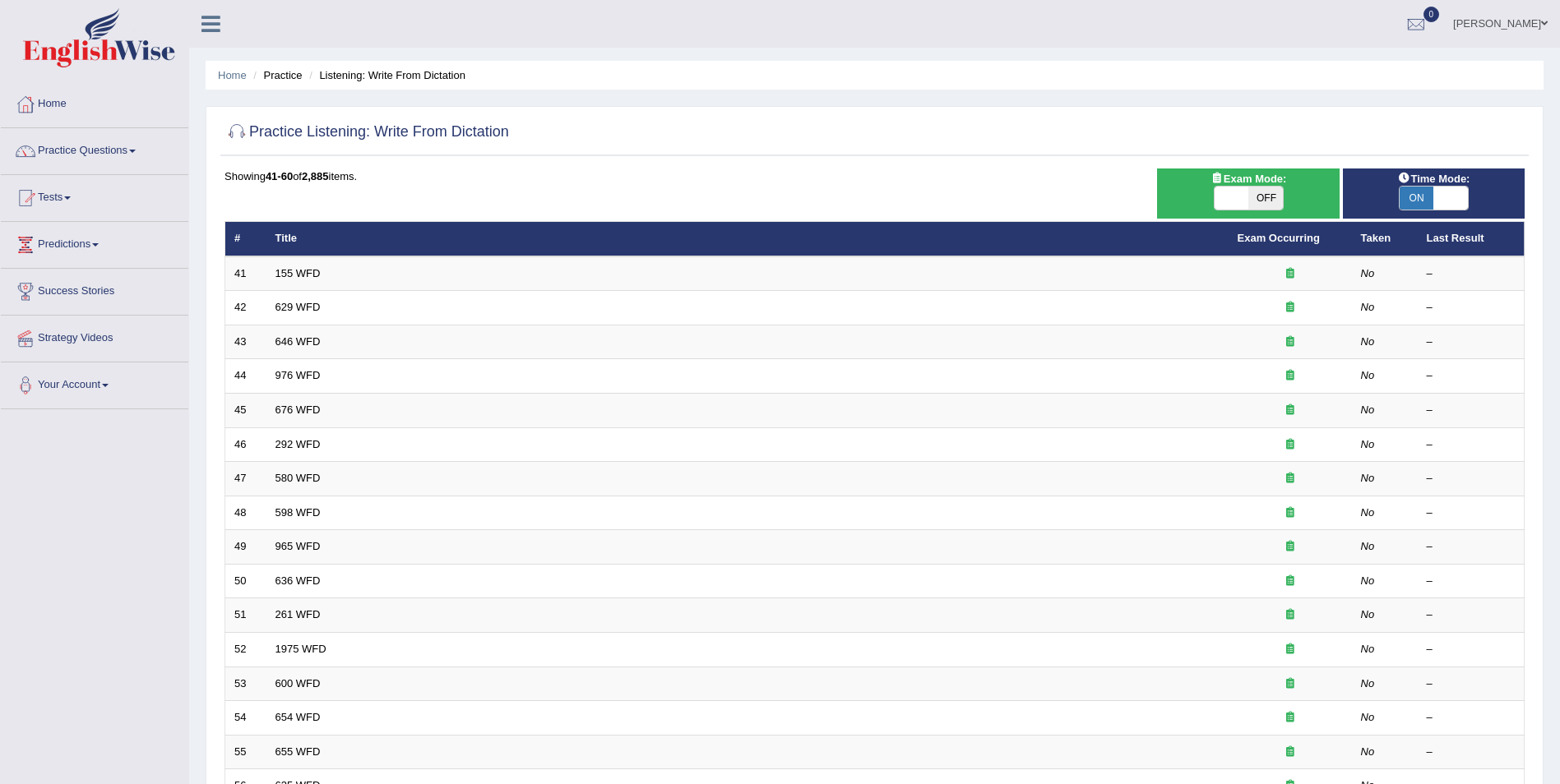
click at [1445, 196] on span at bounding box center [1451, 198] width 35 height 23
checkbox input "false"
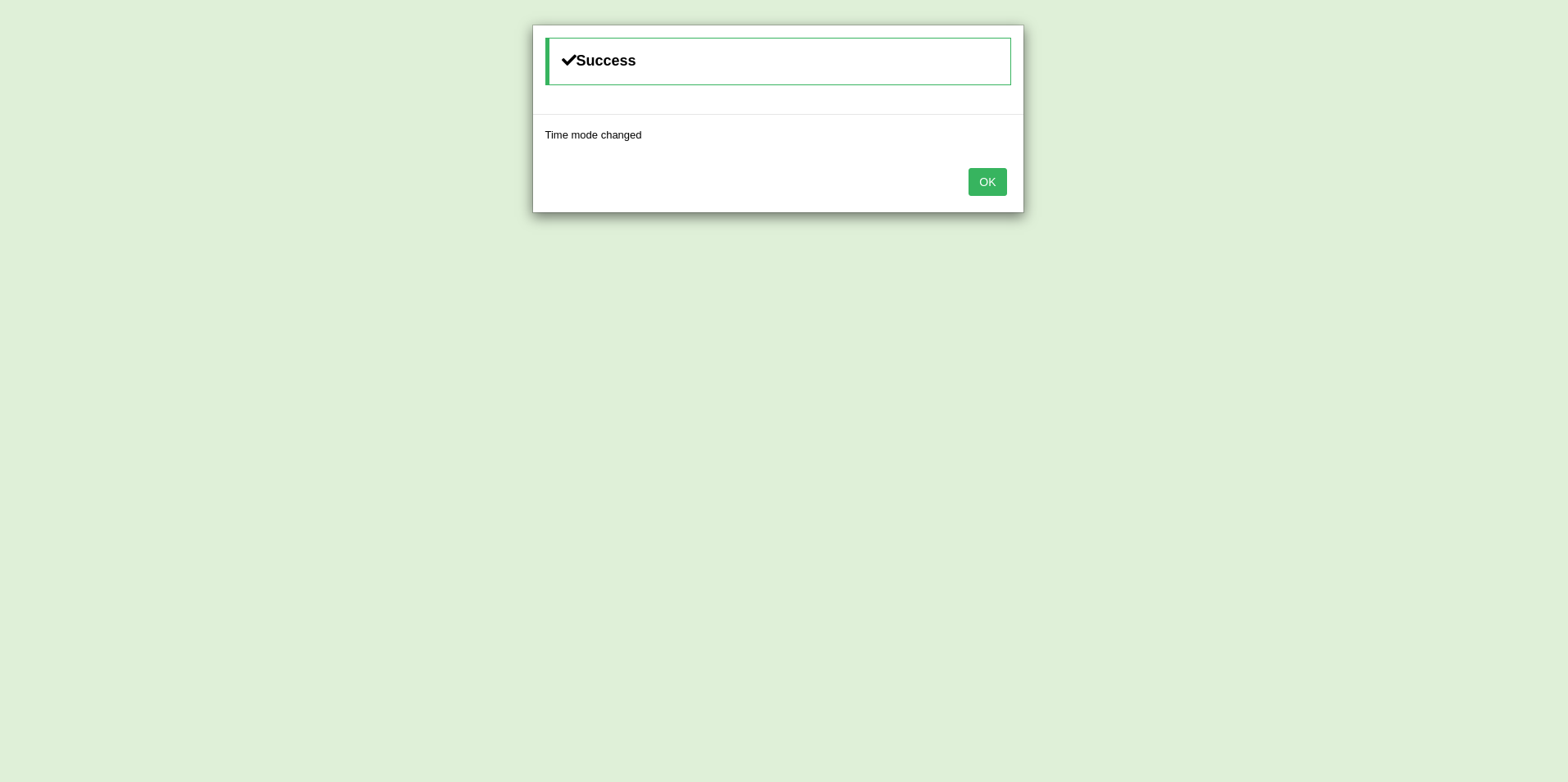
click at [989, 176] on button "OK" at bounding box center [988, 181] width 38 height 28
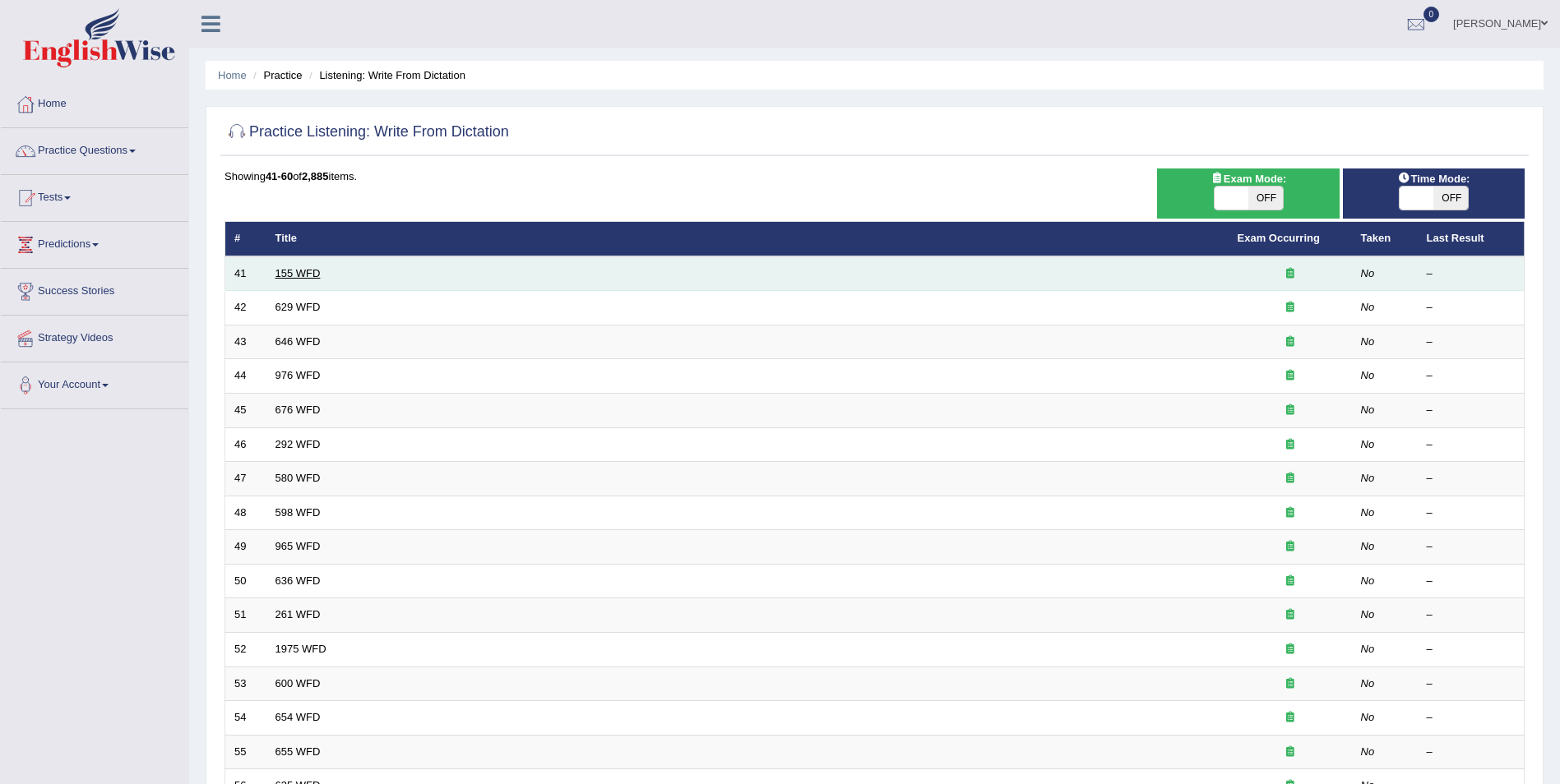
click at [304, 274] on link "155 WFD" at bounding box center [298, 273] width 46 height 13
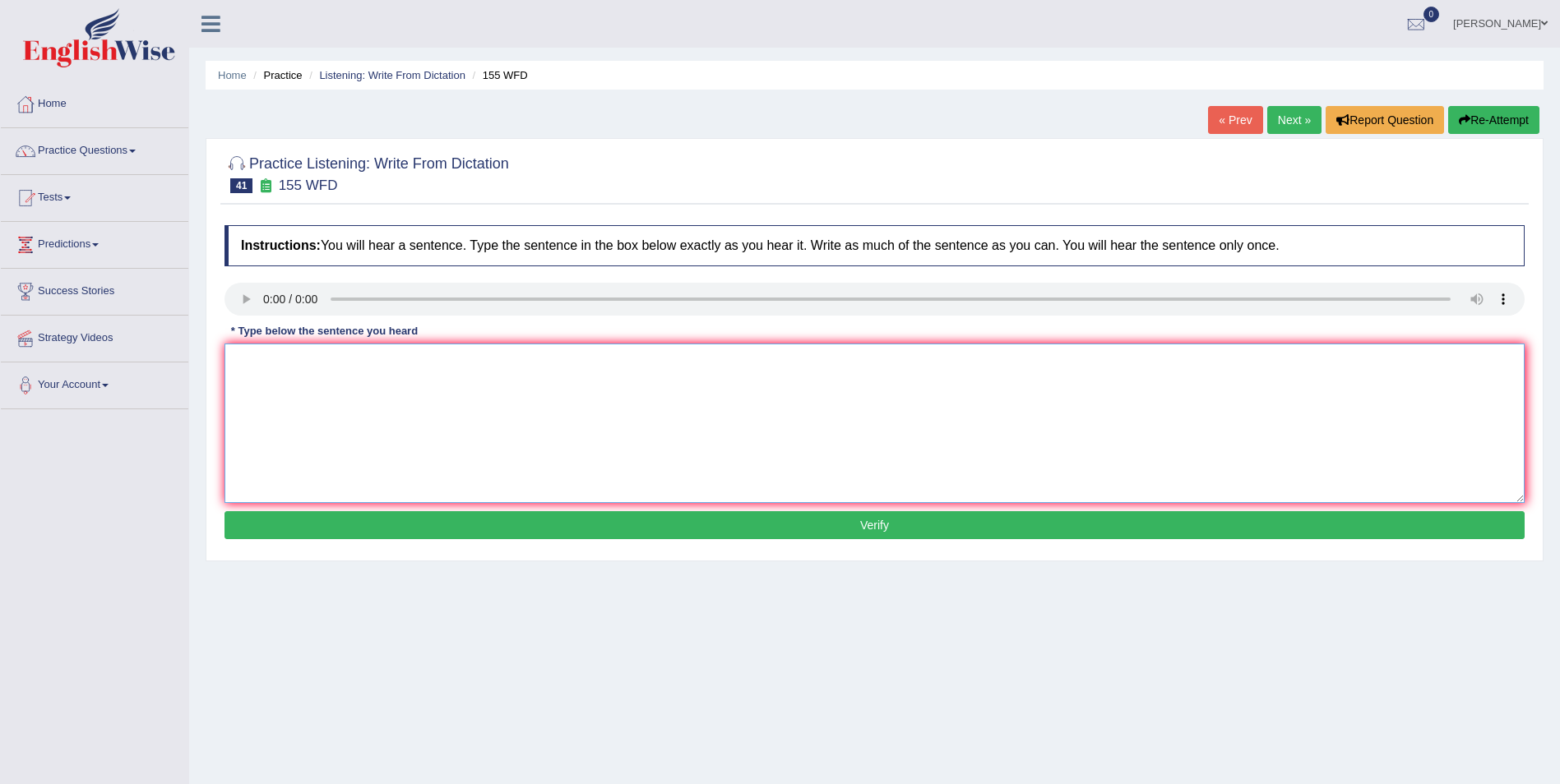
click at [570, 381] on textarea at bounding box center [875, 423] width 1300 height 159
click at [380, 368] on textarea at bounding box center [875, 423] width 1300 height 159
click at [261, 362] on textarea "Imoortnt details from the aaruguments are missing in the summary." at bounding box center [875, 423] width 1300 height 159
click at [257, 362] on textarea "Imoortnt details from the aaruguments are missing in the summary." at bounding box center [875, 423] width 1300 height 159
click at [268, 361] on textarea "Importnt details from the aaruguments are missing in the summary." at bounding box center [875, 423] width 1300 height 159
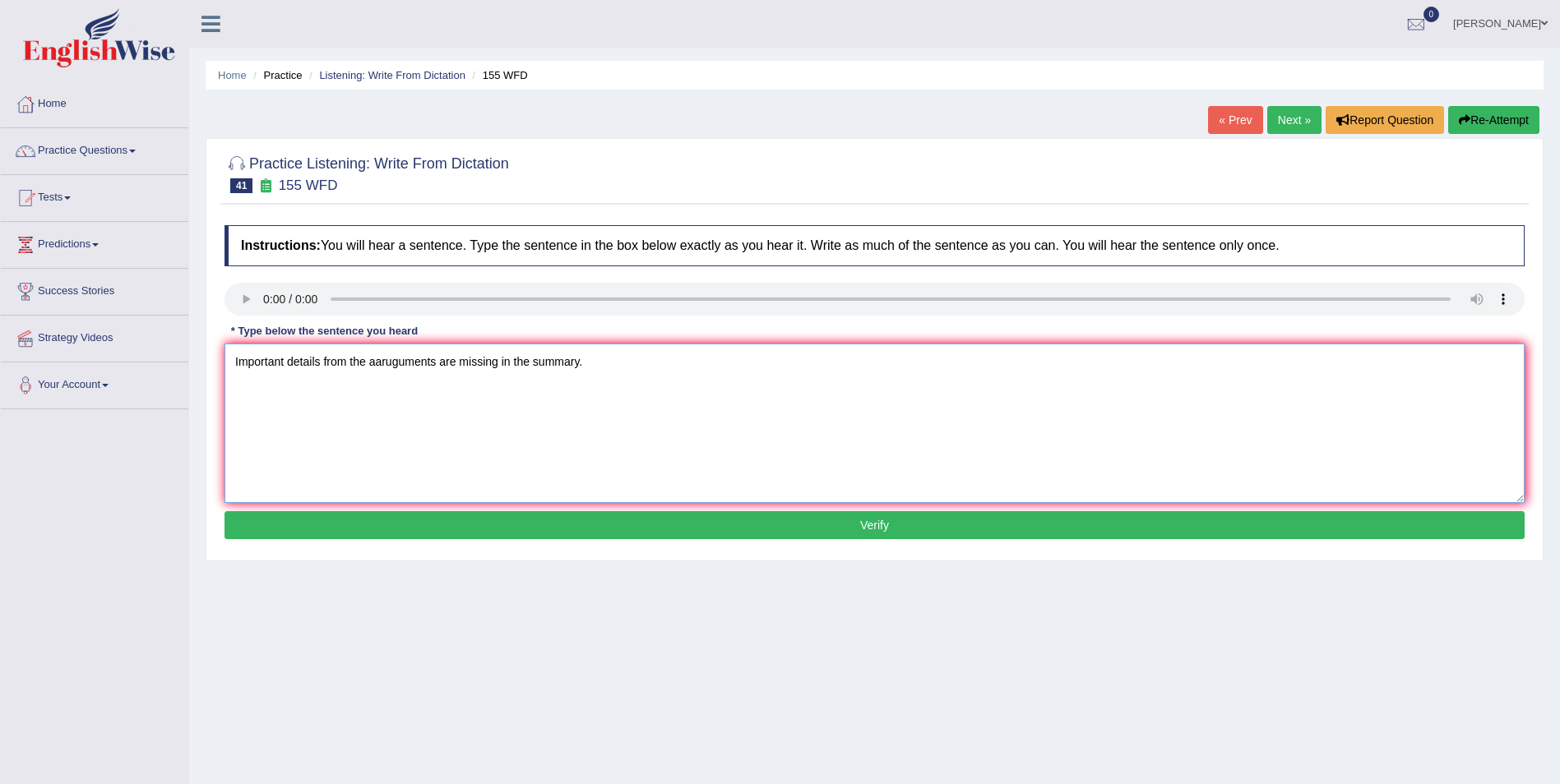
click at [375, 355] on textarea "Important details from the aaruguments are missing in the summary." at bounding box center [875, 423] width 1300 height 159
click at [378, 363] on textarea "Important details from the aaruguments are missing in the summary." at bounding box center [875, 423] width 1300 height 159
click at [510, 358] on textarea "Important details from the aruguments are missing in the summary." at bounding box center [875, 423] width 1300 height 159
click at [390, 362] on textarea "Important details from the aruguments are missing from the summary." at bounding box center [875, 423] width 1300 height 159
type textarea "Important details from the arguments are missing from the summary."
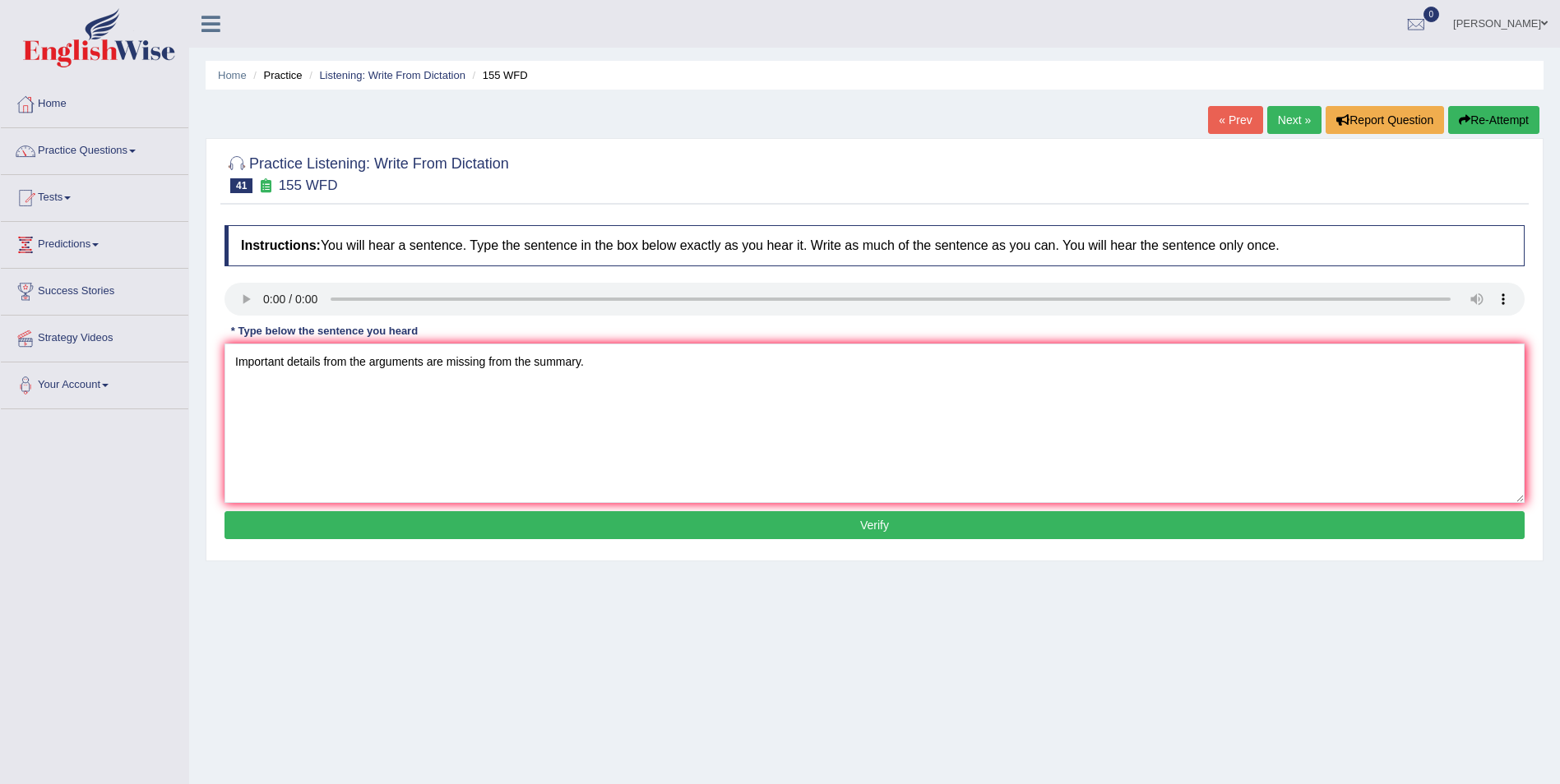
click at [760, 528] on button "Verify" at bounding box center [875, 524] width 1300 height 28
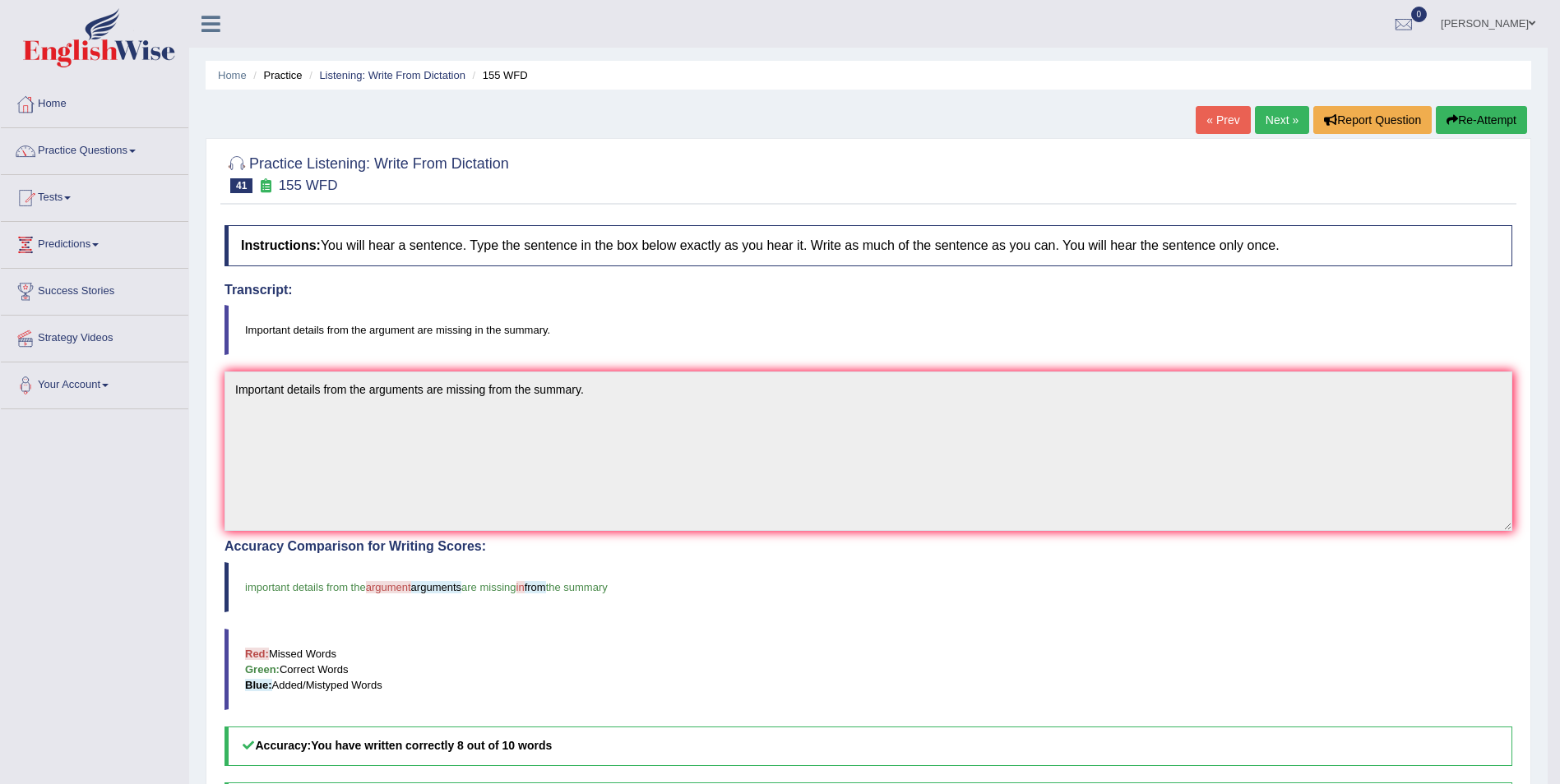
click at [1285, 107] on link "Next »" at bounding box center [1281, 119] width 55 height 28
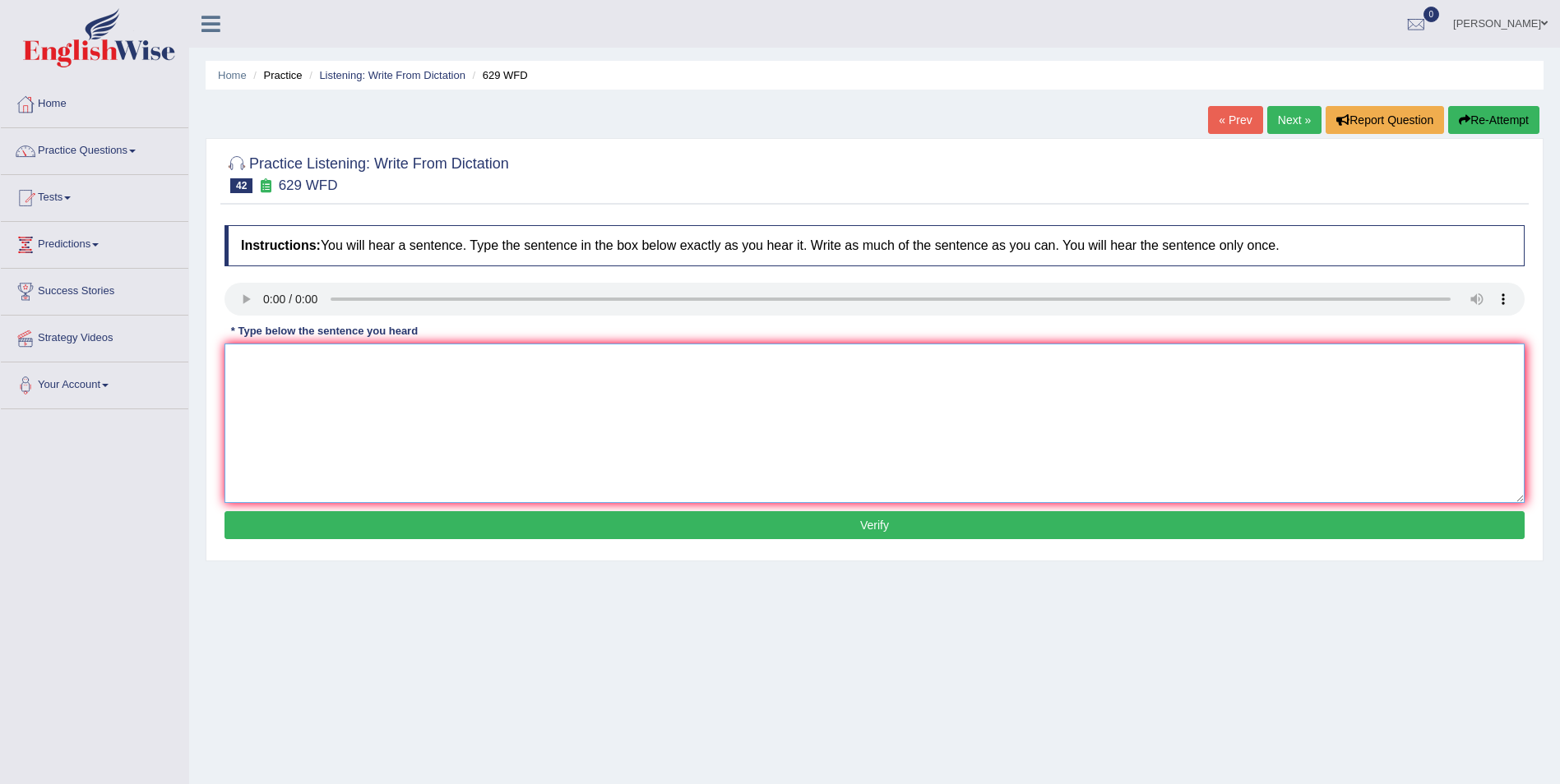
click at [371, 412] on textarea at bounding box center [875, 423] width 1300 height 159
click at [313, 379] on textarea at bounding box center [875, 423] width 1300 height 159
type textarea "Please provide the ideas to support the arguments in your summary."
click at [732, 518] on button "Verify" at bounding box center [875, 524] width 1300 height 28
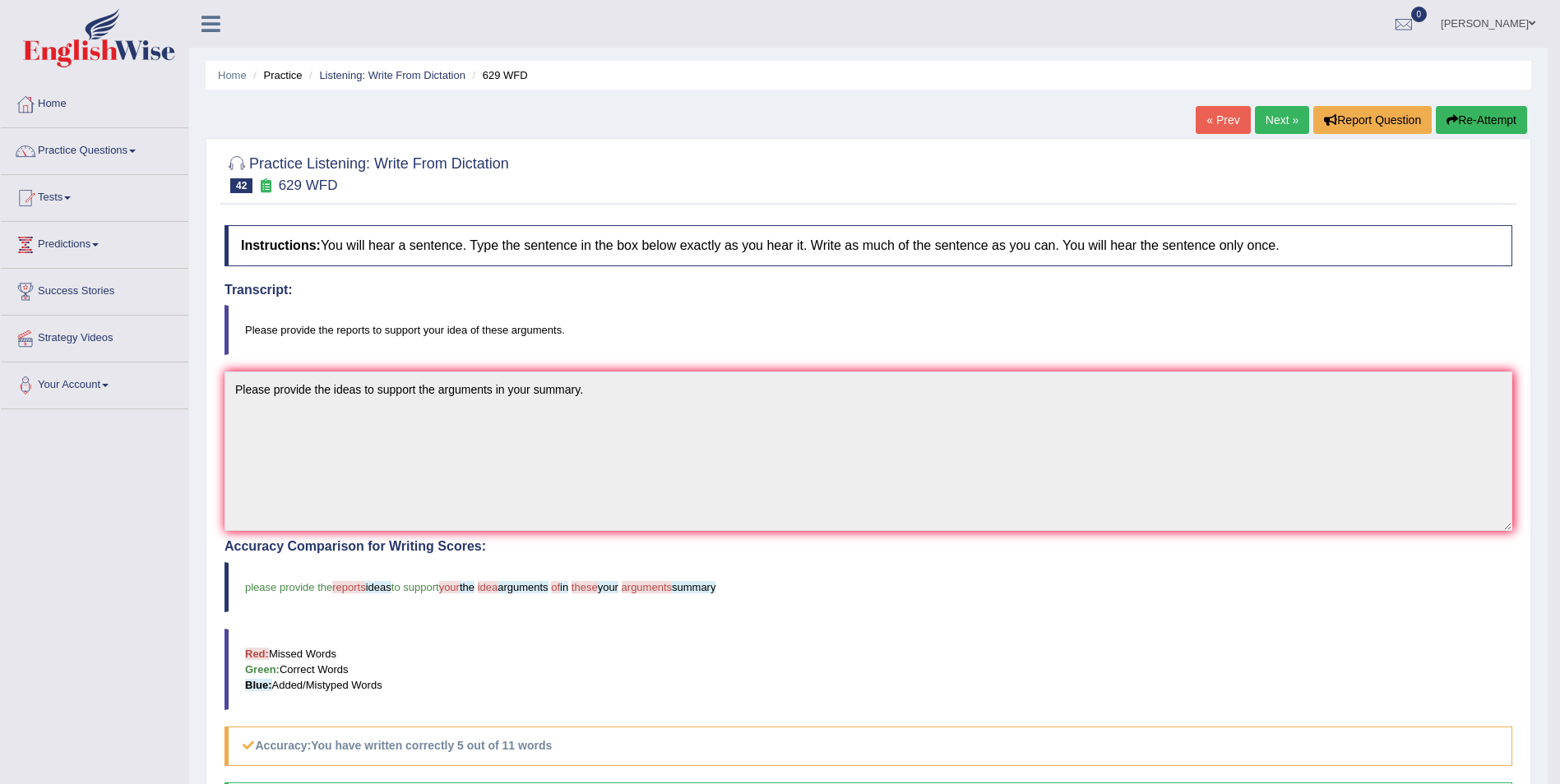
click at [1290, 124] on link "Next »" at bounding box center [1281, 119] width 55 height 28
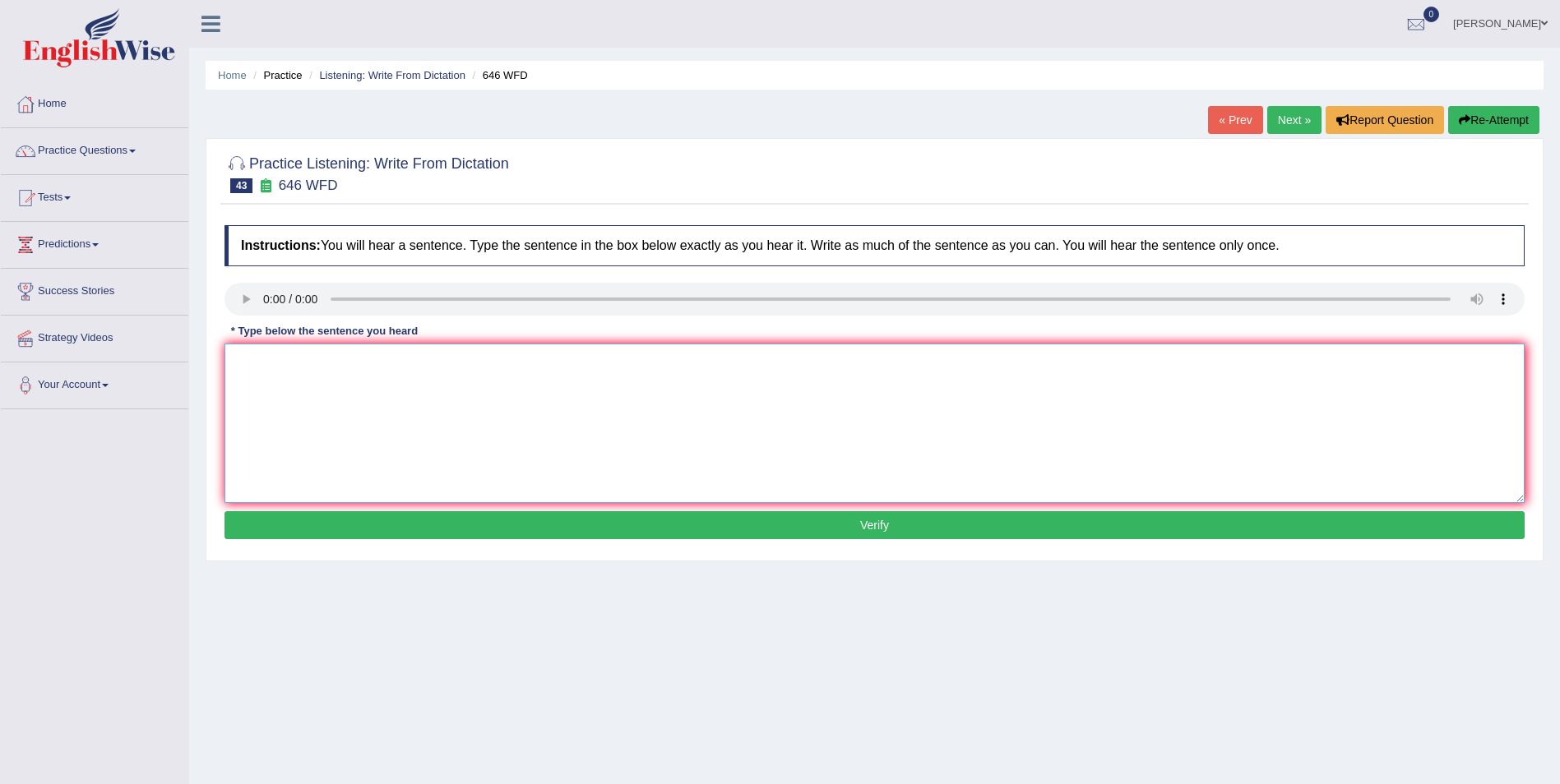
click at [479, 408] on textarea at bounding box center [875, 423] width 1300 height 159
click at [416, 422] on textarea at bounding box center [875, 423] width 1300 height 159
click at [317, 353] on textarea at bounding box center [875, 423] width 1300 height 159
type textarea "The industrial revolution in Europe is"
click at [1286, 127] on link "Next »" at bounding box center [1294, 119] width 55 height 28
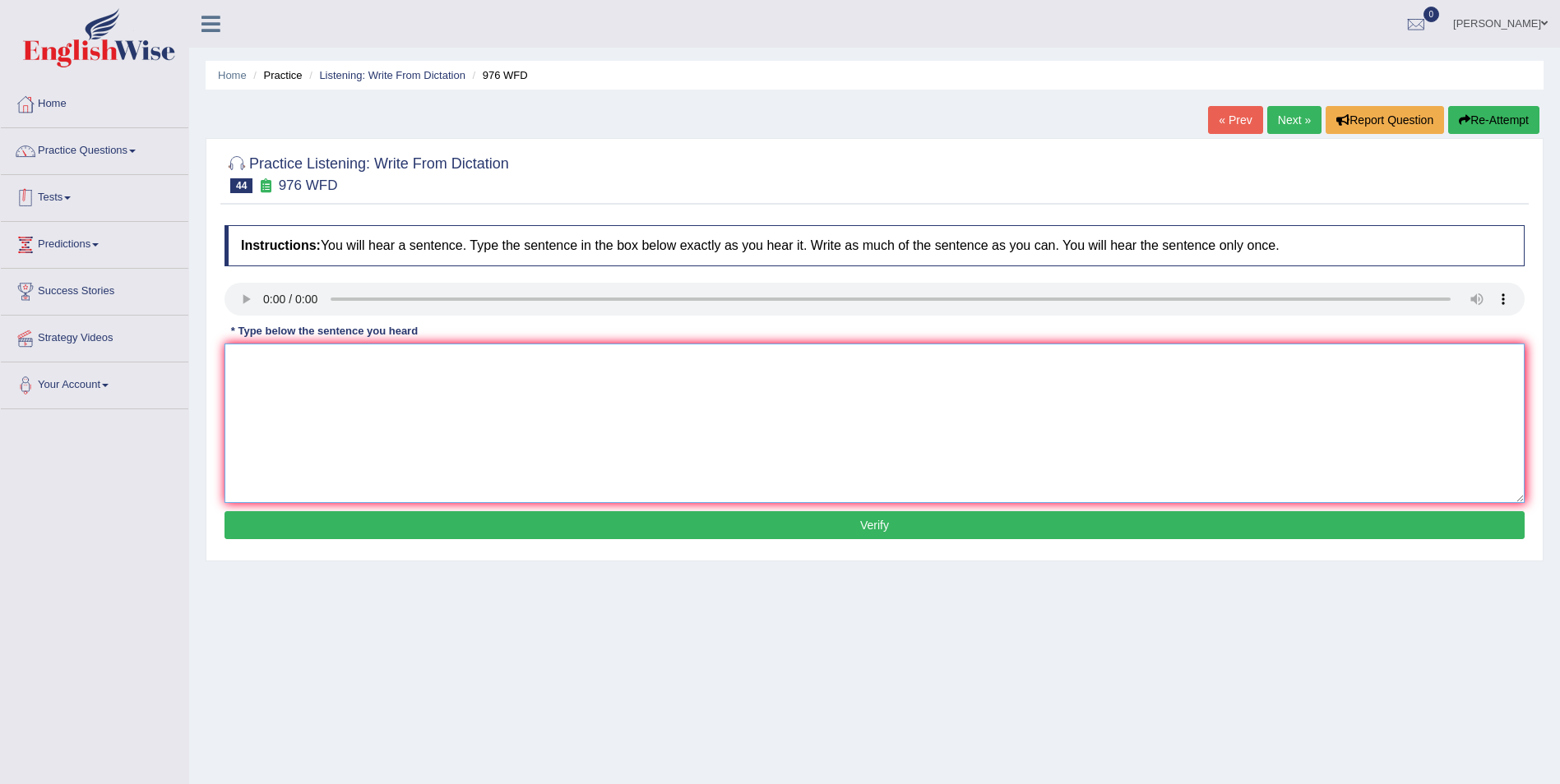
click at [364, 409] on textarea at bounding box center [875, 423] width 1300 height 159
click at [382, 381] on textarea at bounding box center [875, 423] width 1300 height 159
click at [378, 363] on textarea "The study of economy is tricy subject to research." at bounding box center [875, 423] width 1300 height 159
type textarea "The study of economy is tricky subject to research."
click at [664, 518] on button "Verify" at bounding box center [875, 524] width 1300 height 28
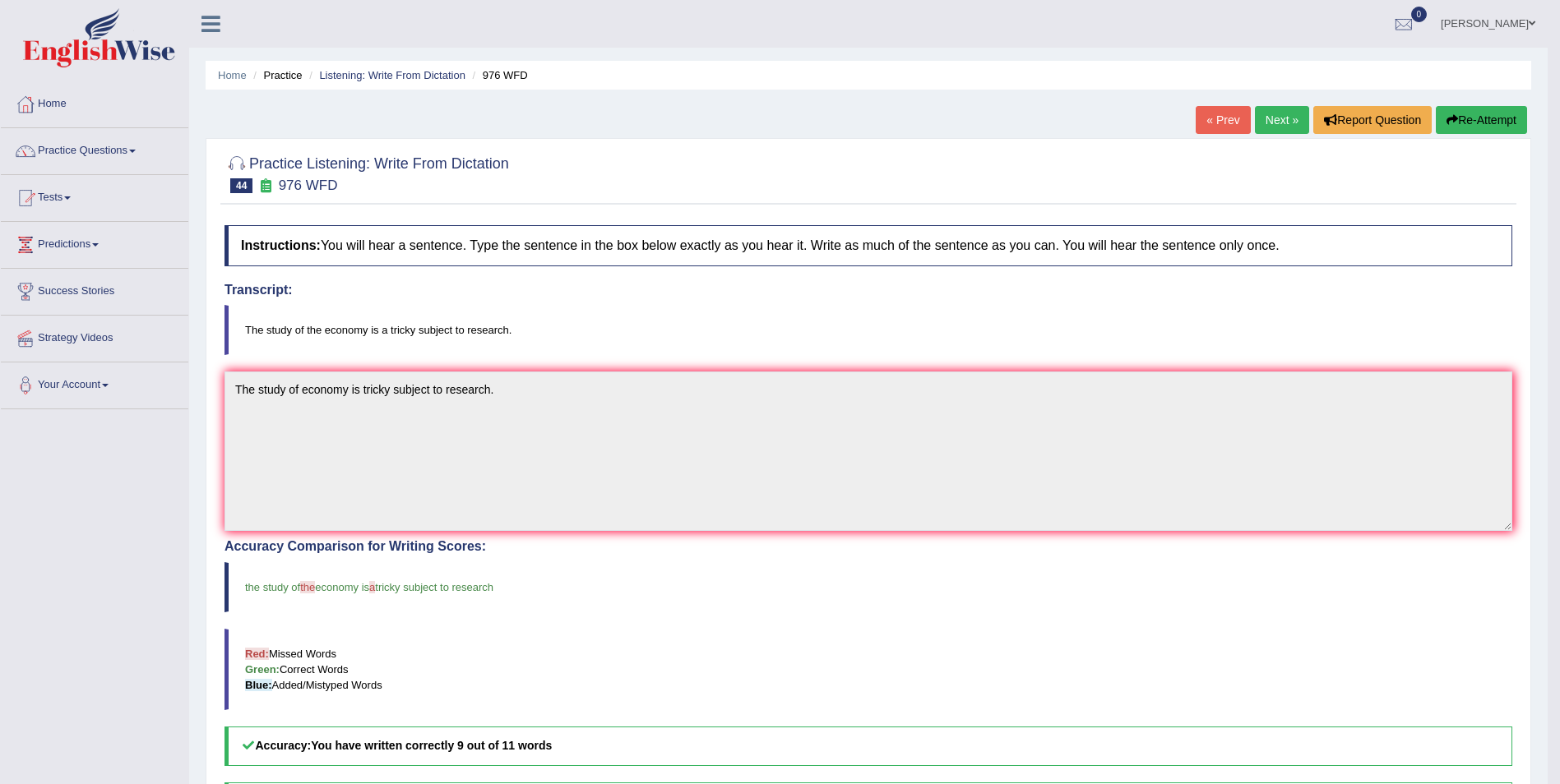
click at [1274, 122] on link "Next »" at bounding box center [1281, 119] width 55 height 28
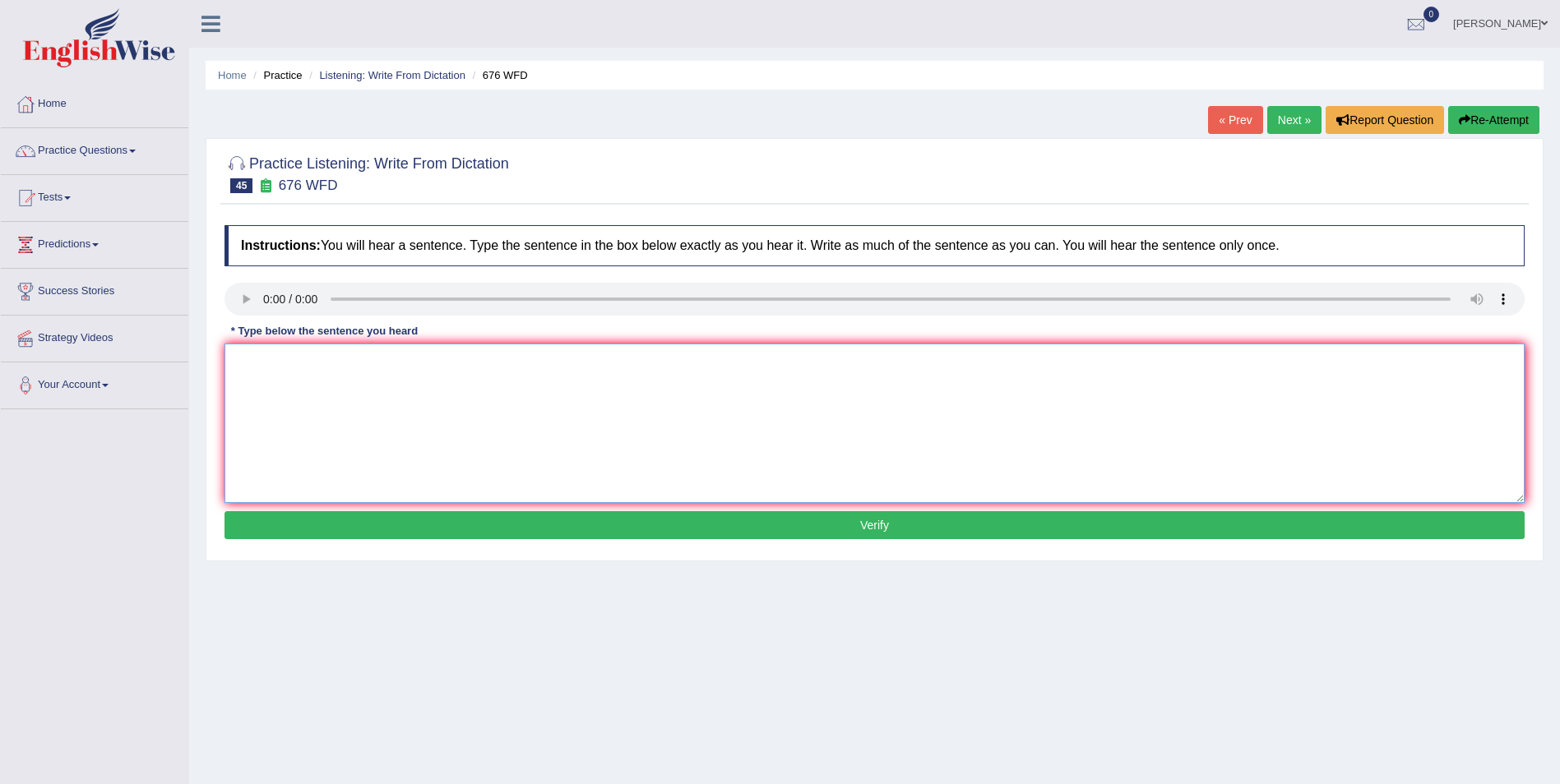
click at [361, 407] on textarea at bounding box center [875, 423] width 1300 height 159
click at [686, 503] on textarea "Universirties needs to scure their grand to support their research" at bounding box center [875, 423] width 1300 height 159
type textarea "Universirties needs to scure their grand to support their research"
click at [737, 539] on button "Verify" at bounding box center [875, 524] width 1300 height 28
